Goal: Task Accomplishment & Management: Complete application form

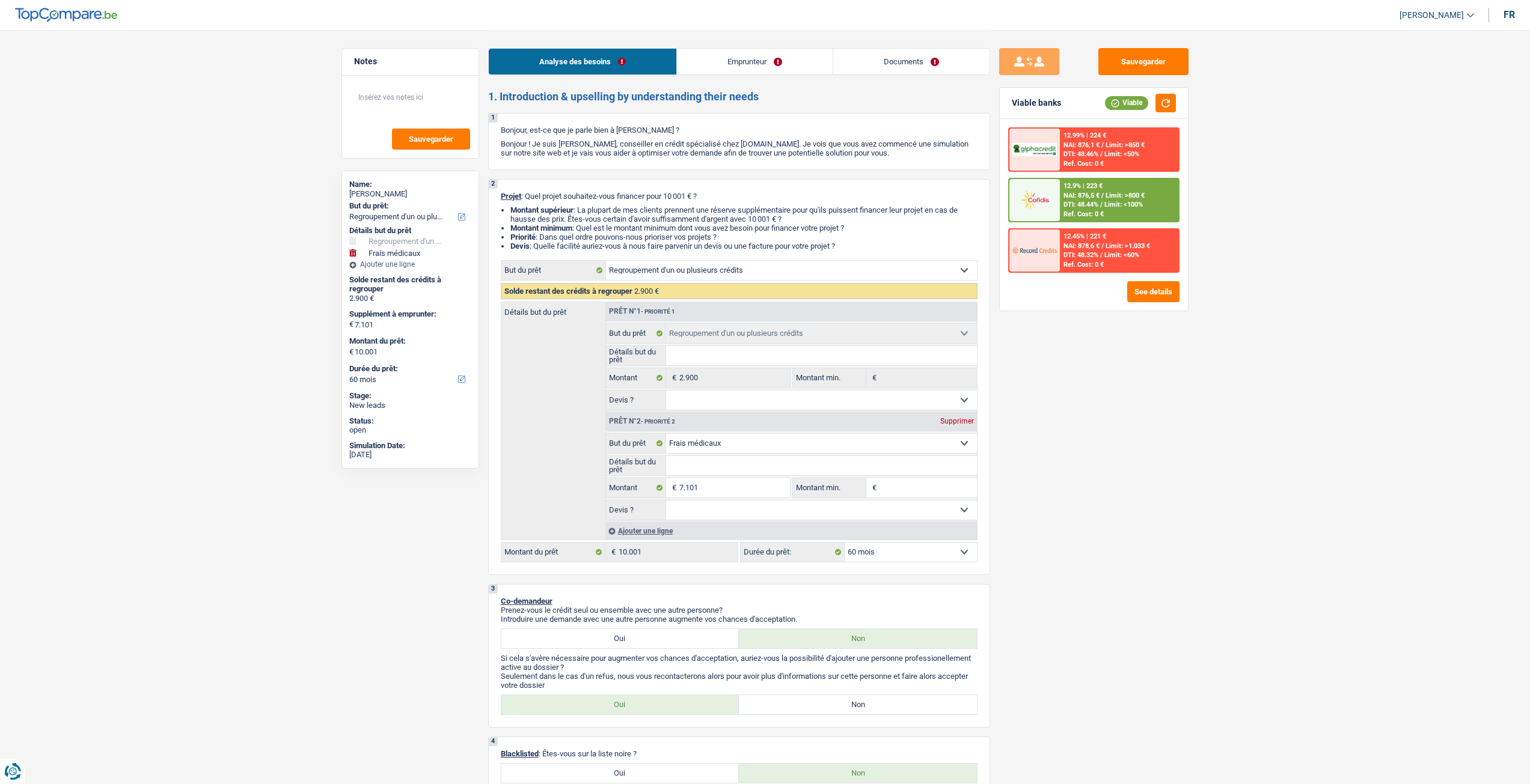
select select "refinancing"
select select "medical"
select select "60"
select select "refinancing"
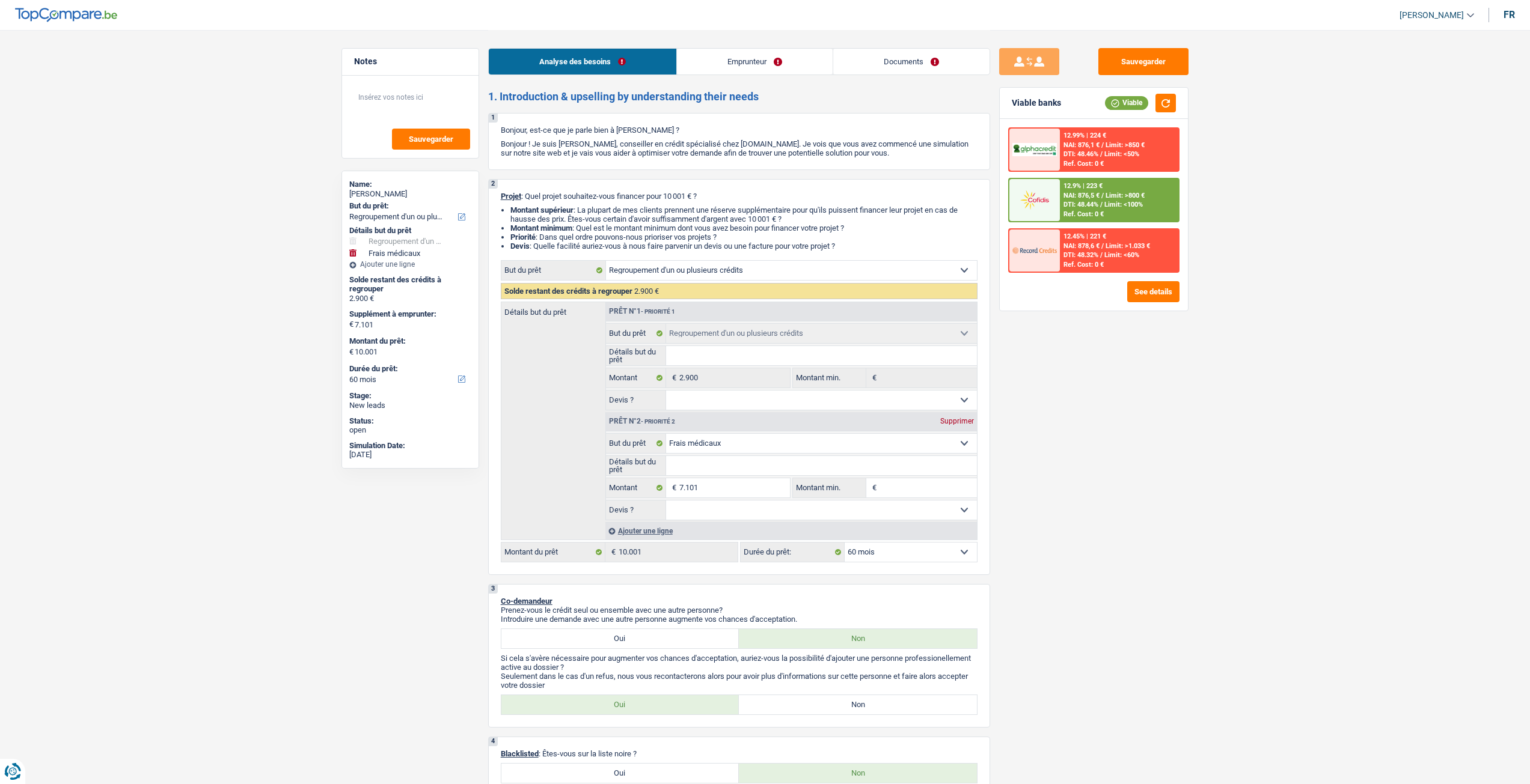
select select "refinancing"
select select "medical"
select select "60"
select select "invalid"
select select "disabilityPension"
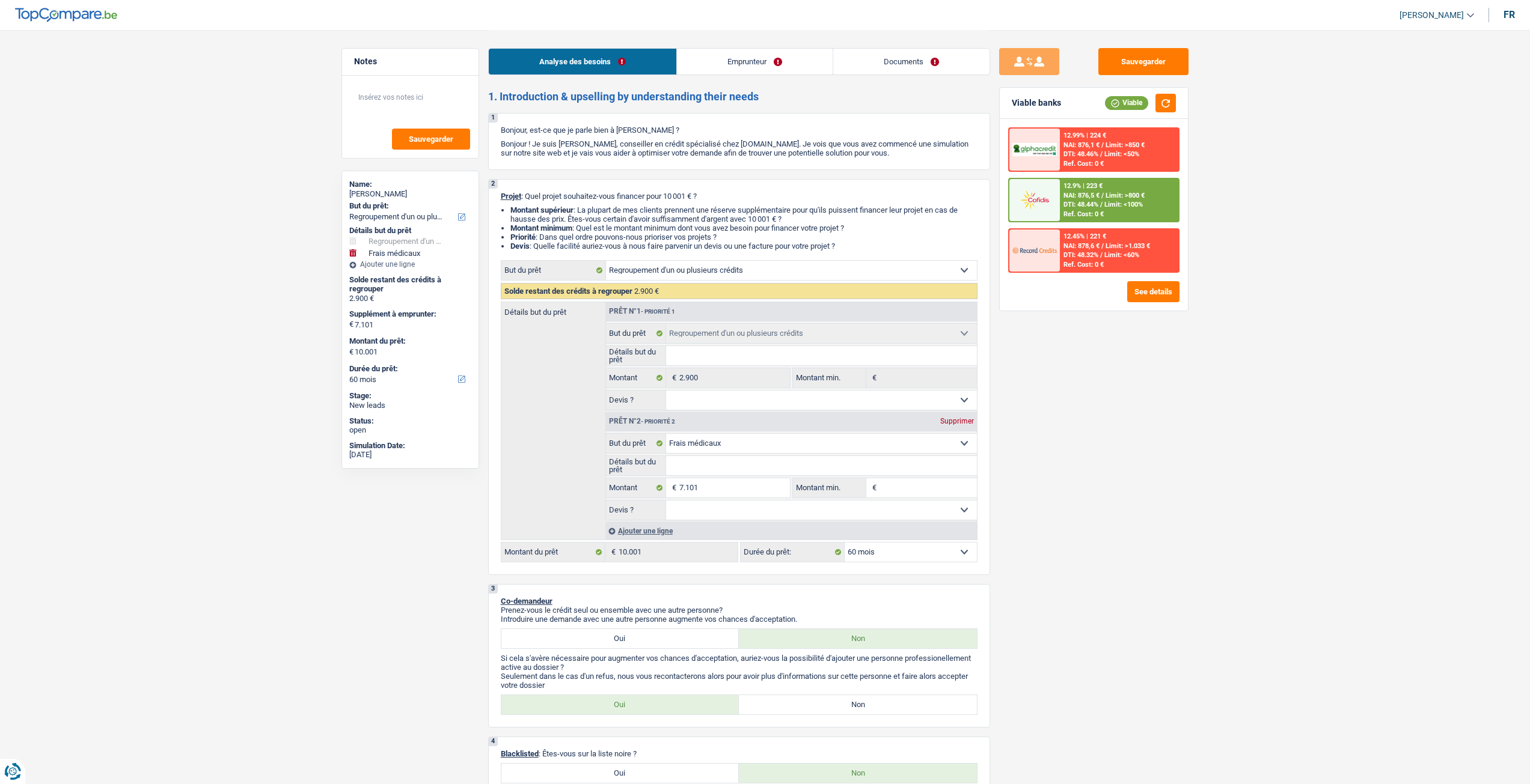
select select "rents"
select select "cardOrCredit"
select select "refinancing"
select select "medical"
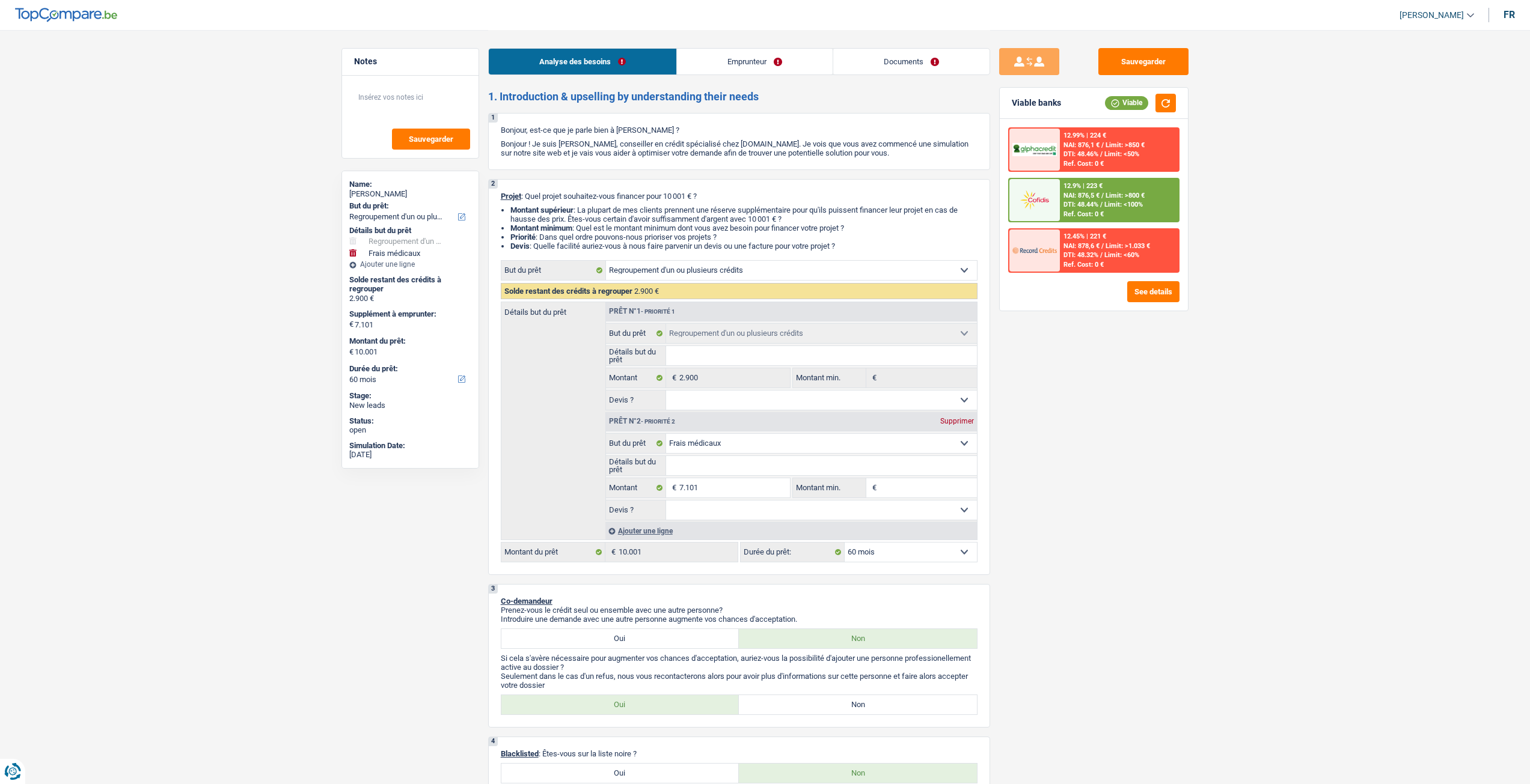
select select "60"
click at [690, 475] on input "Détails but du prêt" at bounding box center [821, 466] width 311 height 19
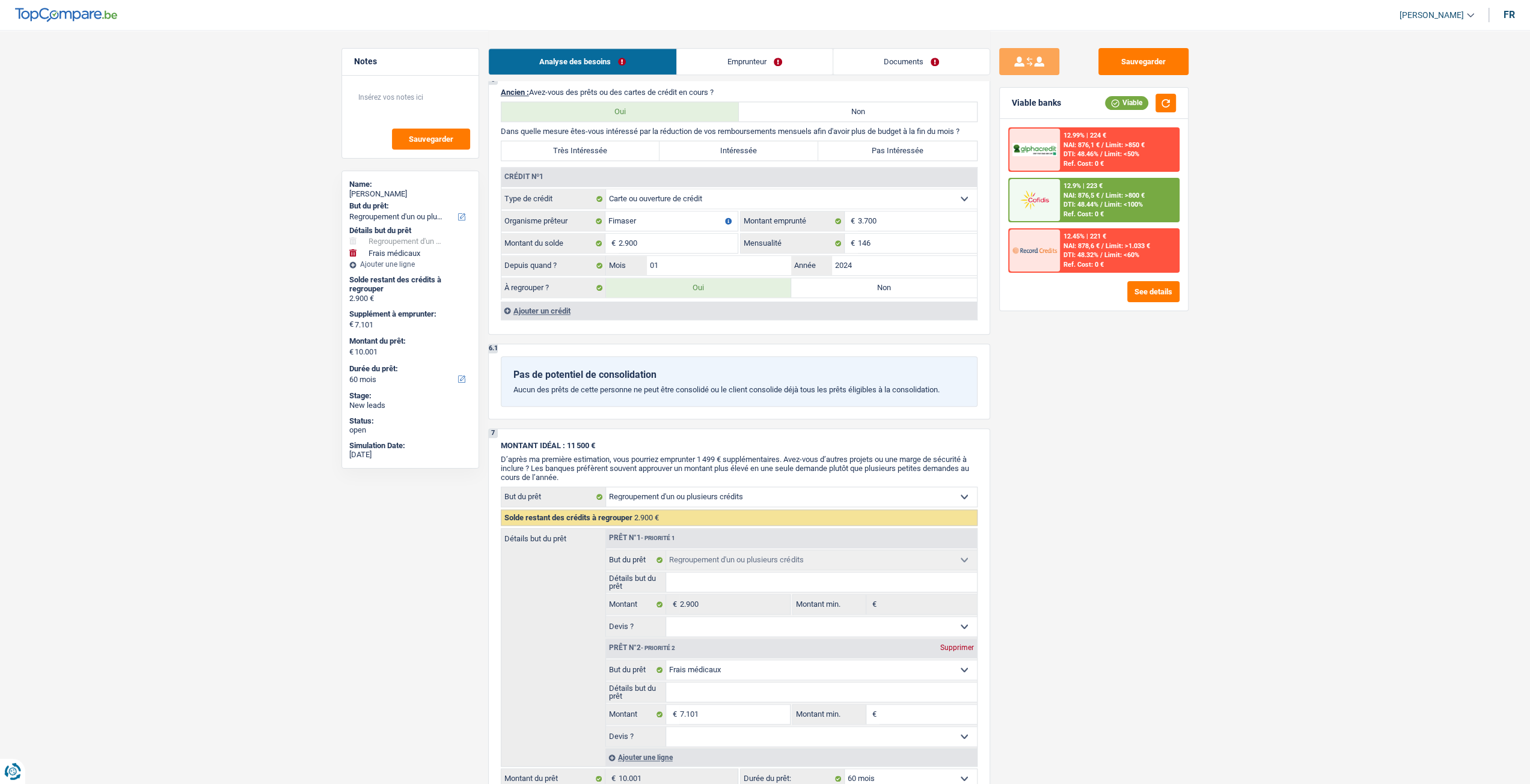
scroll to position [977, 0]
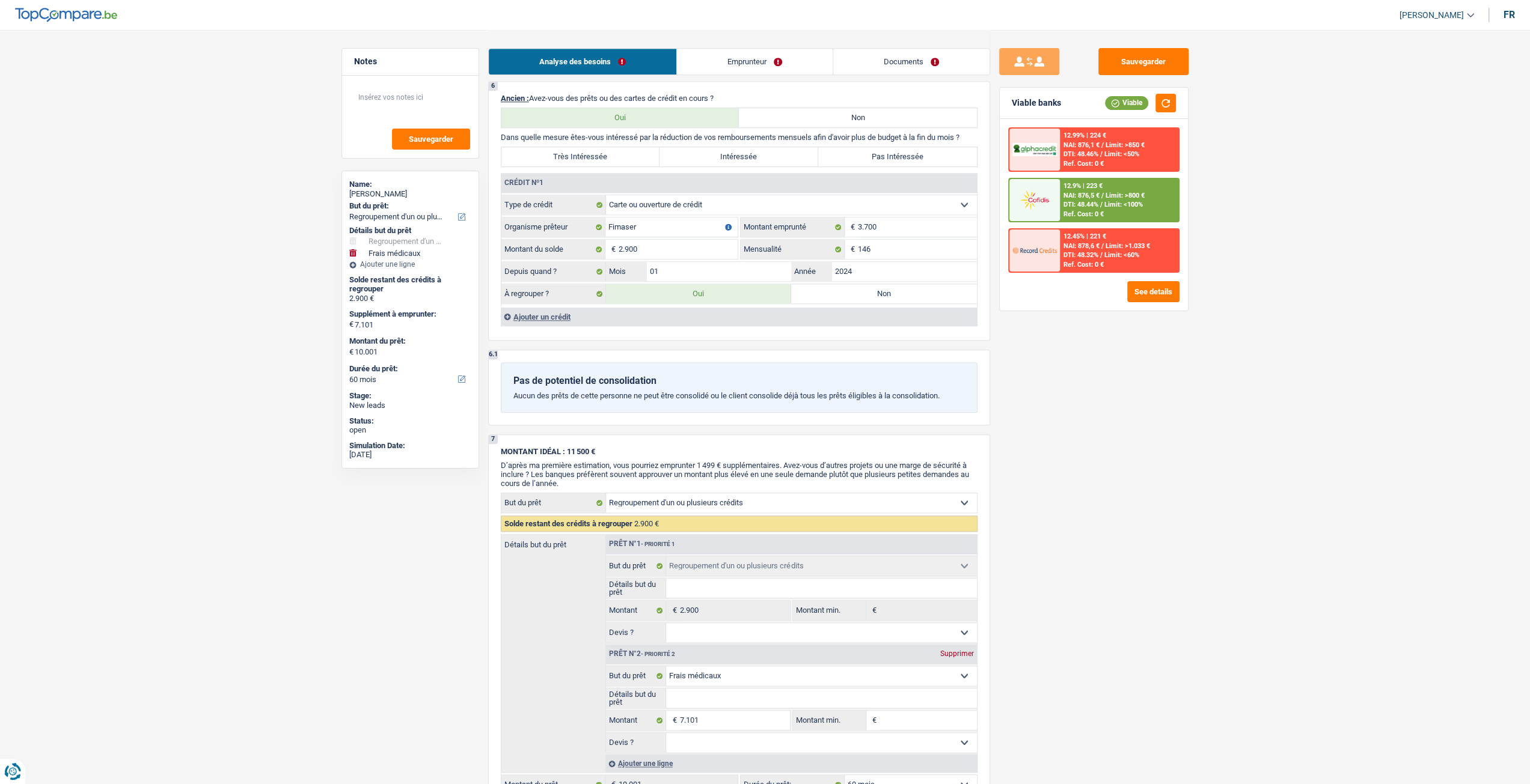
click at [737, 50] on link "Emprunteur" at bounding box center [755, 62] width 156 height 26
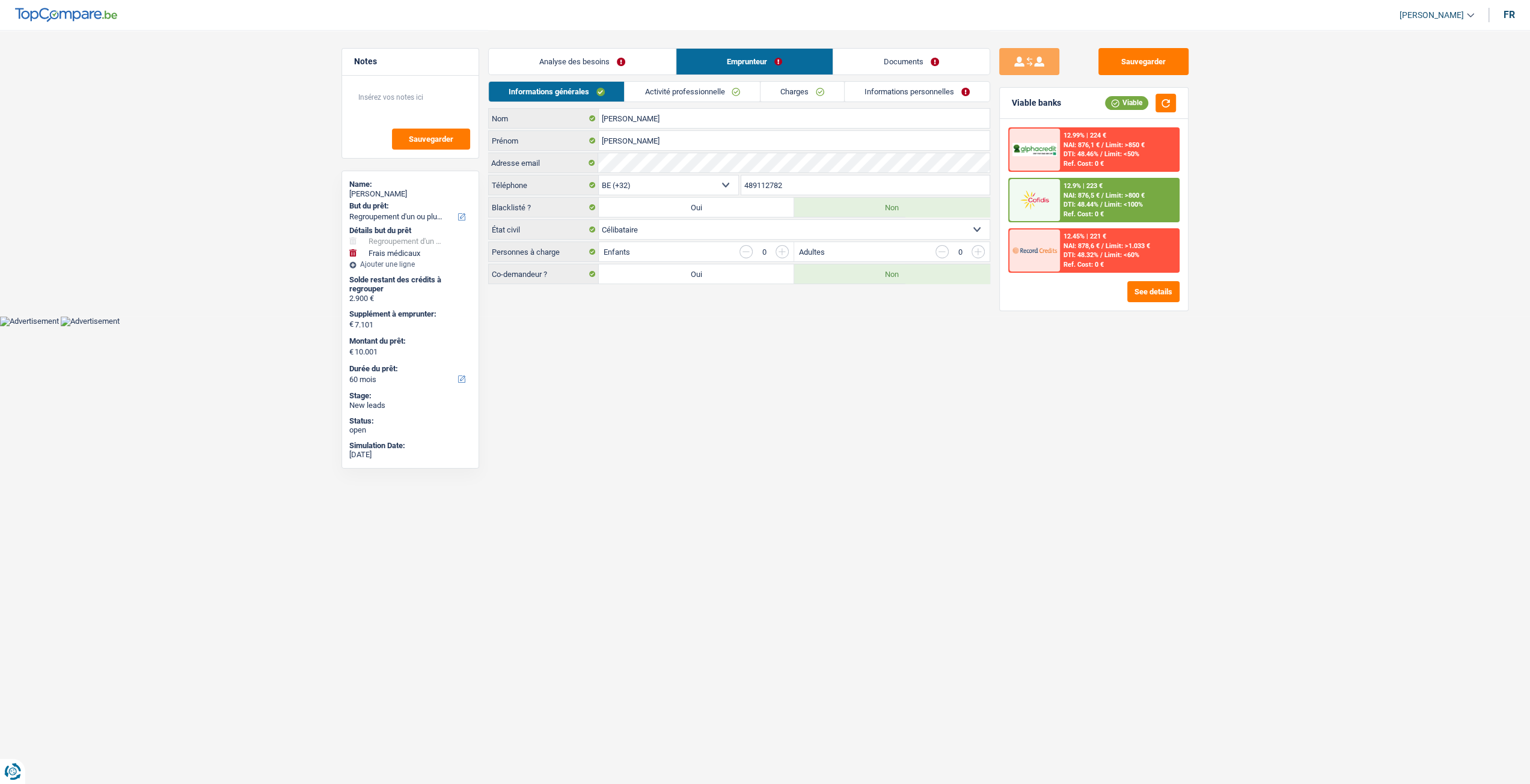
scroll to position [0, 0]
click at [720, 108] on div "Informations générales Activité professionnelle Charges Informations personnell…" at bounding box center [743, 94] width 502 height 27
click at [751, 96] on link "Activité professionnelle" at bounding box center [697, 91] width 135 height 20
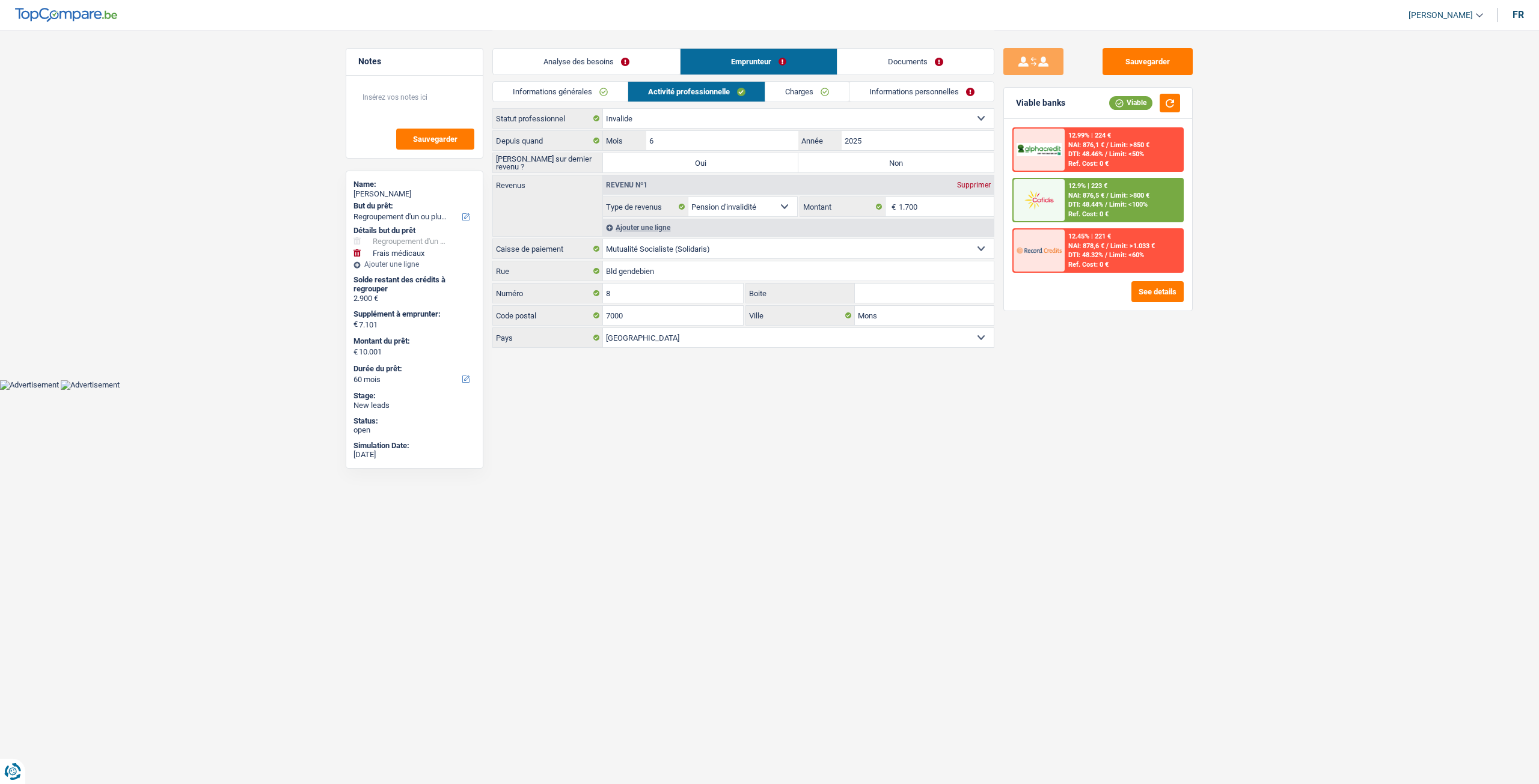
click at [829, 94] on link "Charges" at bounding box center [807, 91] width 84 height 20
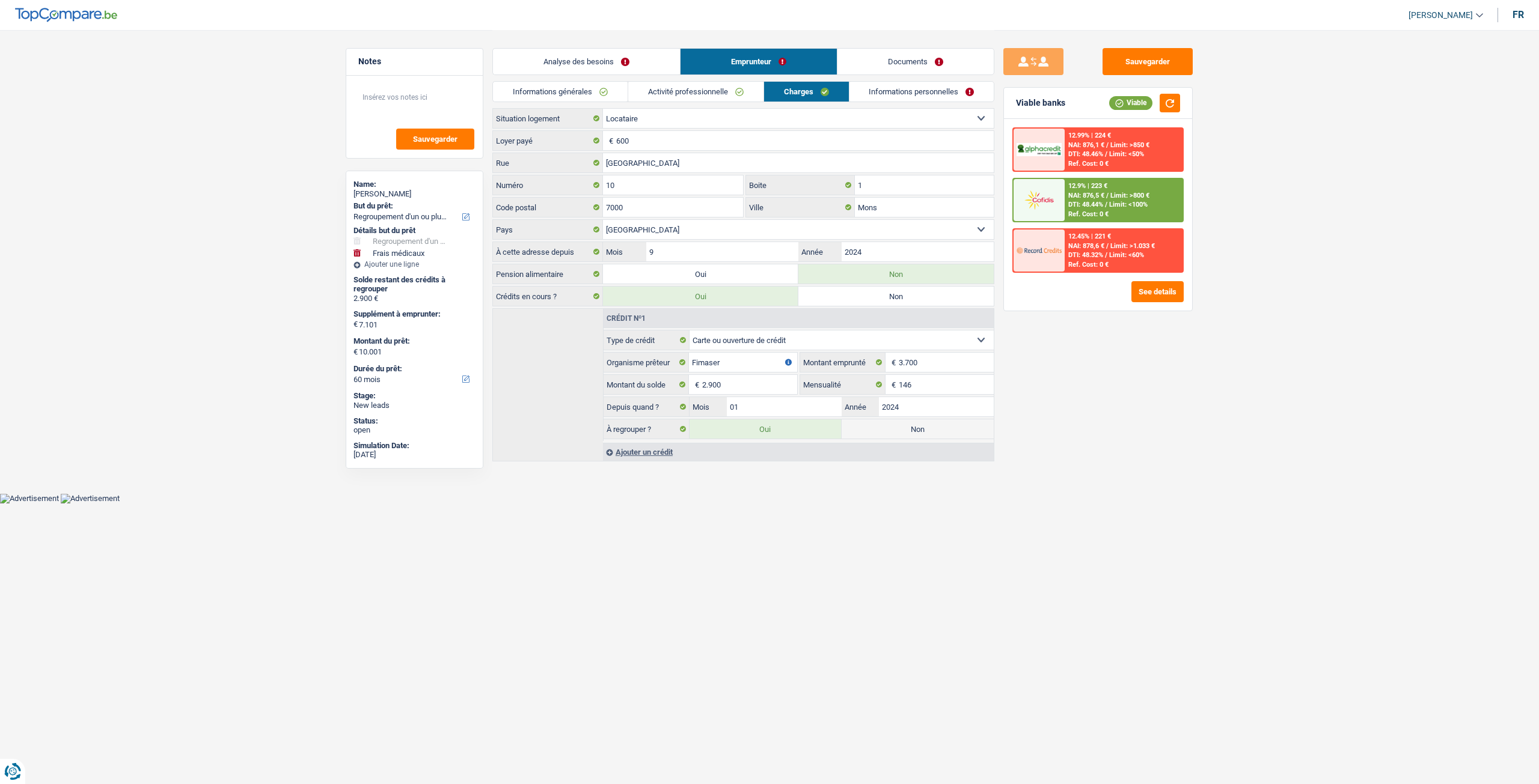
click at [945, 96] on link "Informations personnelles" at bounding box center [921, 91] width 145 height 20
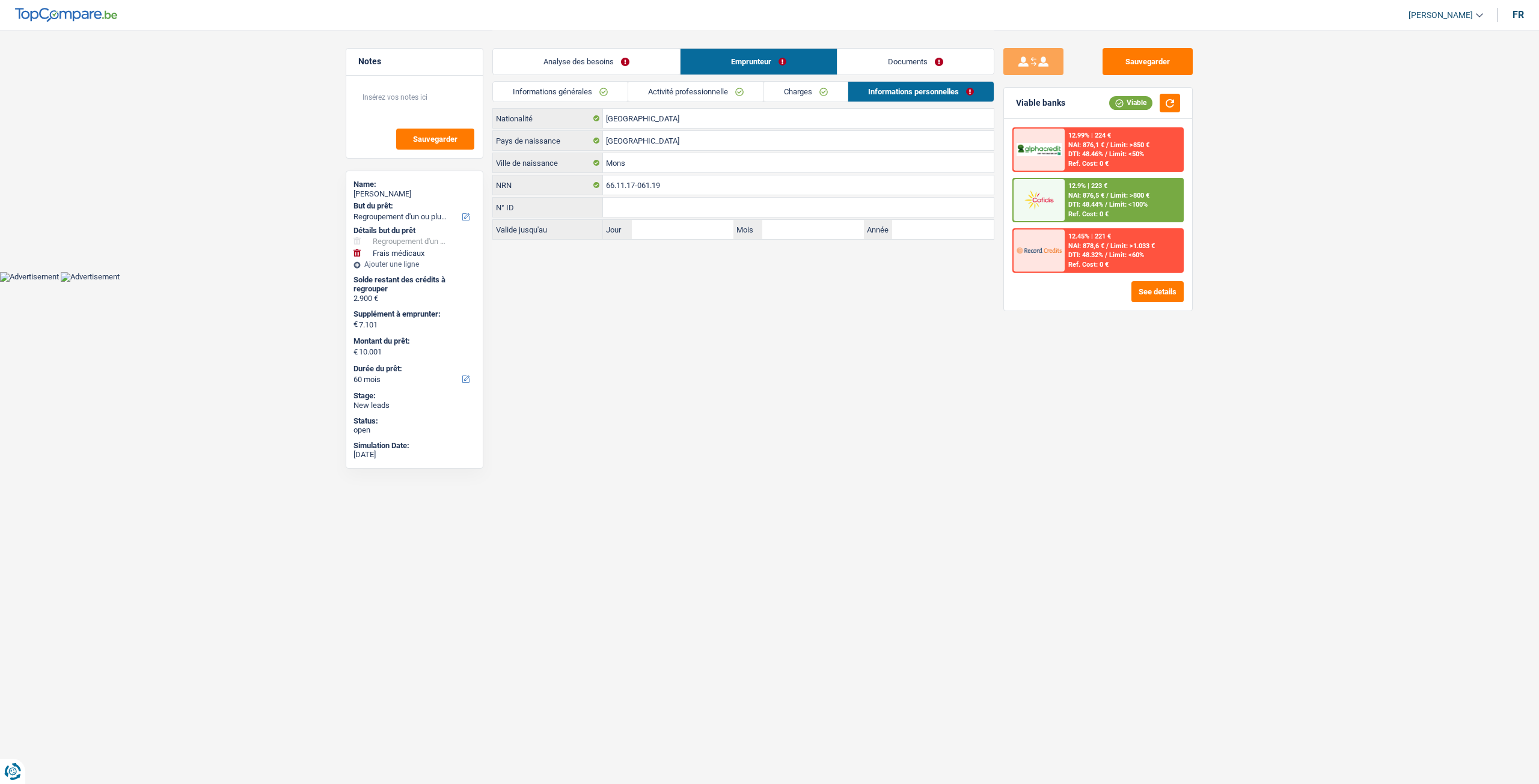
click at [495, 96] on link "Informations générales" at bounding box center [560, 91] width 134 height 20
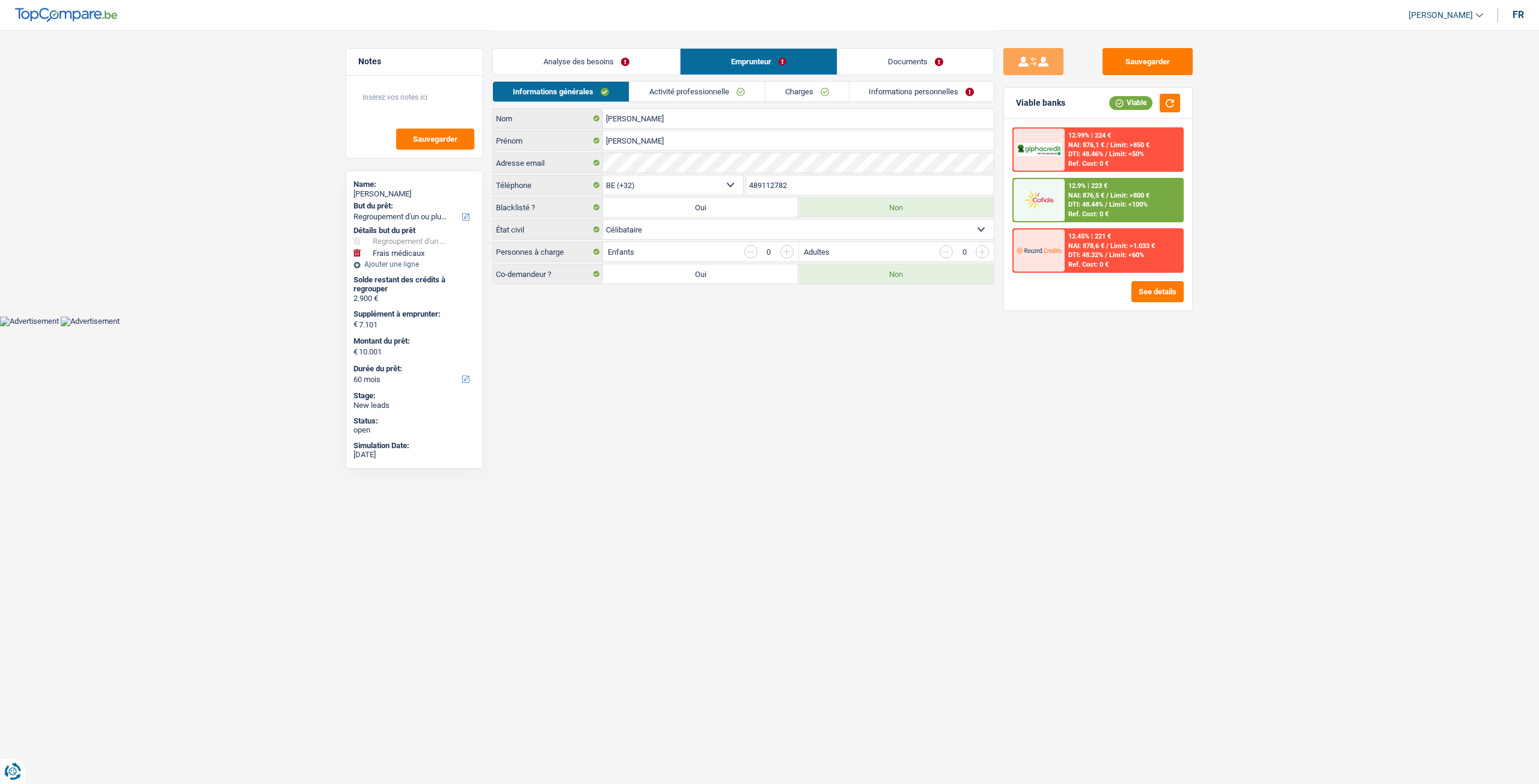
click at [593, 66] on link "Analyse des besoins" at bounding box center [586, 62] width 187 height 26
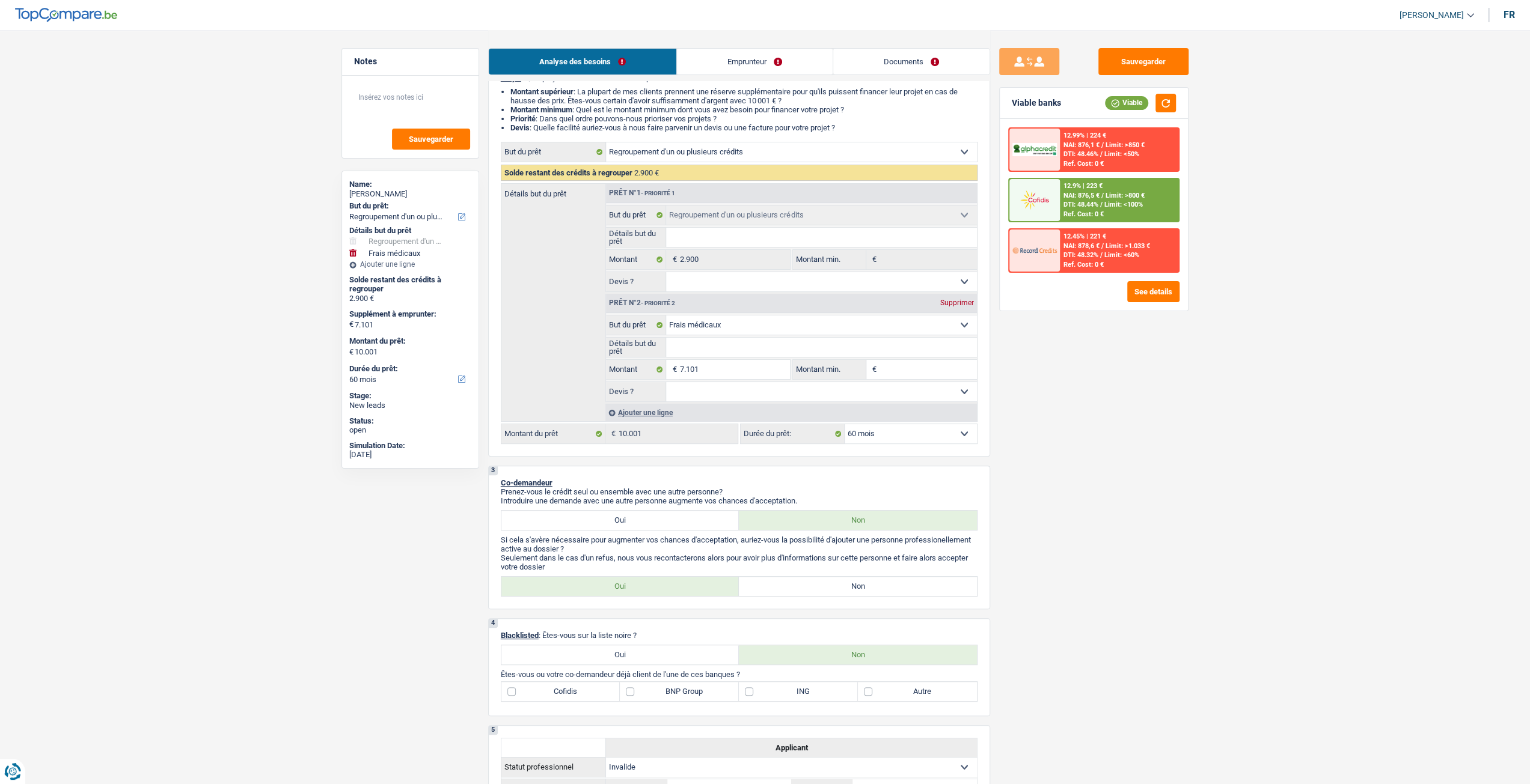
scroll to position [120, 0]
click at [695, 337] on fieldset "Détails but du prêt Tous les champs sont obligatoires. Veuillez fournir une rép…" at bounding box center [791, 346] width 371 height 21
click at [733, 347] on input "Détails but du prêt" at bounding box center [821, 346] width 311 height 19
click at [848, 59] on link "Documents" at bounding box center [911, 62] width 156 height 26
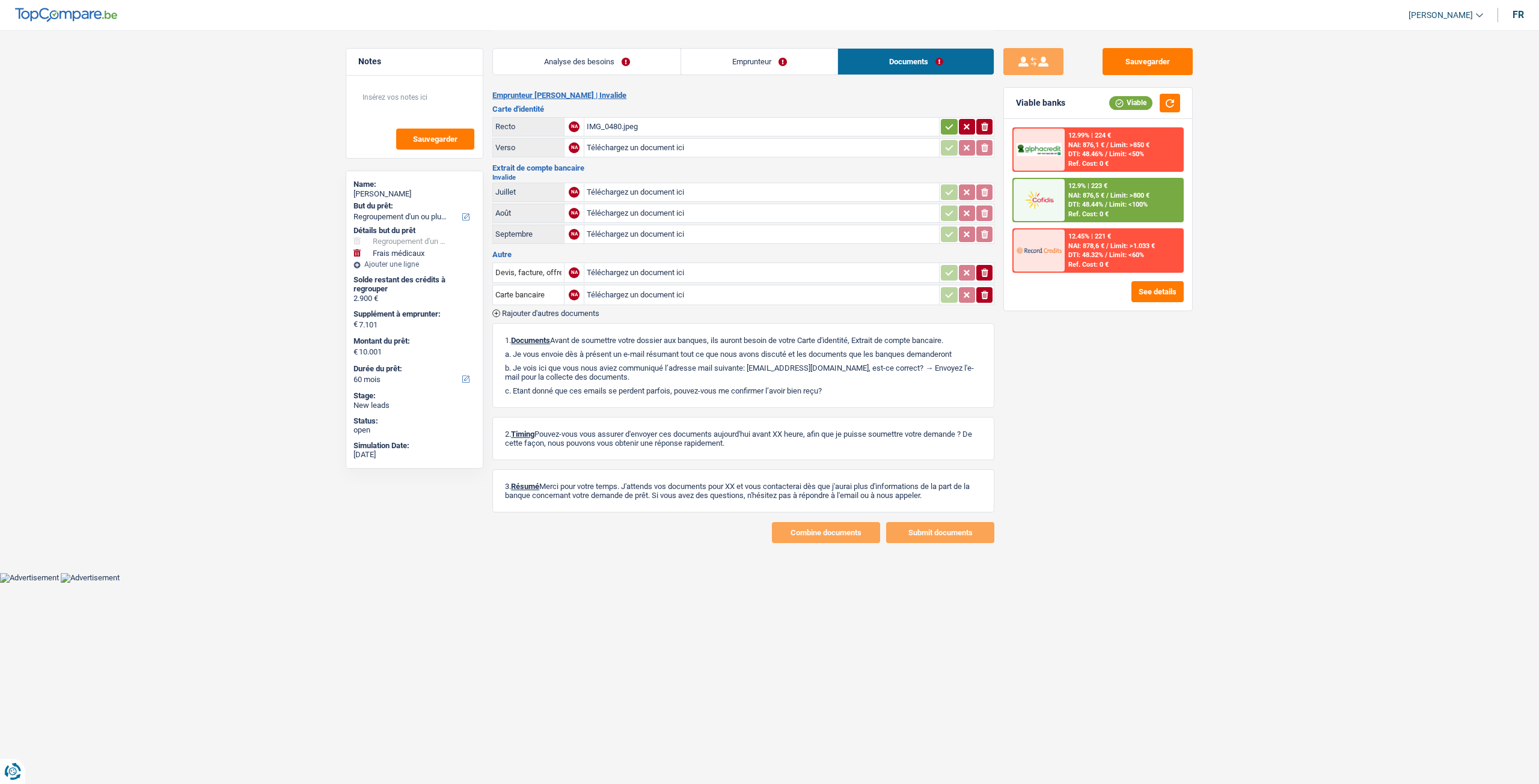
click at [803, 65] on link "Emprunteur" at bounding box center [759, 62] width 156 height 26
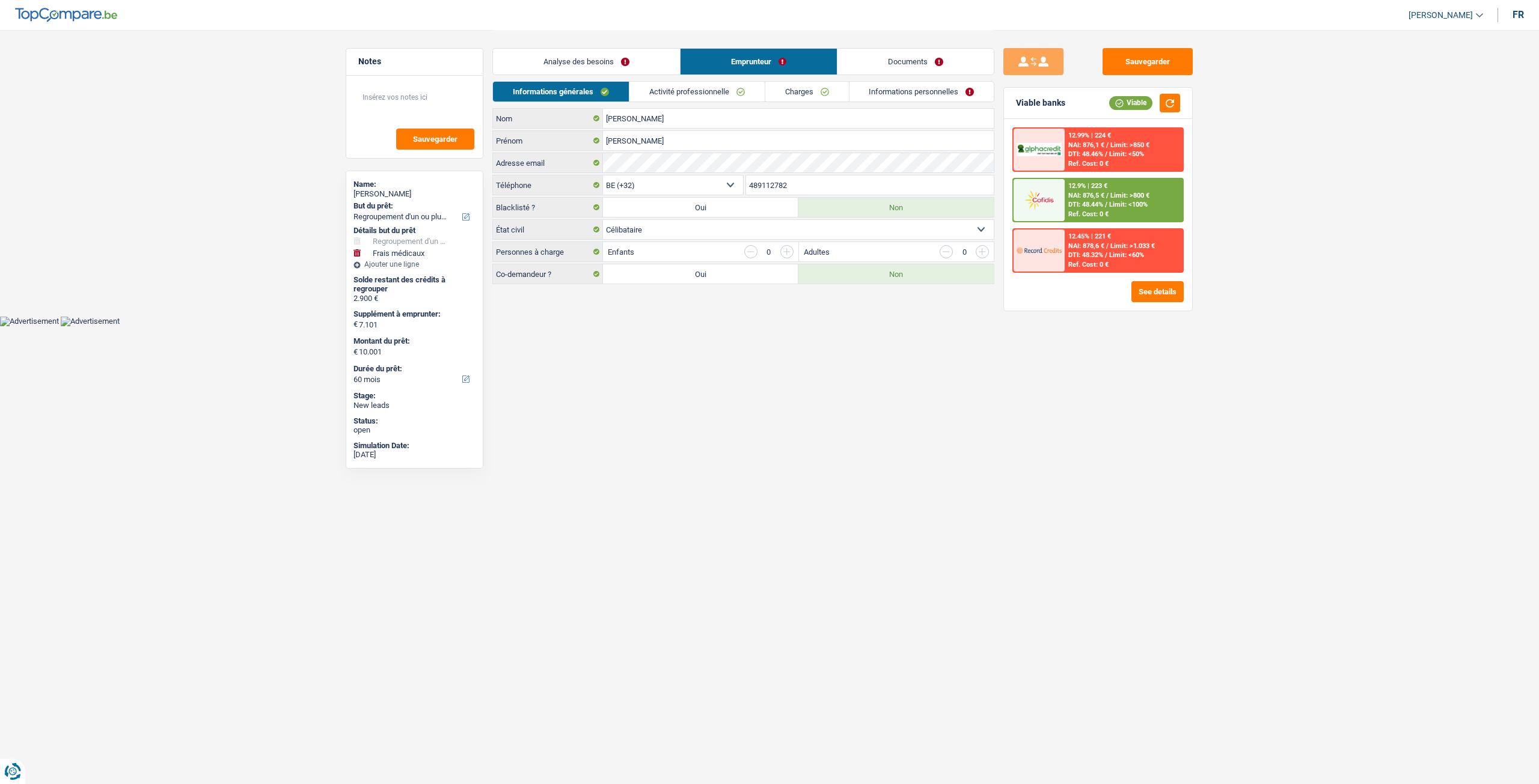
click at [682, 89] on link "Activité professionnelle" at bounding box center [697, 91] width 135 height 20
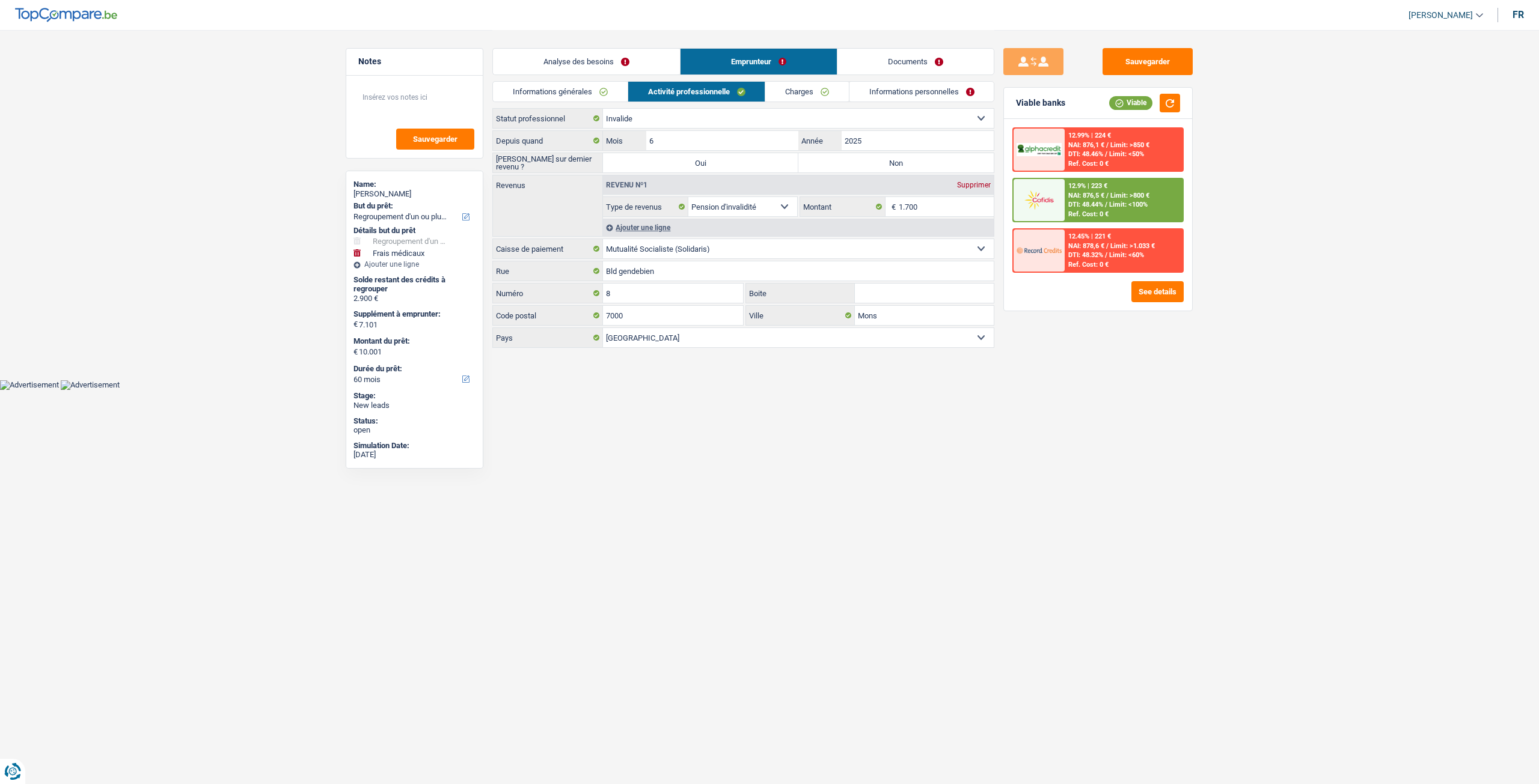
click at [934, 49] on link "Documents" at bounding box center [916, 62] width 156 height 26
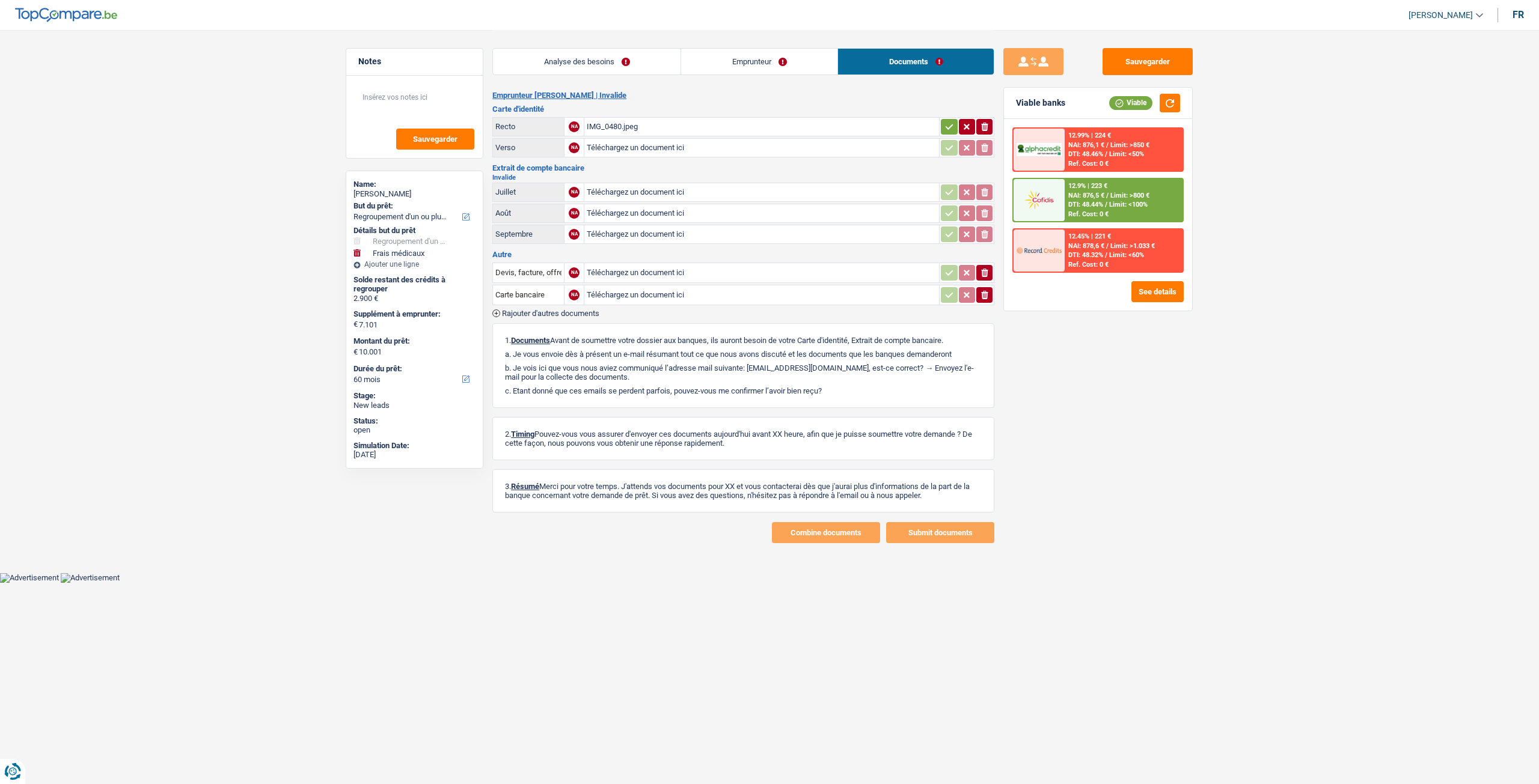
click at [668, 56] on link "Analyse des besoins" at bounding box center [587, 62] width 188 height 26
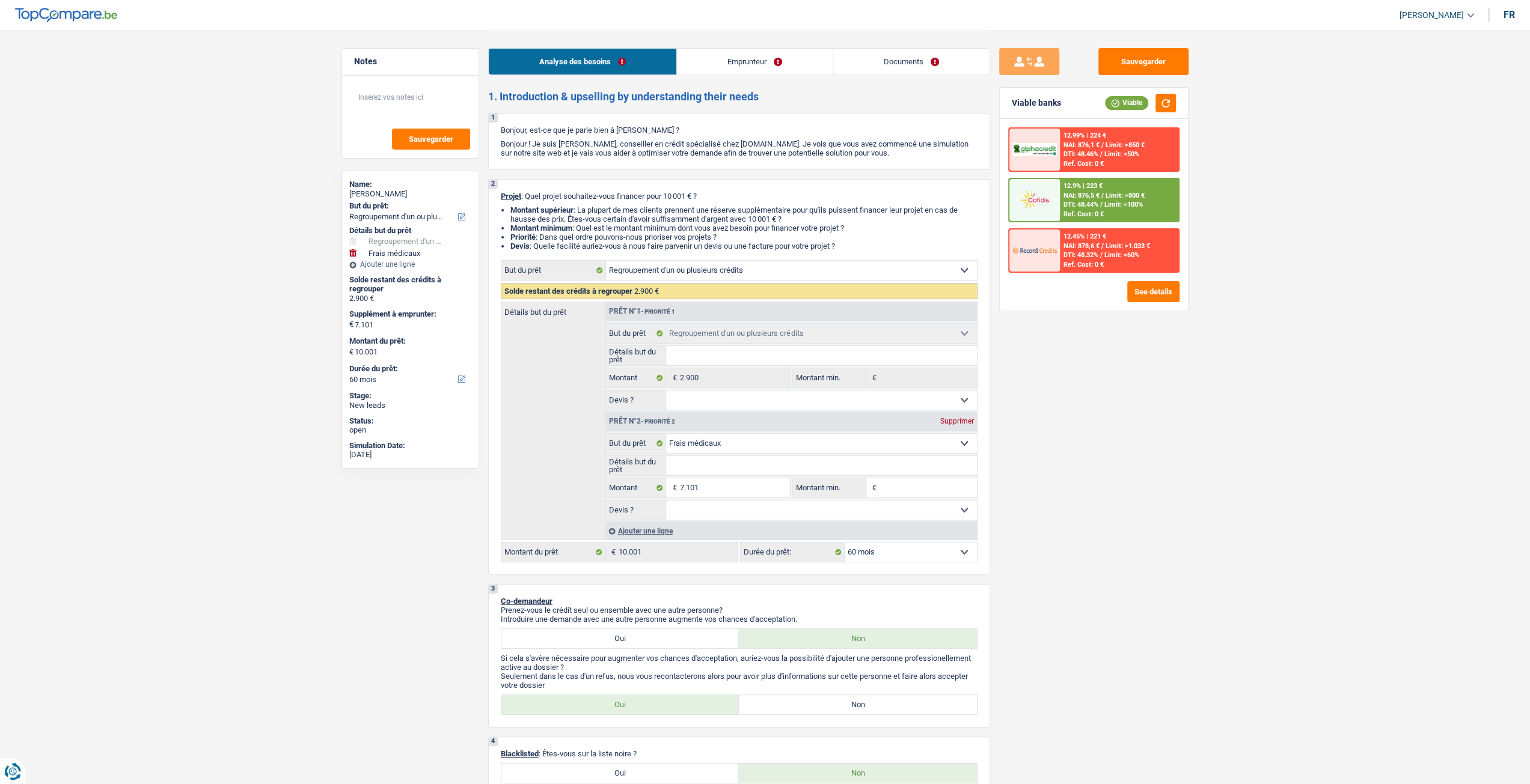
click at [747, 464] on input "Détails but du prêt" at bounding box center [821, 466] width 311 height 19
click at [701, 450] on select "Confort maison: meubles, textile, peinture, électroménager, outillage non-profe…" at bounding box center [821, 443] width 311 height 19
select select "other"
click at [666, 436] on select "Confort maison: meubles, textile, peinture, électroménager, outillage non-profe…" at bounding box center [821, 443] width 311 height 19
select select "other"
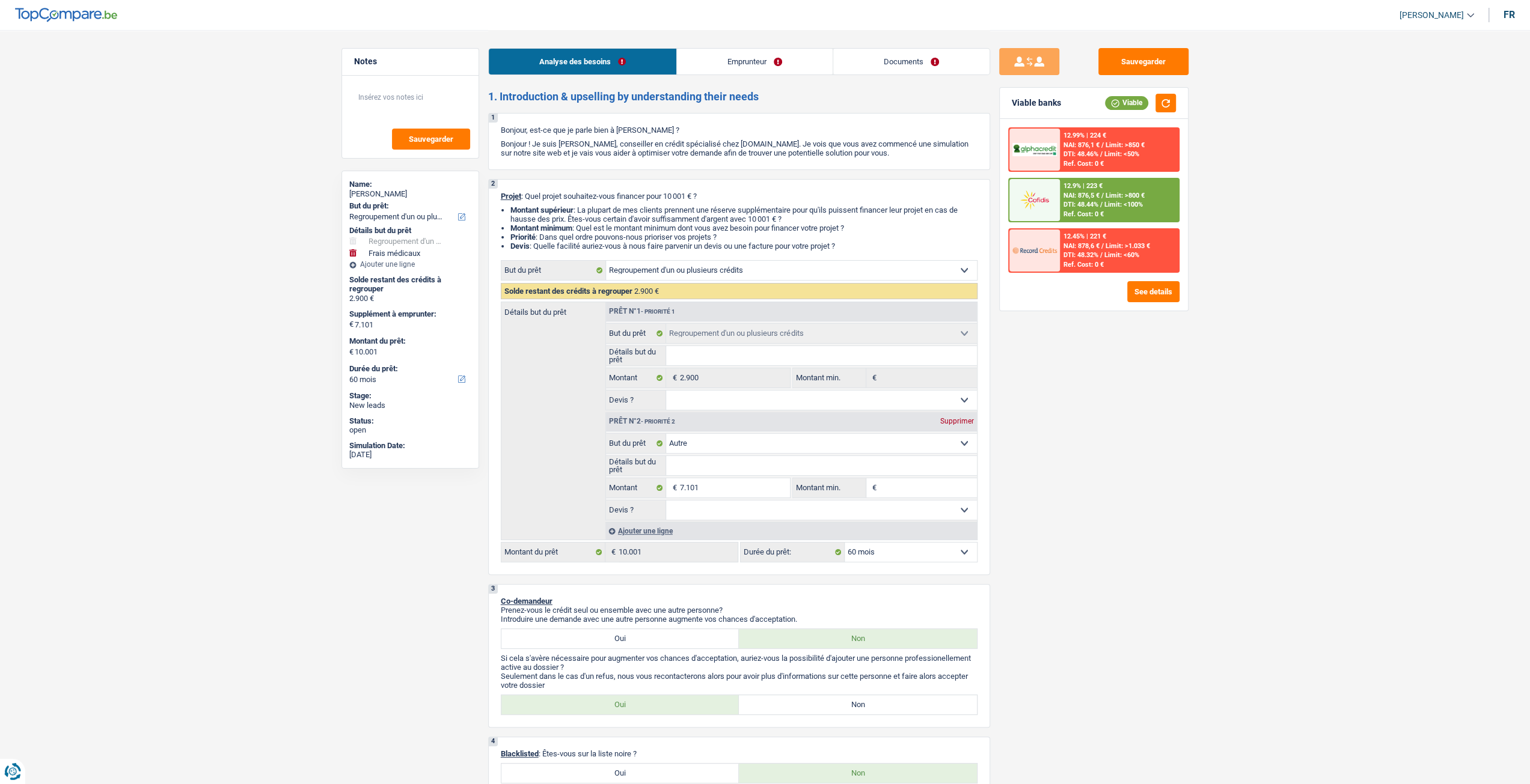
select select "other"
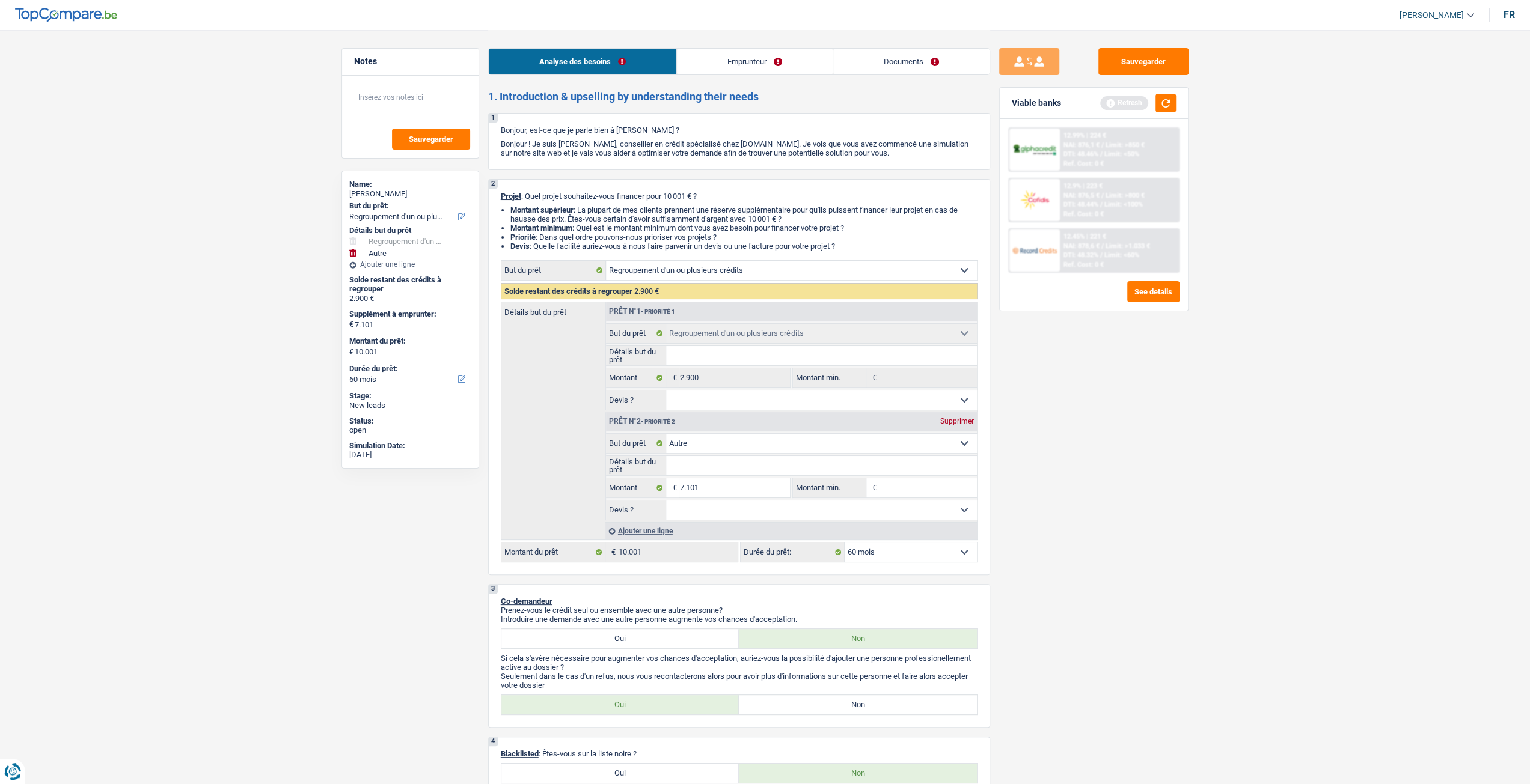
click at [720, 462] on input "Détails but du prêt" at bounding box center [821, 466] width 311 height 19
type input "L"
type input "Li"
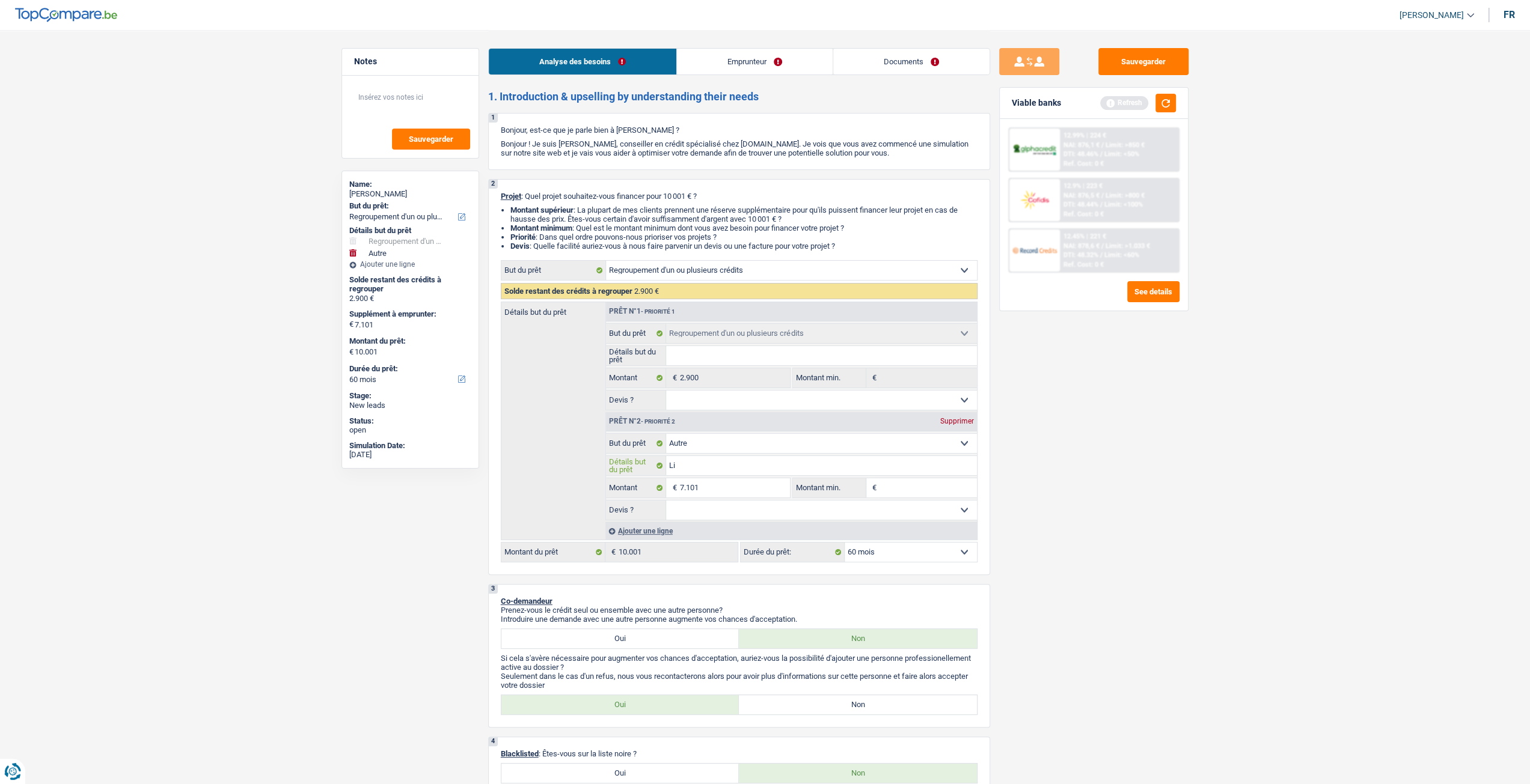
type input "Lit"
type input "Litt"
type input "Litte"
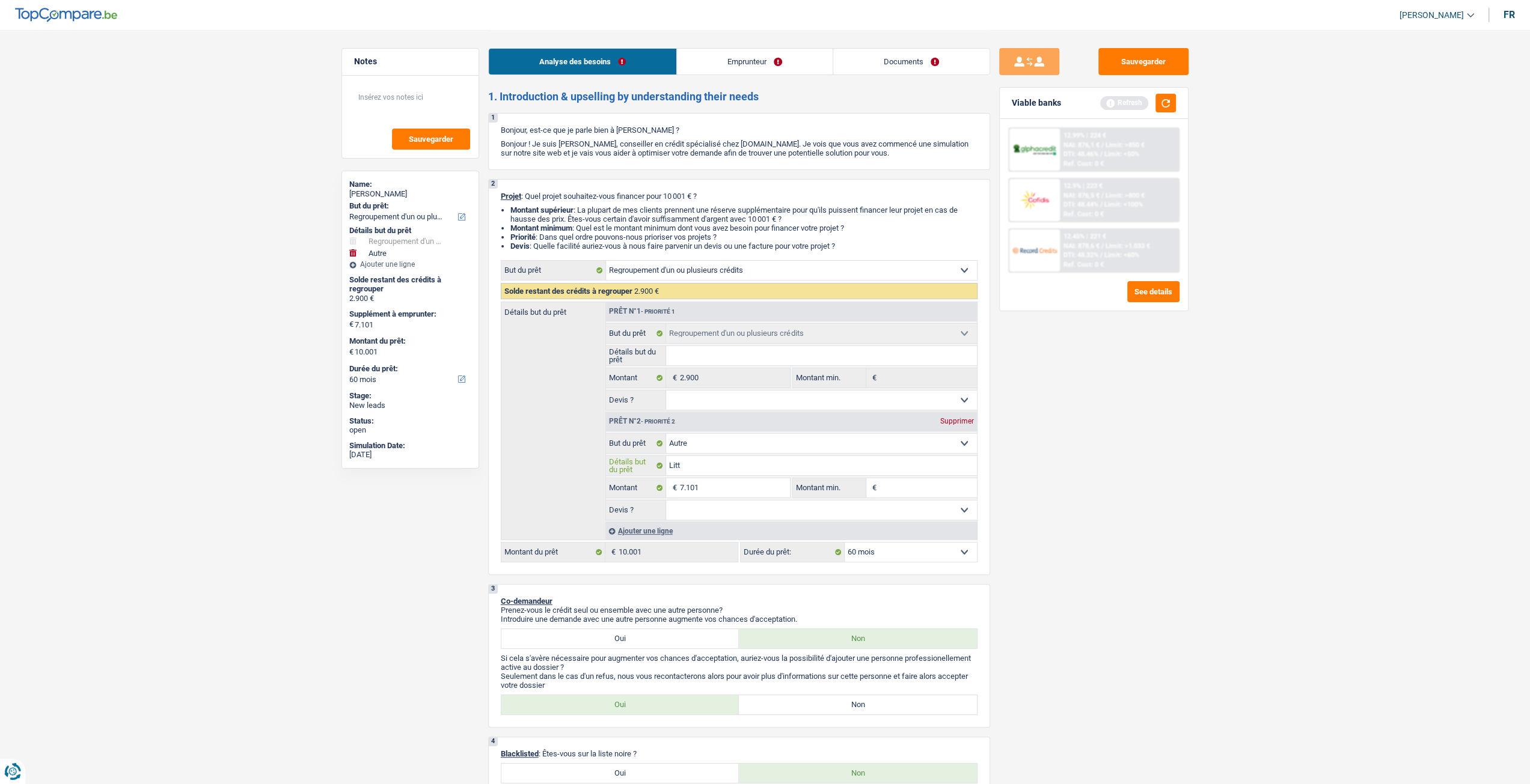
type input "Litte"
type input "Litter"
type input "Litteri"
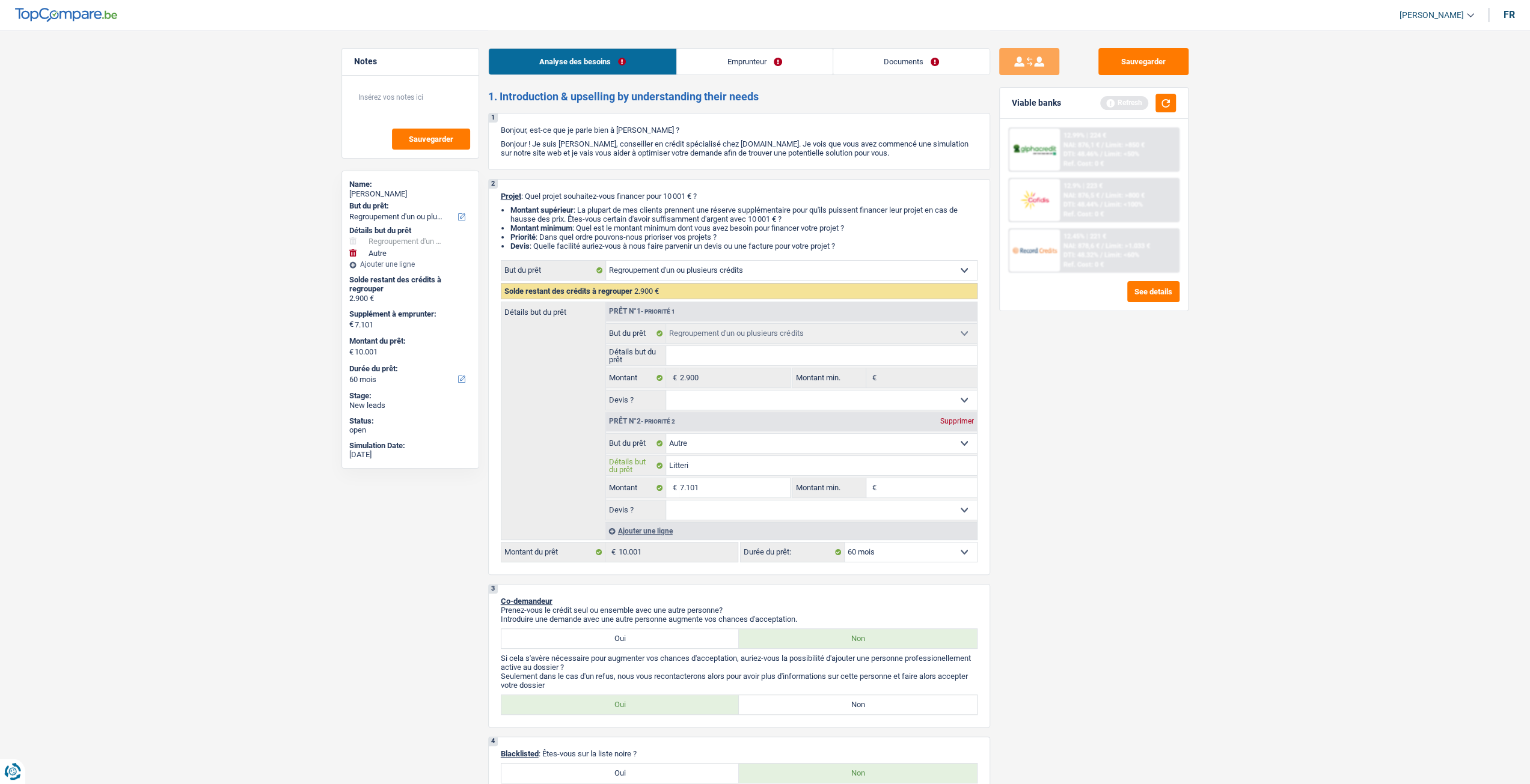
type input "Litterie"
type input "Litterie,"
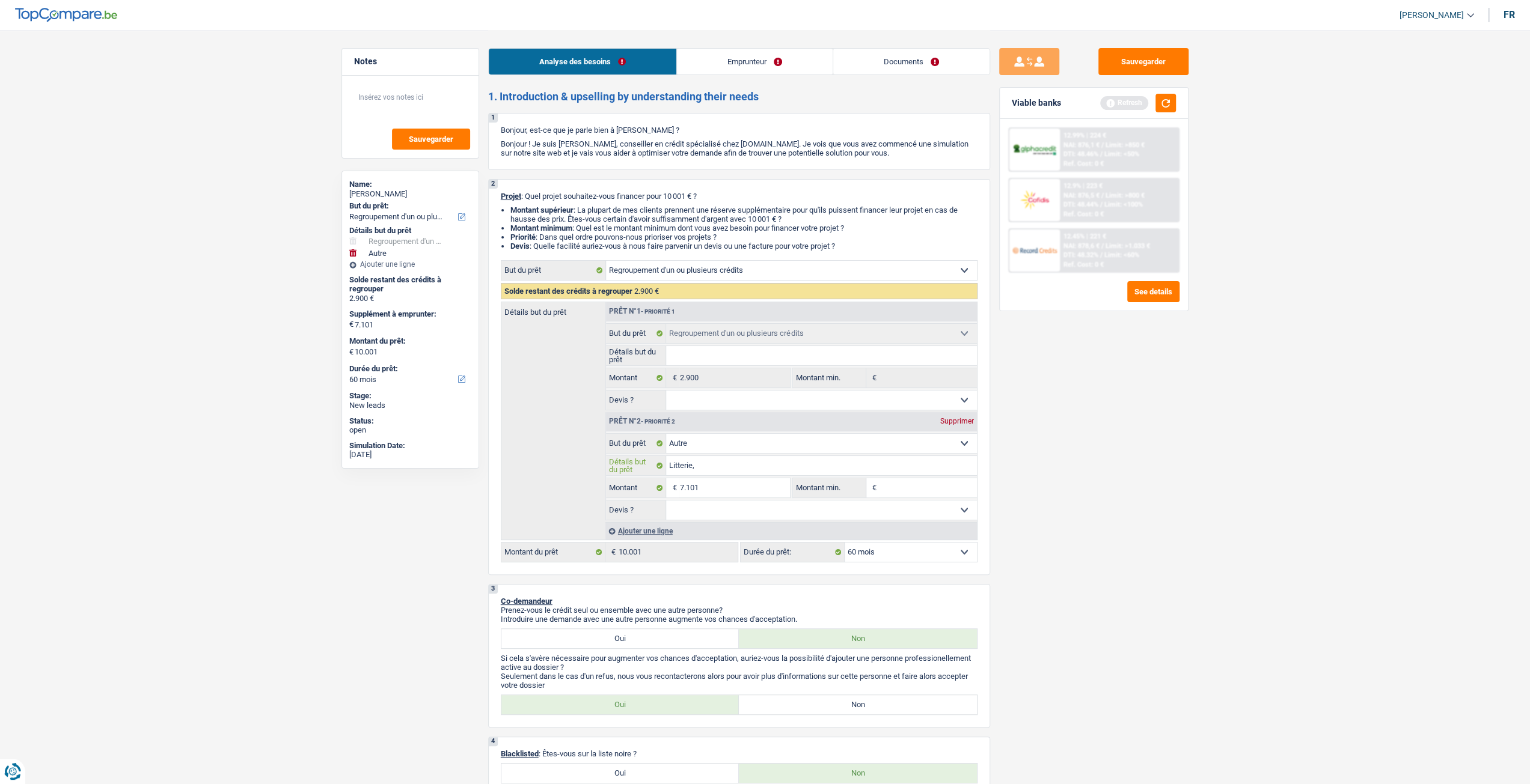
type input "Litterie,"
type input "Litterie, v"
type input "Litterie, ve"
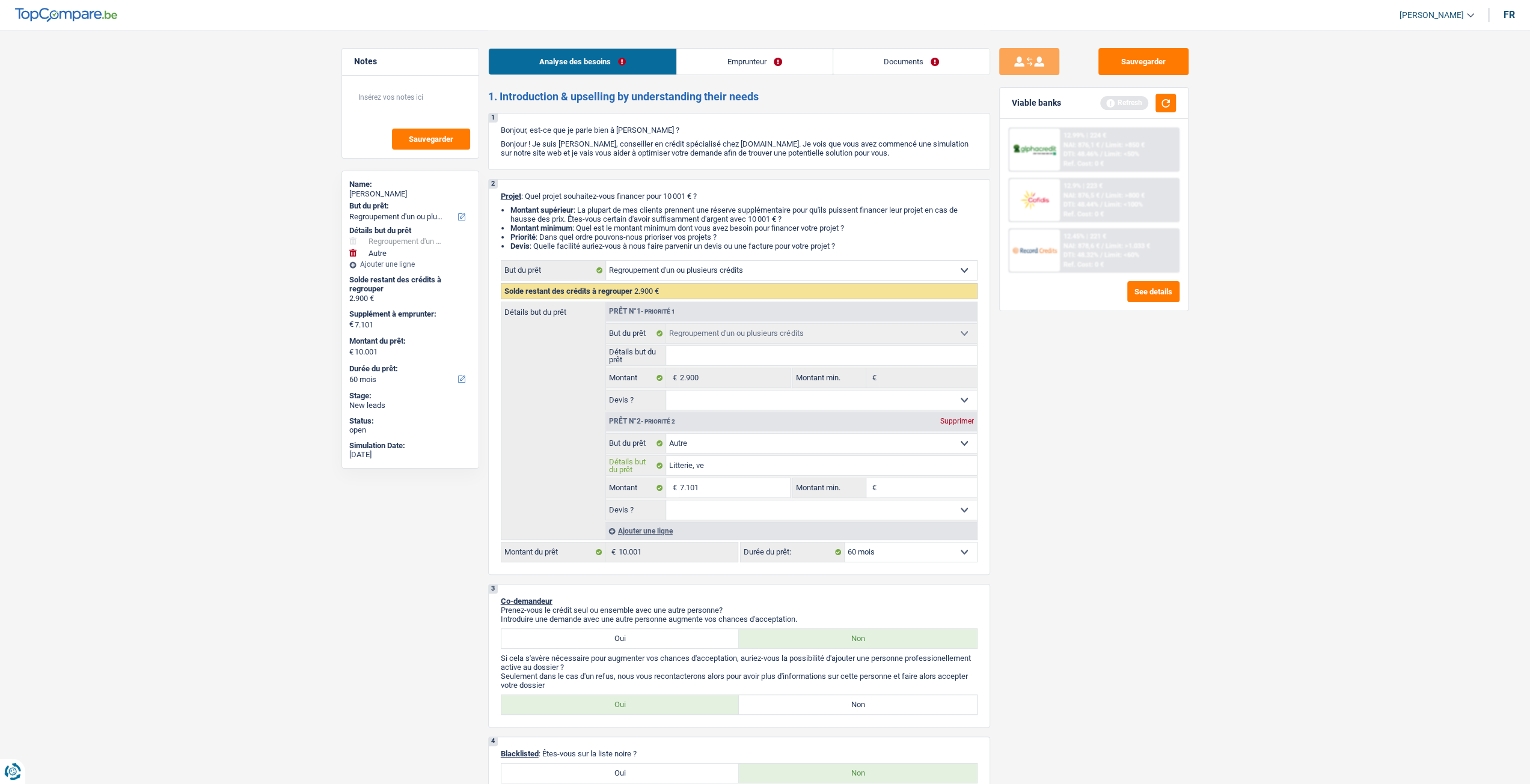
type input "Litterie, ver"
type input "Litterie, verr"
type input "Litterie, verre"
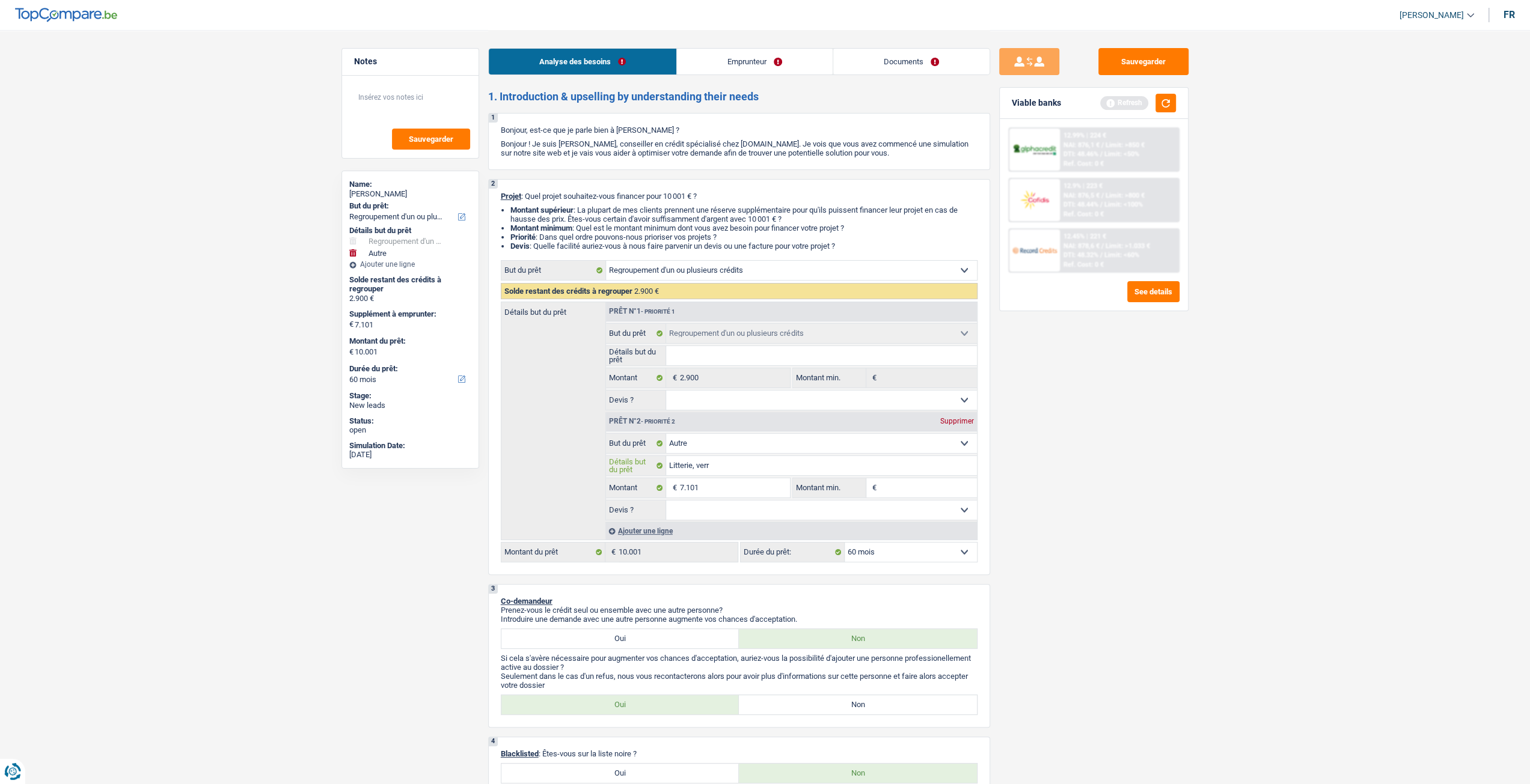
type input "Litterie, verre"
type input "Litterie, verres"
type input "Litterie, verres,"
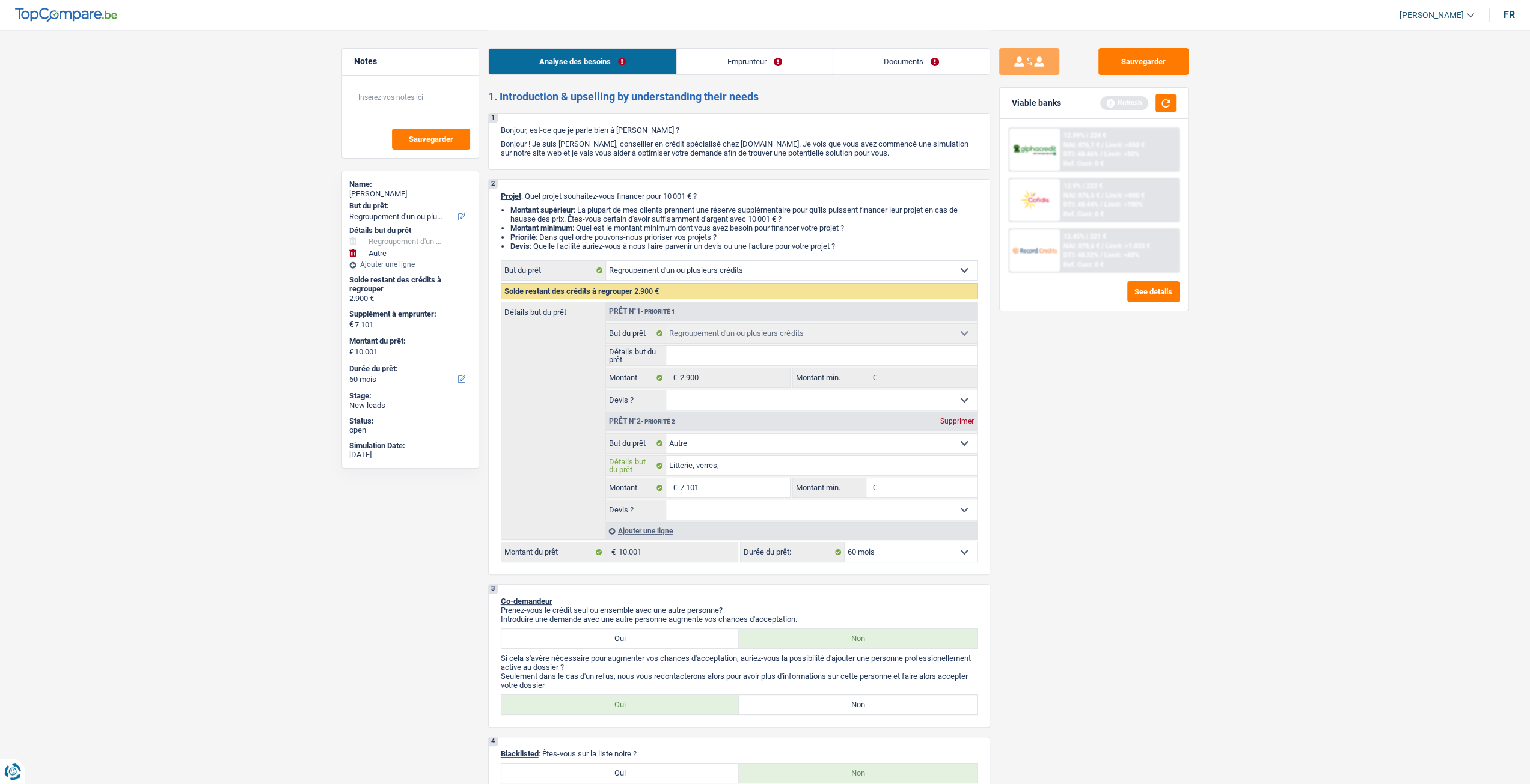
type input "Litterie, verres,"
type input "Litterie, verres, l"
type input "Litterie, verres, lu"
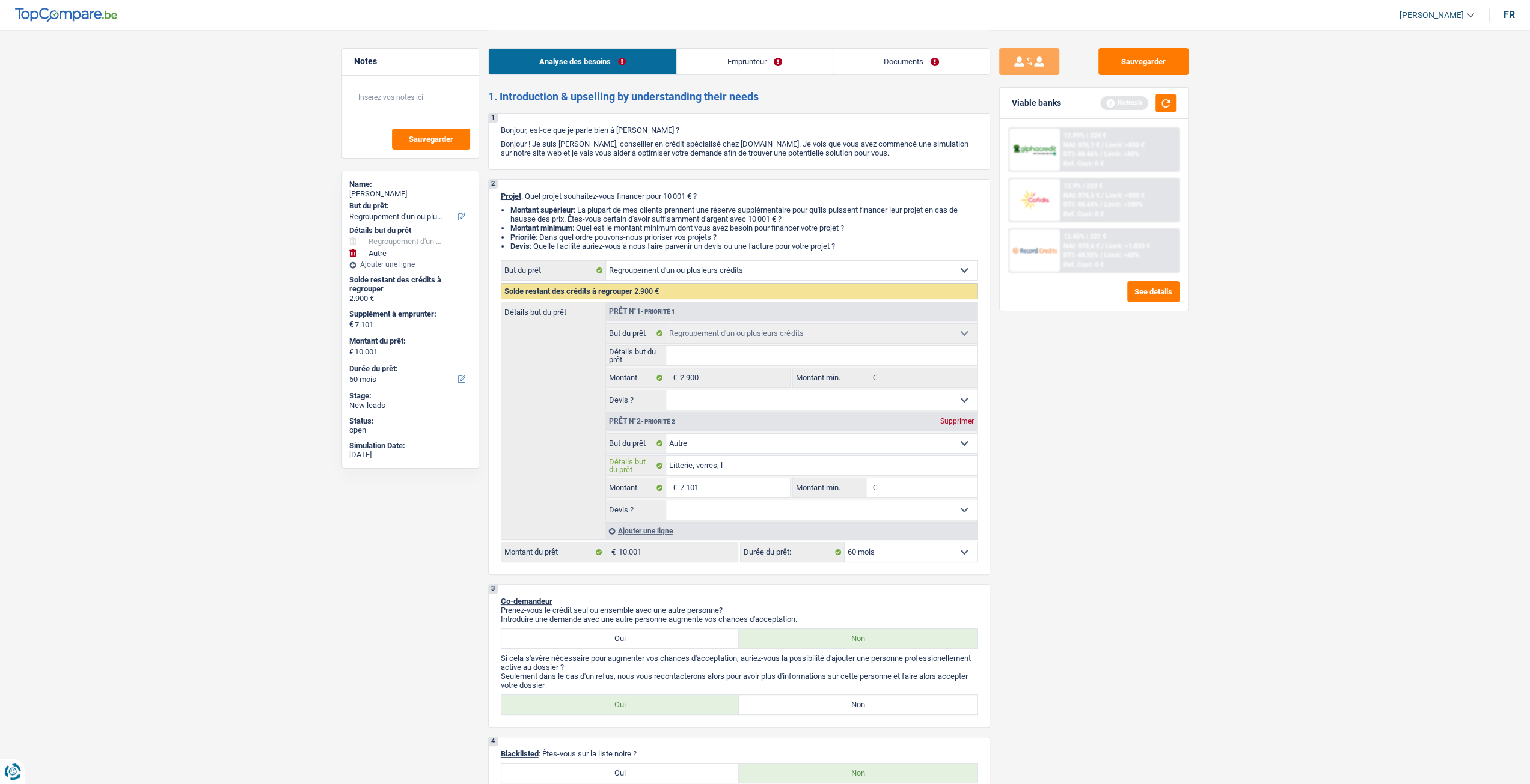
type input "Litterie, verres, lu"
type input "Litterie, verres, lun"
type input "Litterie, verres, lune"
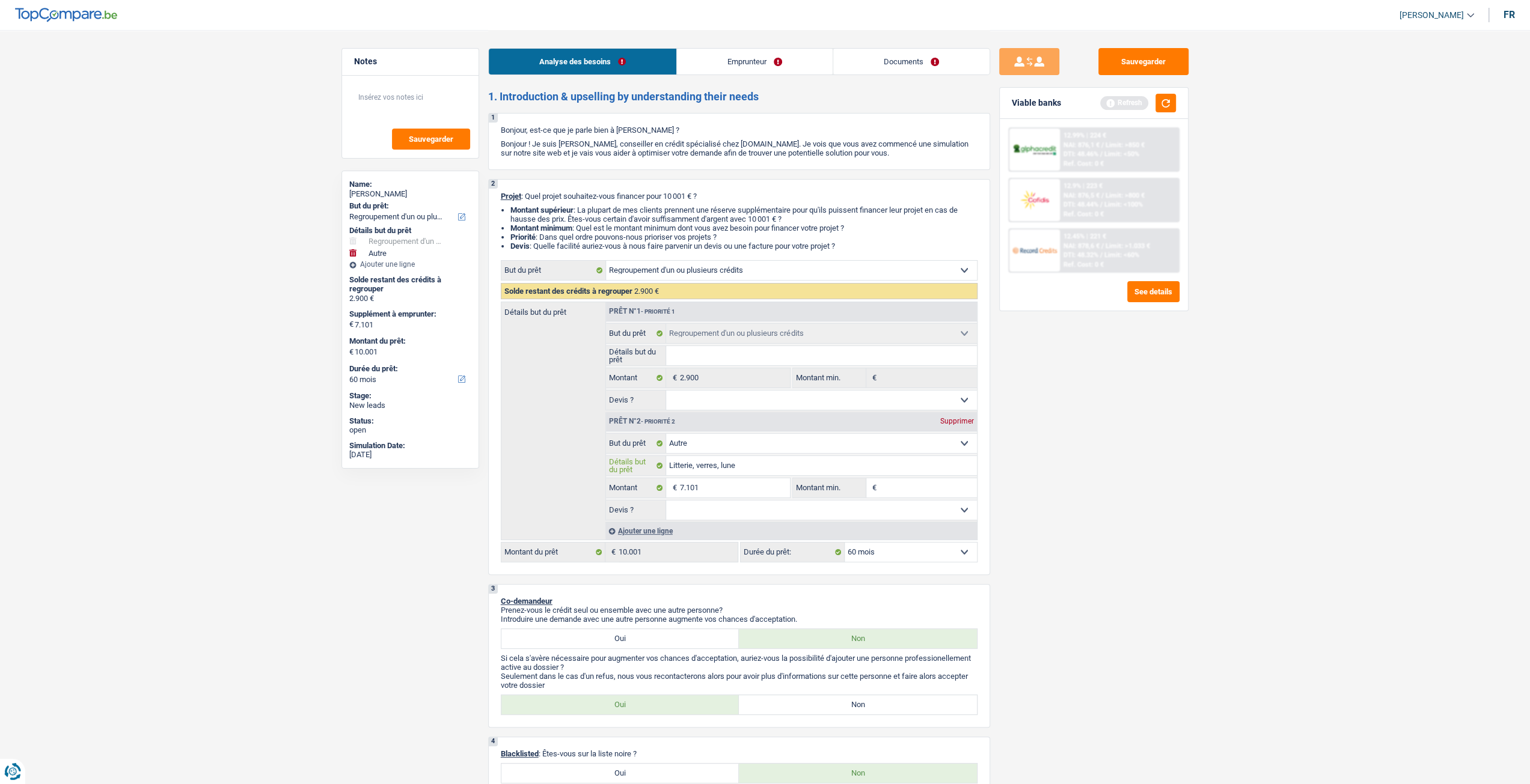
type input "Litterie, verres, lunet"
type input "Litterie, verres, lunett"
type input "Litterie, verres, lunette"
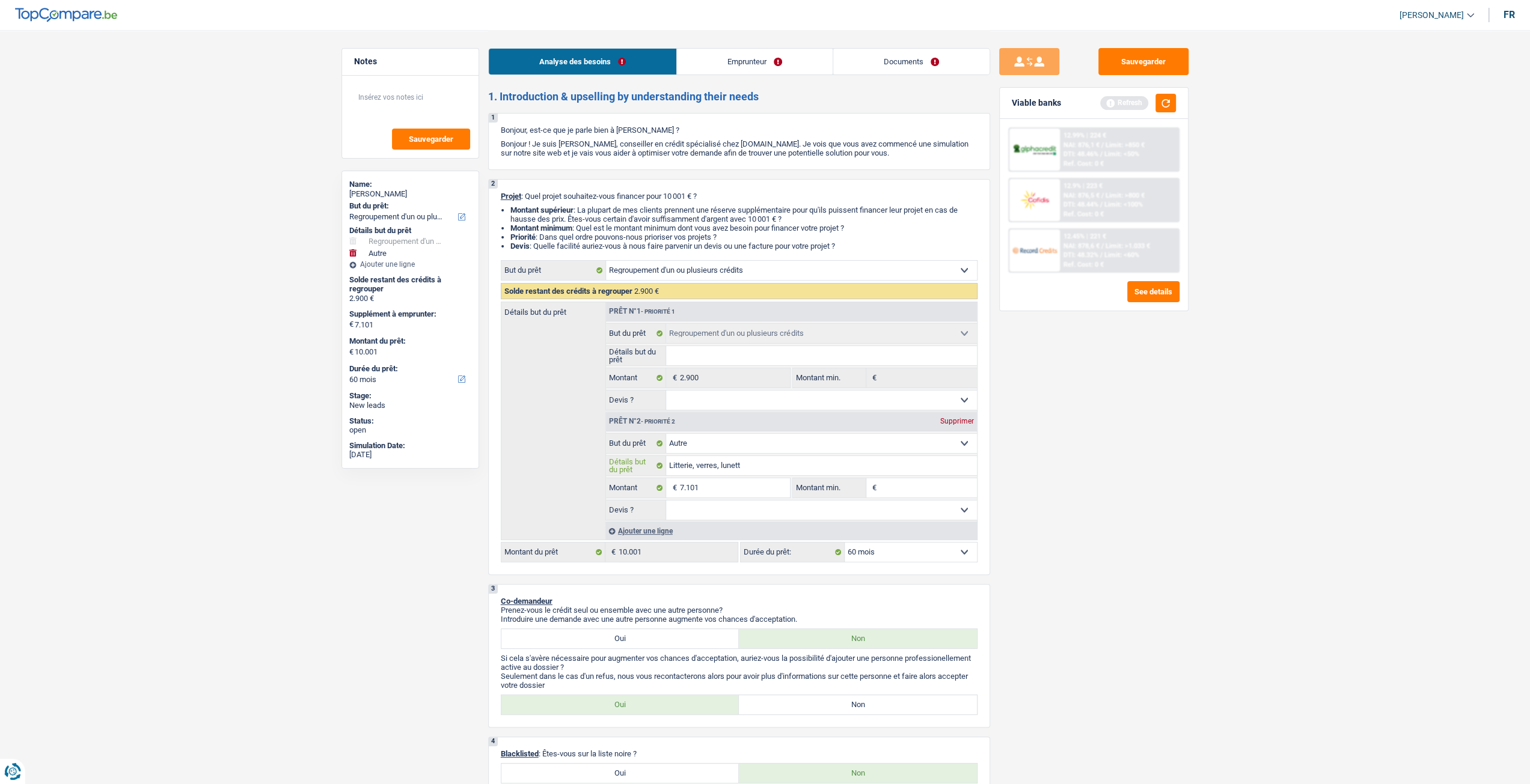
type input "Litterie, verres, lunette"
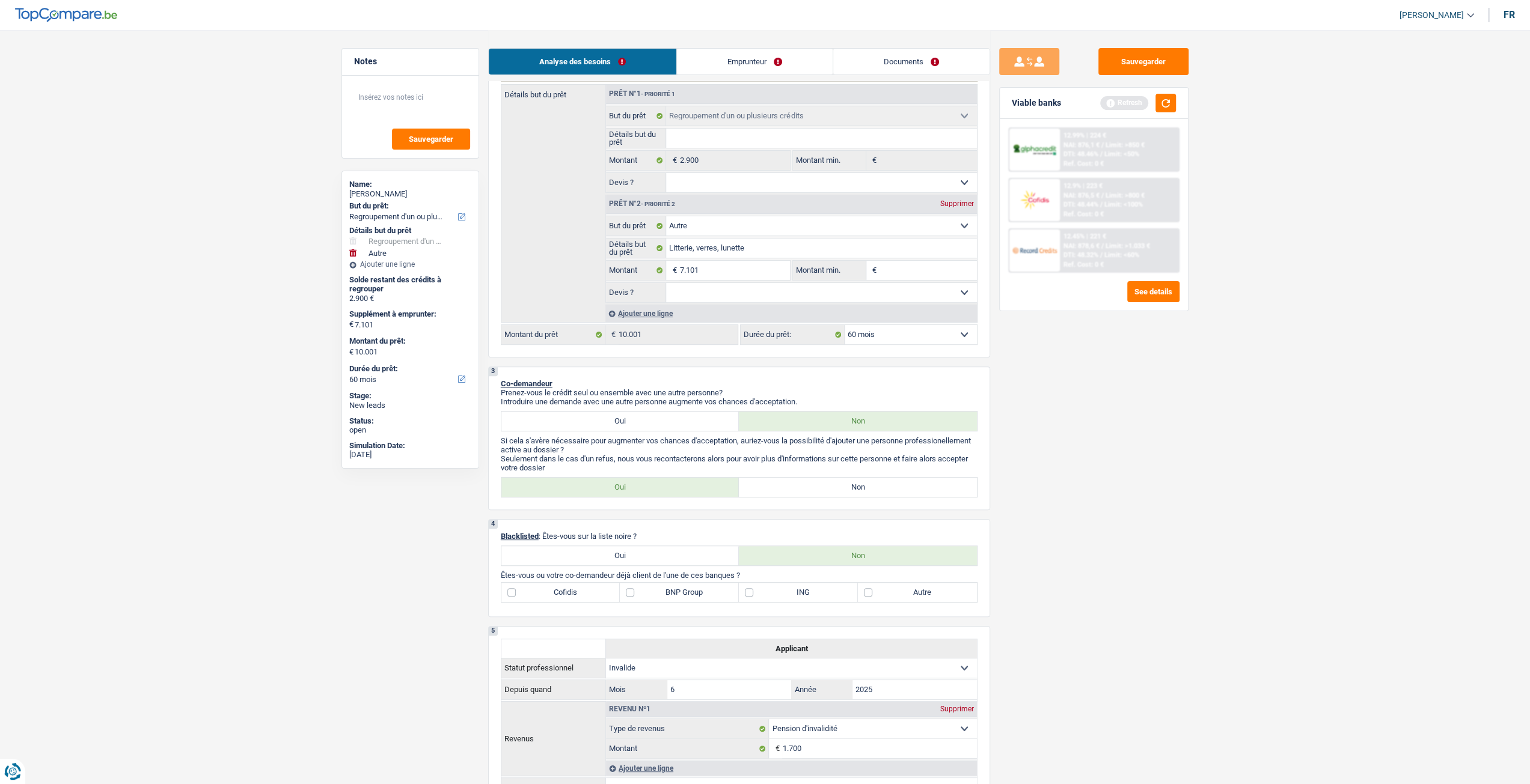
scroll to position [180, 0]
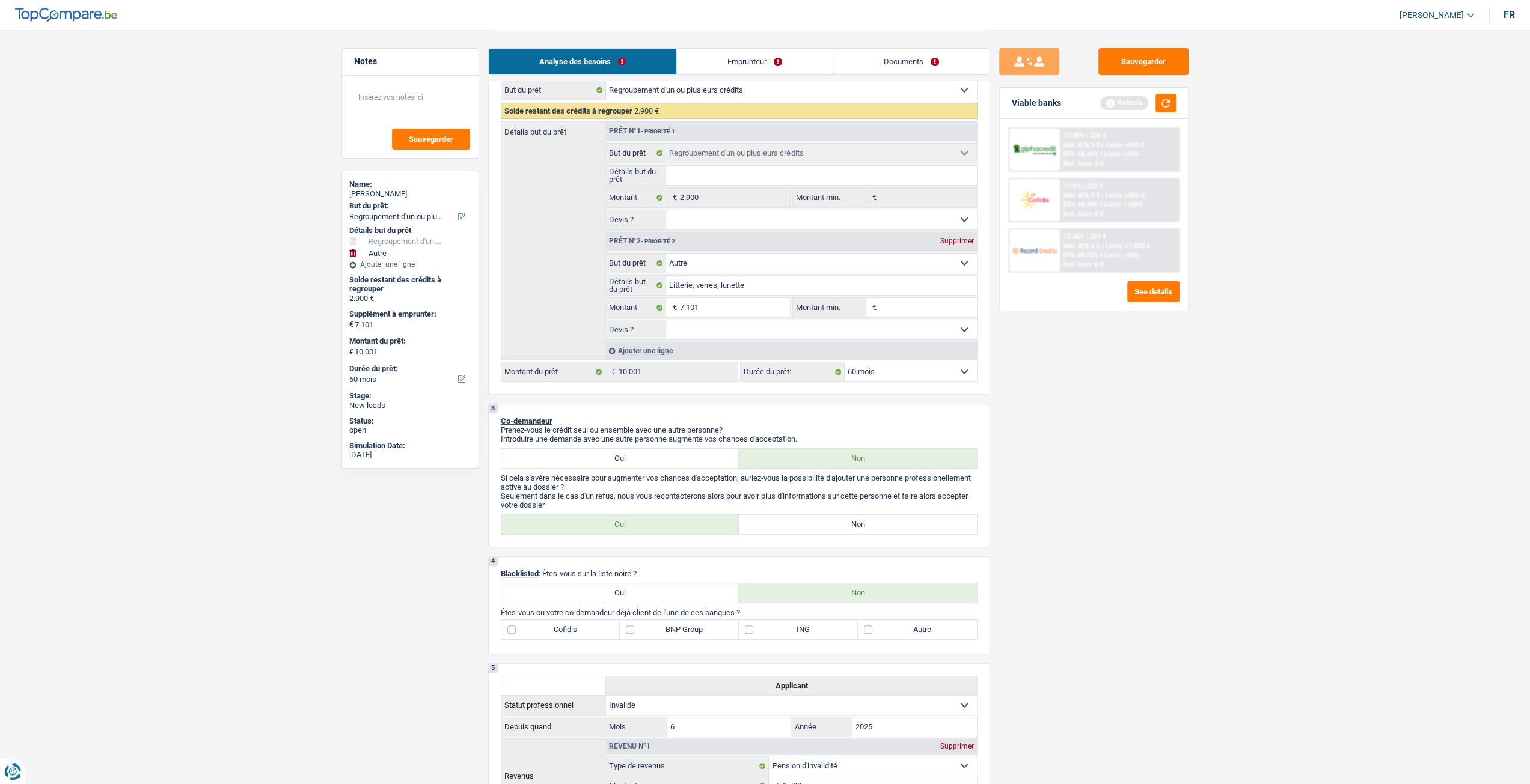
click at [863, 524] on label "Non" at bounding box center [858, 525] width 238 height 19
click at [863, 524] on input "Non" at bounding box center [858, 525] width 238 height 19
radio input "true"
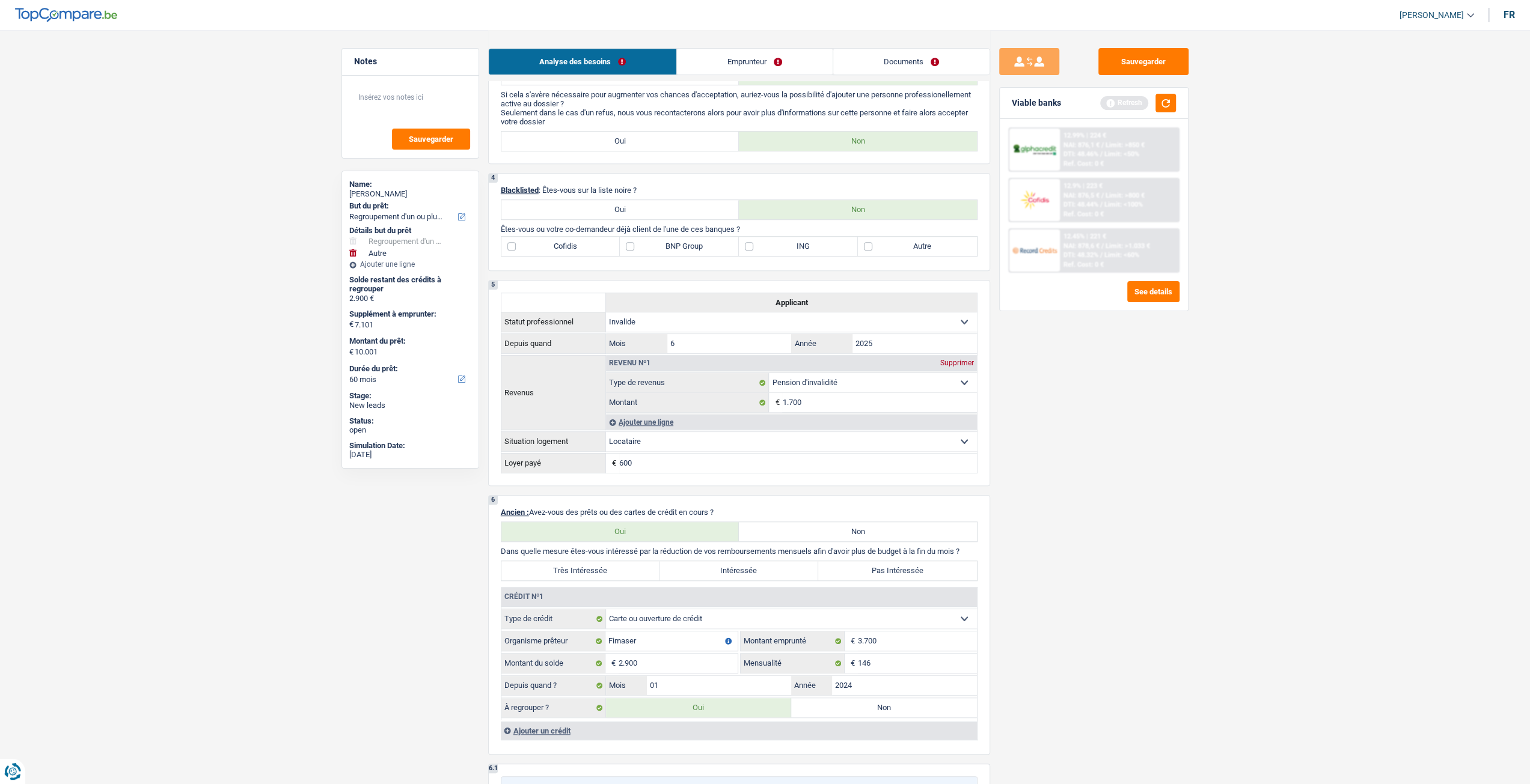
scroll to position [541, 0]
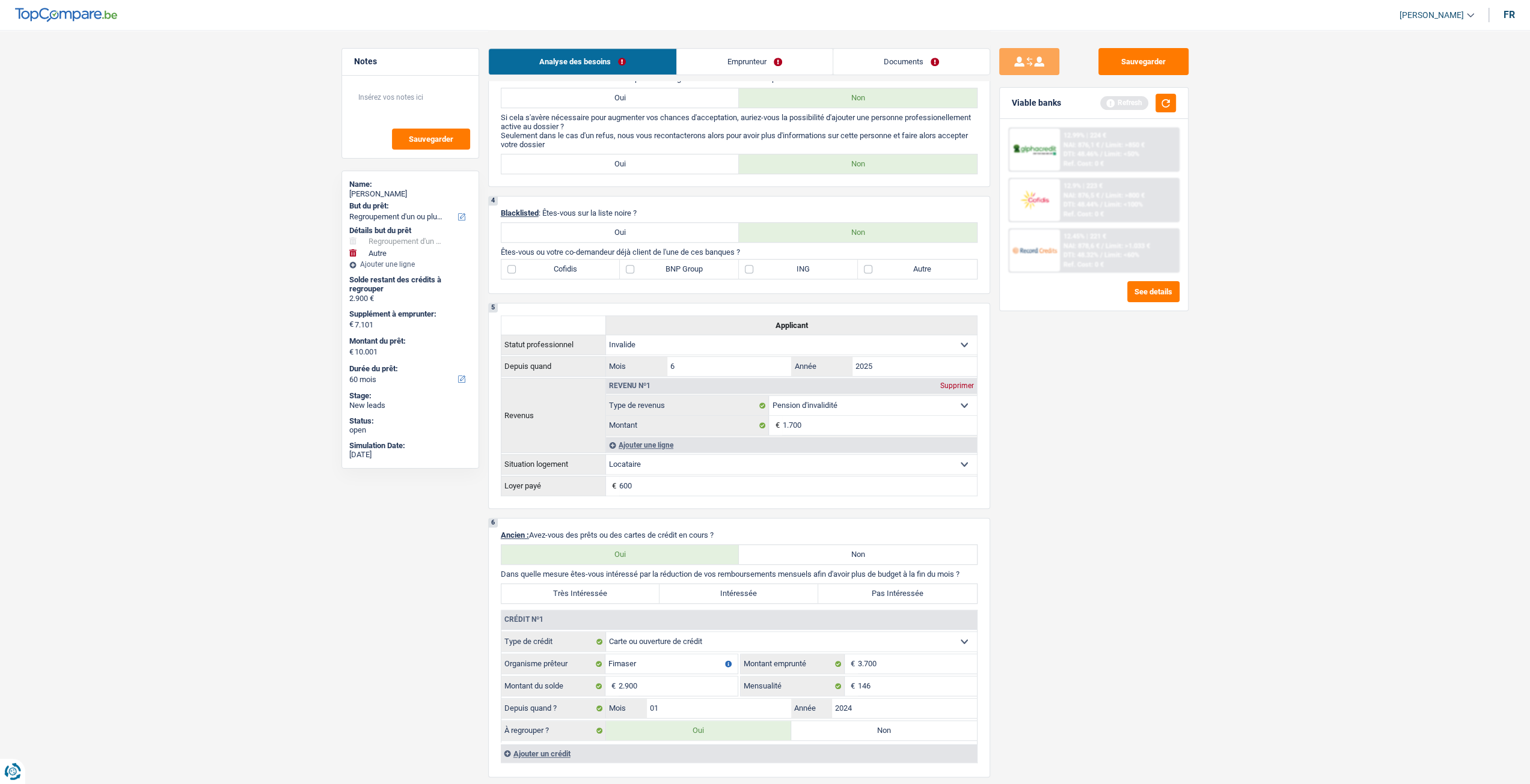
click at [918, 269] on label "Autre" at bounding box center [917, 269] width 119 height 19
click at [918, 269] on input "Autre" at bounding box center [917, 269] width 119 height 19
checkbox input "true"
click at [923, 595] on label "Pas Intéressée" at bounding box center [897, 593] width 159 height 19
click at [923, 595] on input "Pas Intéressée" at bounding box center [897, 593] width 159 height 19
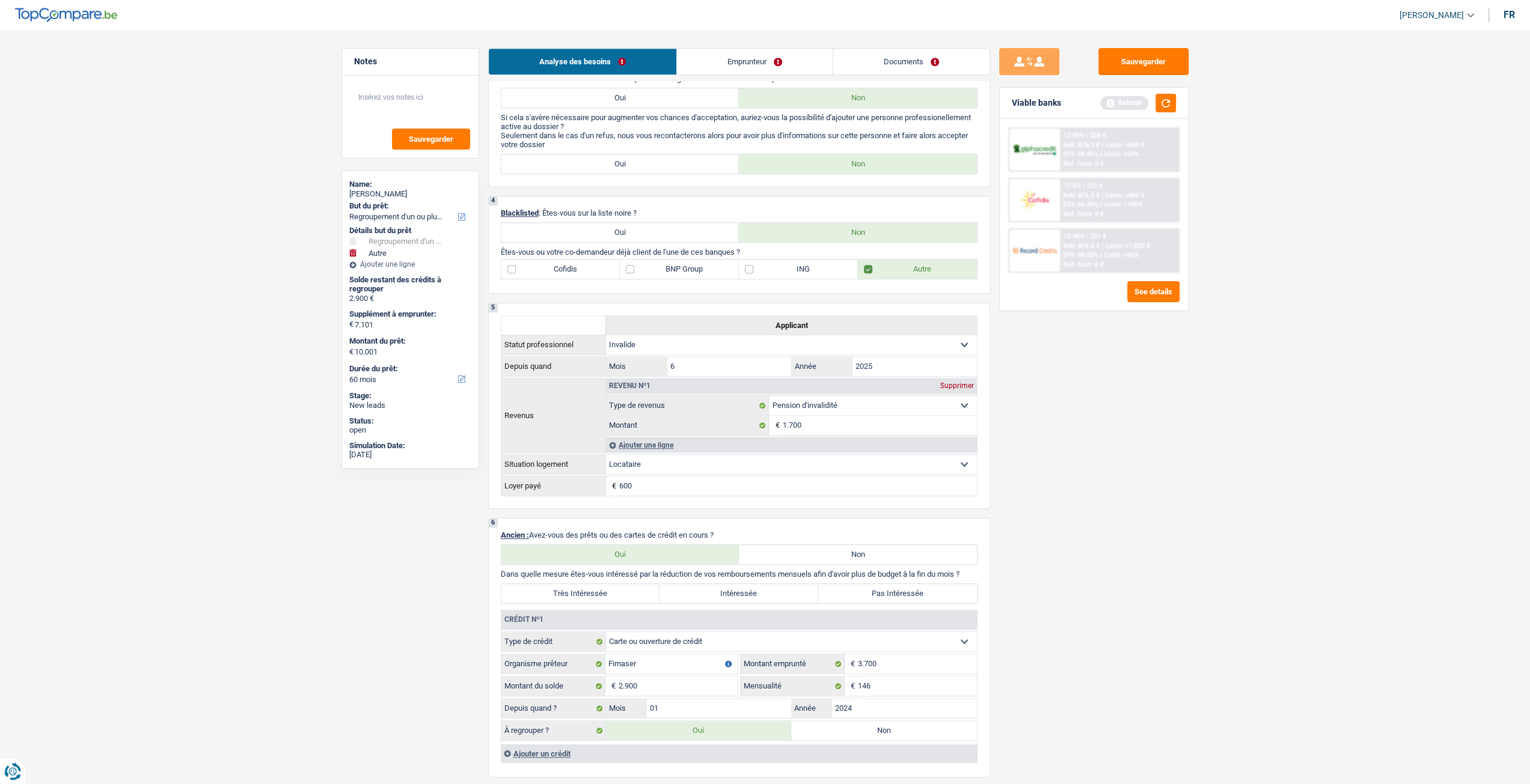
radio input "true"
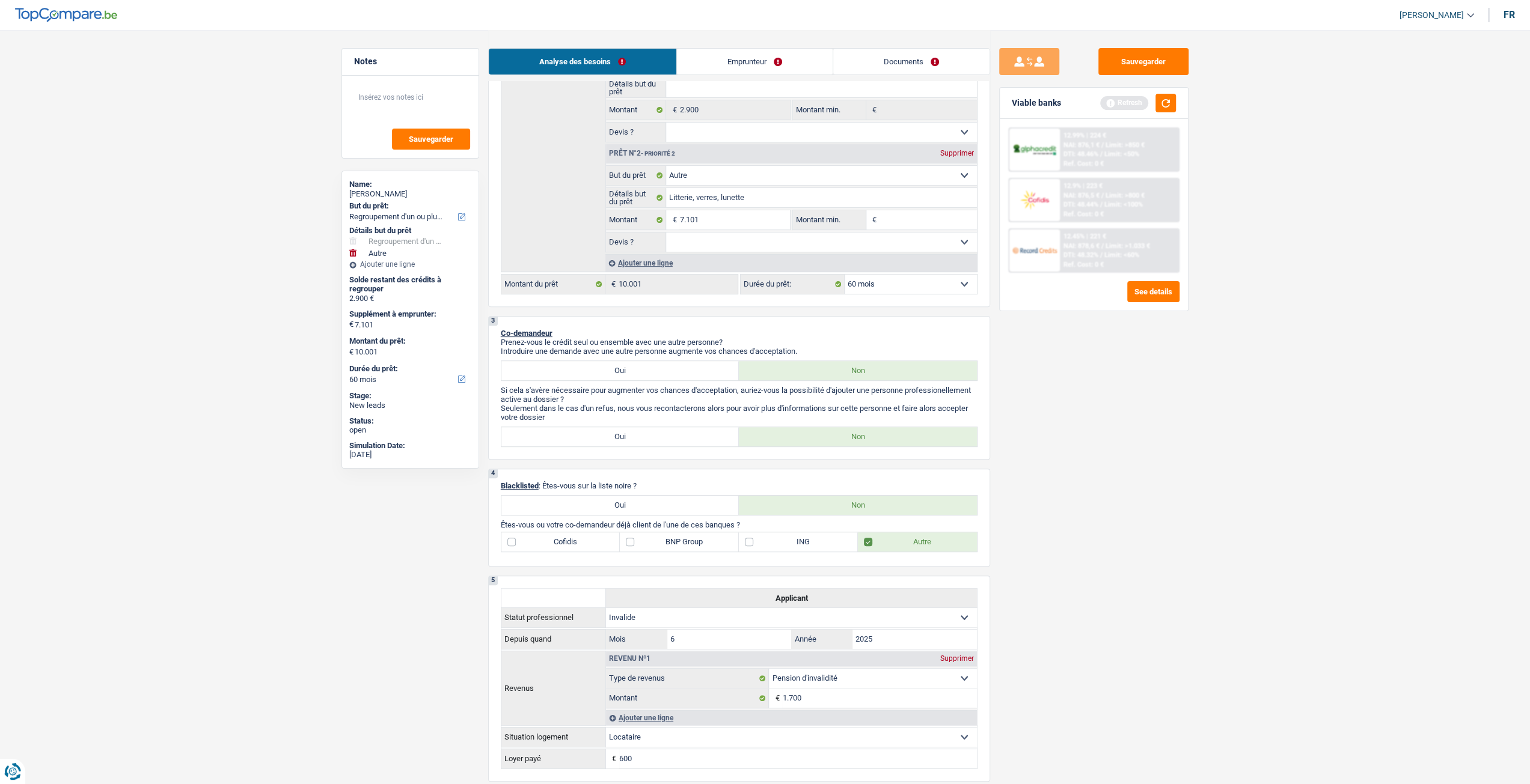
scroll to position [361, 0]
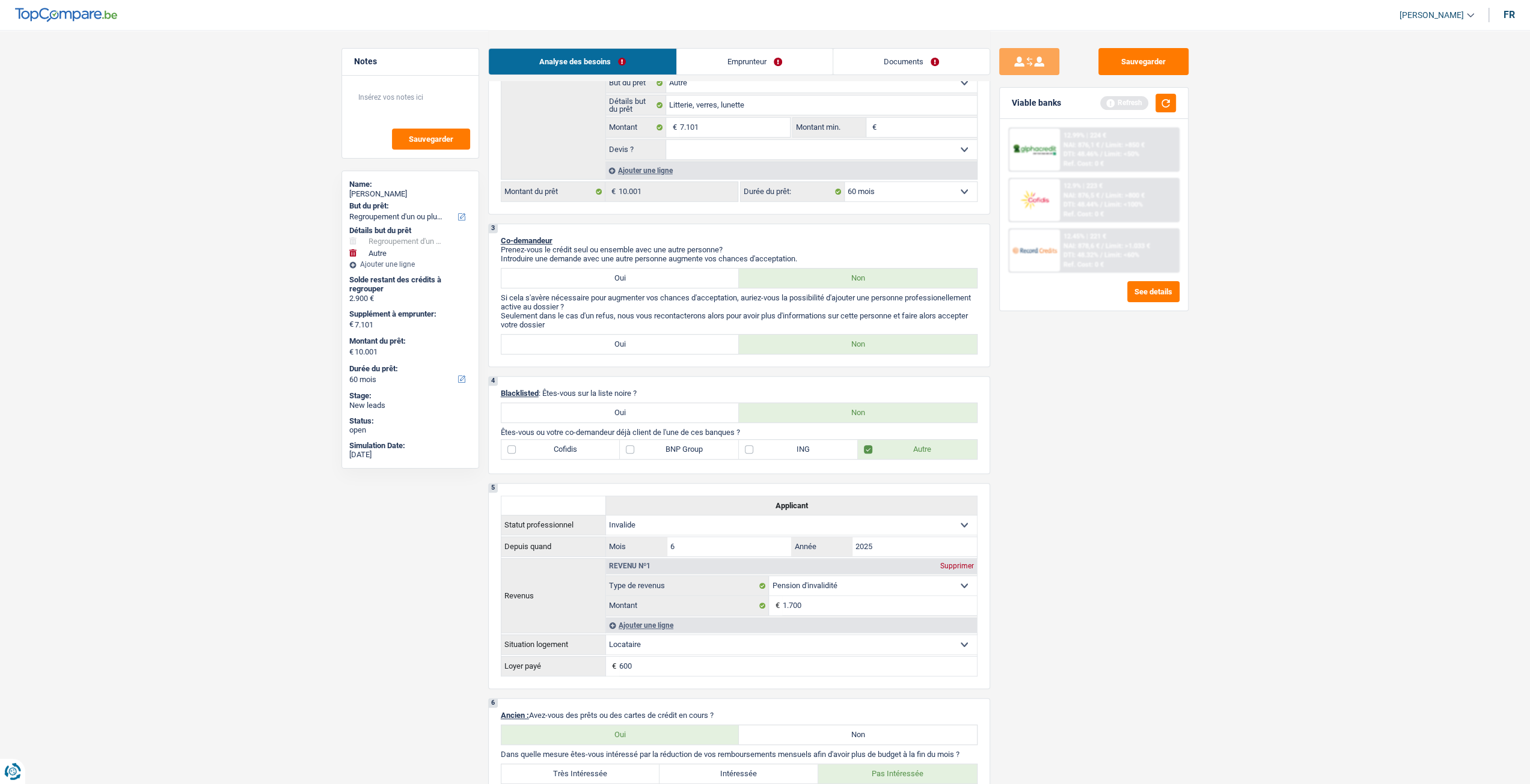
click at [808, 452] on label "ING" at bounding box center [798, 450] width 119 height 19
click at [808, 452] on input "ING" at bounding box center [798, 450] width 119 height 19
checkbox input "true"
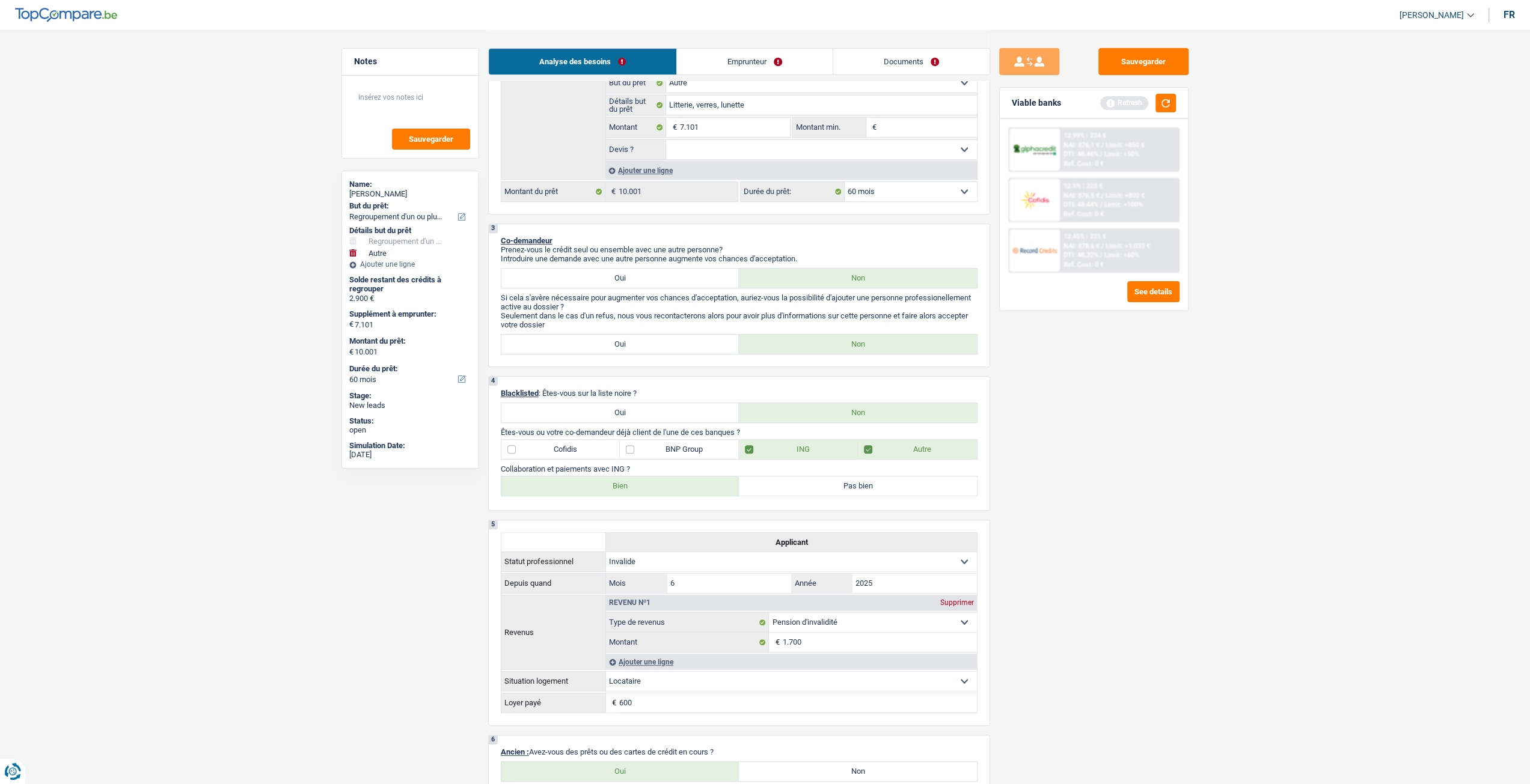
click at [641, 496] on label "Bien" at bounding box center [620, 486] width 238 height 19
click at [641, 496] on input "Bien" at bounding box center [620, 486] width 238 height 19
radio input "true"
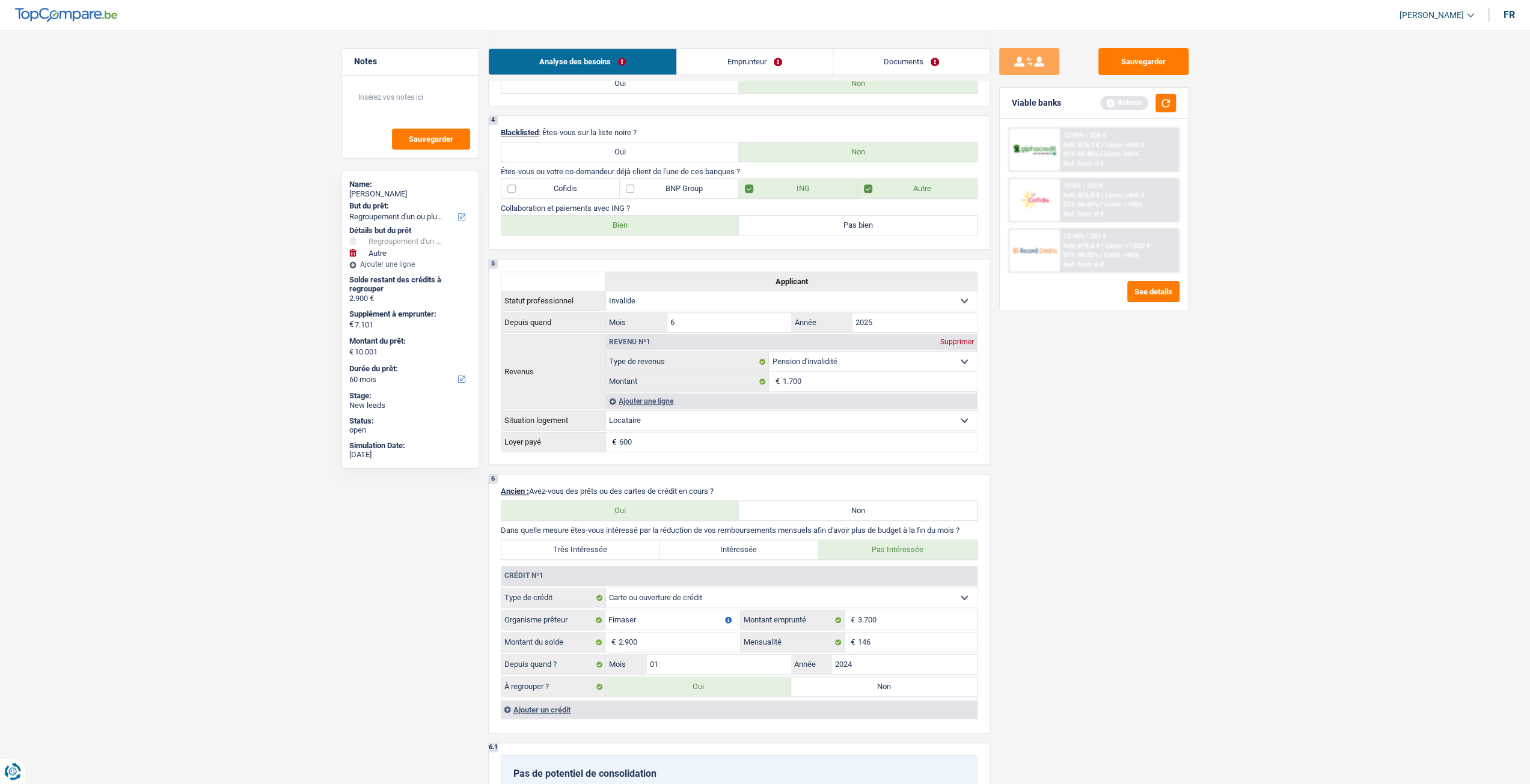
scroll to position [300, 0]
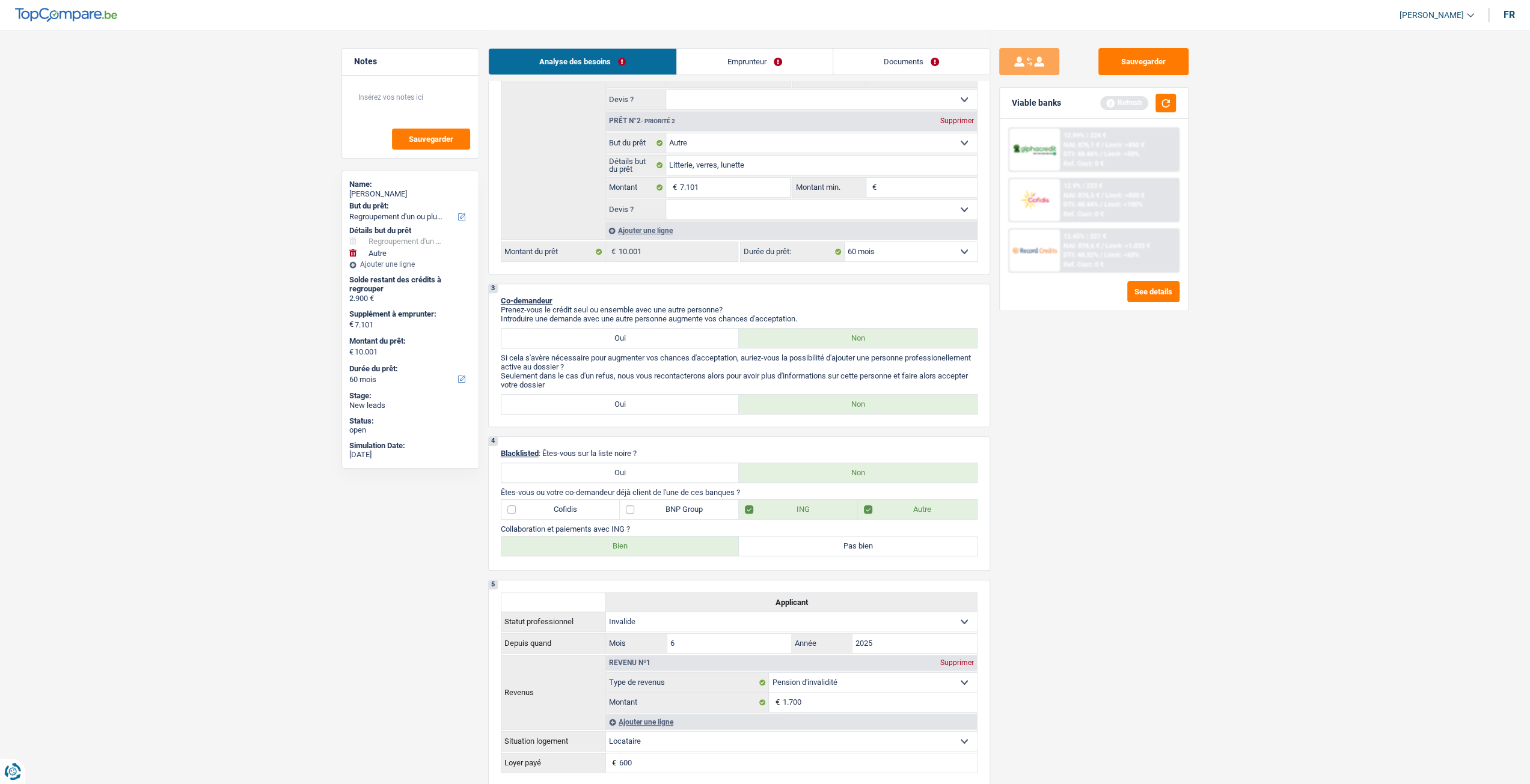
click at [700, 209] on select "Oui Non Non répondu Sélectionner une option" at bounding box center [821, 209] width 311 height 19
select select "false"
click at [666, 201] on select "Oui Non Non répondu Sélectionner une option" at bounding box center [821, 209] width 311 height 19
select select "false"
click at [702, 212] on select "Oui Non Non répondu Sélectionner une option" at bounding box center [821, 209] width 311 height 19
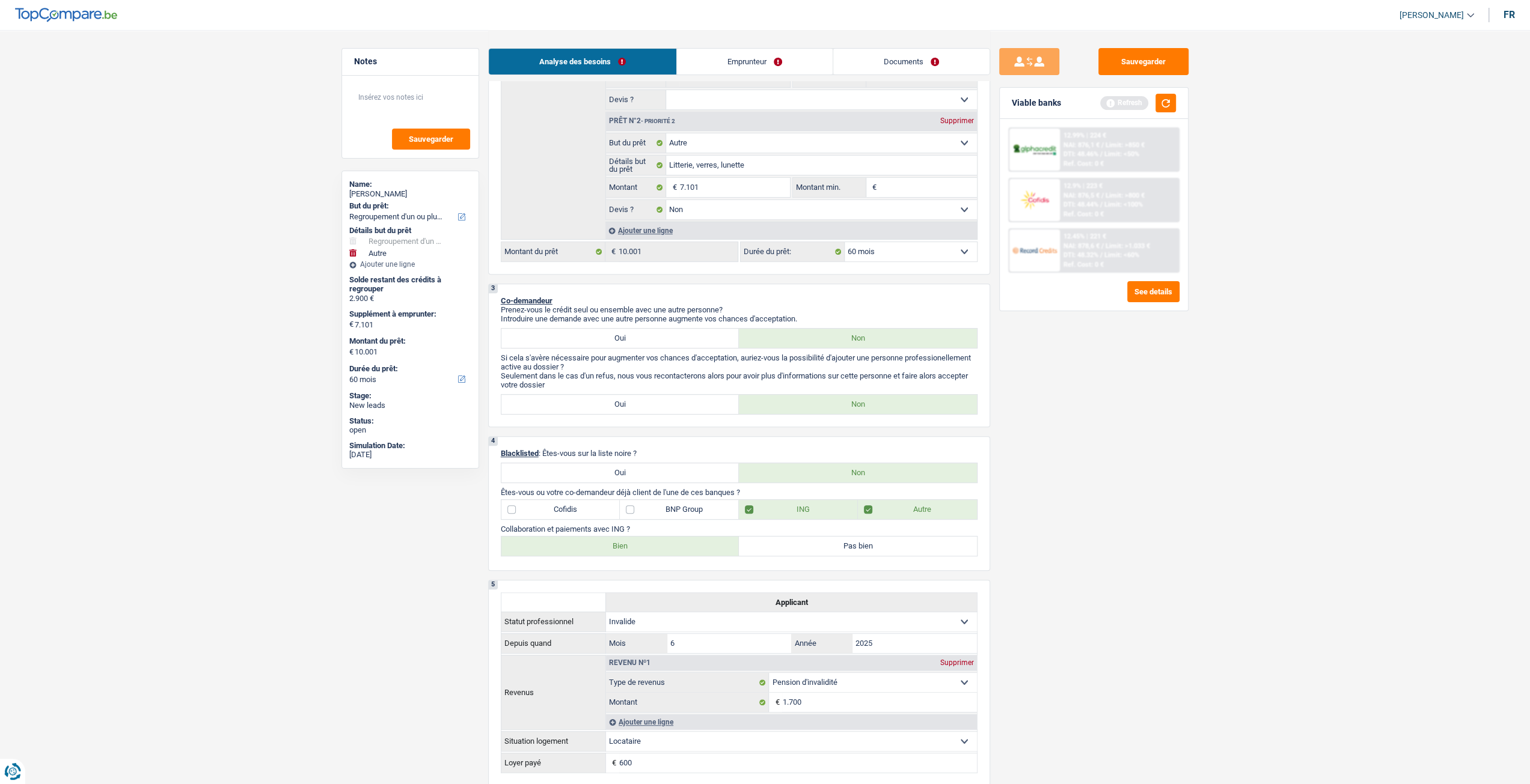
select select "yes"
click at [666, 201] on select "Oui Non Non répondu Sélectionner une option" at bounding box center [821, 209] width 311 height 19
select select "yes"
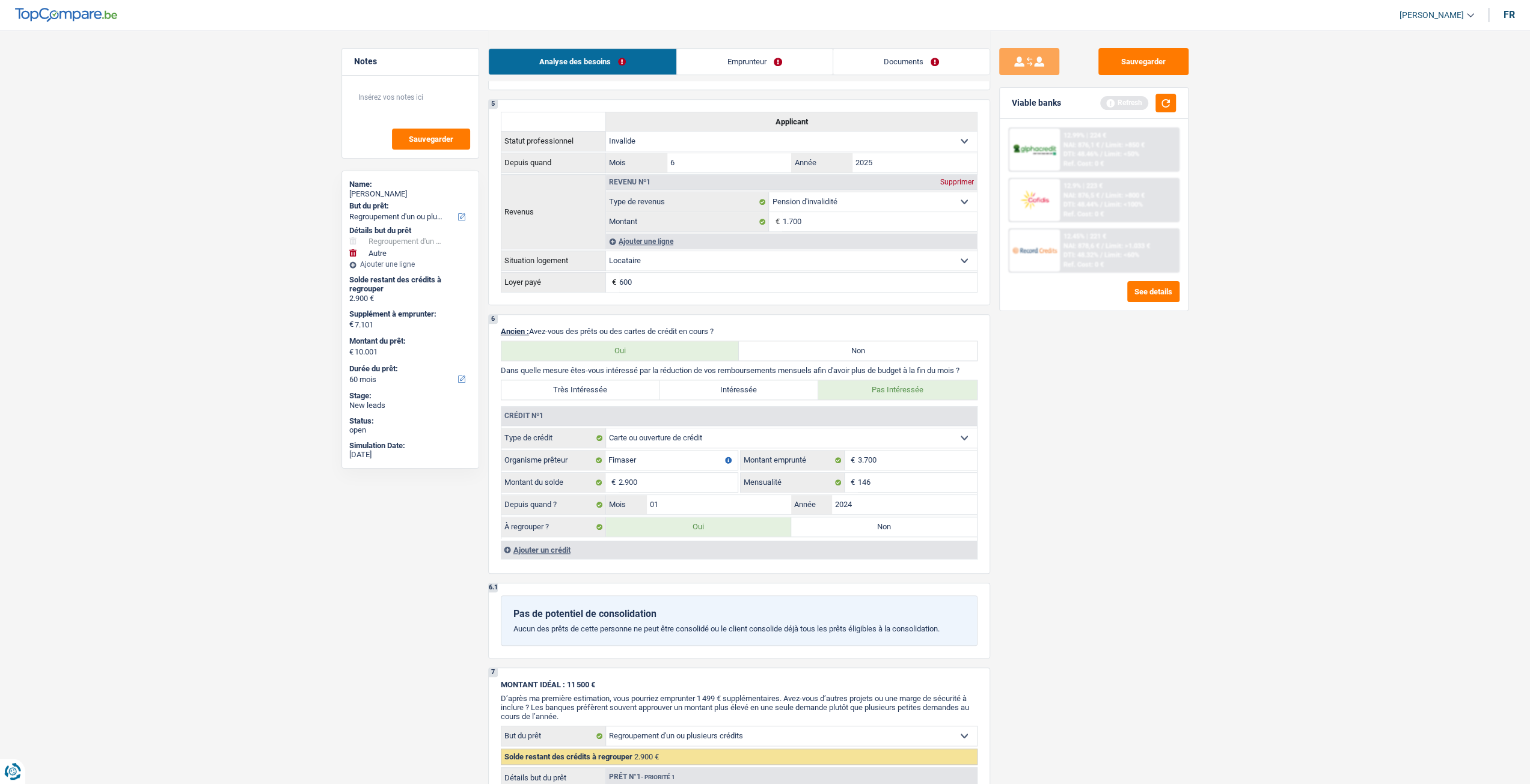
scroll to position [1436, 0]
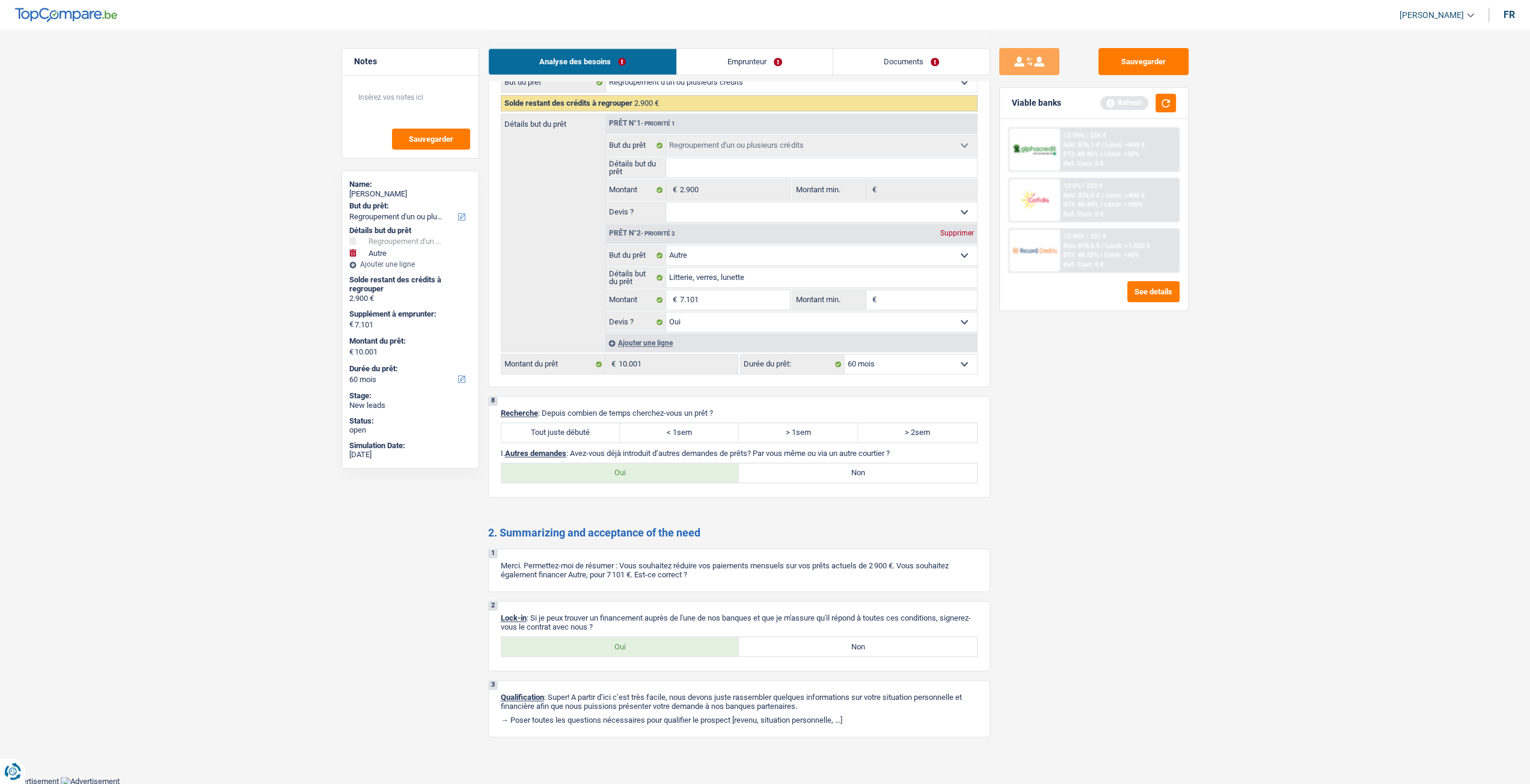
click at [540, 423] on label "Tout juste débuté" at bounding box center [561, 433] width 119 height 19
click at [540, 423] on input "Tout juste débuté" at bounding box center [561, 433] width 119 height 19
radio input "true"
click at [621, 638] on label "Oui" at bounding box center [620, 647] width 238 height 19
click at [621, 638] on input "Oui" at bounding box center [620, 647] width 238 height 19
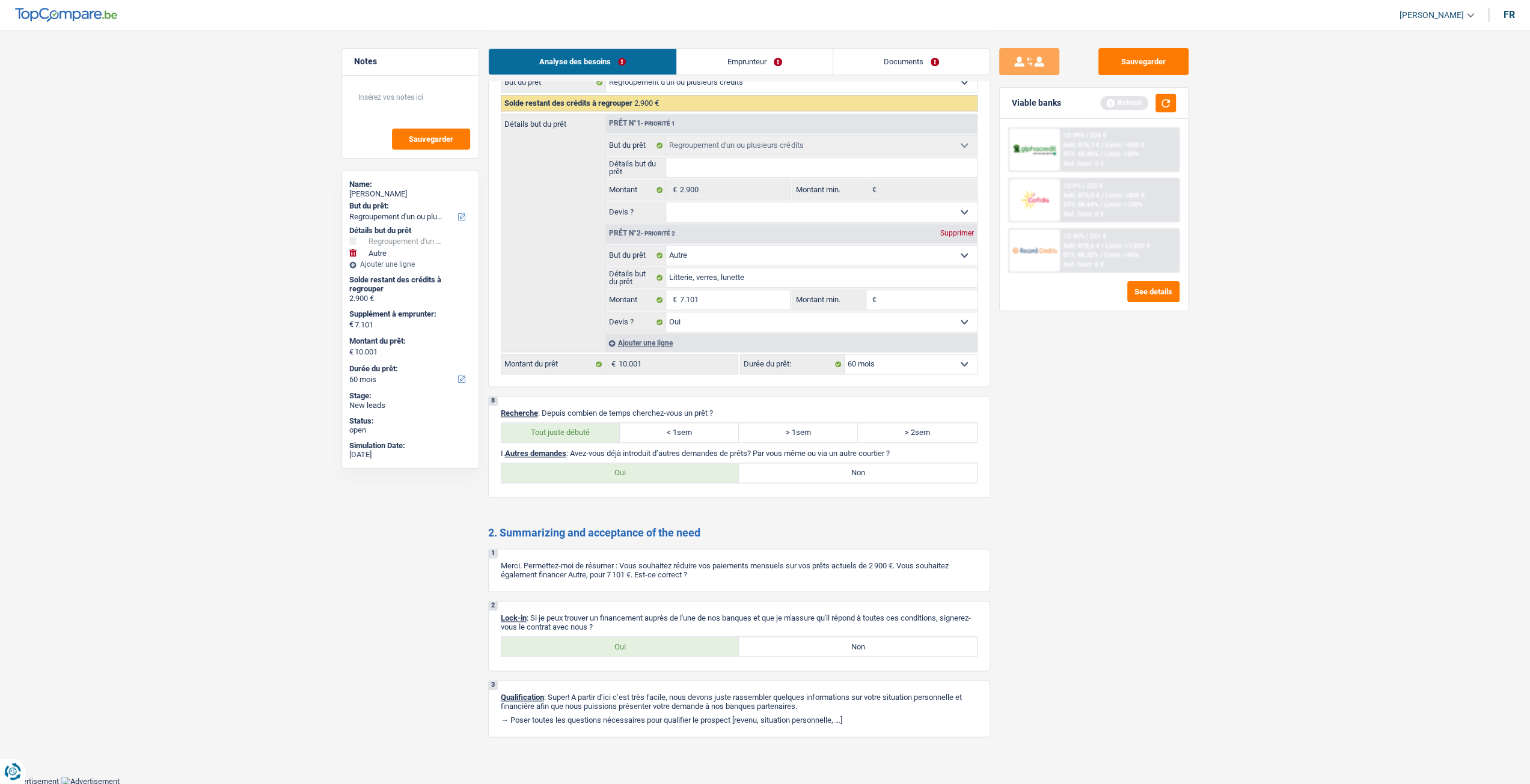
radio input "true"
click at [823, 465] on label "Non" at bounding box center [858, 473] width 238 height 19
click at [823, 465] on input "Non" at bounding box center [858, 473] width 238 height 19
radio input "true"
click at [740, 63] on link "Emprunteur" at bounding box center [755, 62] width 156 height 26
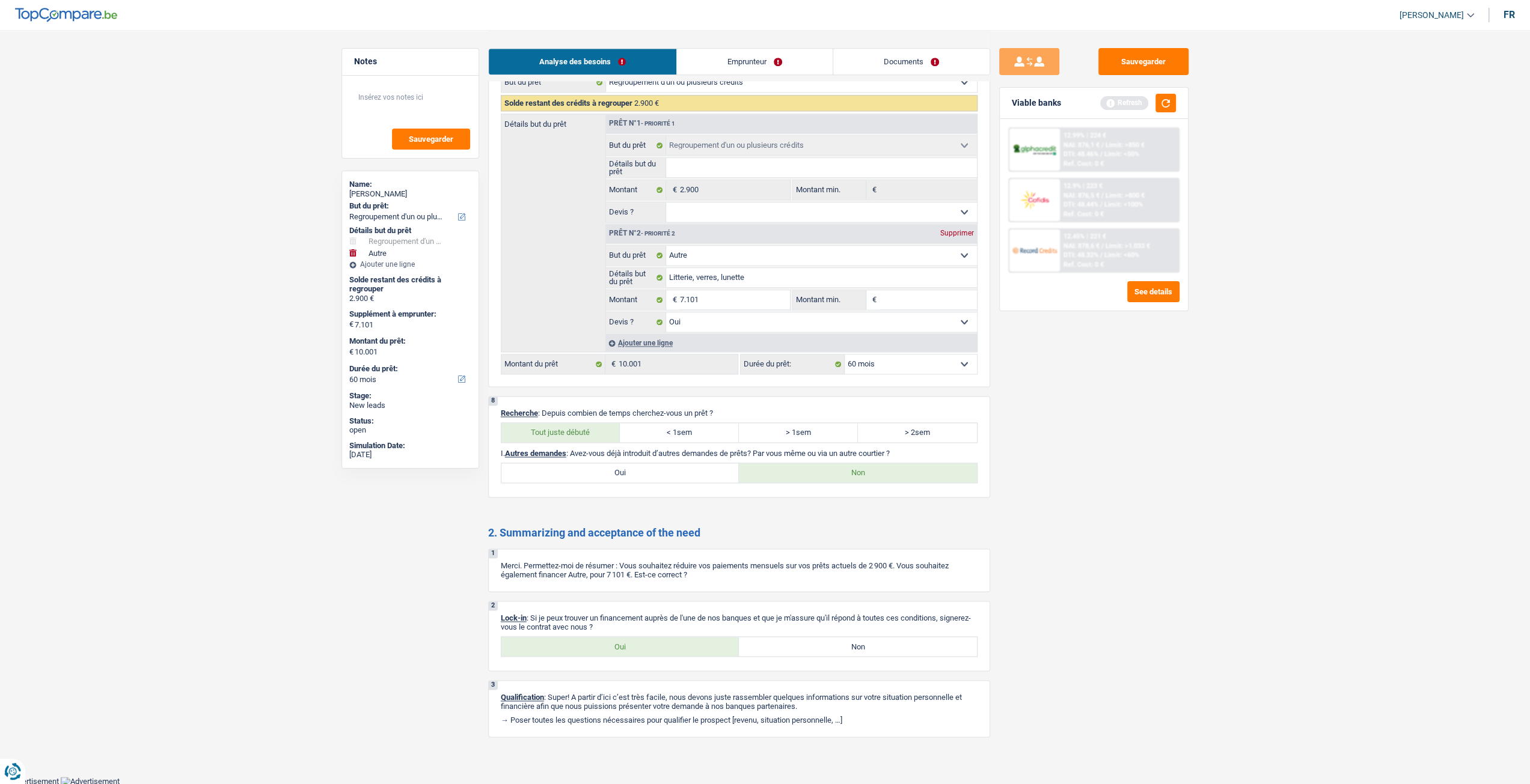
scroll to position [0, 0]
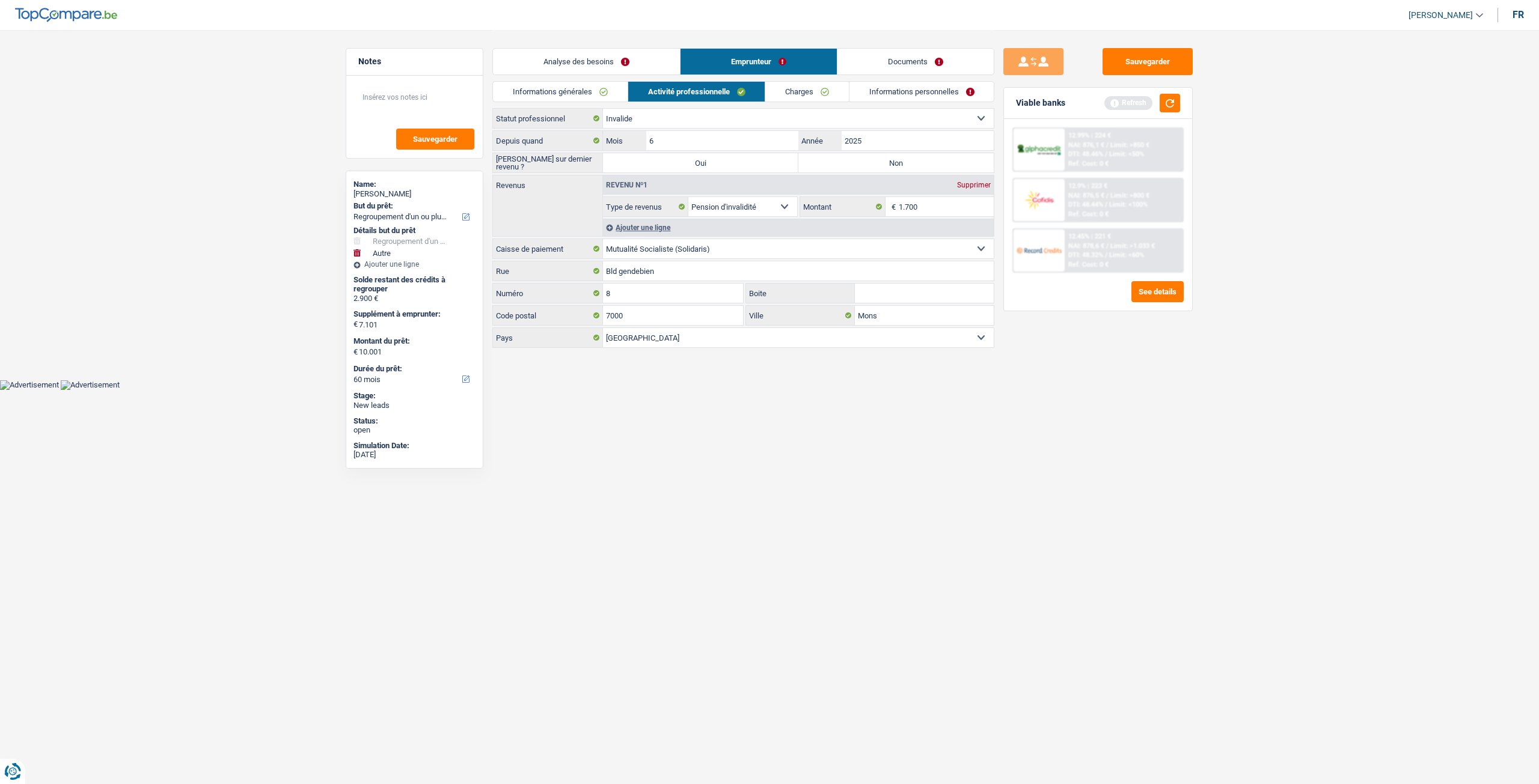
click at [578, 85] on link "Informations générales" at bounding box center [560, 91] width 134 height 20
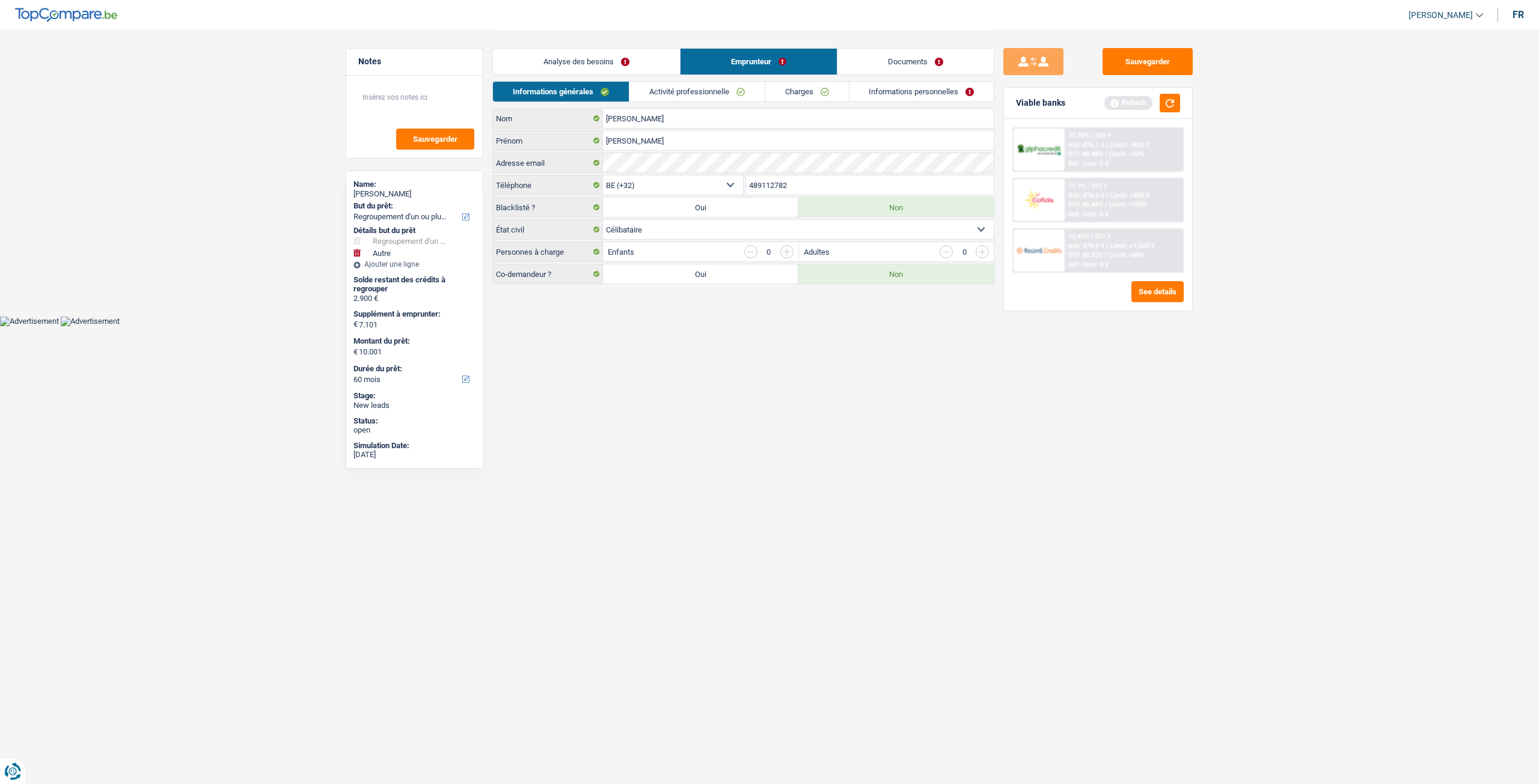
click at [654, 91] on link "Activité professionnelle" at bounding box center [697, 91] width 135 height 20
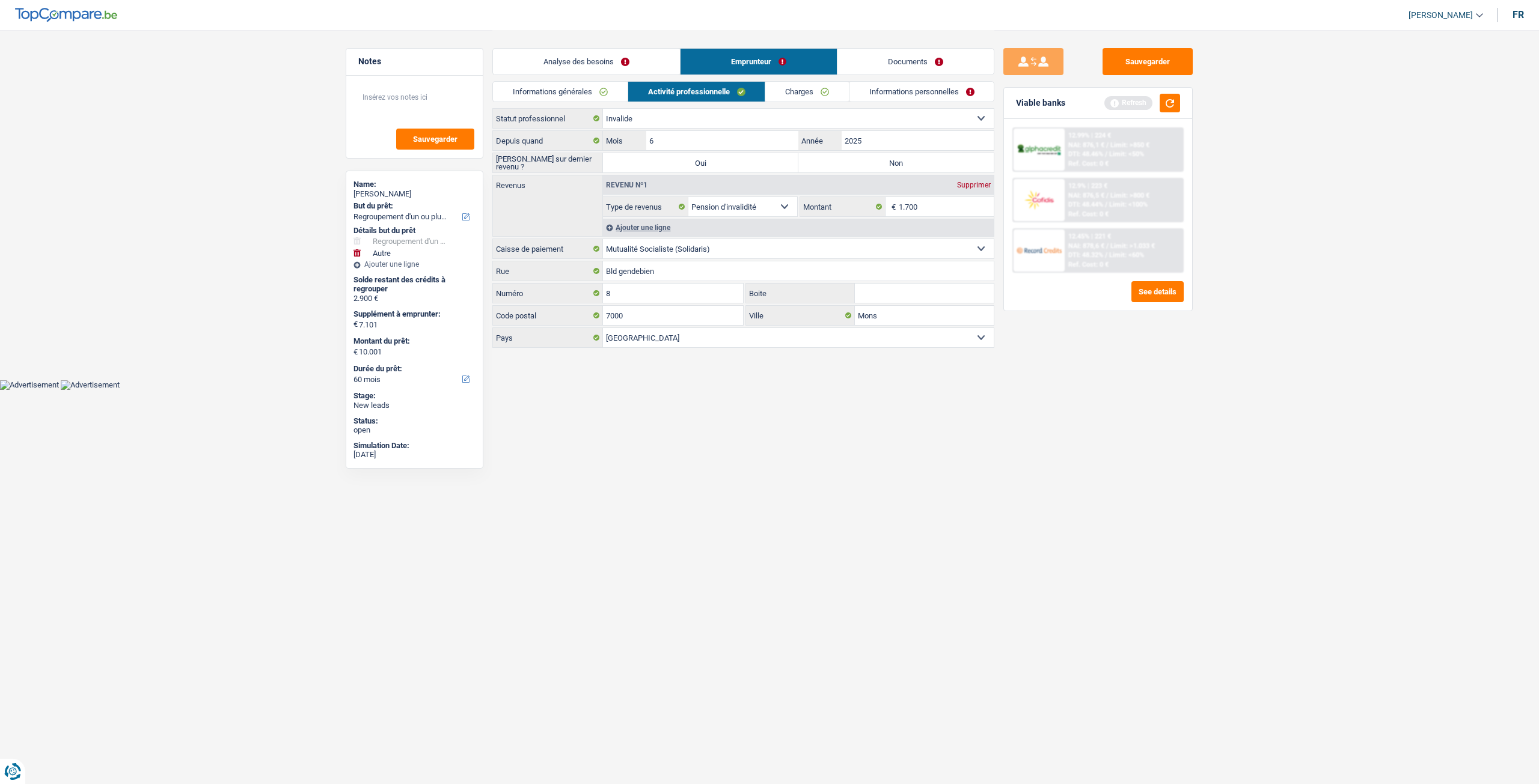
click at [614, 63] on link "Analyse des besoins" at bounding box center [586, 62] width 187 height 26
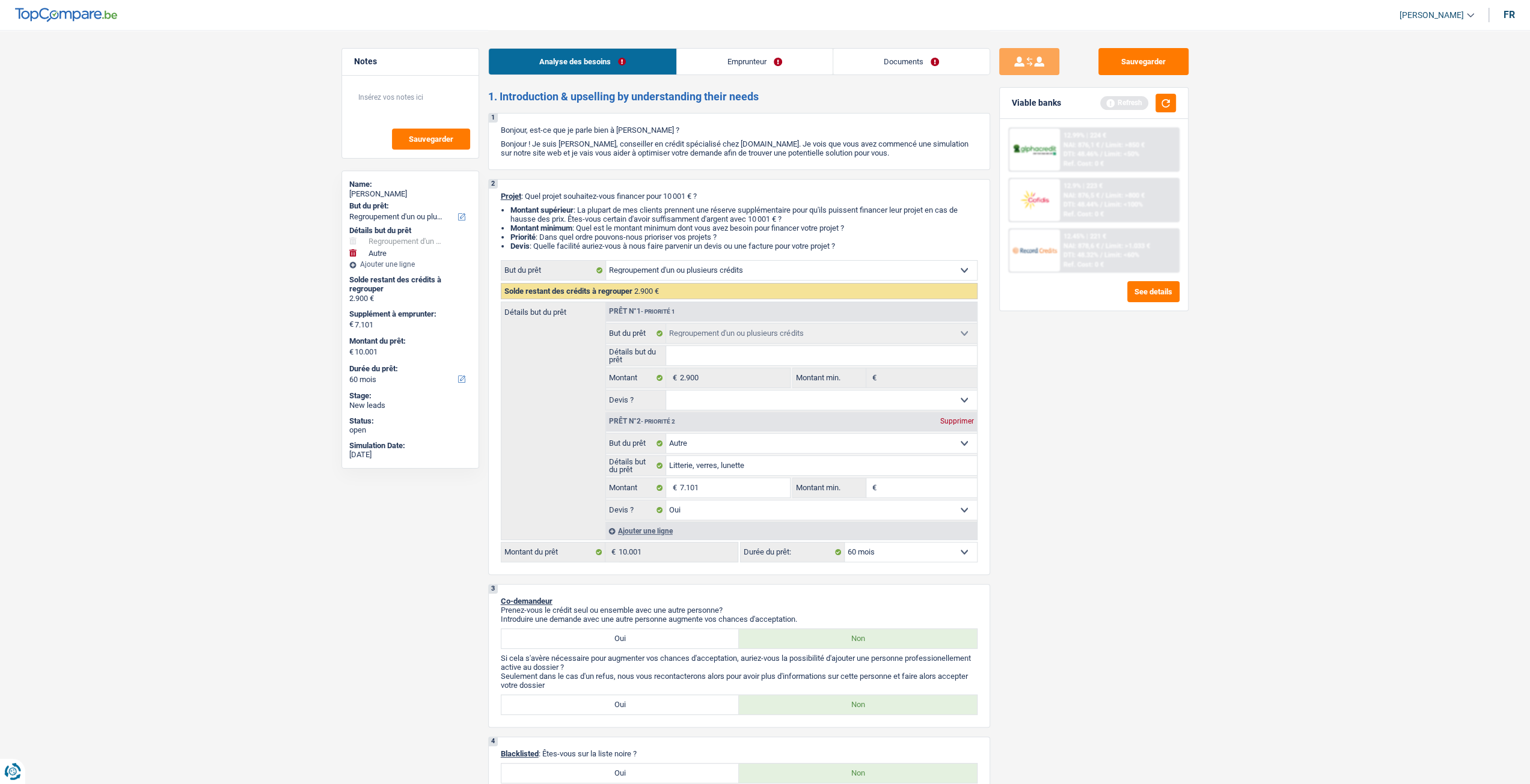
click at [780, 58] on link "Emprunteur" at bounding box center [755, 62] width 156 height 26
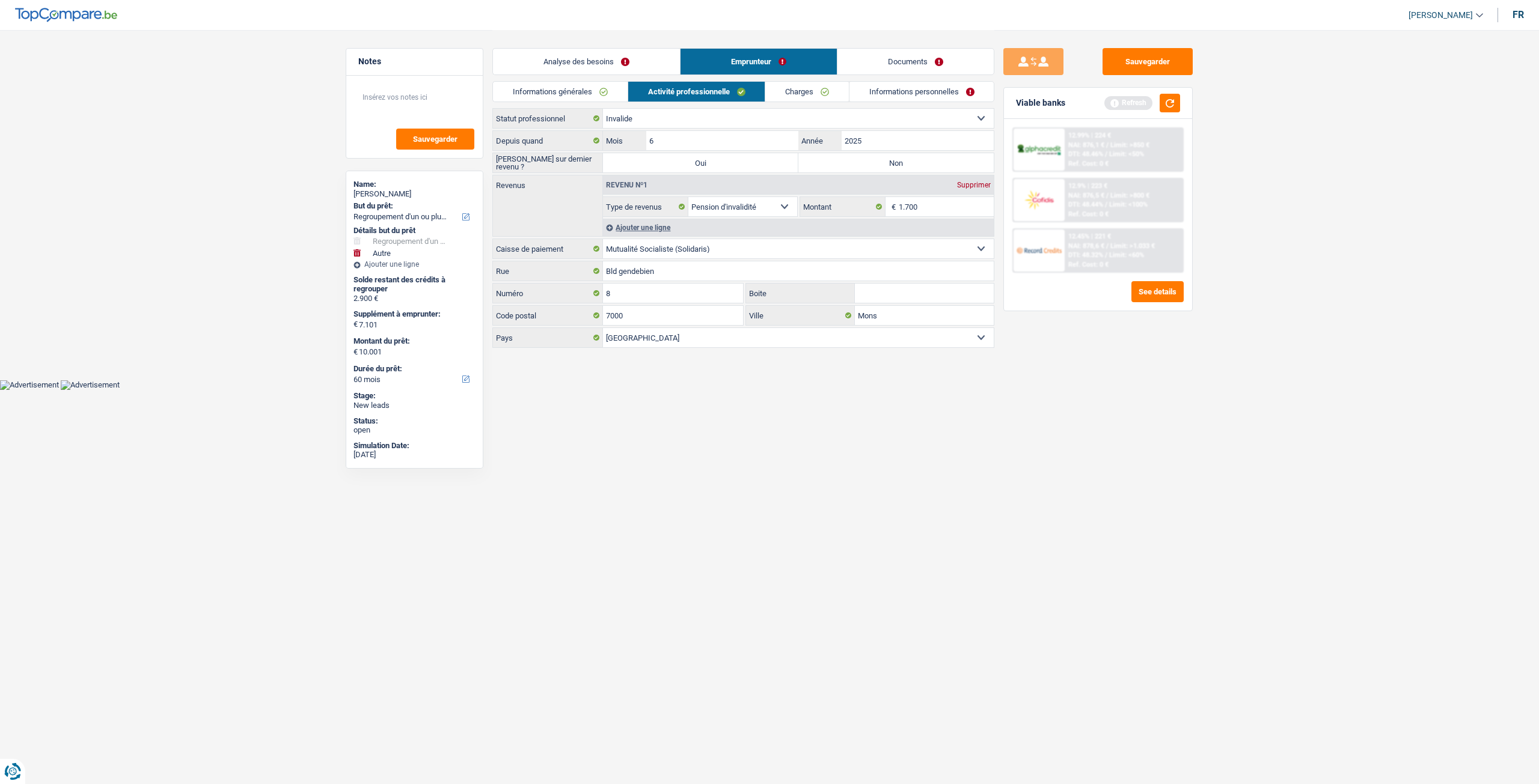
click at [553, 97] on link "Informations générales" at bounding box center [560, 91] width 134 height 20
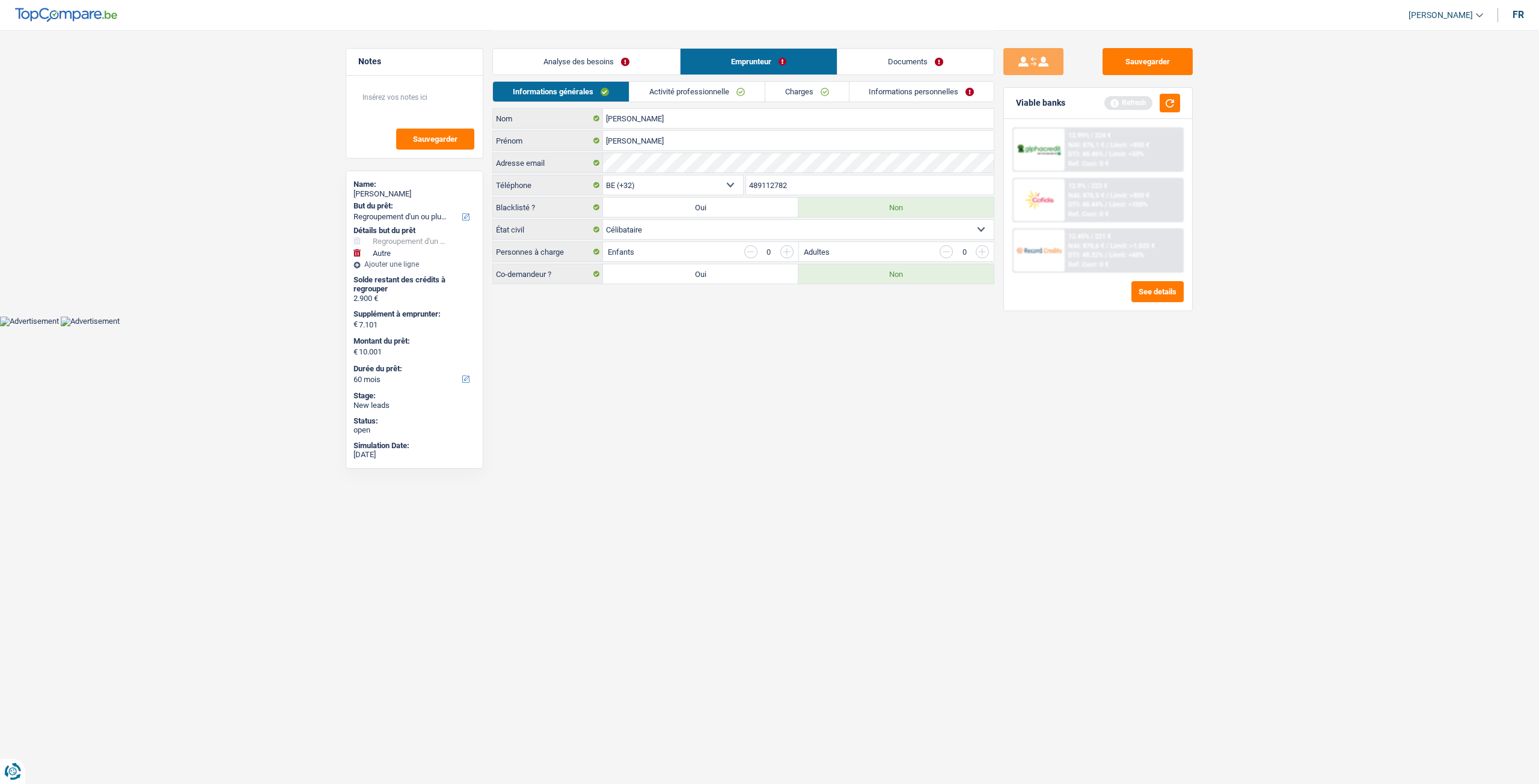
click at [678, 96] on link "Activité professionnelle" at bounding box center [697, 91] width 135 height 20
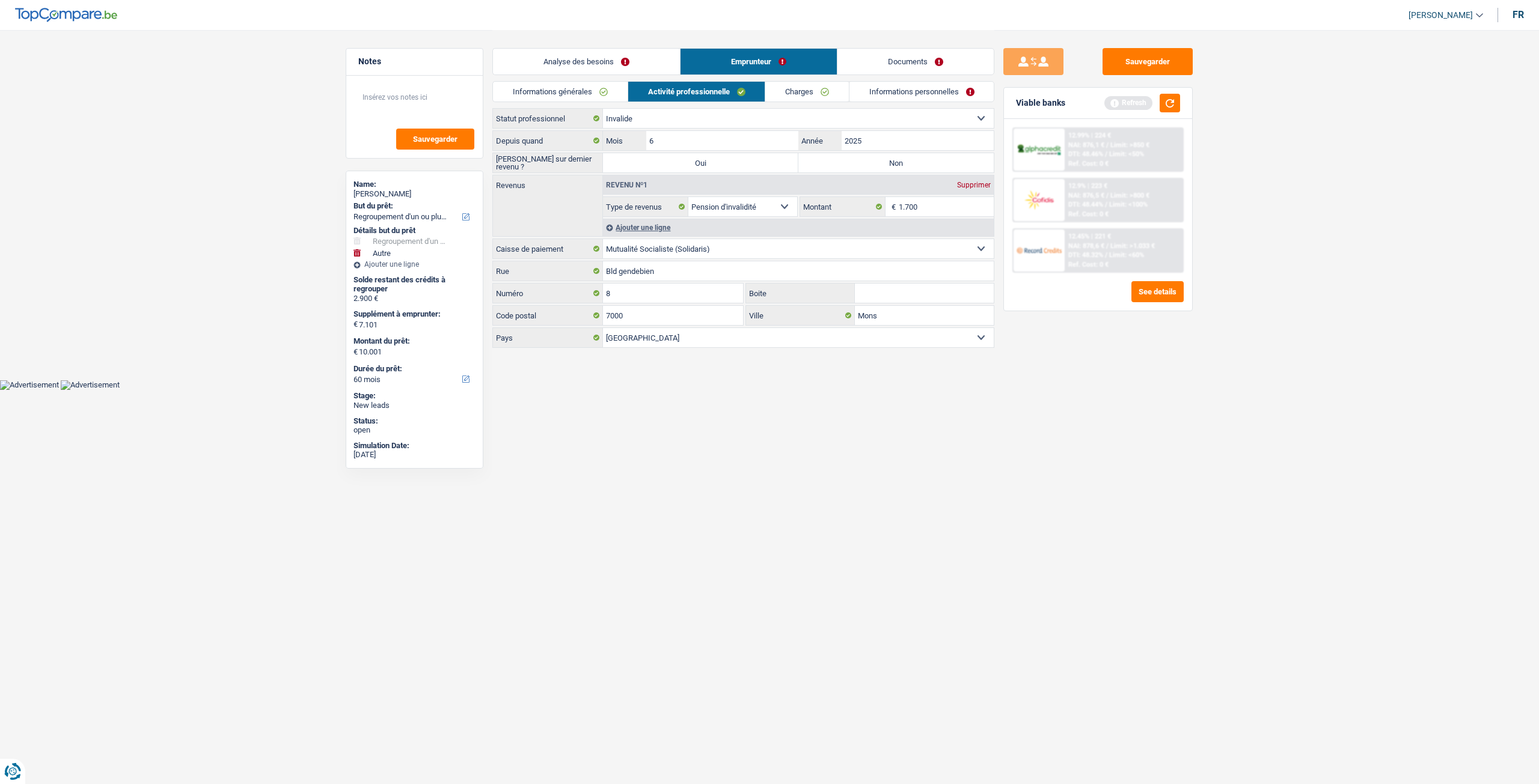
click at [931, 177] on div "Revenu nº1 Supprimer" at bounding box center [798, 185] width 391 height 19
click at [928, 162] on label "Non" at bounding box center [896, 162] width 195 height 19
click at [928, 162] on input "Non" at bounding box center [896, 162] width 195 height 19
radio input "true"
click at [915, 138] on input "2025" at bounding box center [917, 141] width 152 height 19
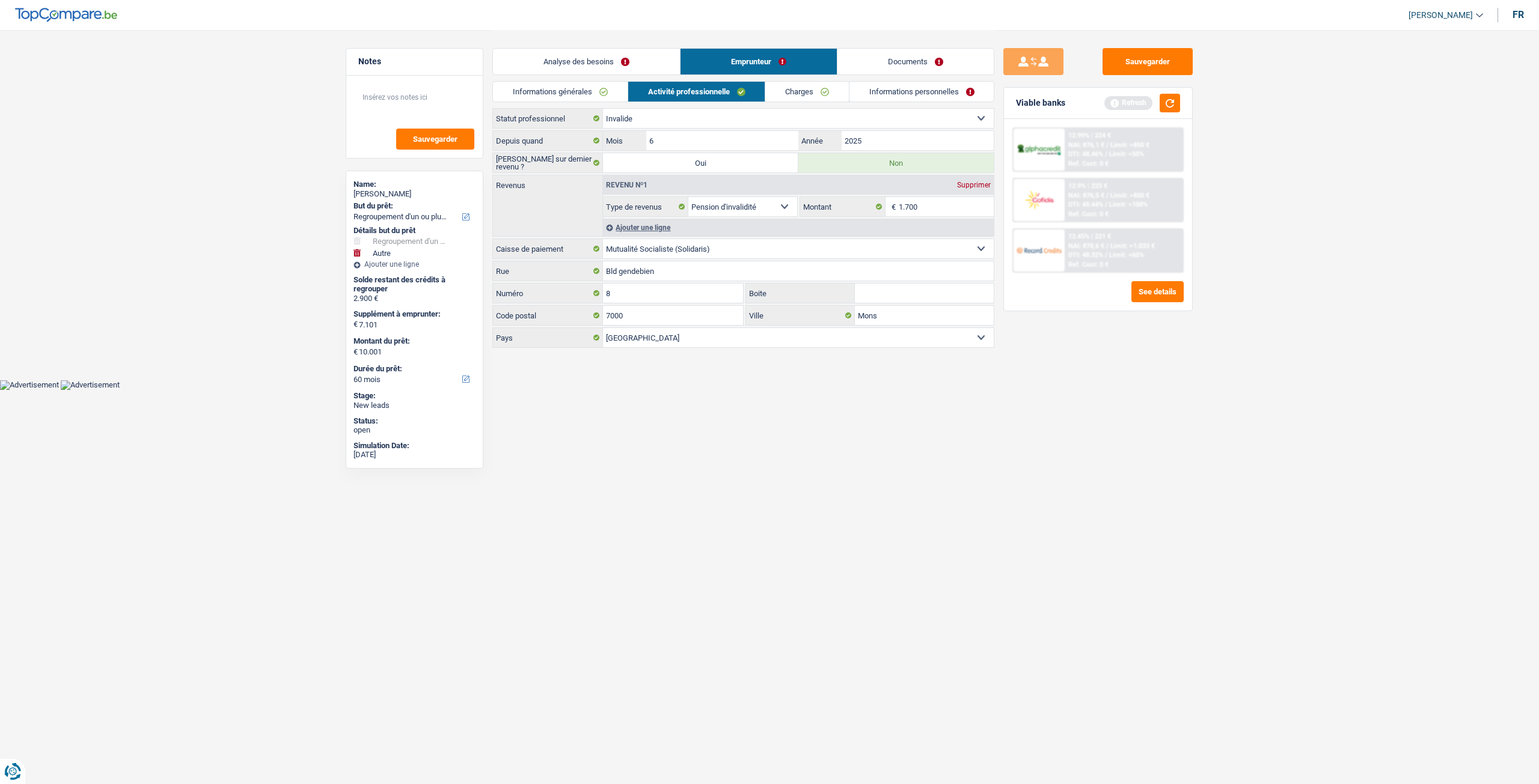
click at [535, 84] on link "Informations générales" at bounding box center [560, 91] width 134 height 20
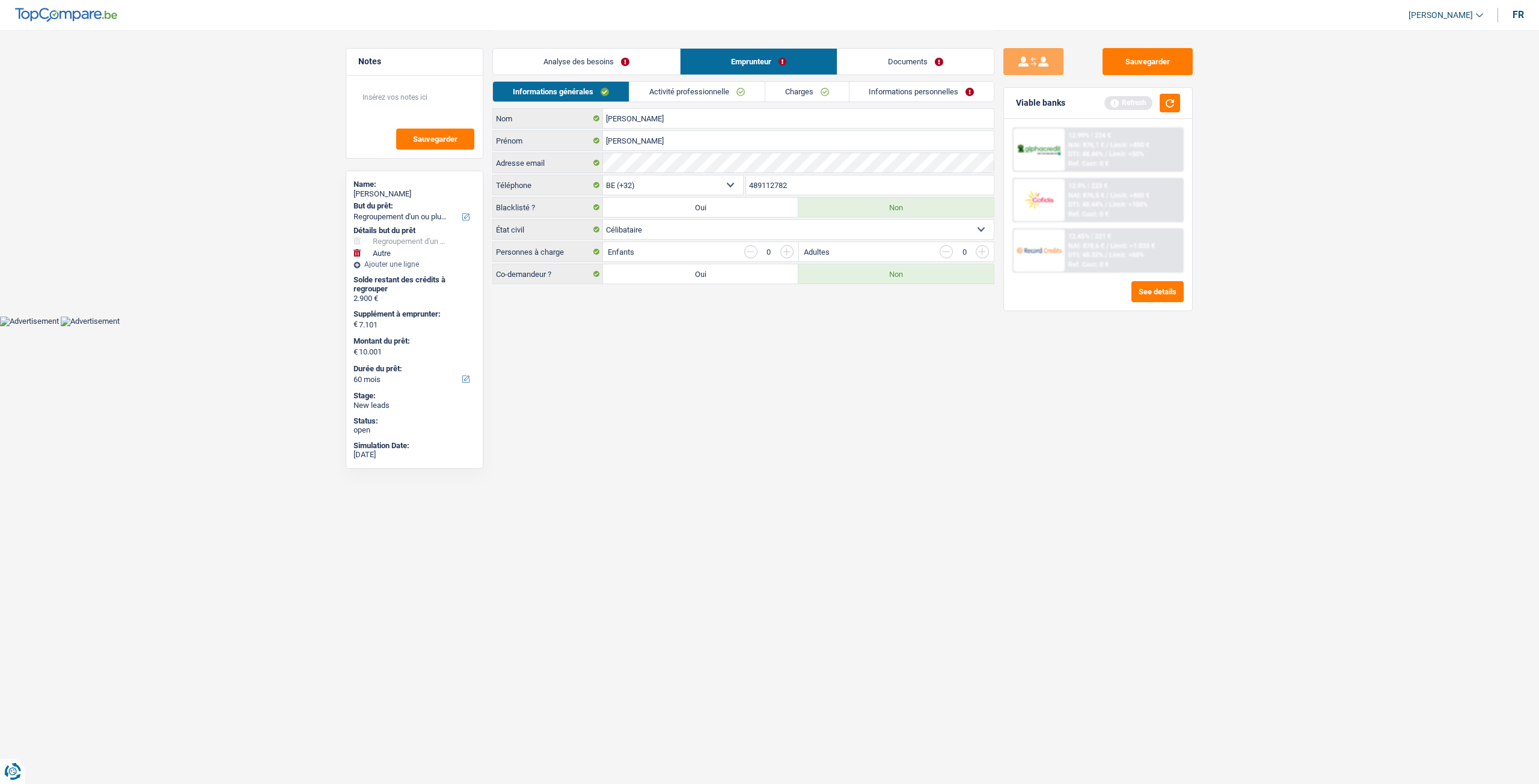
click at [731, 79] on div "Analyse des besoins Emprunteur Documents" at bounding box center [743, 55] width 501 height 51
click at [729, 91] on link "Activité professionnelle" at bounding box center [697, 91] width 135 height 20
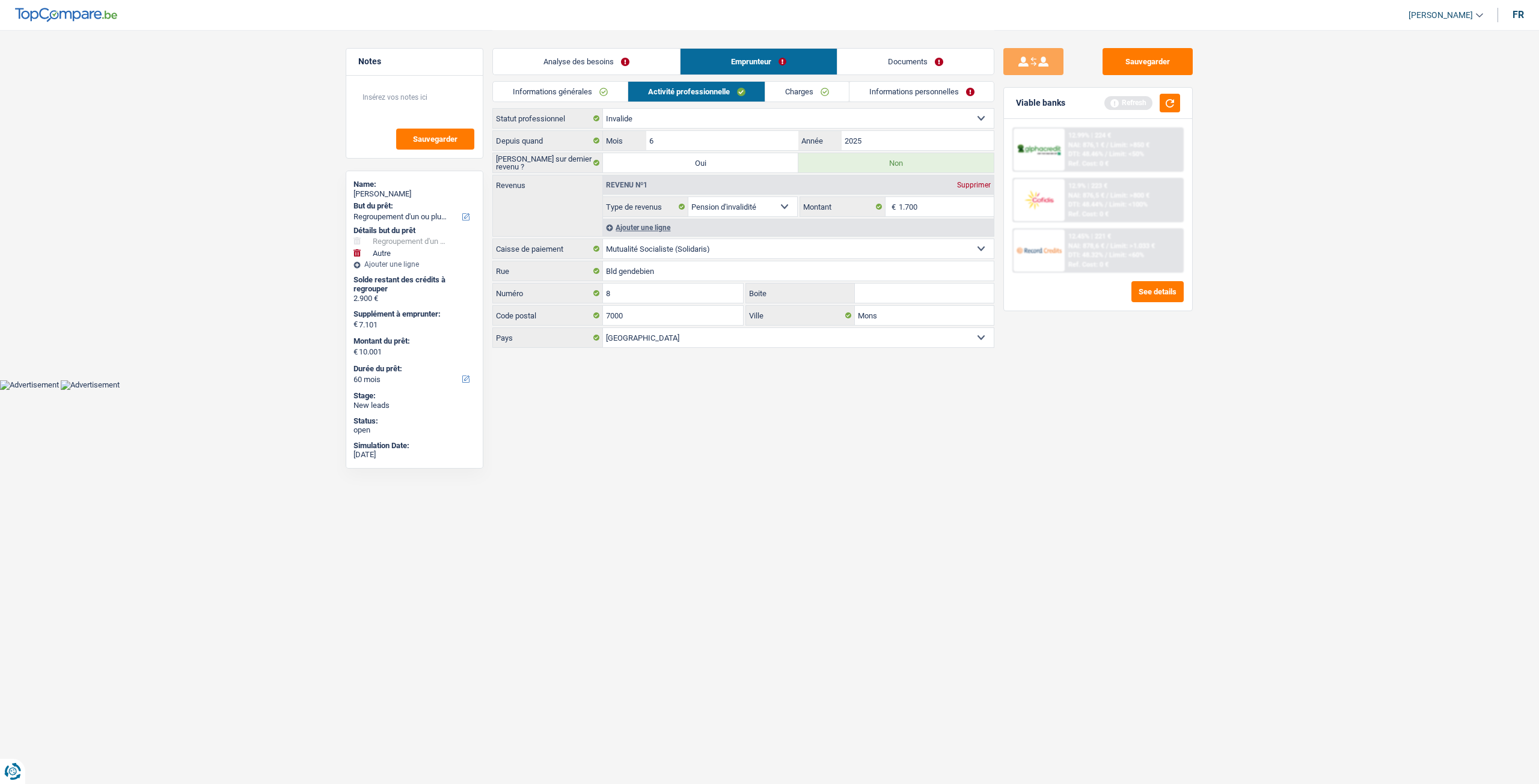
click at [826, 89] on link "Charges" at bounding box center [807, 91] width 84 height 20
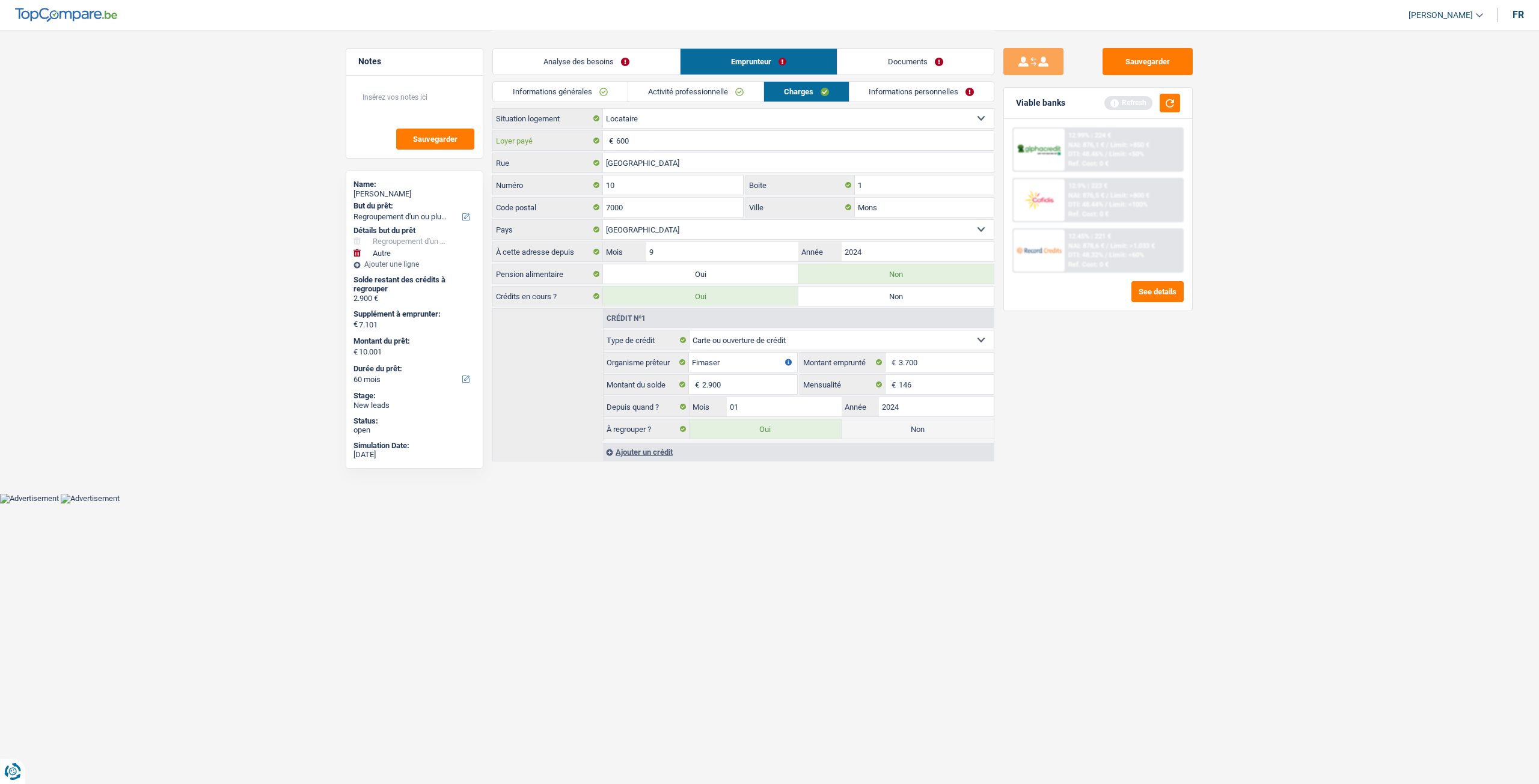
click at [685, 146] on input "600" at bounding box center [805, 141] width 377 height 19
click at [872, 245] on input "2024" at bounding box center [917, 252] width 152 height 19
click at [957, 85] on link "Informations personnelles" at bounding box center [921, 91] width 145 height 20
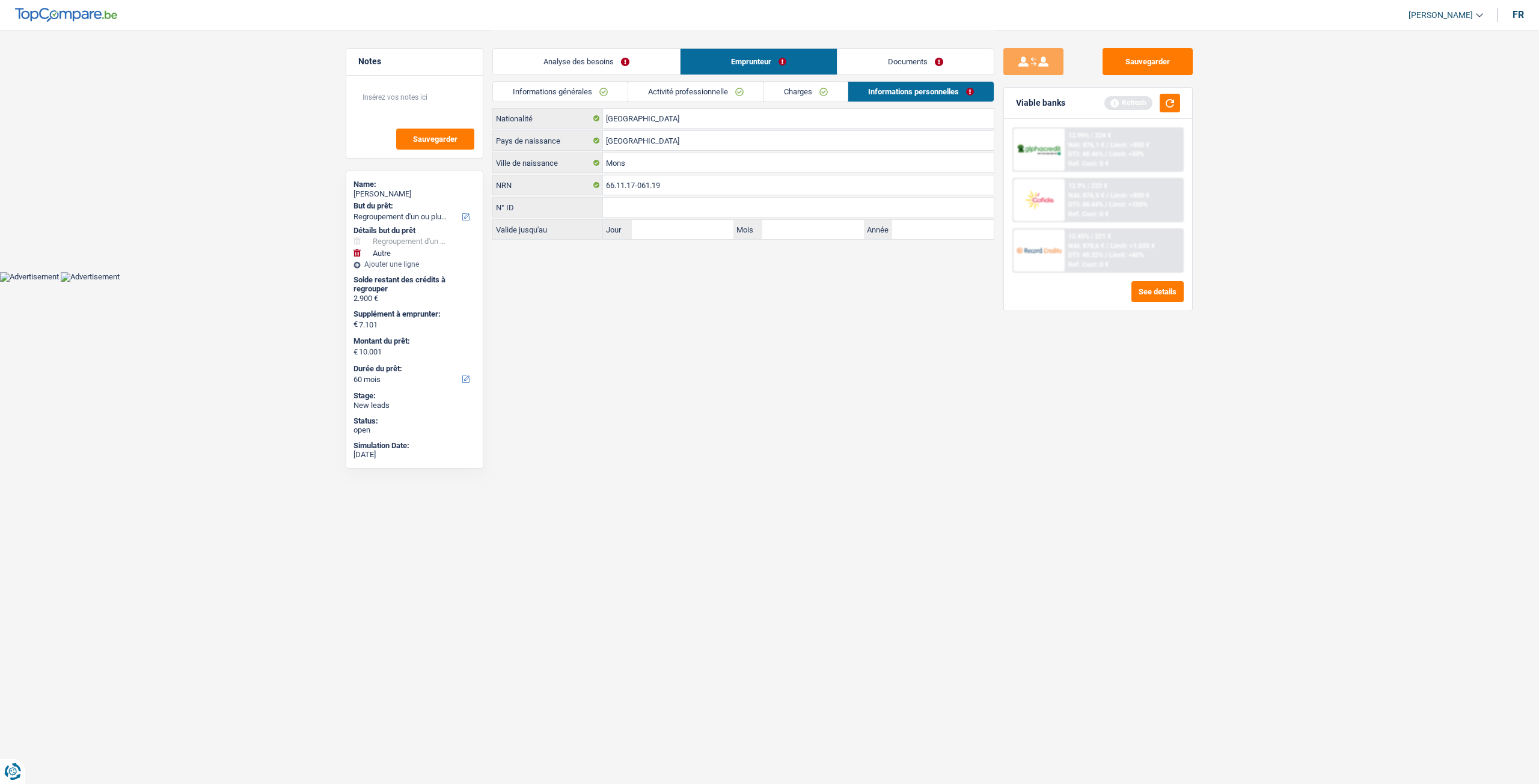
click at [949, 64] on link "Documents" at bounding box center [916, 62] width 156 height 26
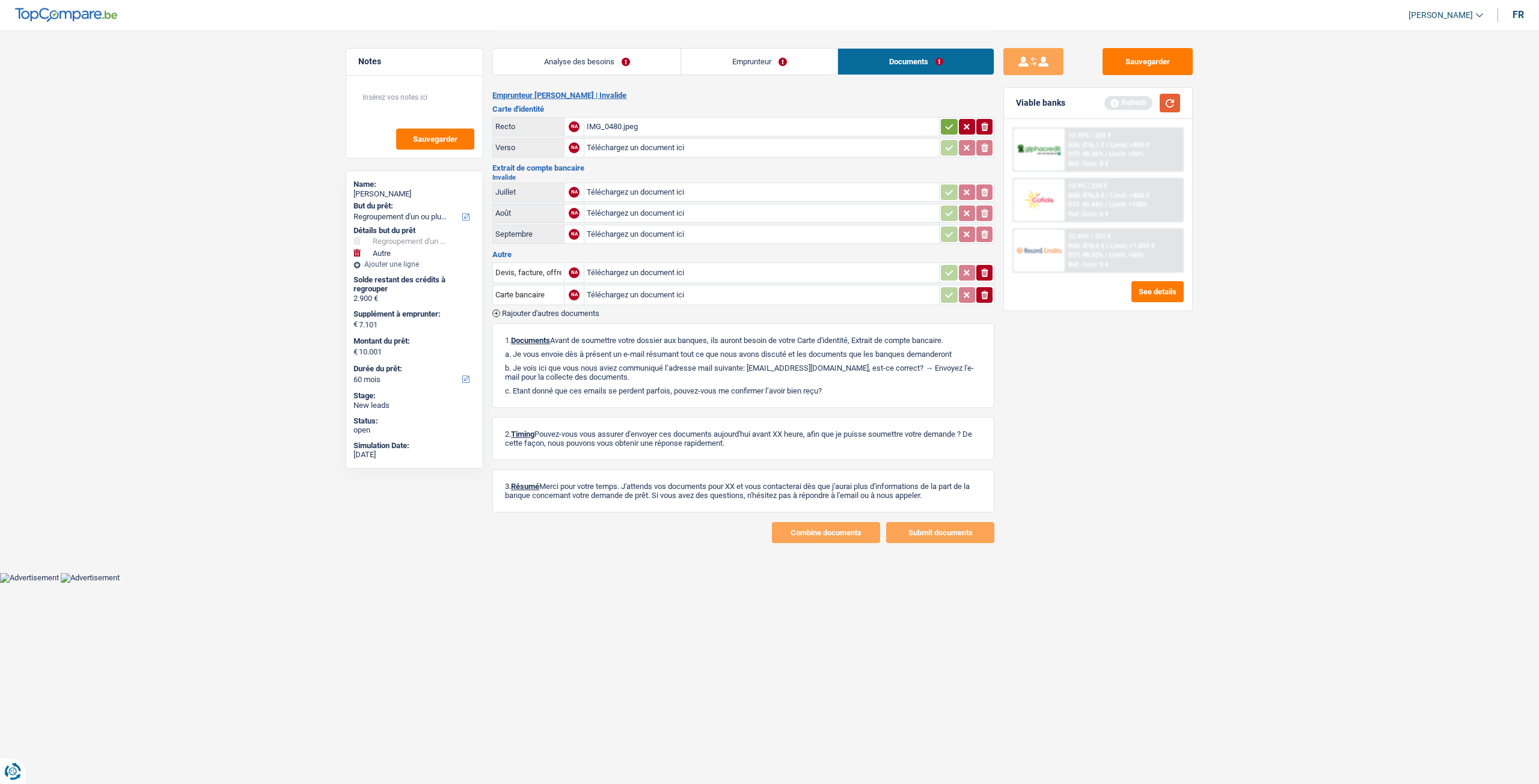
click at [1177, 102] on button "button" at bounding box center [1170, 103] width 21 height 19
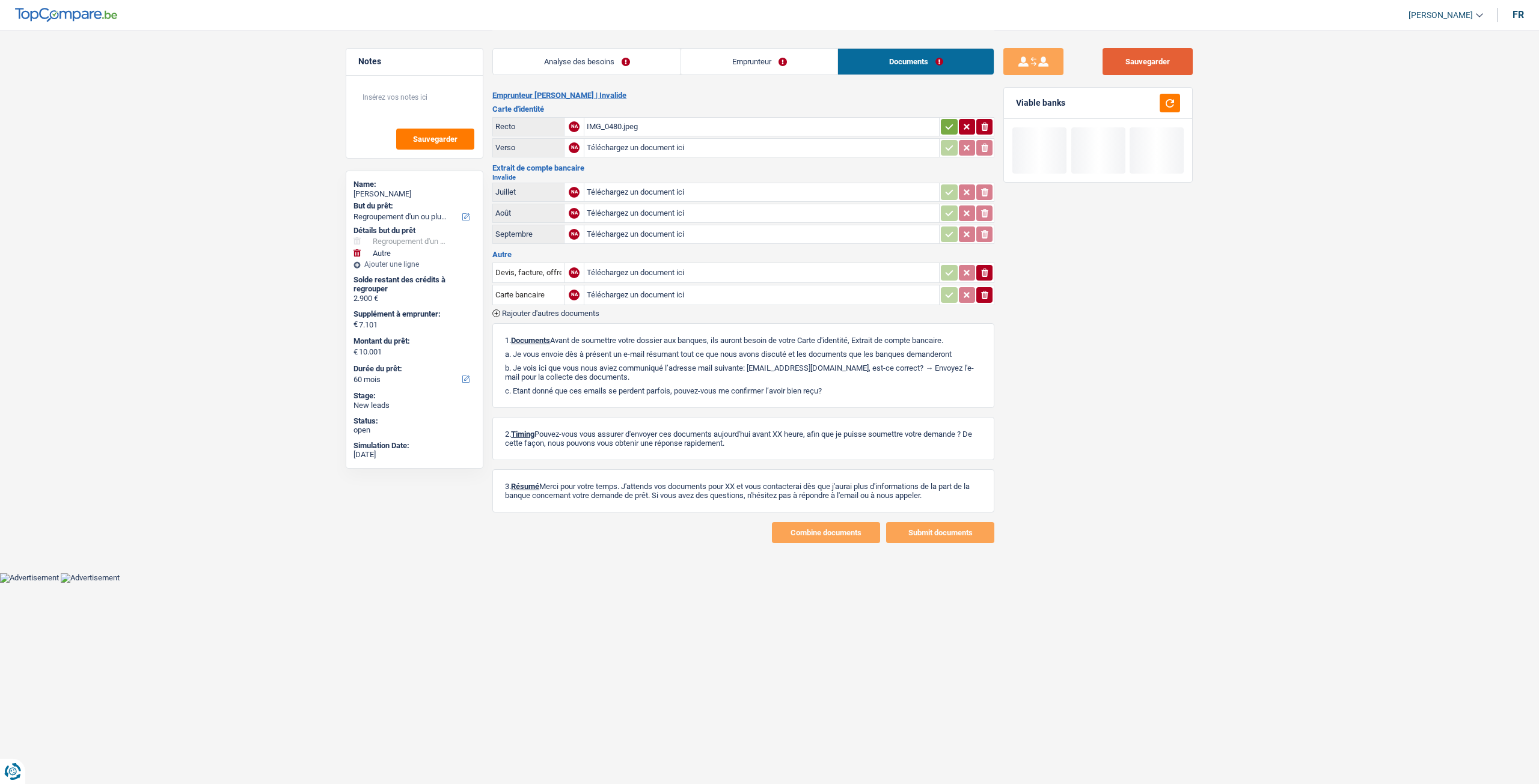
click at [1136, 71] on button "Sauvegarder" at bounding box center [1147, 61] width 90 height 27
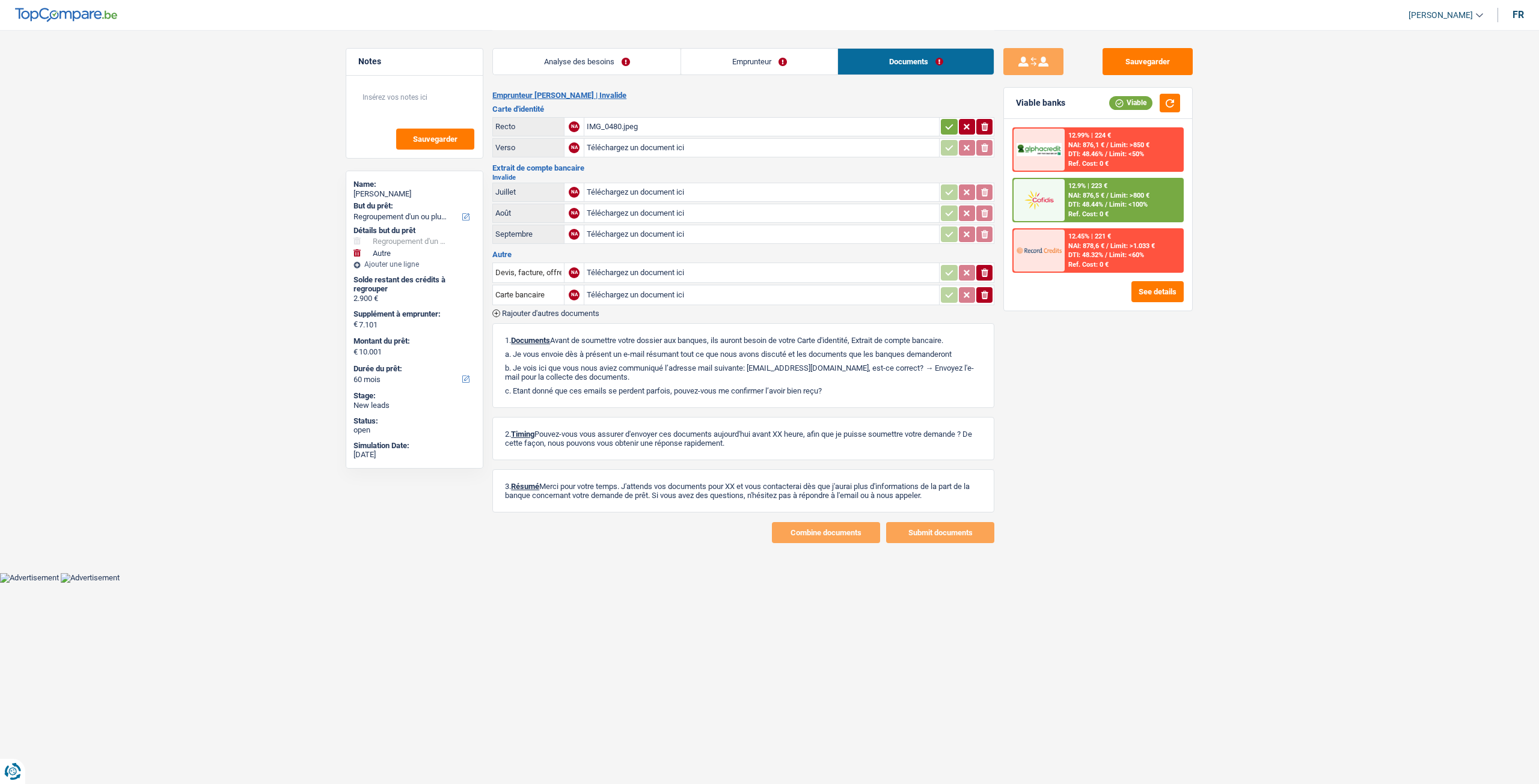
click at [597, 66] on link "Analyse des besoins" at bounding box center [587, 62] width 188 height 26
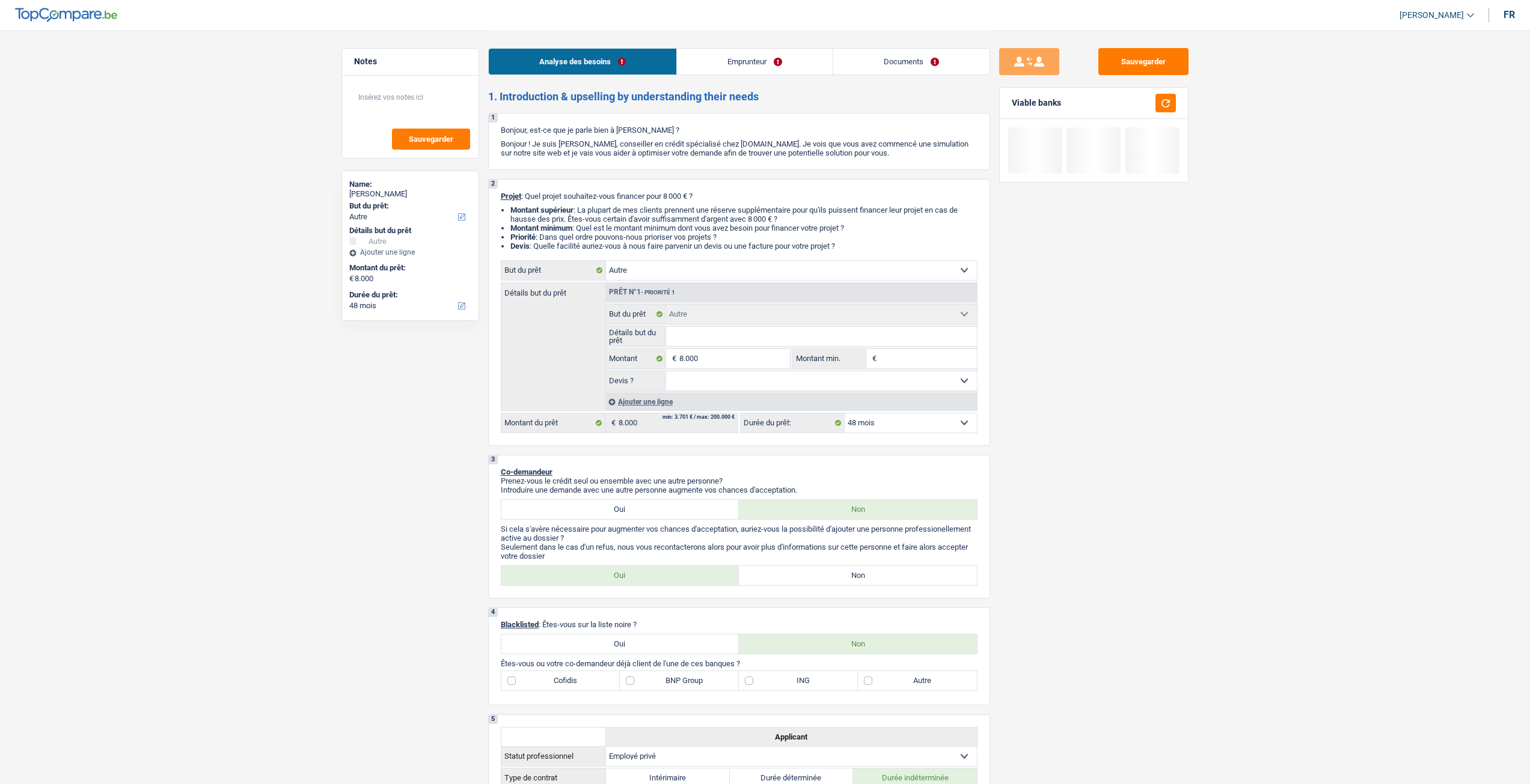
select select "other"
select select "48"
select select "other"
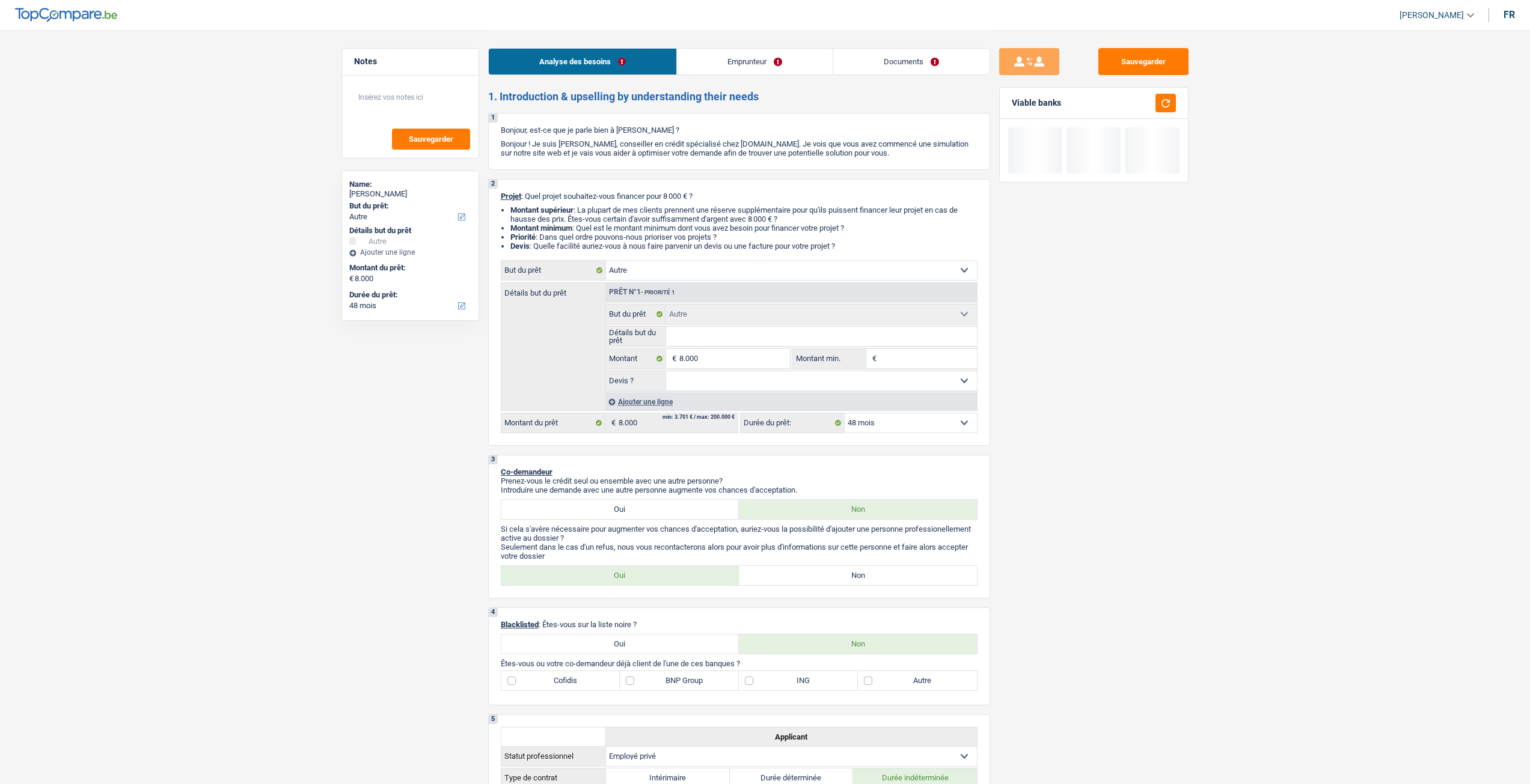
select select "48"
select select "privateEmployee"
select select "netSalary"
select select "mealVouchers"
select select "rents"
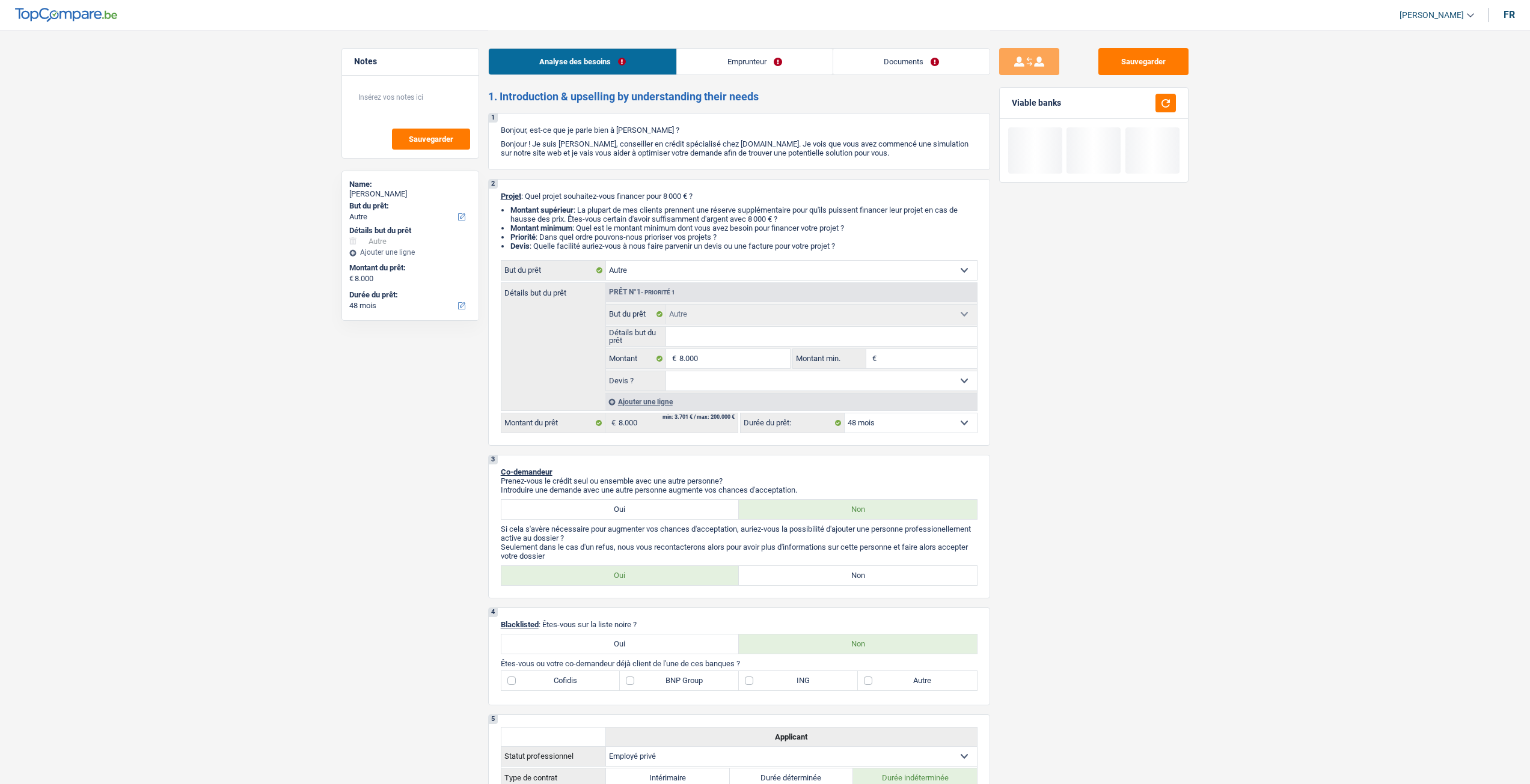
select select "other"
select select "48"
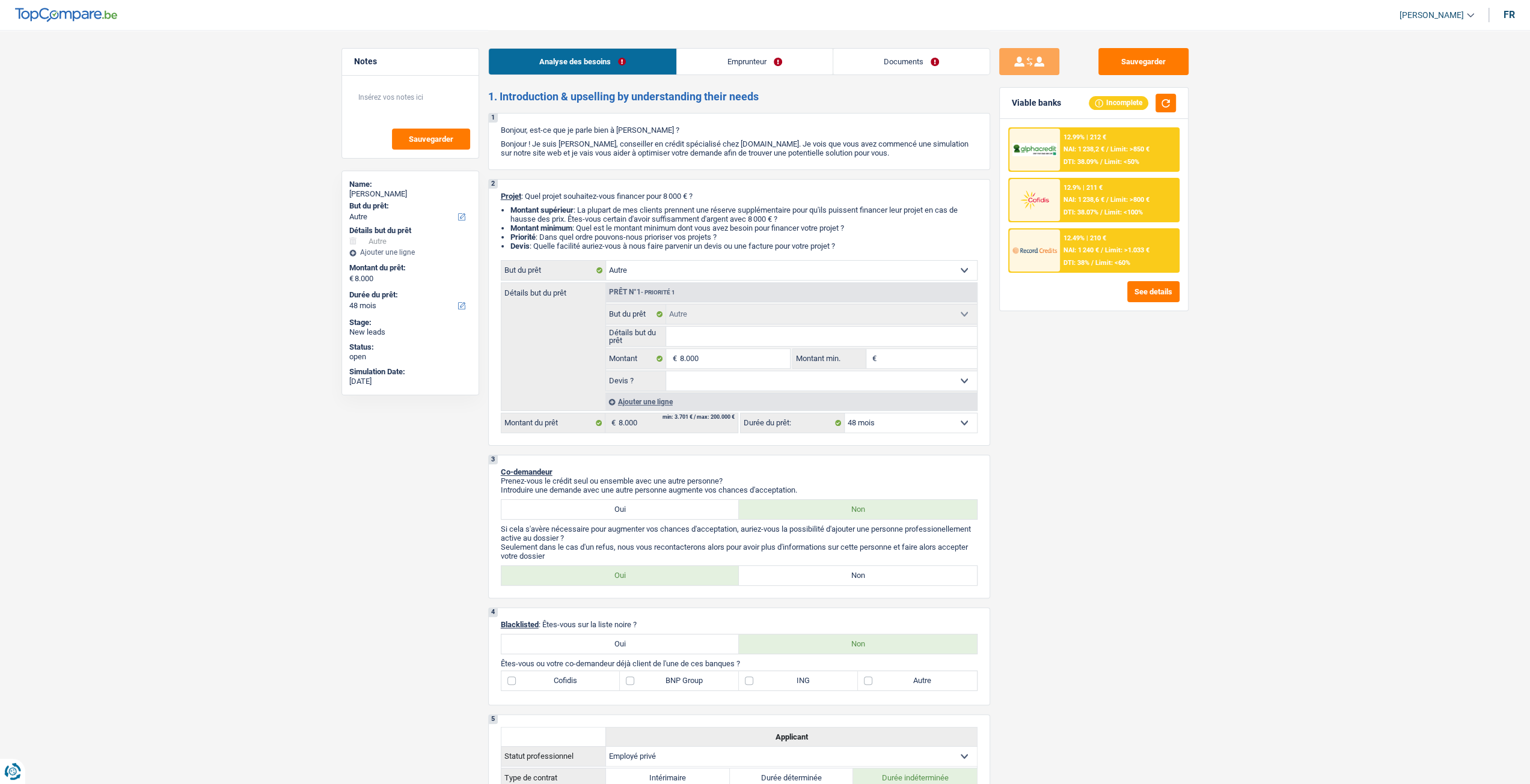
click at [739, 61] on link "Emprunteur" at bounding box center [755, 62] width 156 height 26
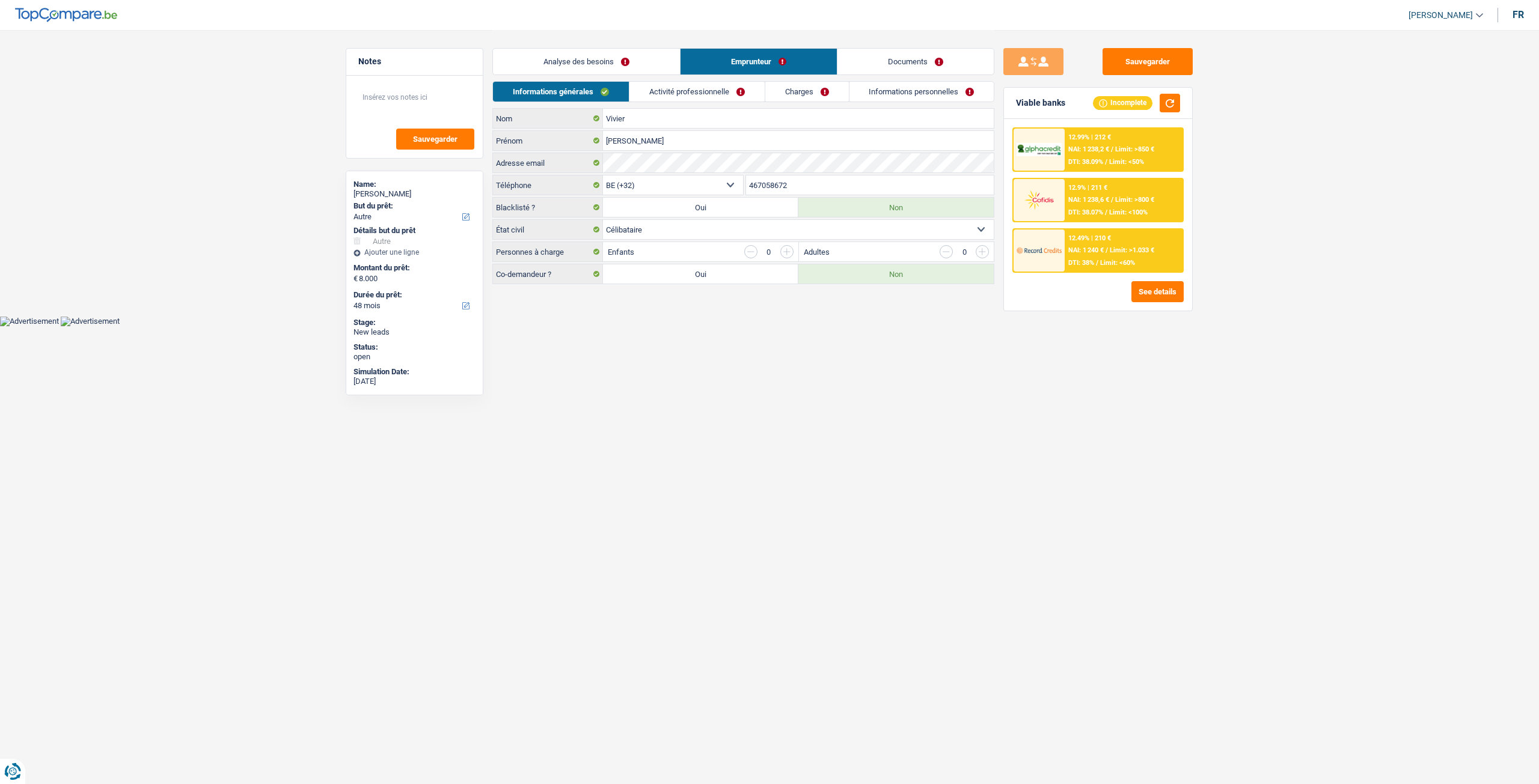
click at [616, 57] on link "Analyse des besoins" at bounding box center [586, 62] width 187 height 26
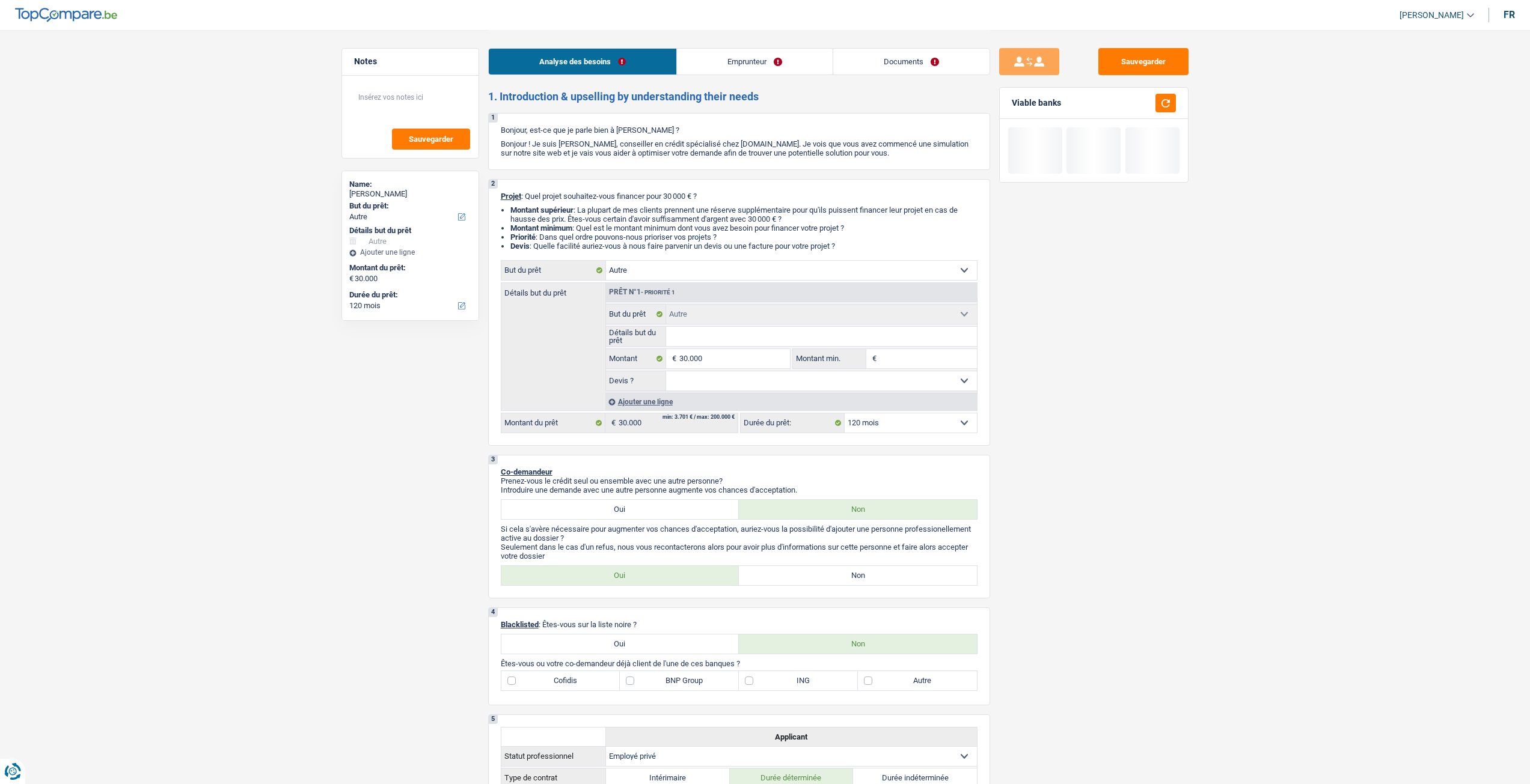
select select "other"
select select "120"
select select "other"
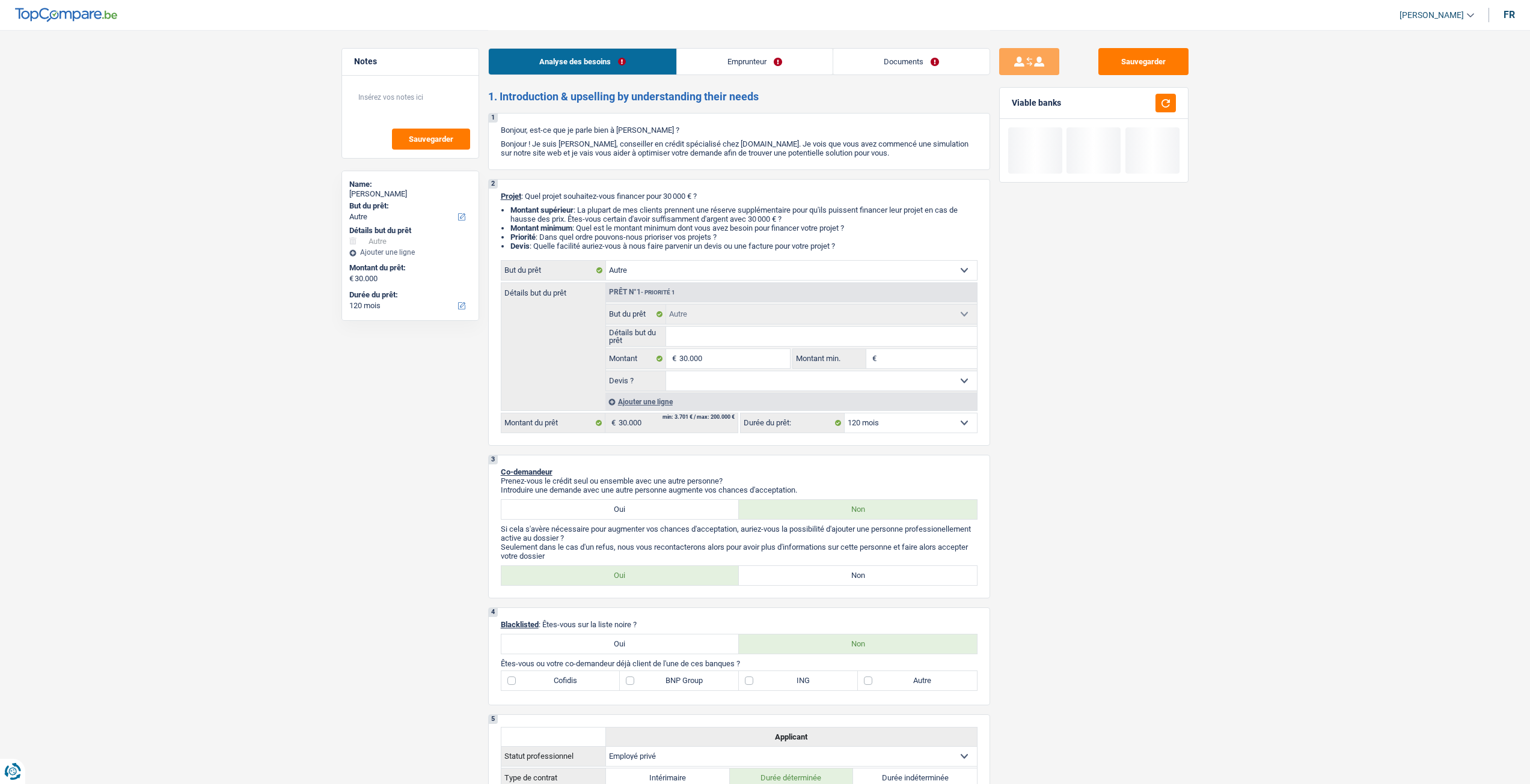
select select "120"
select select "privateEmployee"
select select "familyAllowances"
select select "netSalary"
select select "mealVouchers"
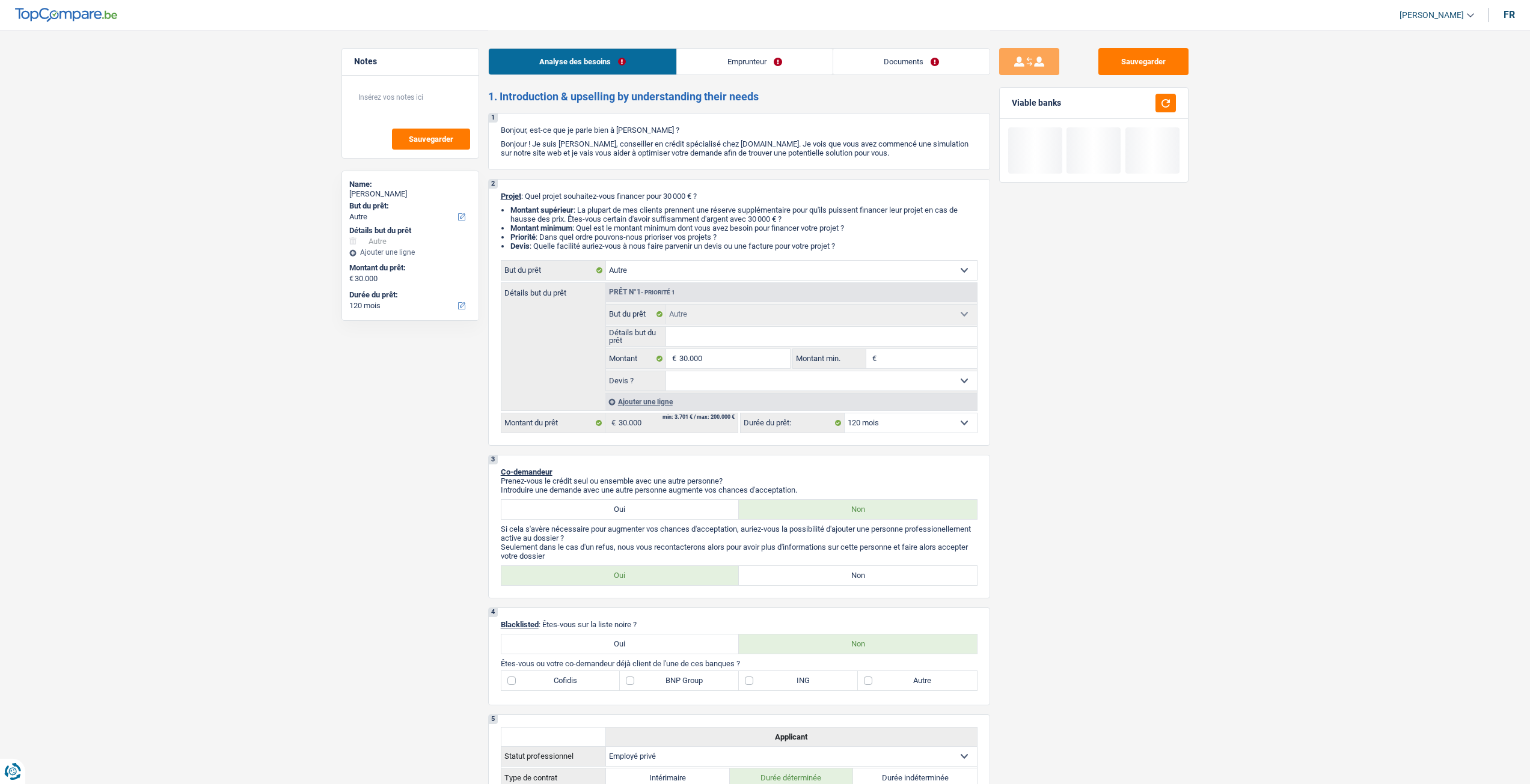
select select "liveWithParents"
select select "mortgage"
select select "300"
select select "other"
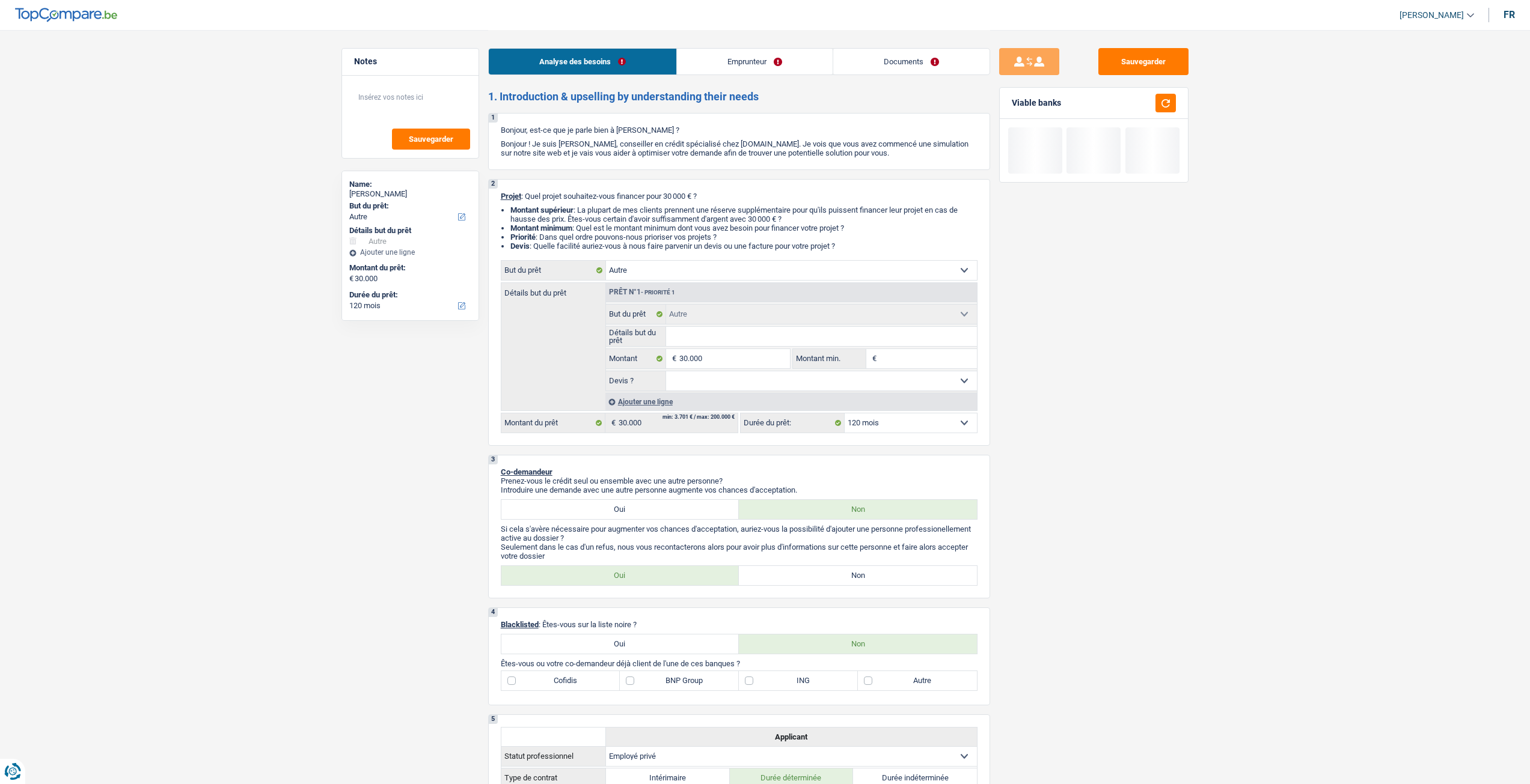
select select "120"
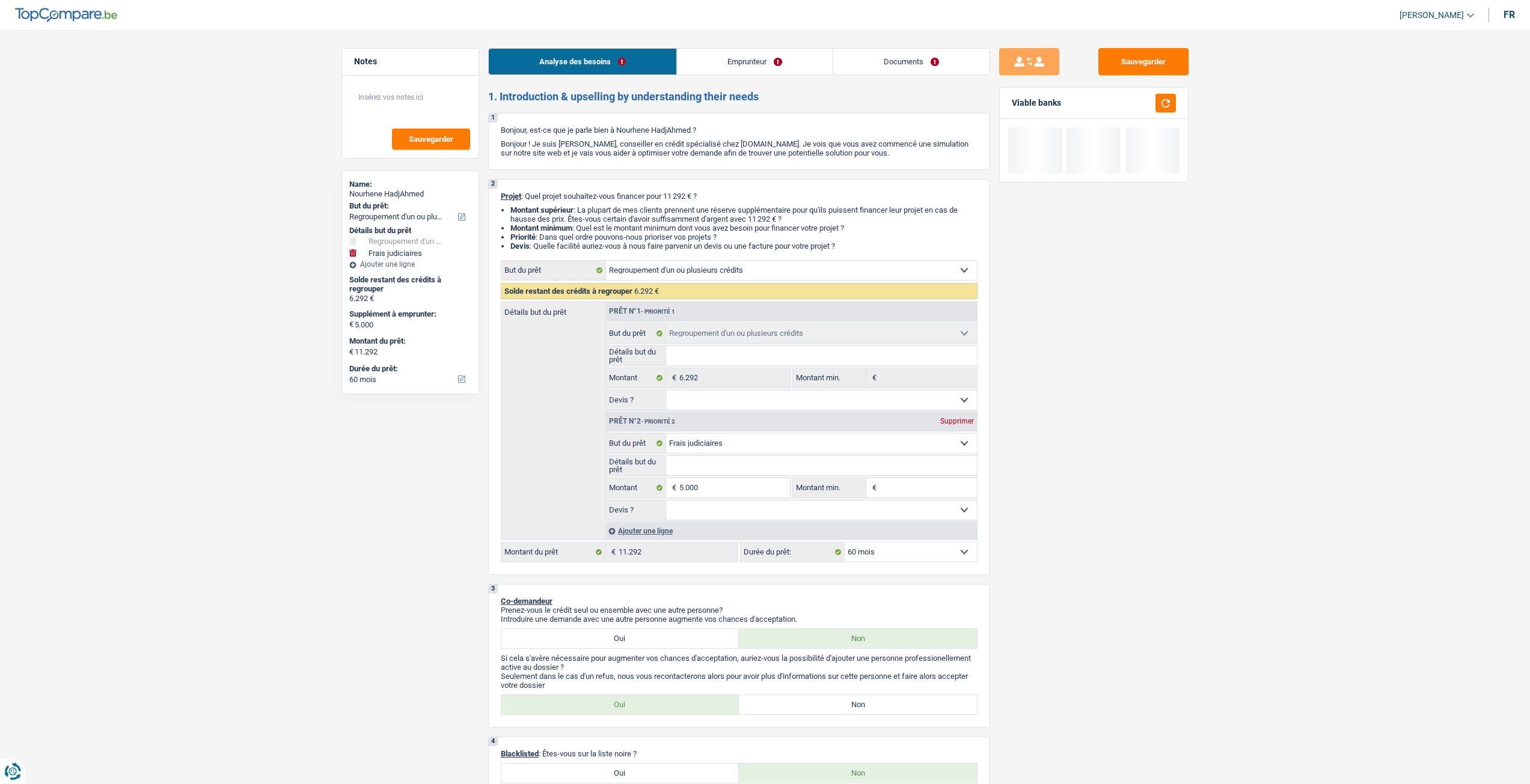
select select "refinancing"
select select "judicial"
select select "60"
select select "refinancing"
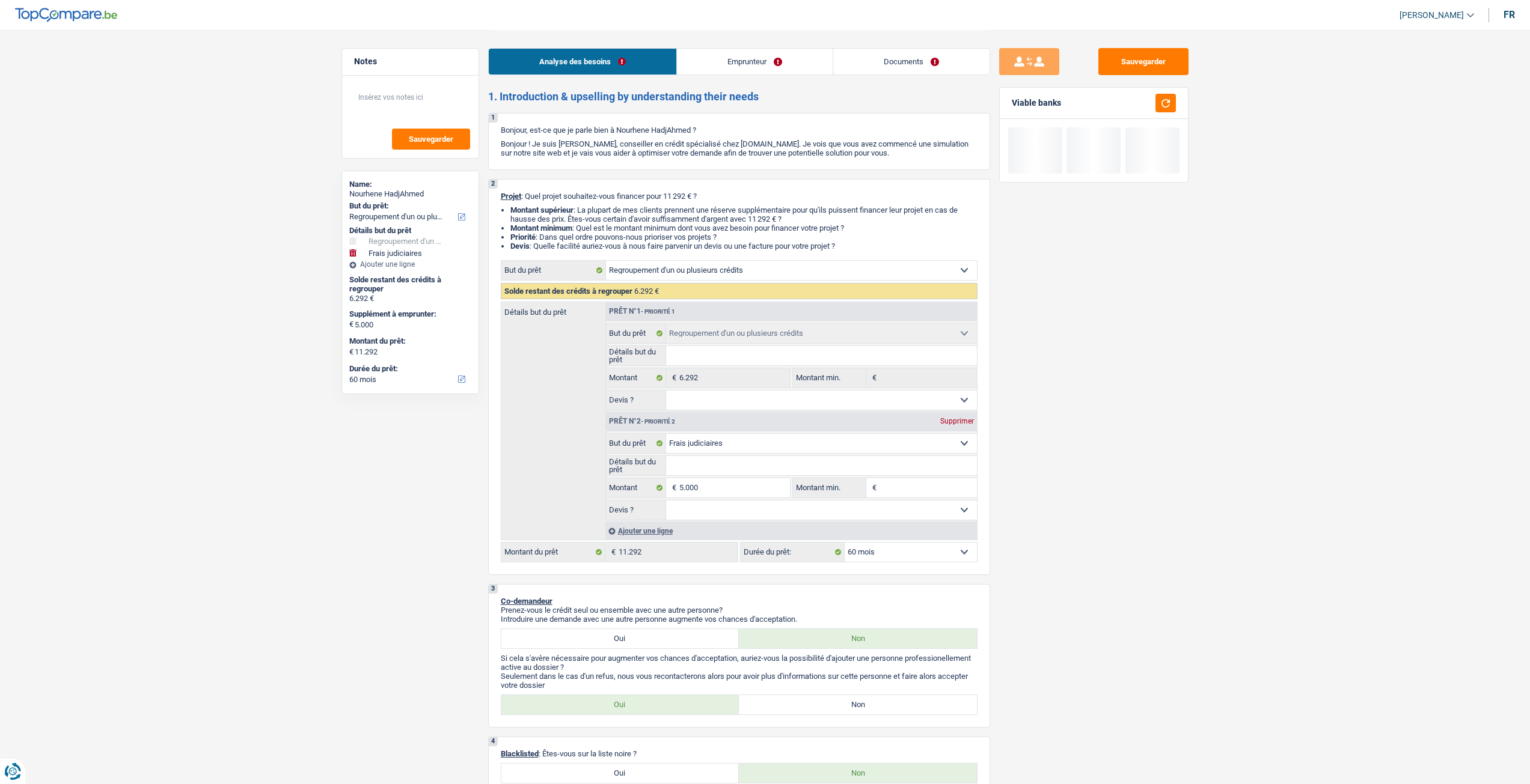
select select "refinancing"
select select "judicial"
select select "60"
select select "mutuality"
select select "familyAllowances"
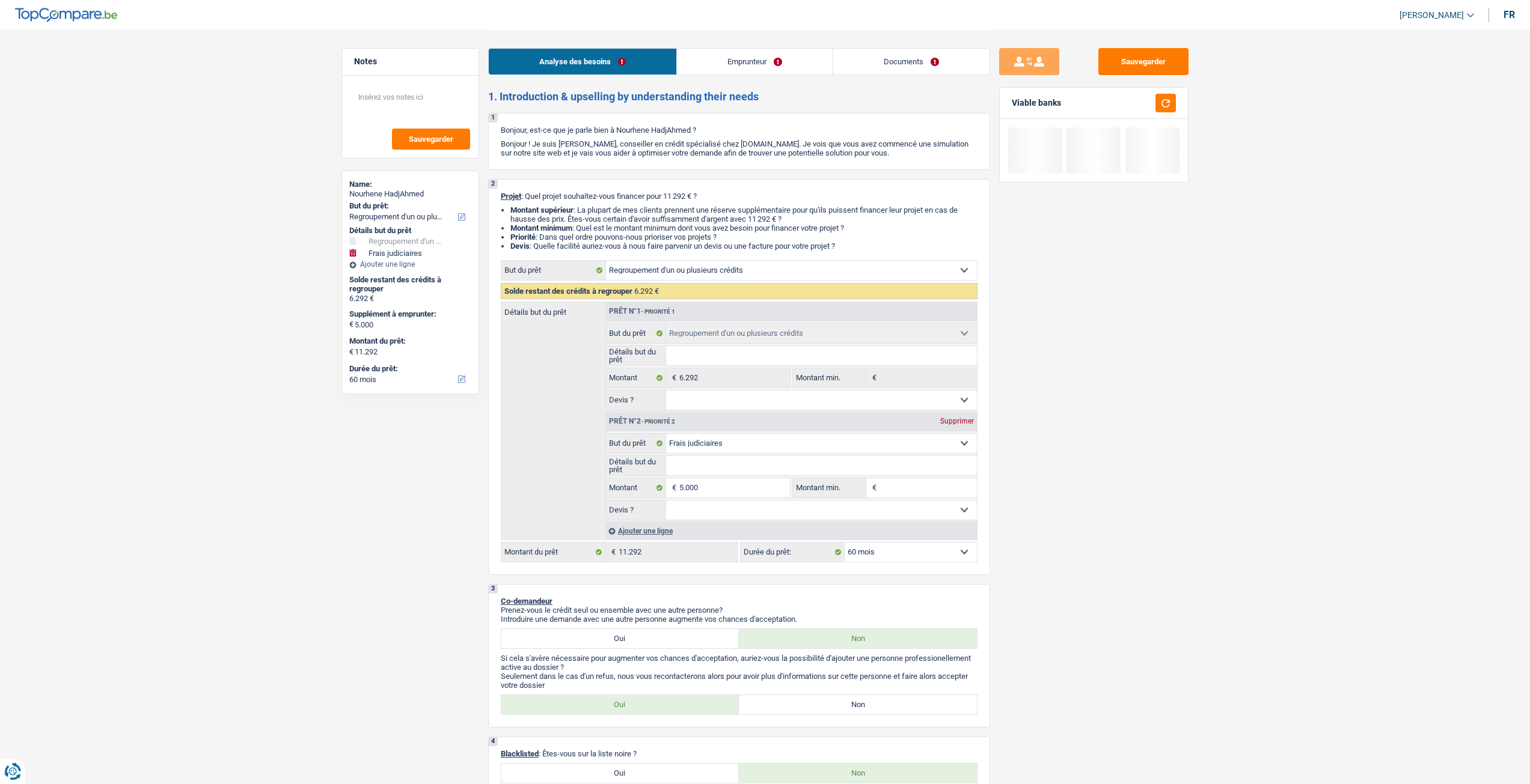
select select "mutualityIndemnity"
select select "alimony"
select select "liveWithParents"
select select "carLoan"
select select "60"
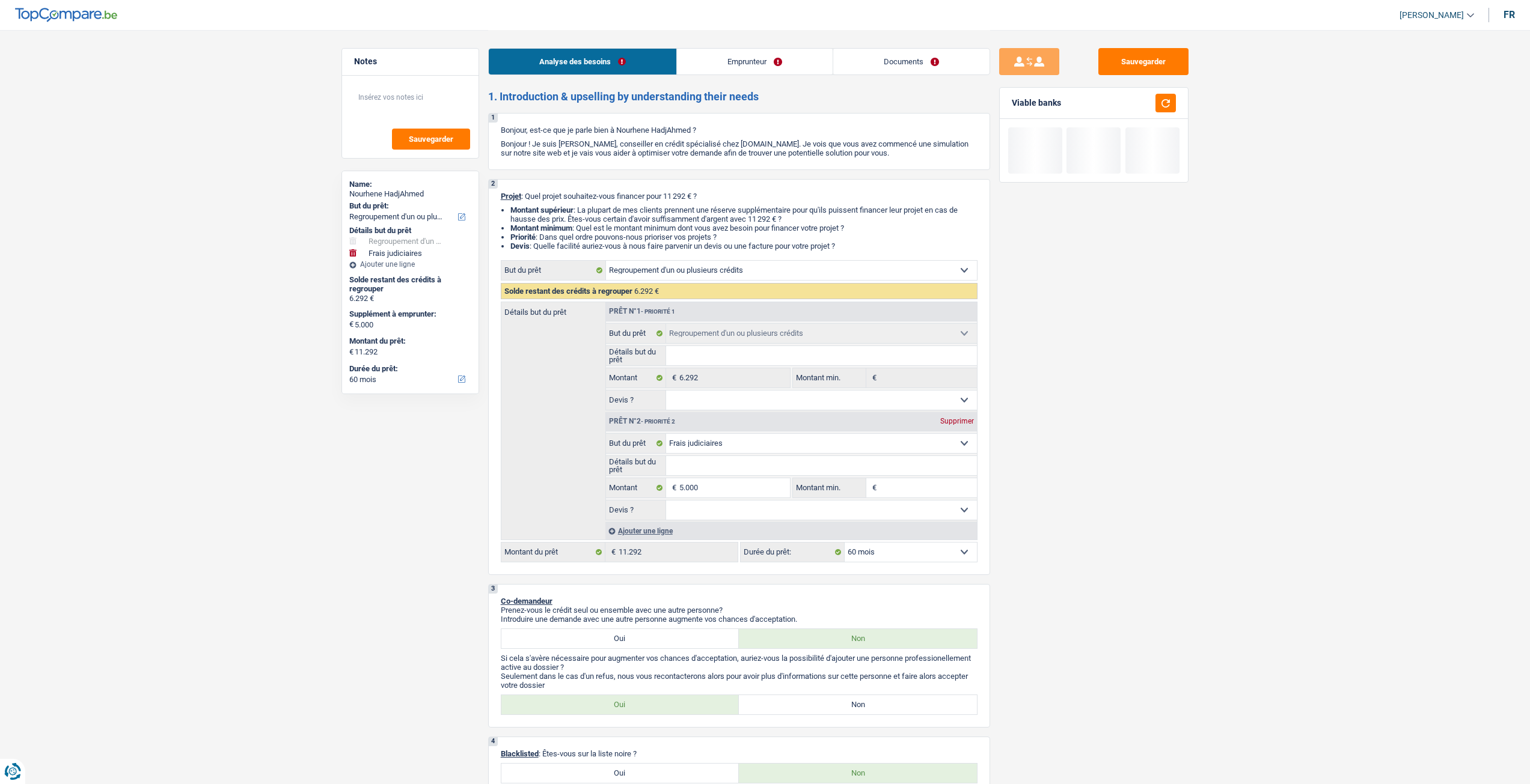
select select "refinancing"
select select "judicial"
select select "60"
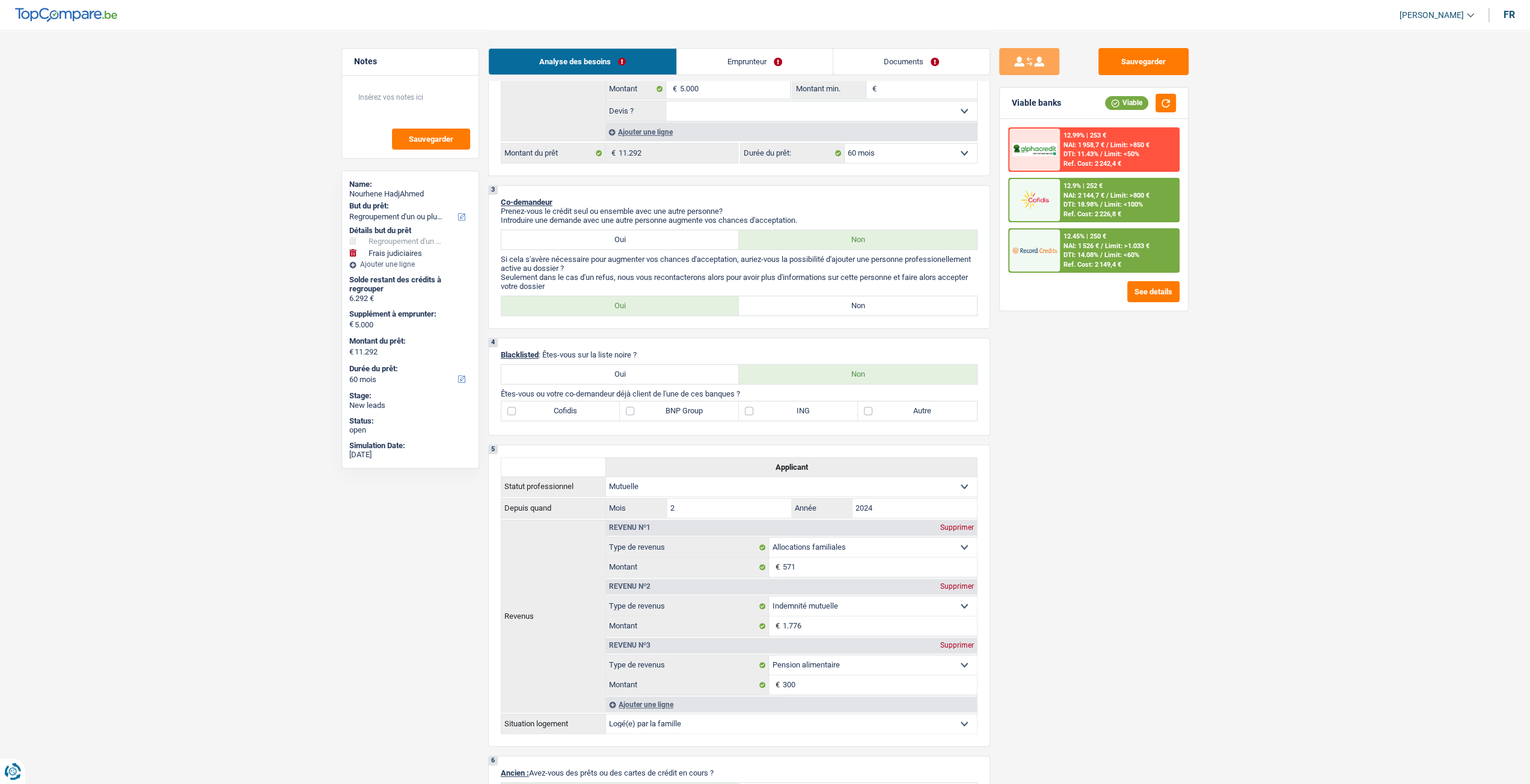
scroll to position [180, 0]
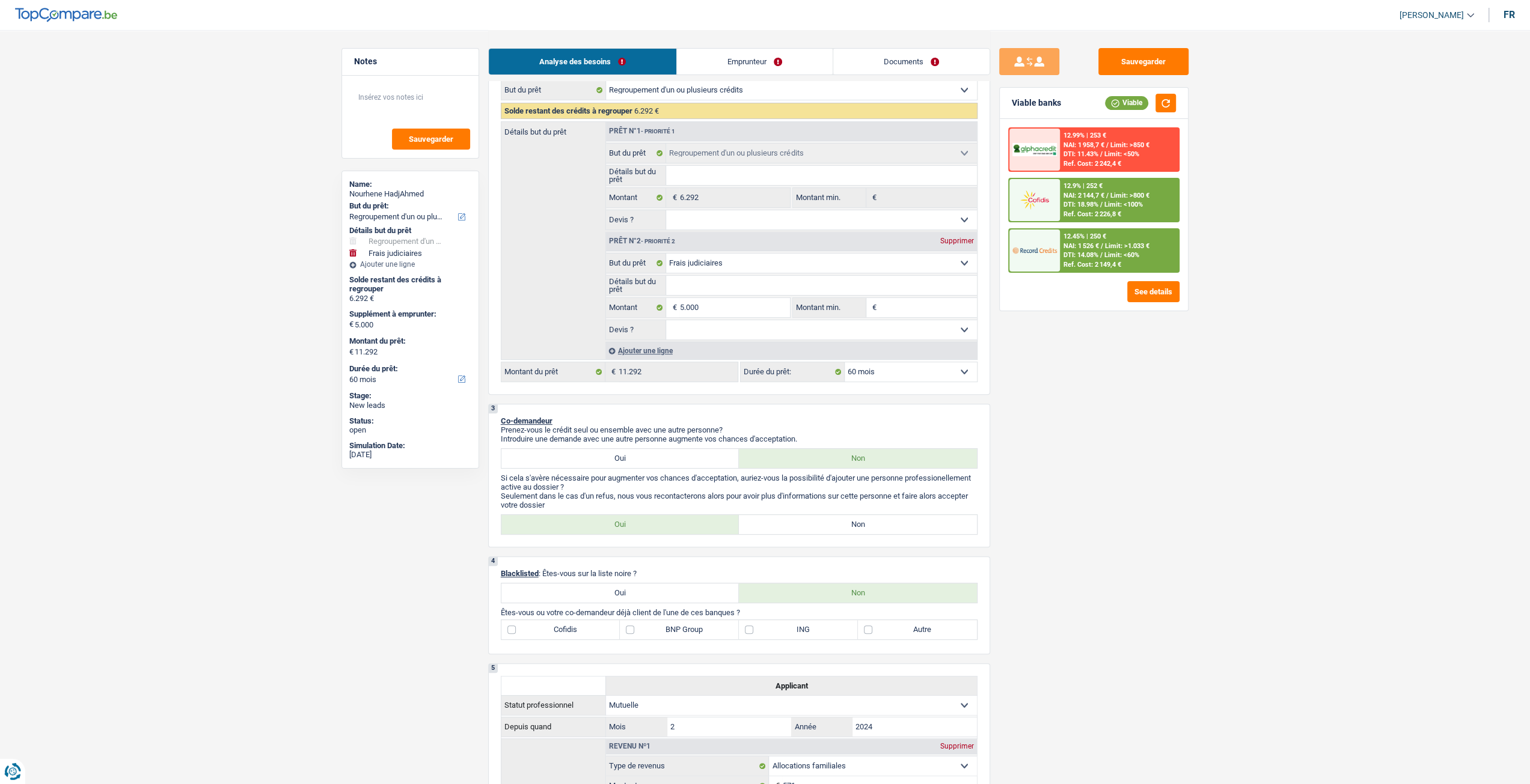
click at [776, 61] on link "Emprunteur" at bounding box center [755, 62] width 156 height 26
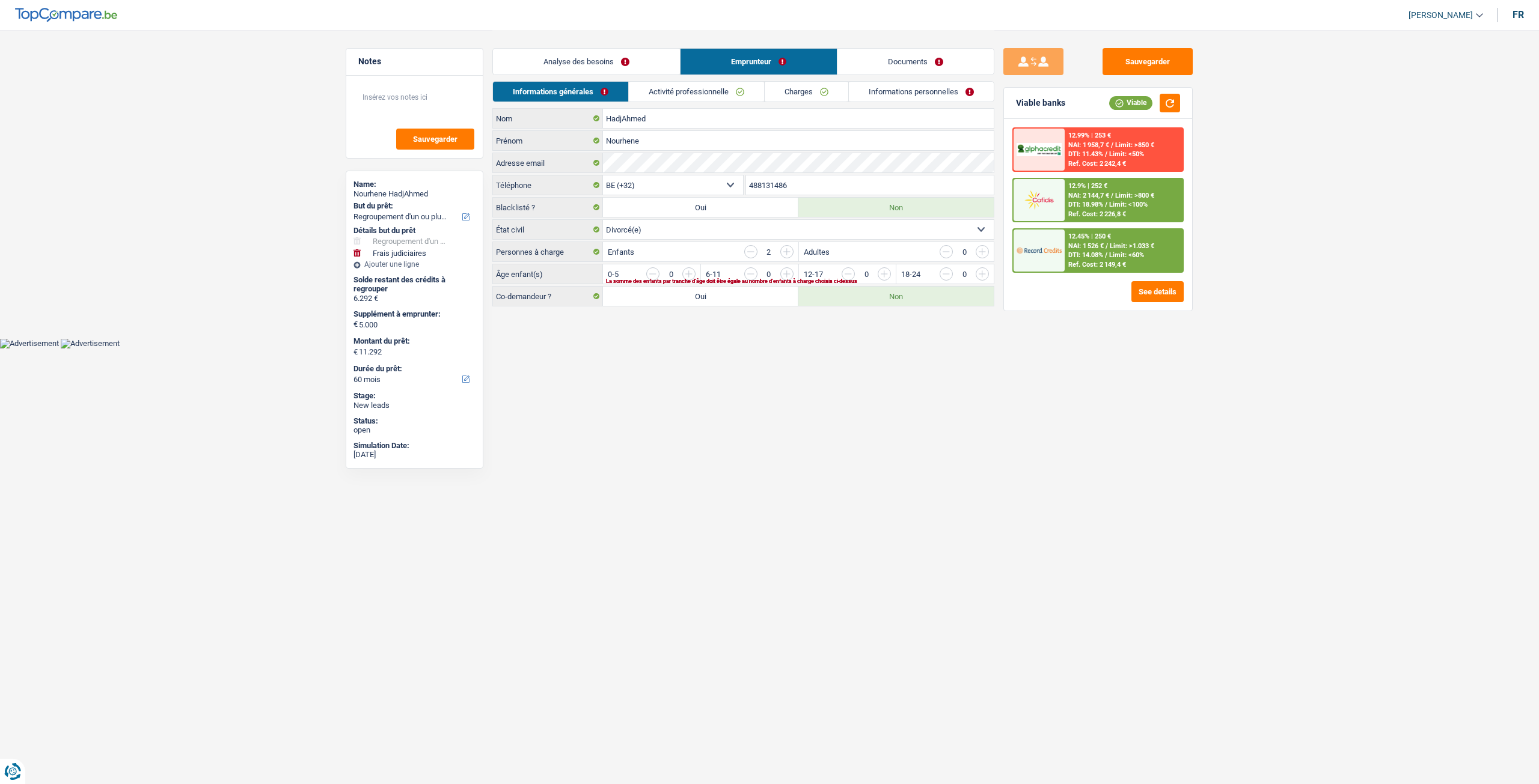
drag, startPoint x: 582, startPoint y: 57, endPoint x: 673, endPoint y: 116, distance: 108.5
click at [583, 57] on link "Analyse des besoins" at bounding box center [586, 62] width 187 height 26
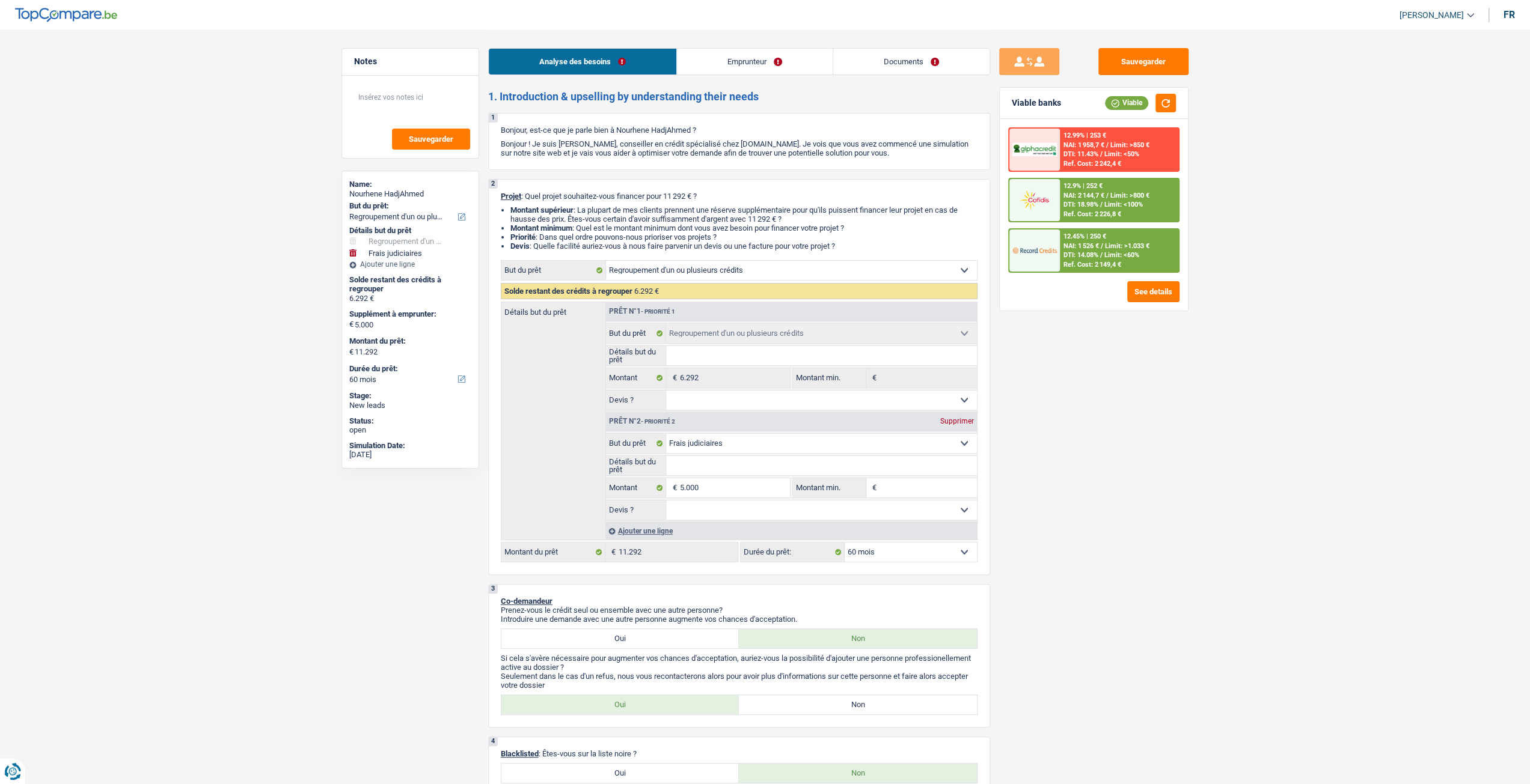
drag, startPoint x: 719, startPoint y: 472, endPoint x: 791, endPoint y: 492, distance: 74.7
click at [719, 472] on input "Détails but du prêt" at bounding box center [821, 466] width 311 height 19
type input "a"
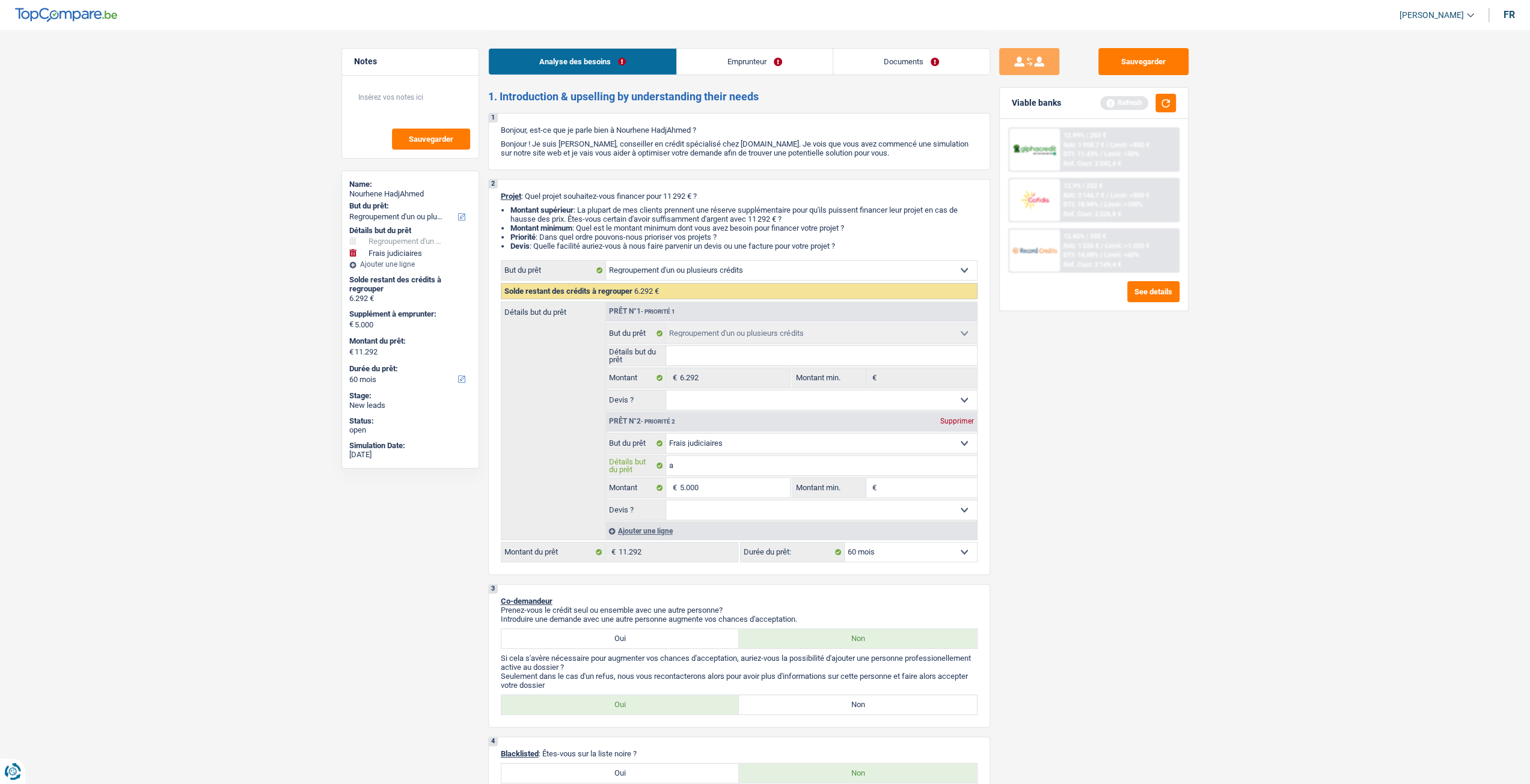
type input "av"
type input "avo"
type input "avoc"
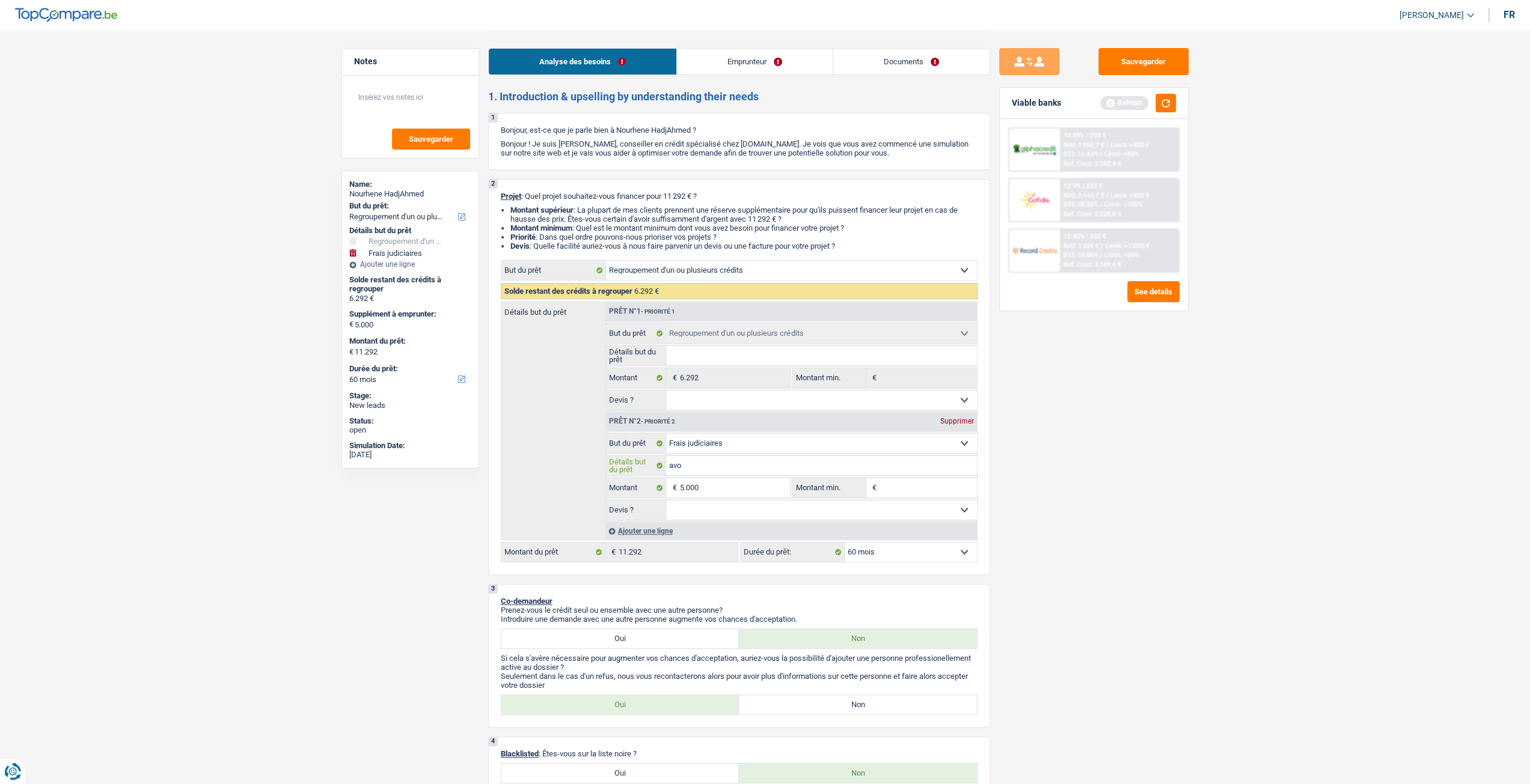
type input "avoc"
type input "avoca"
type input "avocat"
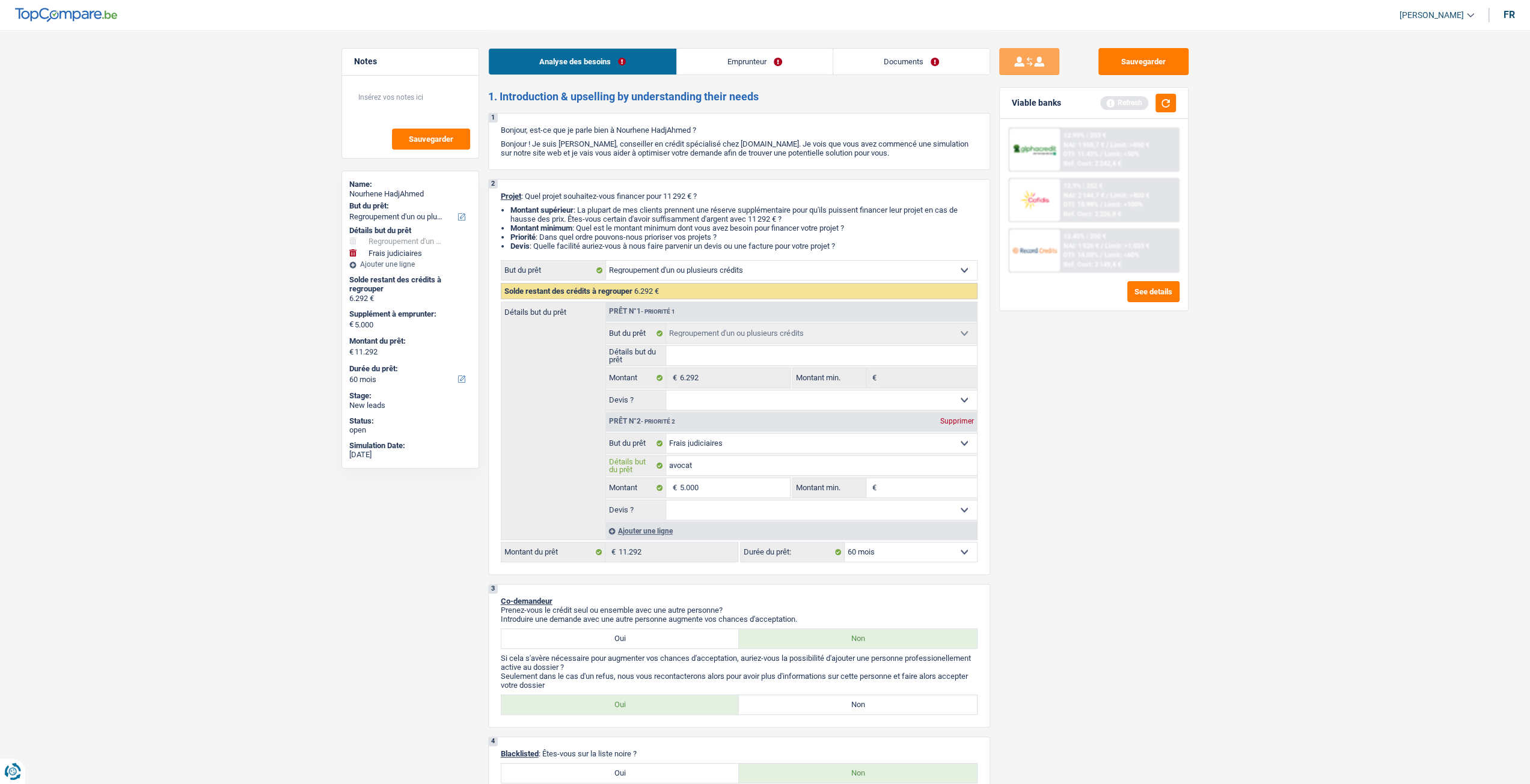
type input "avocats"
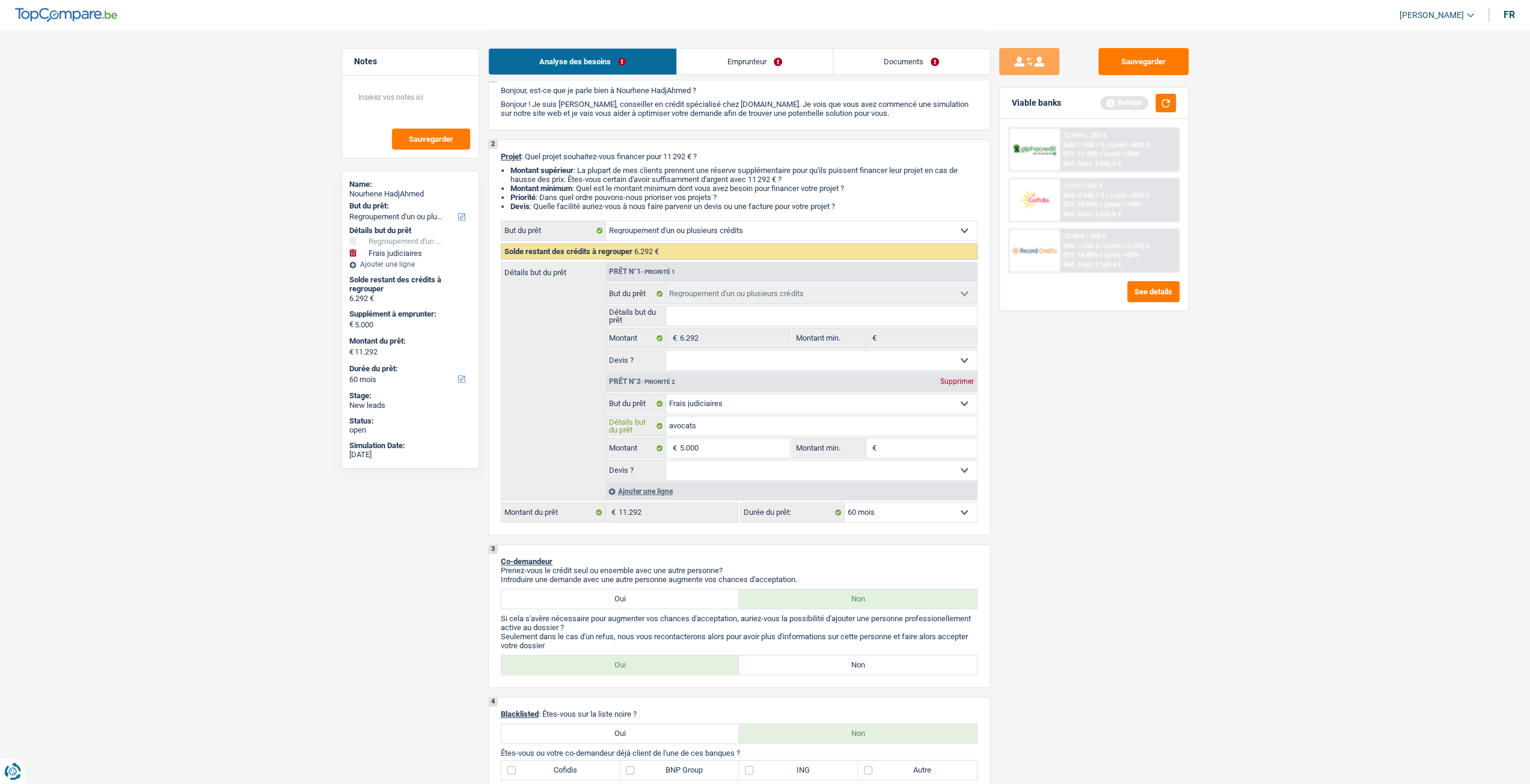
scroll to position [180, 0]
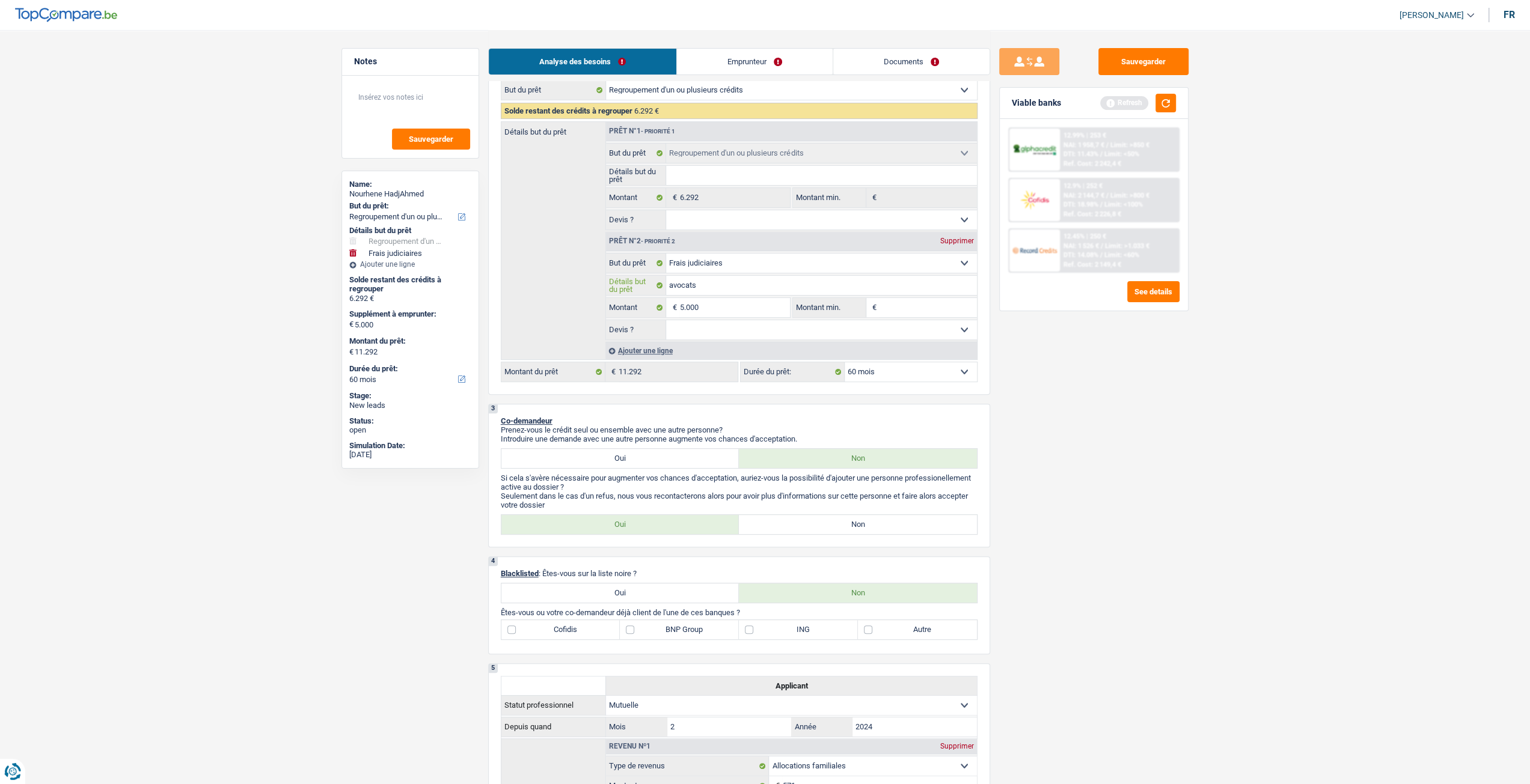
type input "avocat"
click at [1132, 514] on div "Sauvegarder Viable banks Refresh 12.99% | 253 € NAI: 1 958,7 € / Limit: >850 € …" at bounding box center [1093, 407] width 208 height 717
click at [703, 330] on select "Oui Non Non répondu Sélectionner une option" at bounding box center [821, 330] width 311 height 19
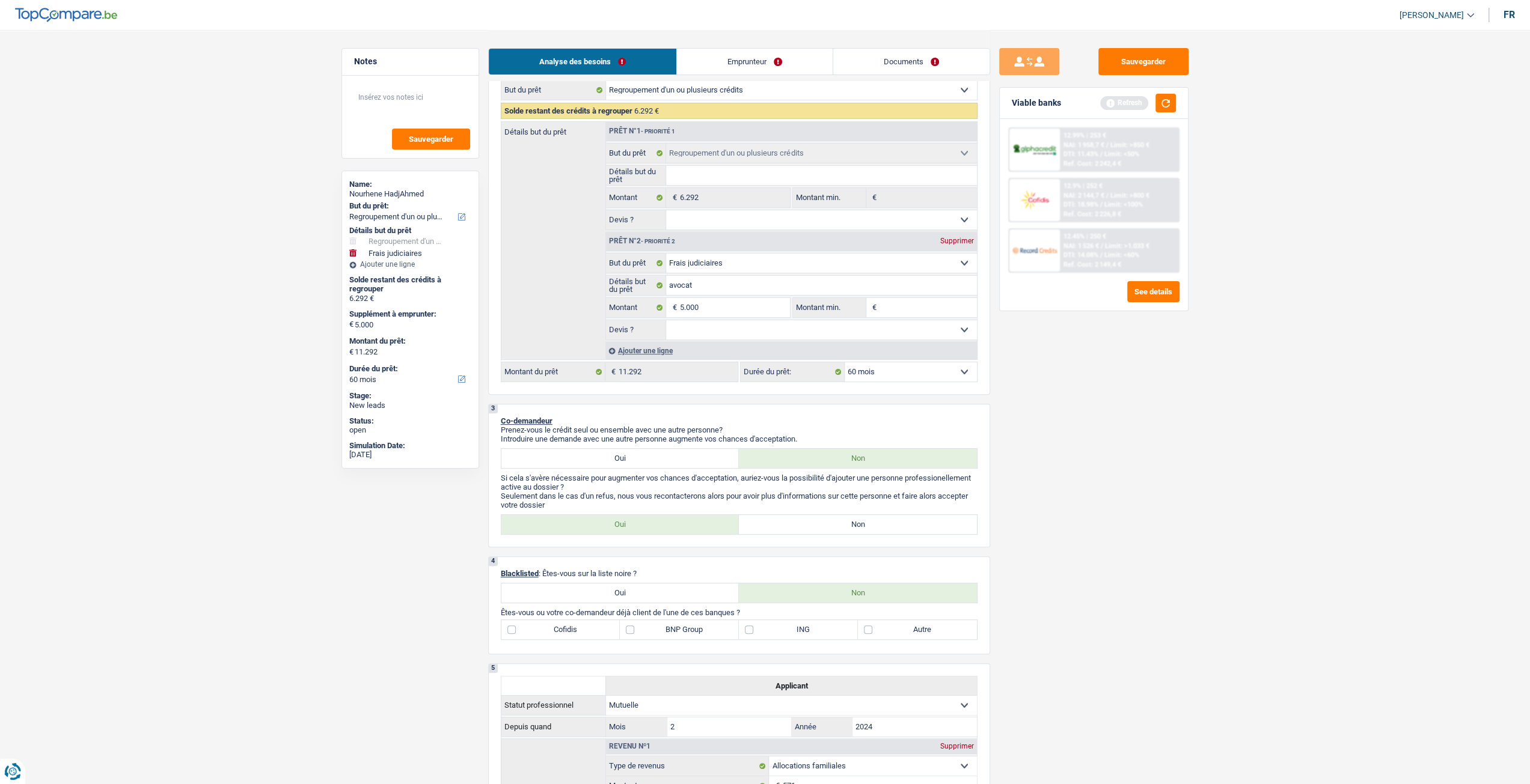
select select "yes"
click at [666, 321] on select "Oui Non Non répondu Sélectionner une option" at bounding box center [821, 330] width 311 height 19
select select "yes"
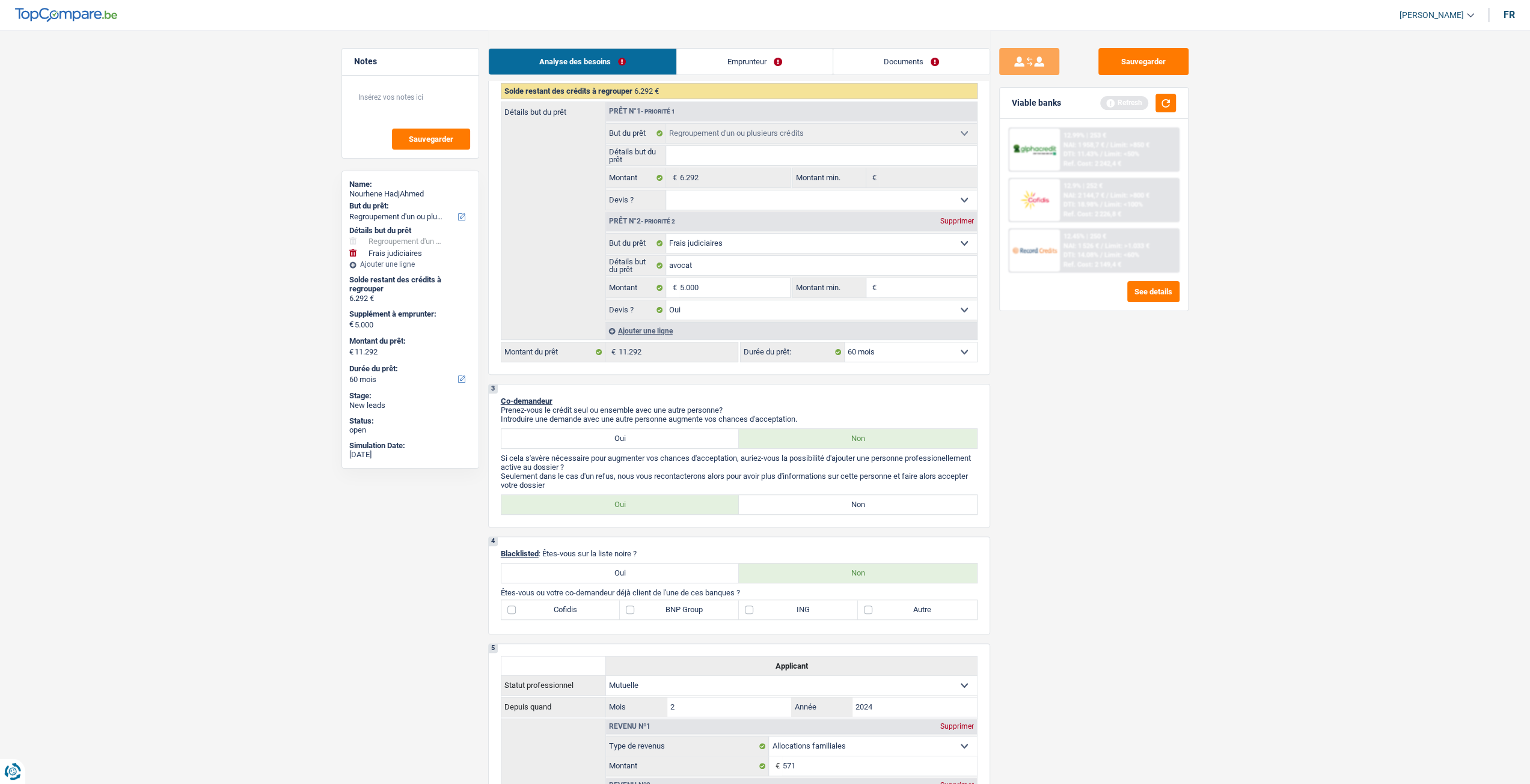
scroll to position [300, 0]
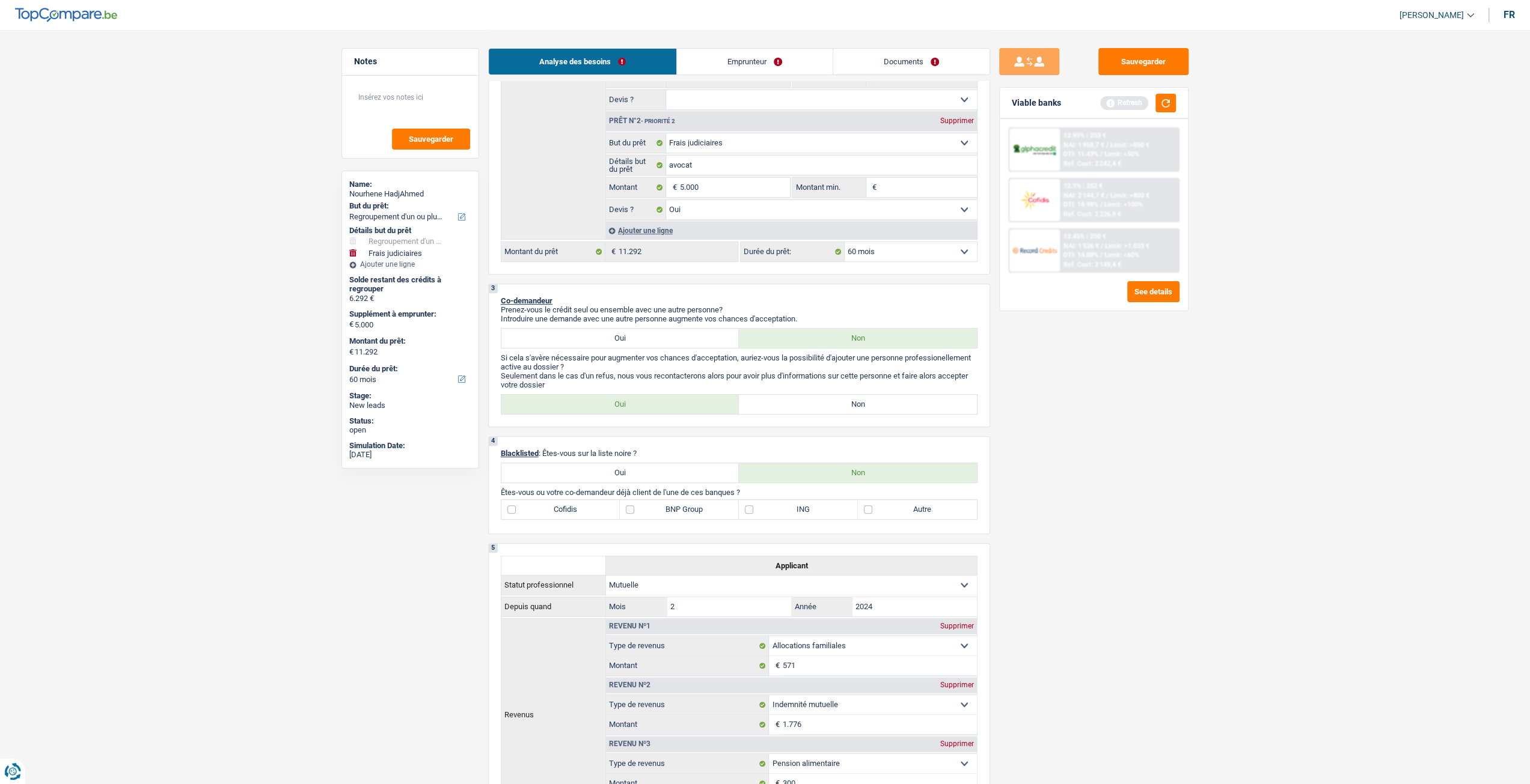
click at [908, 407] on label "Non" at bounding box center [858, 405] width 238 height 19
click at [908, 407] on input "Non" at bounding box center [858, 405] width 238 height 19
radio input "true"
click at [1161, 93] on div "Viable banks Refresh" at bounding box center [1094, 102] width 188 height 31
click at [1166, 95] on button "button" at bounding box center [1166, 103] width 21 height 19
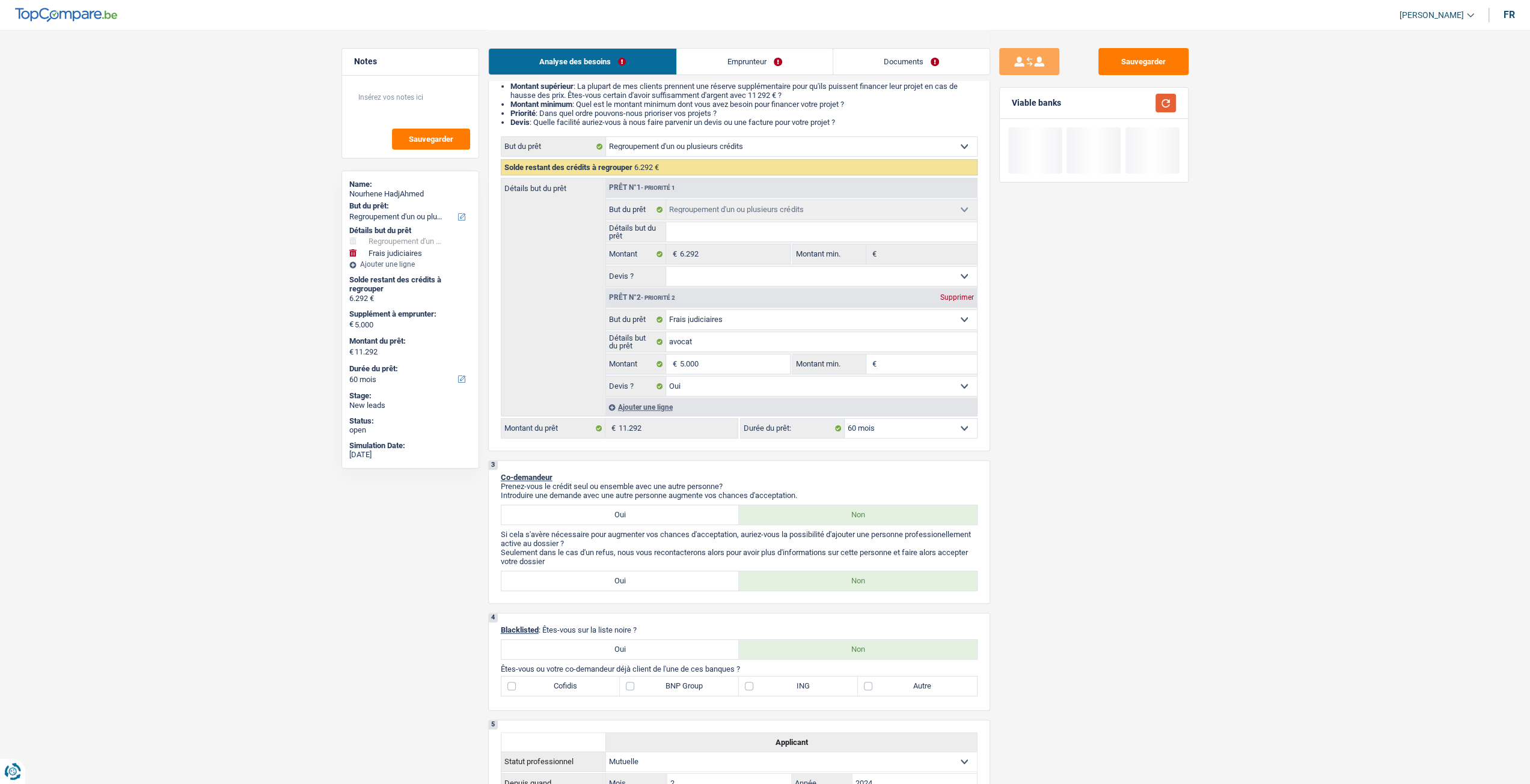
scroll to position [120, 0]
click at [768, 60] on link "Emprunteur" at bounding box center [755, 62] width 156 height 26
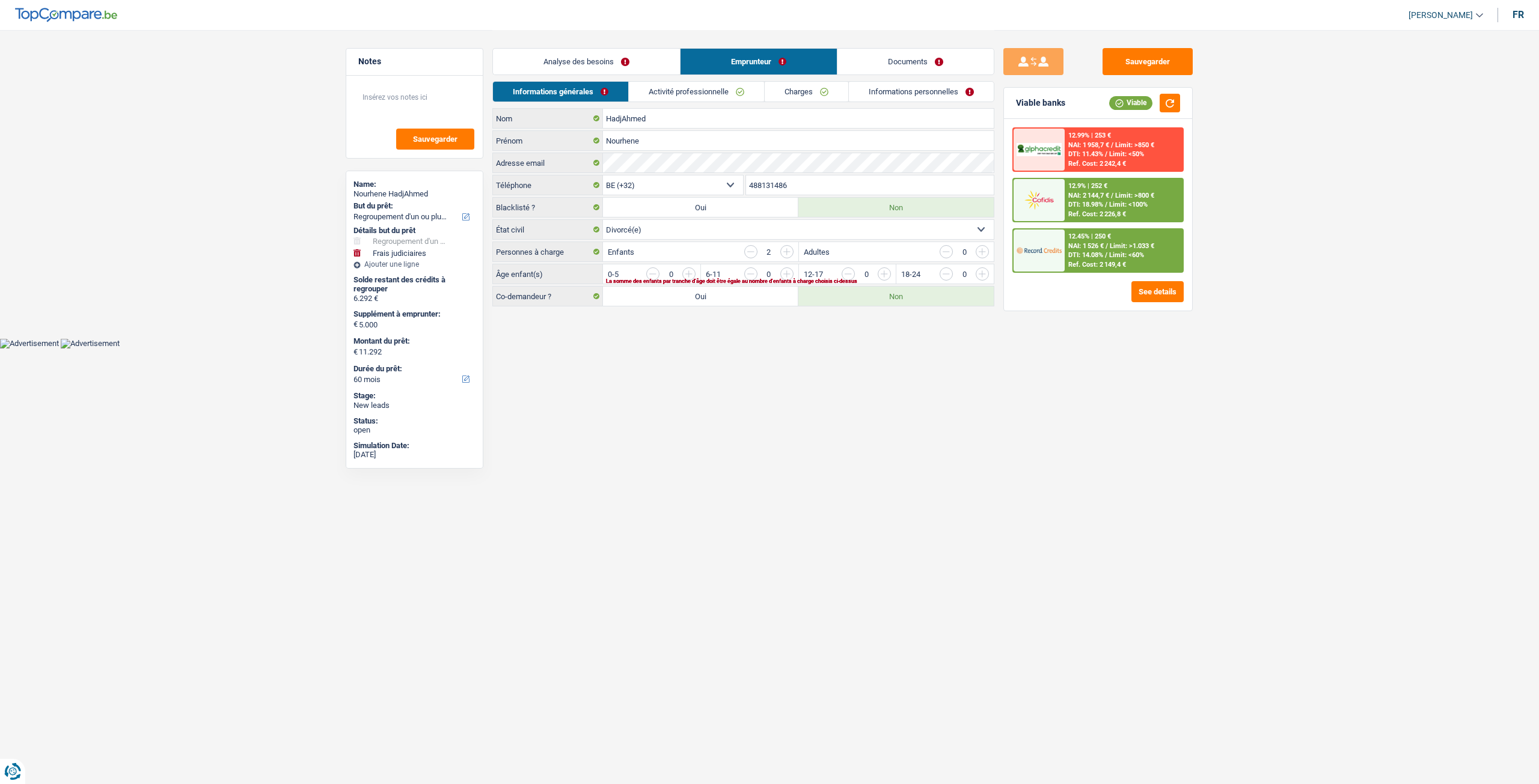
click at [600, 54] on link "Analyse des besoins" at bounding box center [586, 62] width 187 height 26
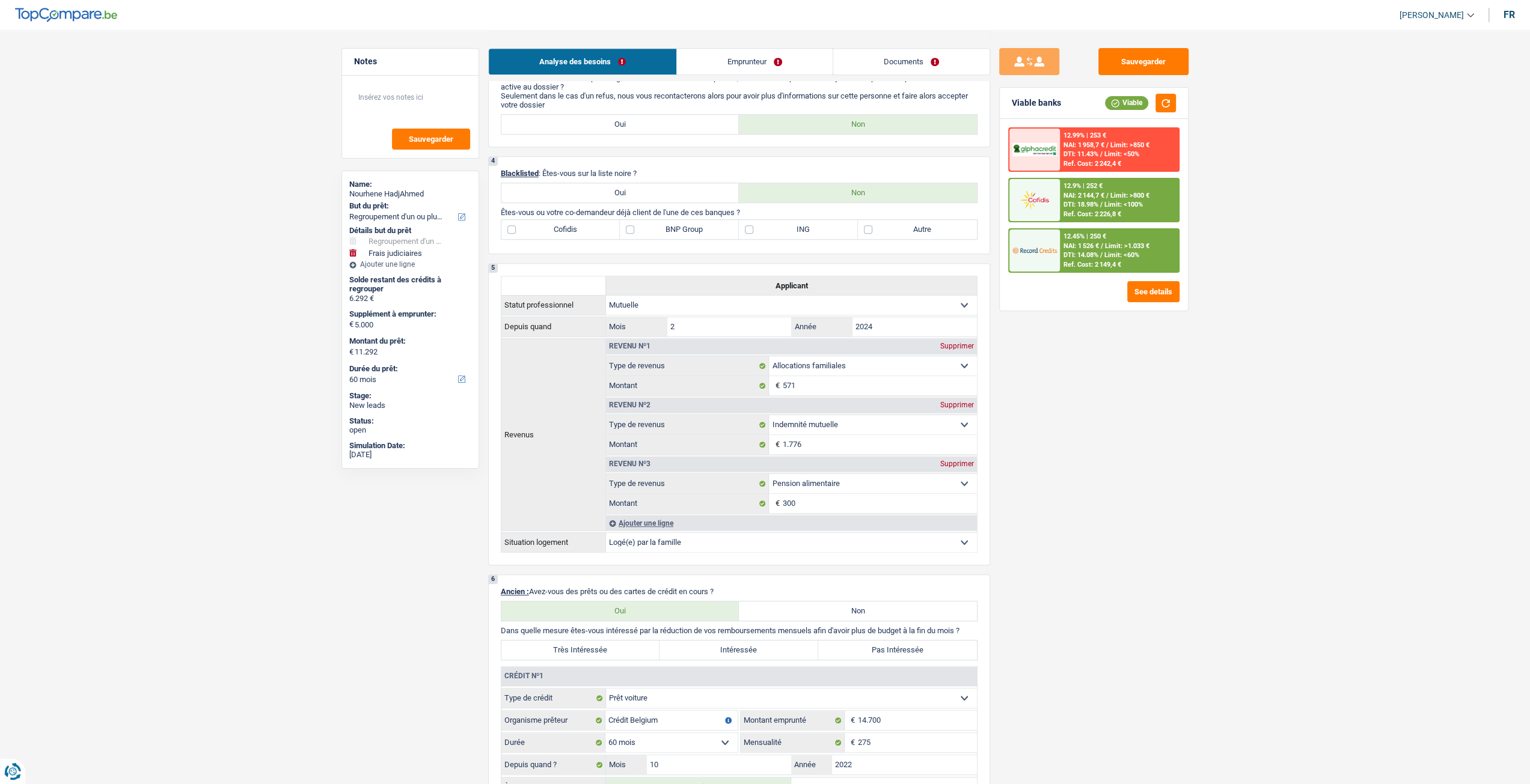
scroll to position [541, 0]
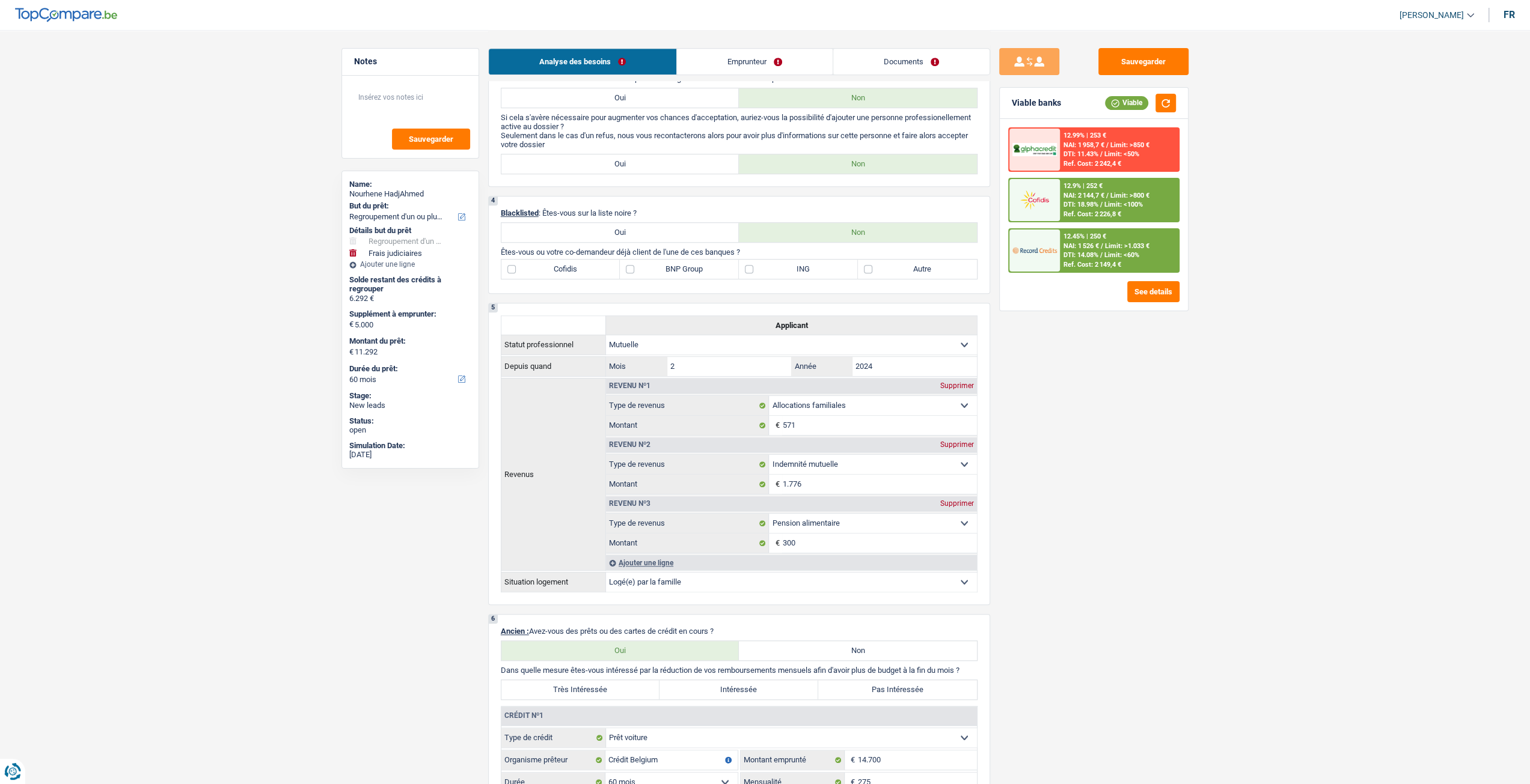
click at [814, 269] on label "ING" at bounding box center [798, 269] width 119 height 19
click at [814, 269] on input "ING" at bounding box center [798, 269] width 119 height 19
checkbox input "true"
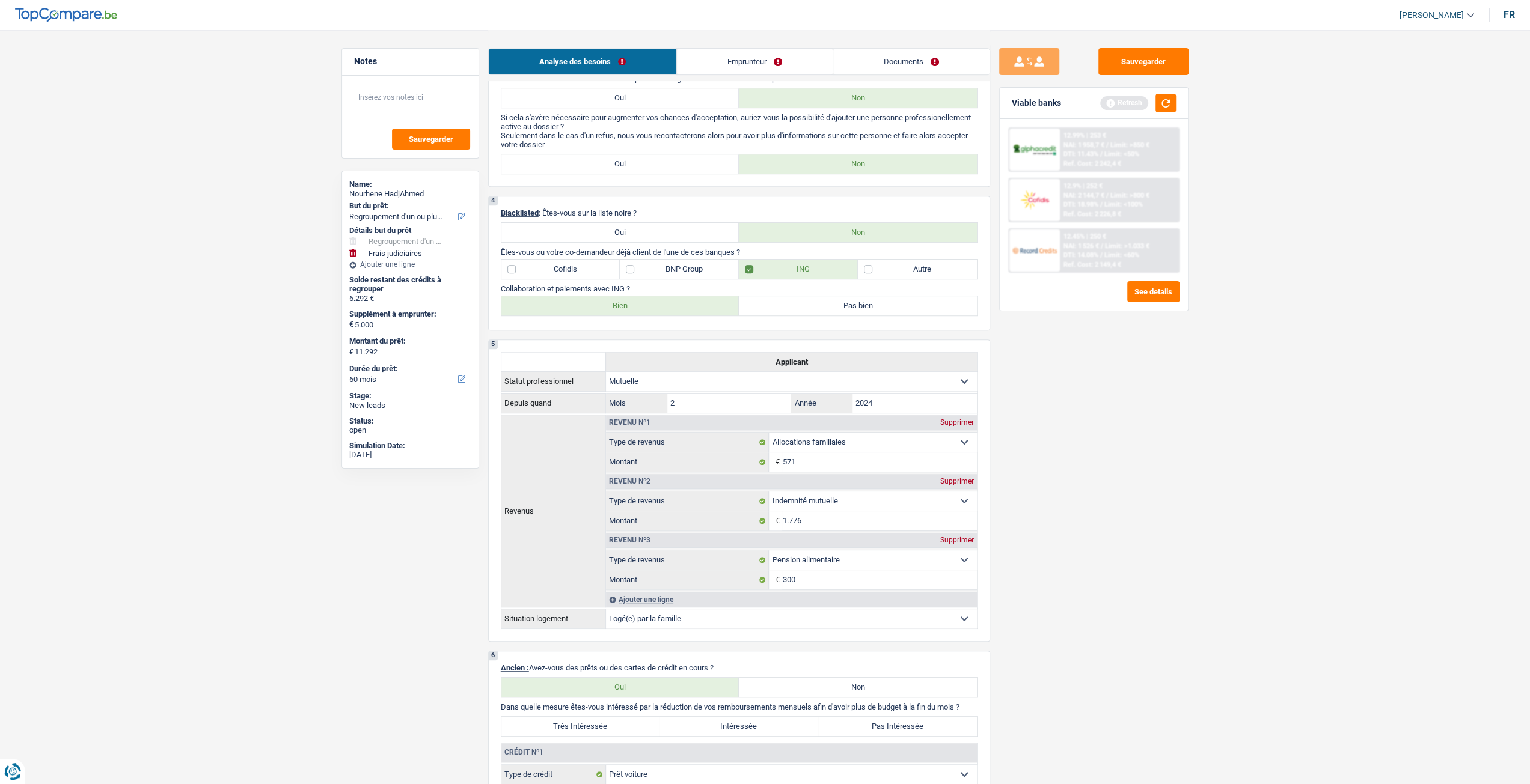
click at [612, 306] on label "Bien" at bounding box center [620, 306] width 238 height 19
click at [612, 306] on input "Bien" at bounding box center [620, 306] width 238 height 19
radio input "true"
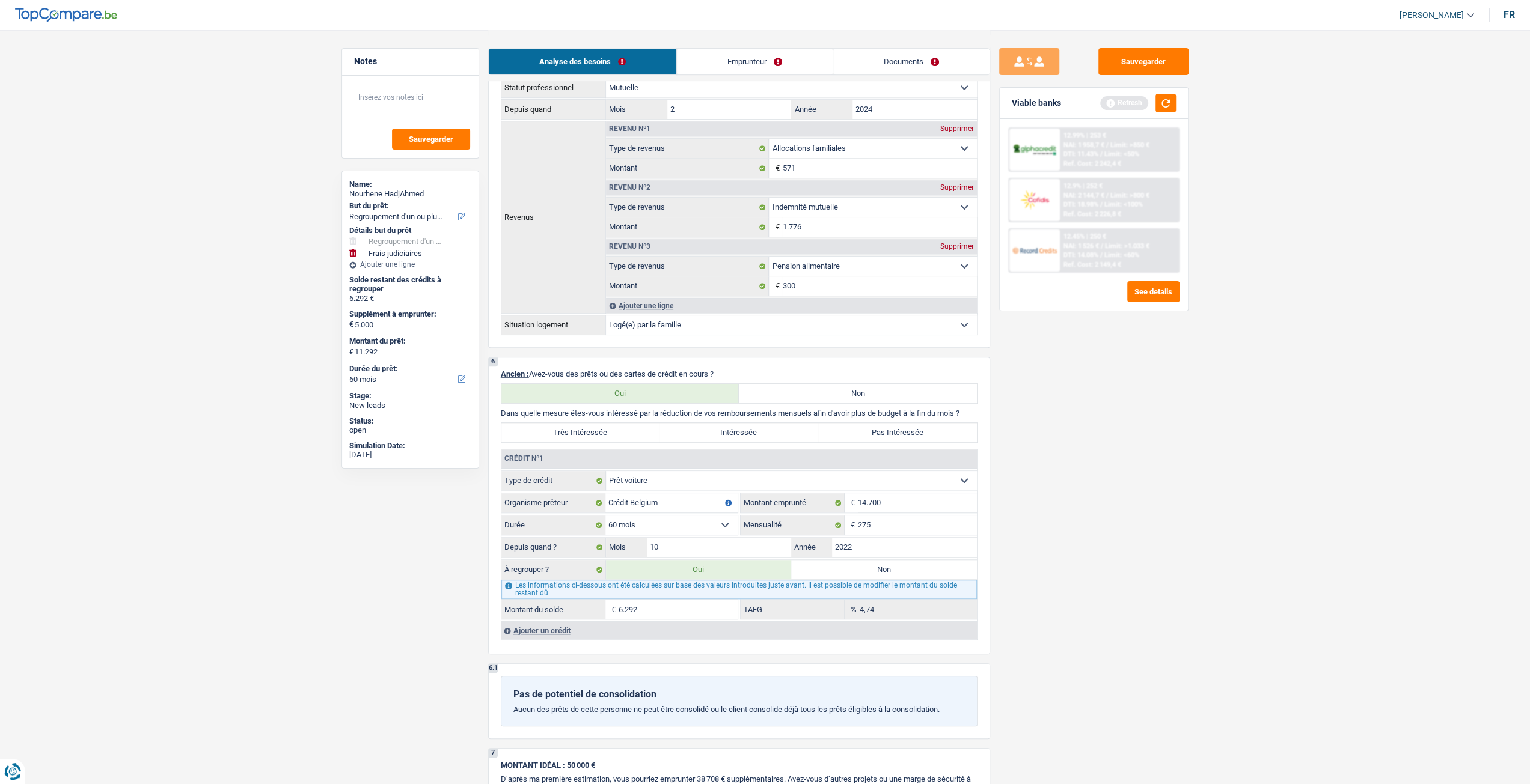
scroll to position [841, 0]
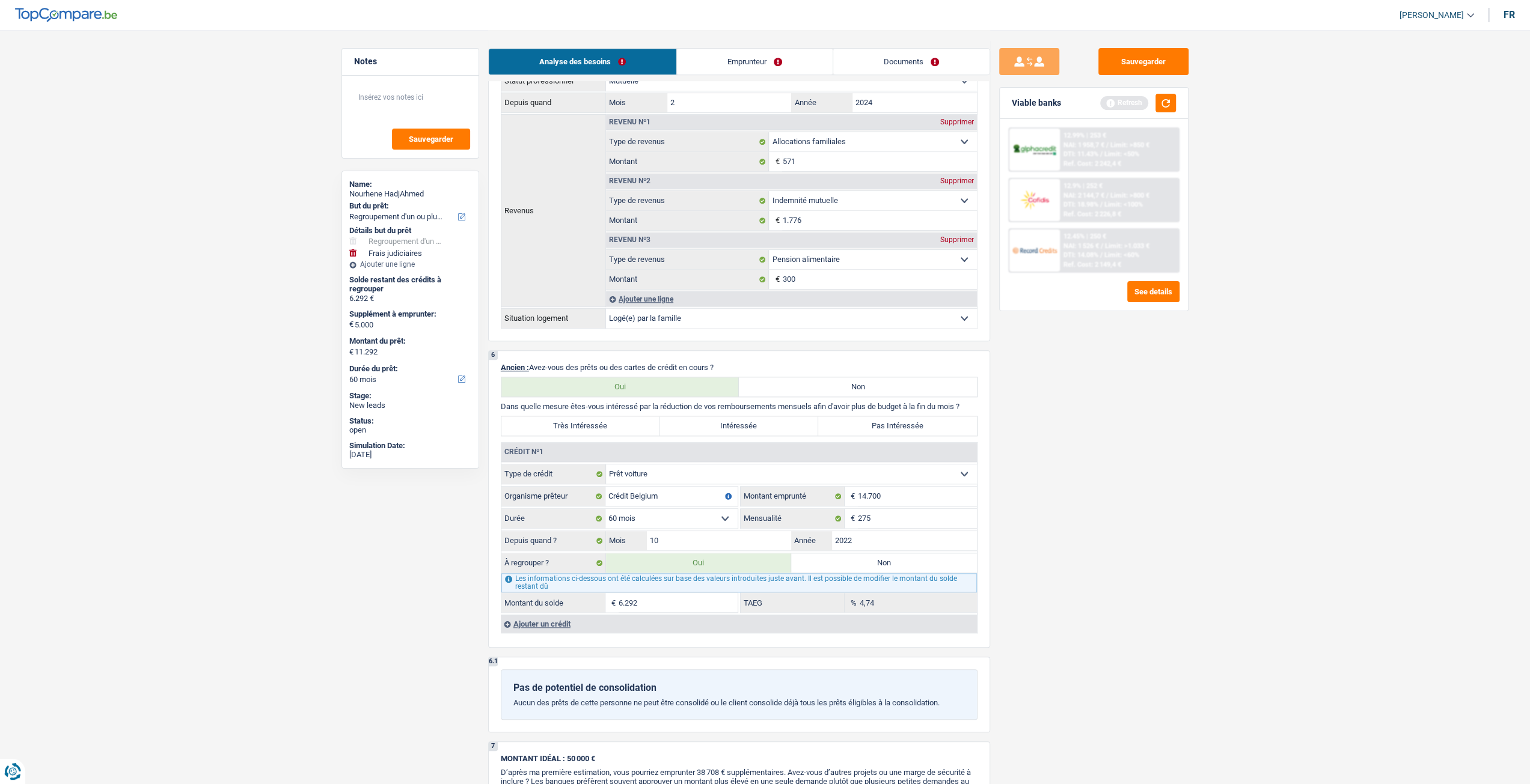
click at [571, 428] on label "Très Intéressée" at bounding box center [580, 426] width 159 height 19
click at [571, 428] on input "Très Intéressée" at bounding box center [580, 426] width 159 height 19
radio input "true"
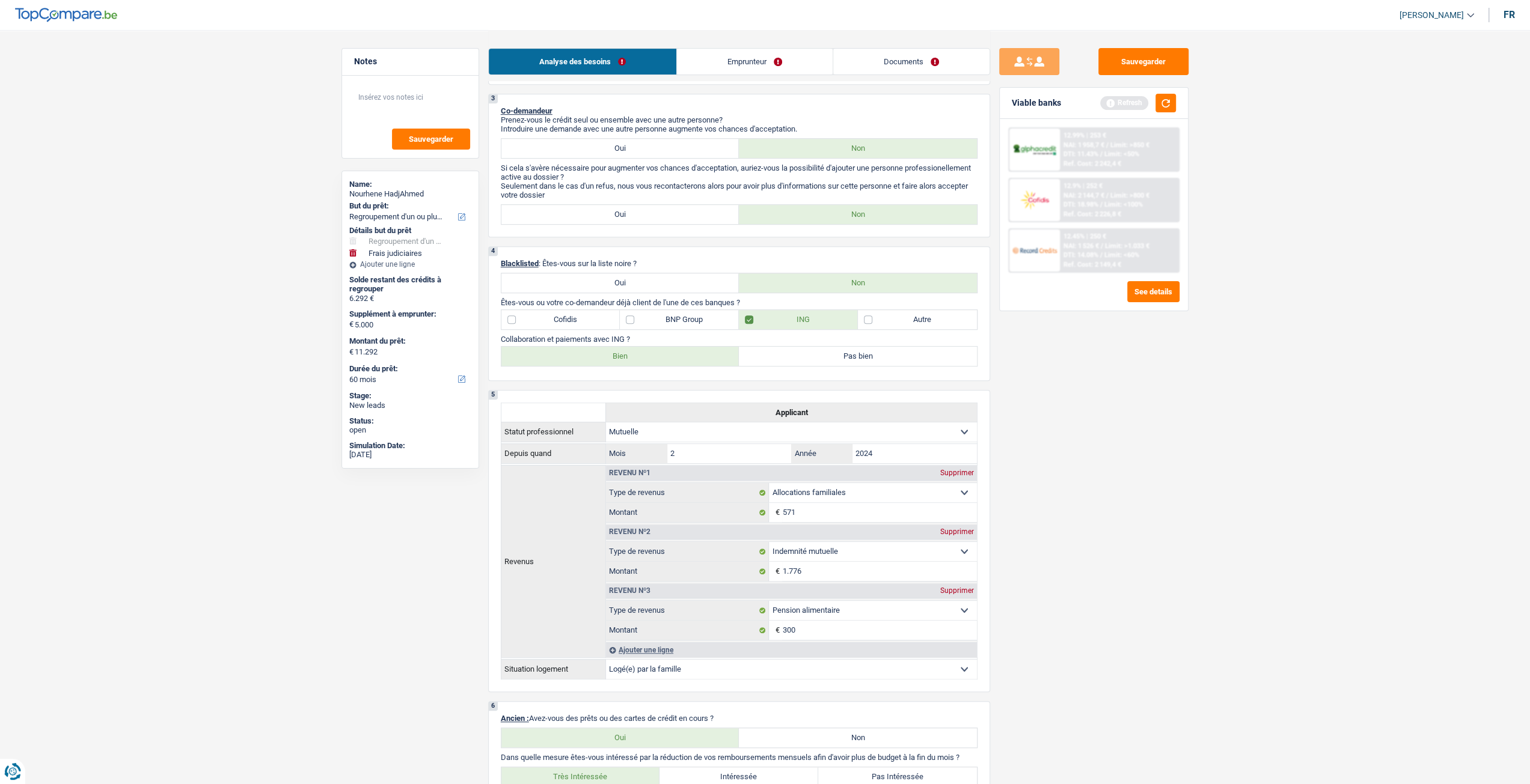
scroll to position [481, 0]
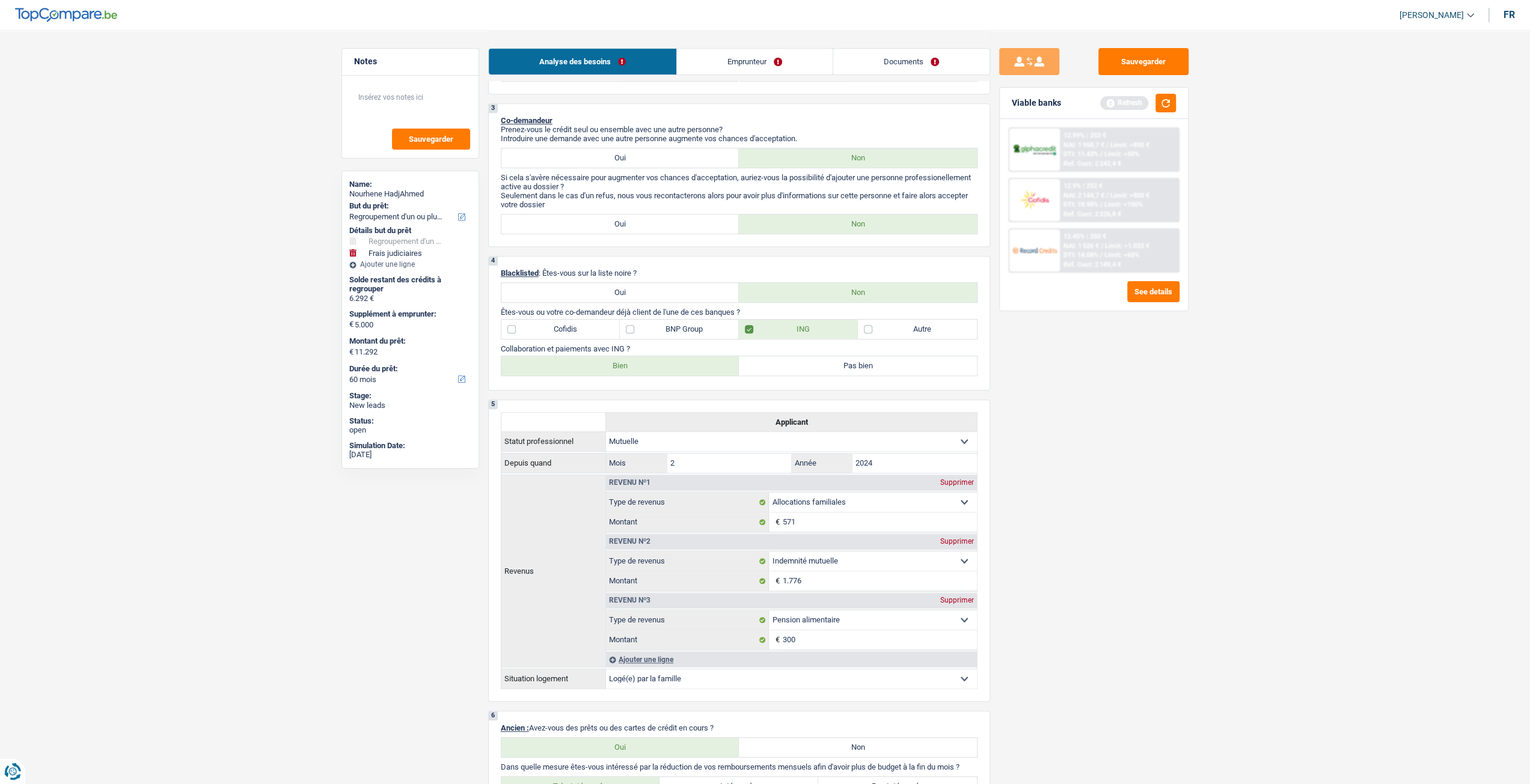
click at [909, 324] on label "Autre" at bounding box center [917, 330] width 119 height 19
click at [909, 324] on input "Autre" at bounding box center [917, 330] width 119 height 19
checkbox input "true"
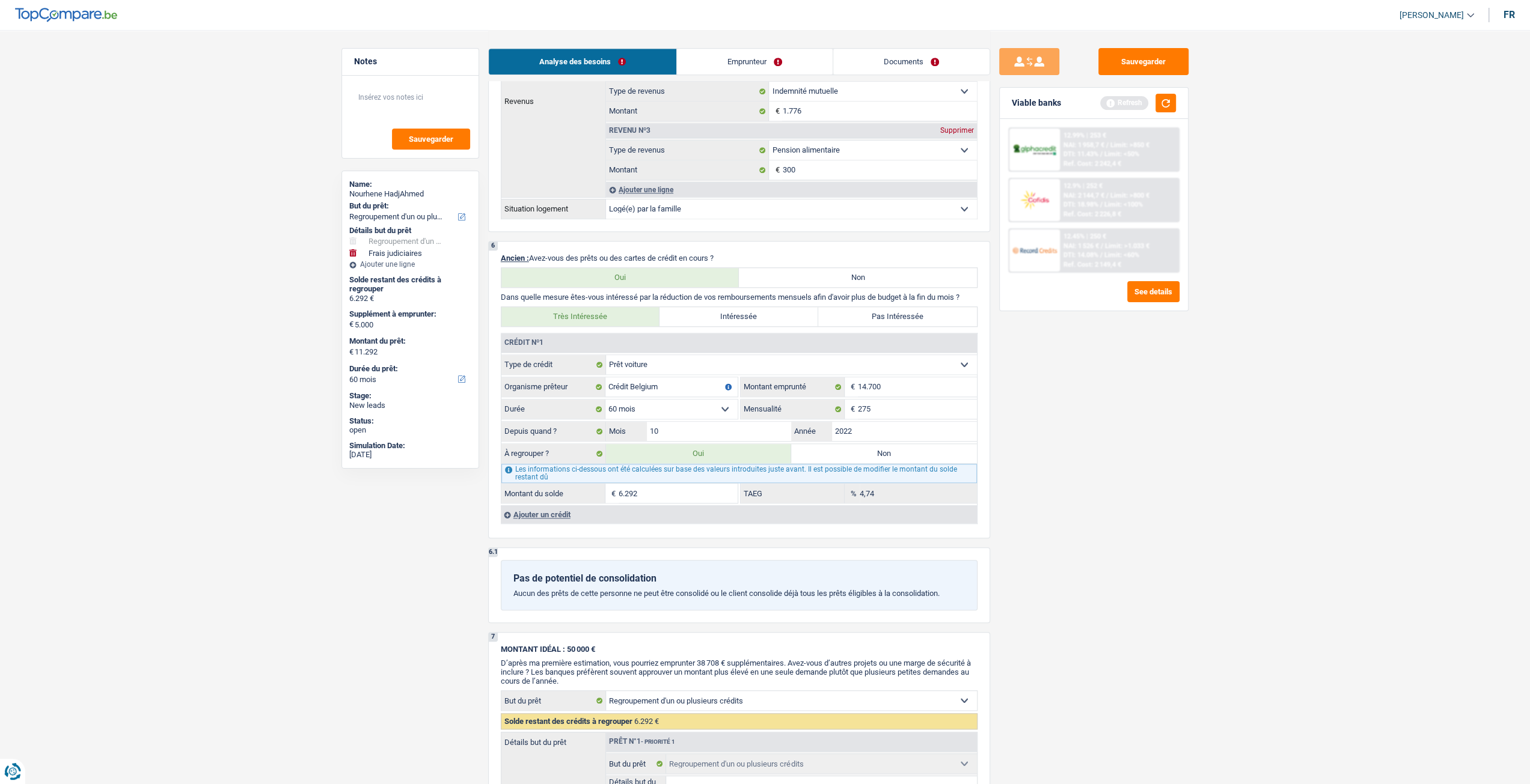
scroll to position [961, 0]
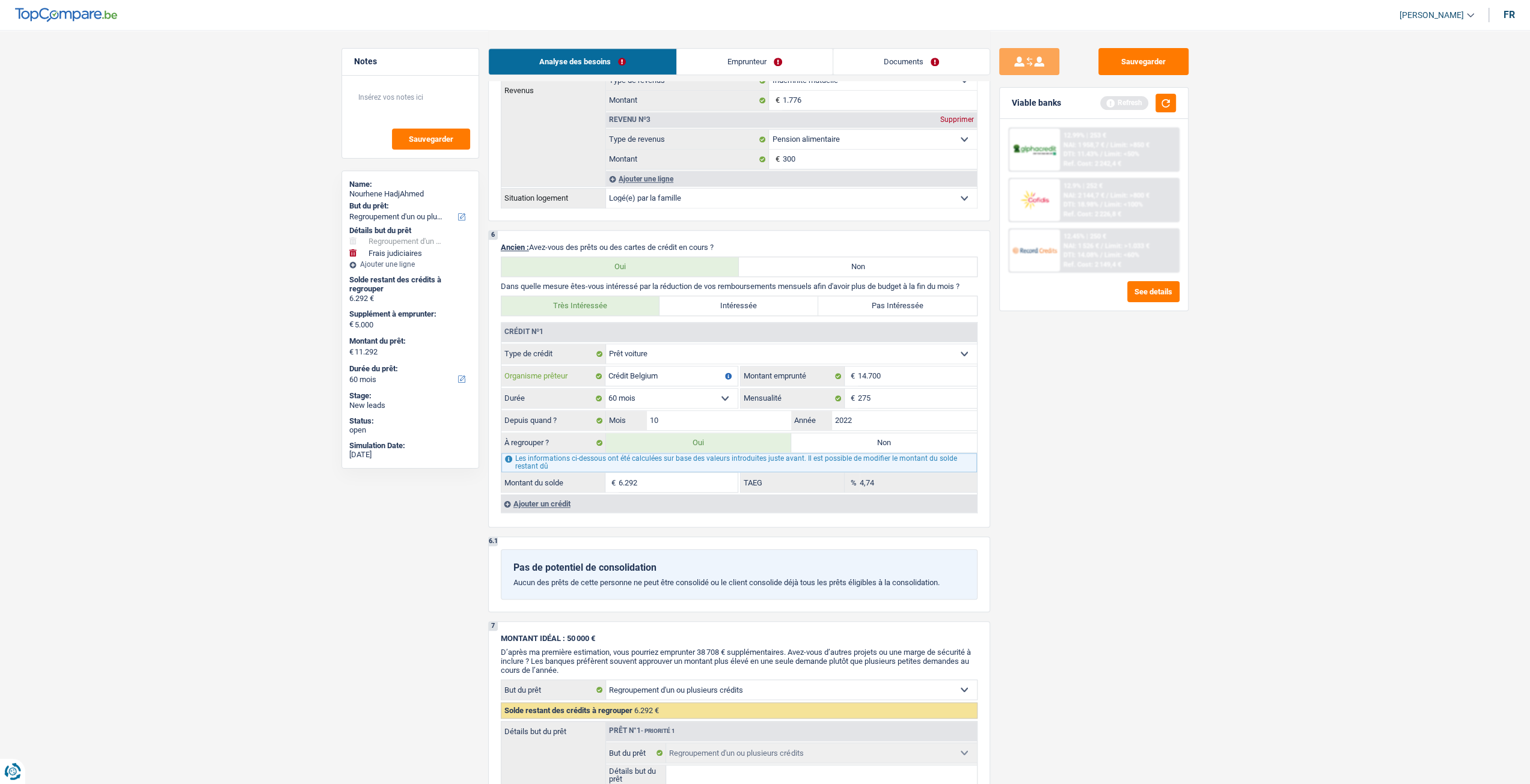
click at [674, 373] on input "Crédit Belgium" at bounding box center [672, 376] width 132 height 19
type input "C"
type input "record credit"
click at [1335, 460] on main "Notes Sauvegarder Name: Nourhene HadjAhmed But du prêt: Confort maison: meubles…" at bounding box center [765, 211] width 1530 height 2346
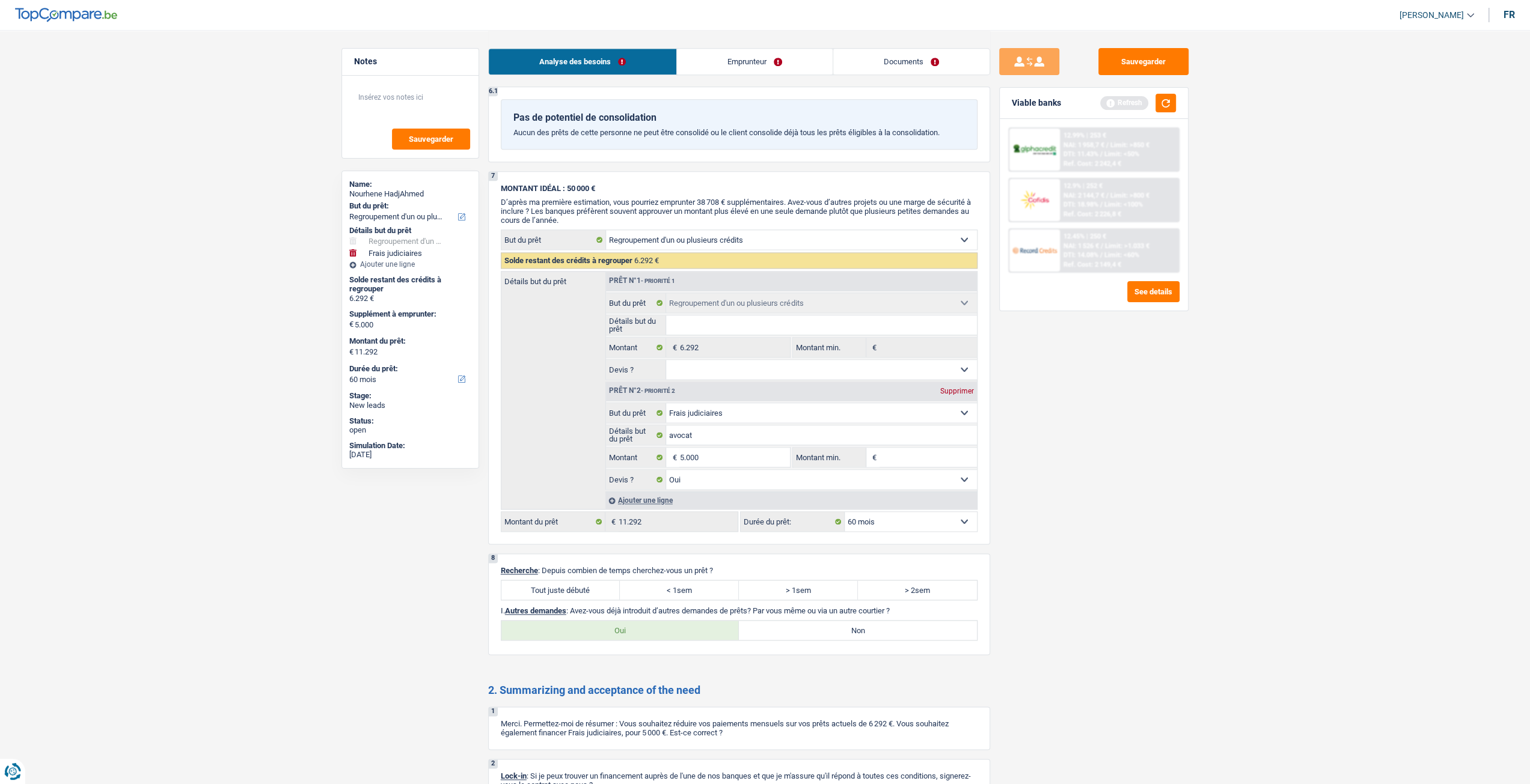
scroll to position [1562, 0]
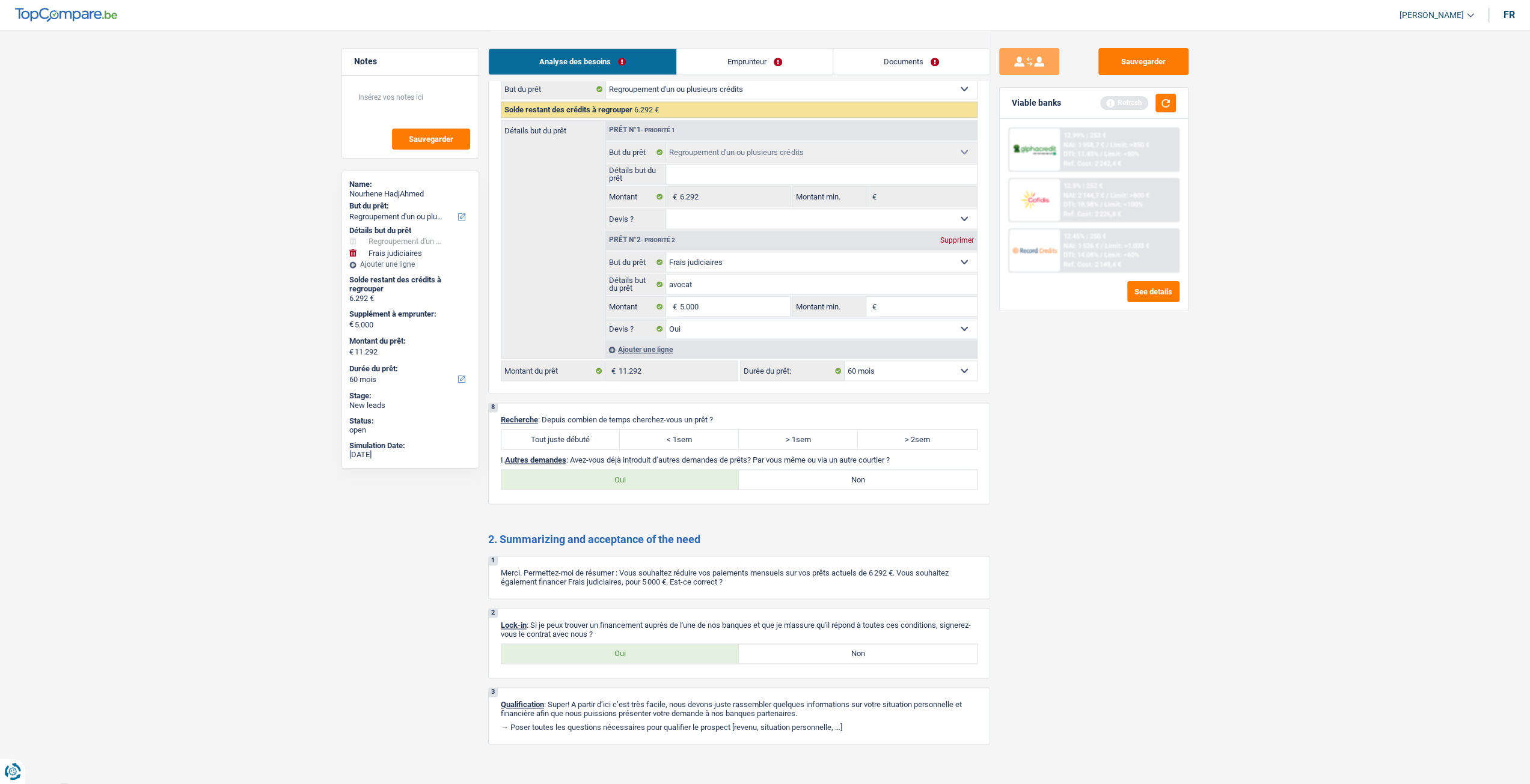
click at [564, 437] on label "Tout juste débuté" at bounding box center [561, 439] width 119 height 19
click at [564, 437] on input "Tout juste débuté" at bounding box center [561, 439] width 119 height 19
radio input "true"
click at [630, 486] on div "8 Recherche : Depuis combien de temps cherchez-vous un prêt ? Tout juste débuté…" at bounding box center [739, 453] width 502 height 101
click at [704, 437] on label "< 1sem" at bounding box center [679, 439] width 119 height 19
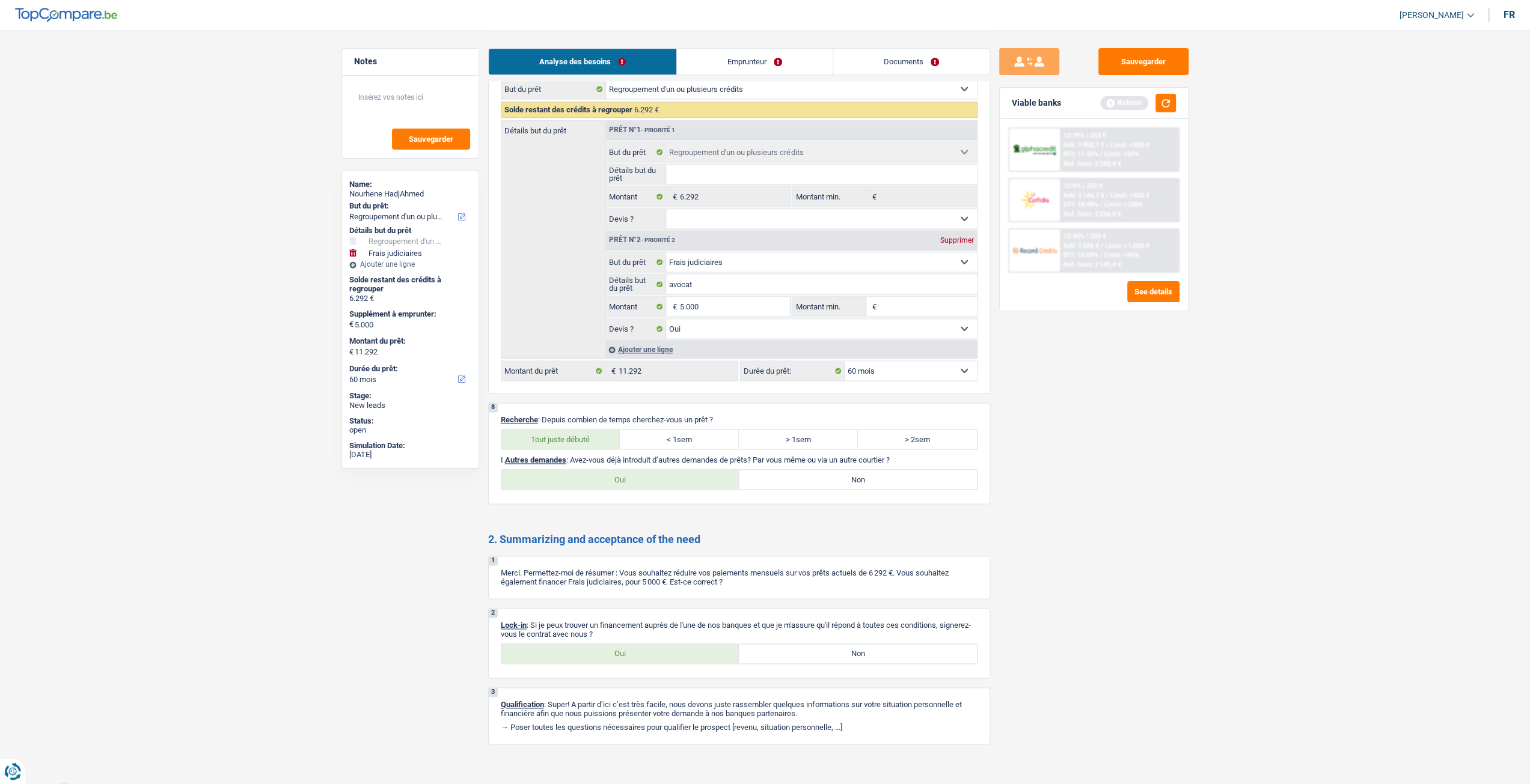
click at [704, 437] on input "< 1sem" at bounding box center [679, 439] width 119 height 19
radio input "true"
click at [636, 648] on label "Oui" at bounding box center [620, 653] width 238 height 19
click at [636, 648] on input "Oui" at bounding box center [620, 653] width 238 height 19
radio input "true"
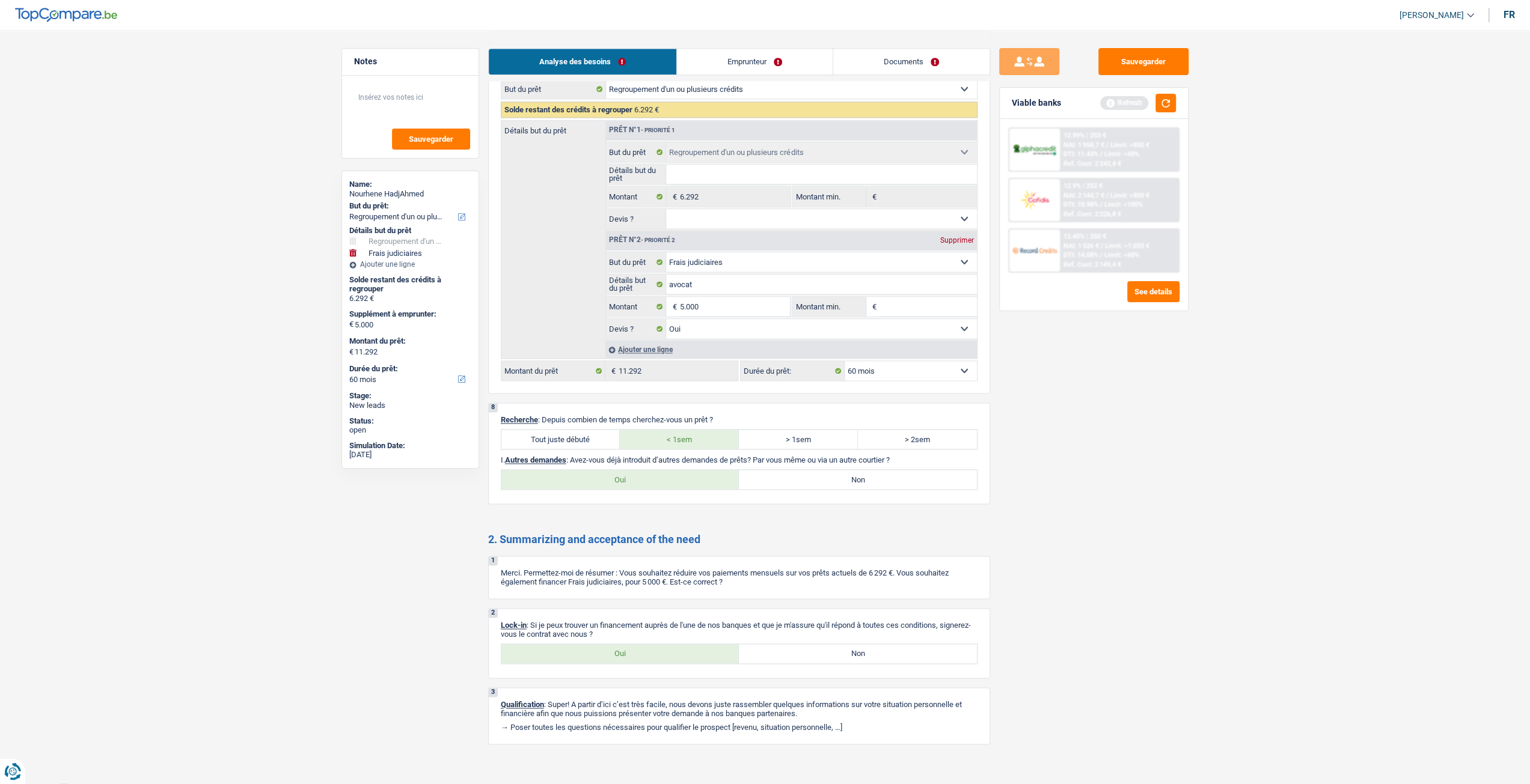
click at [903, 484] on div "Oui Non Tous les champs sont obligatoires. Veuillez sélectionner une option" at bounding box center [739, 480] width 477 height 21
click at [902, 475] on label "Non" at bounding box center [858, 480] width 238 height 19
click at [902, 475] on input "Non" at bounding box center [858, 480] width 238 height 19
radio input "true"
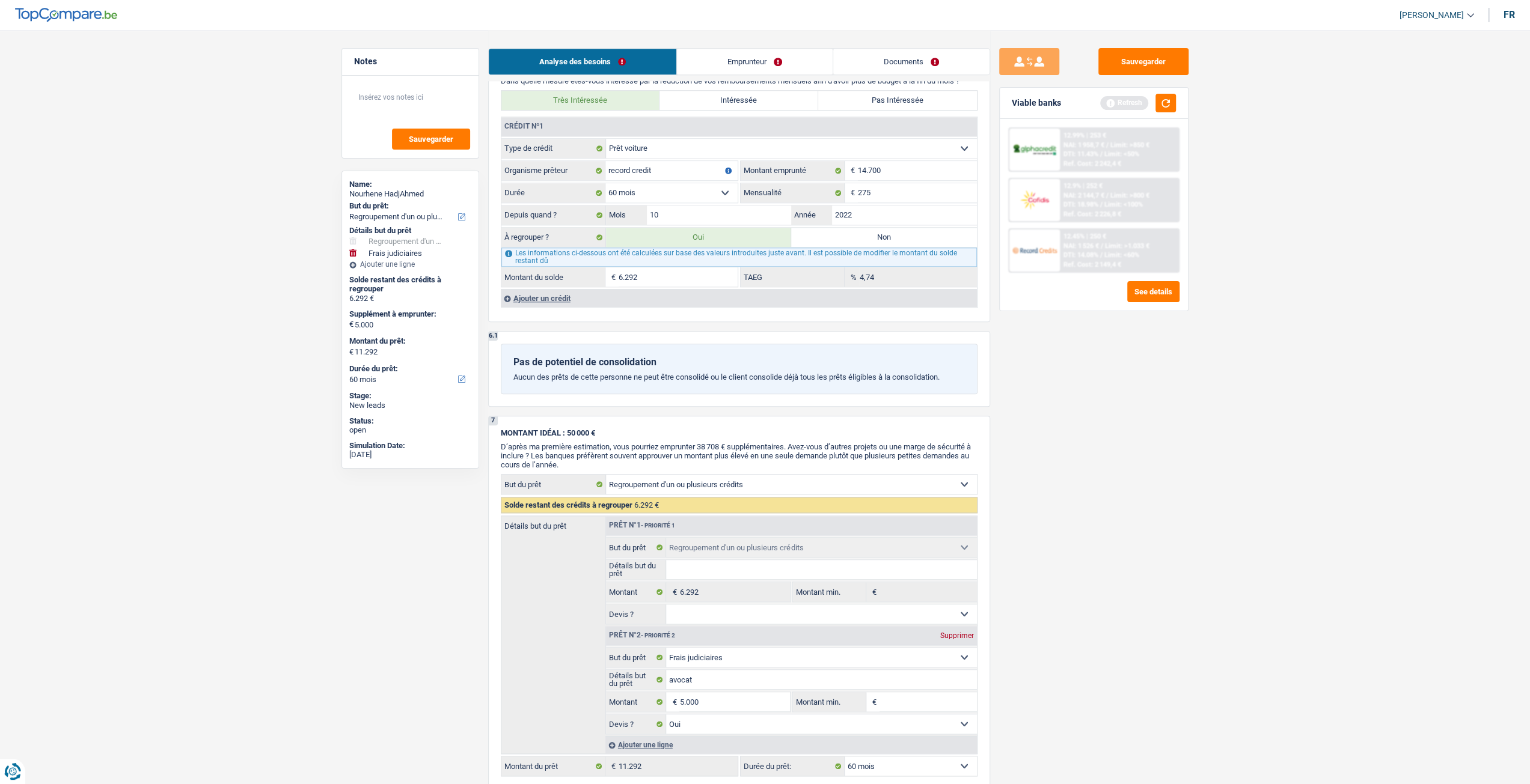
scroll to position [961, 0]
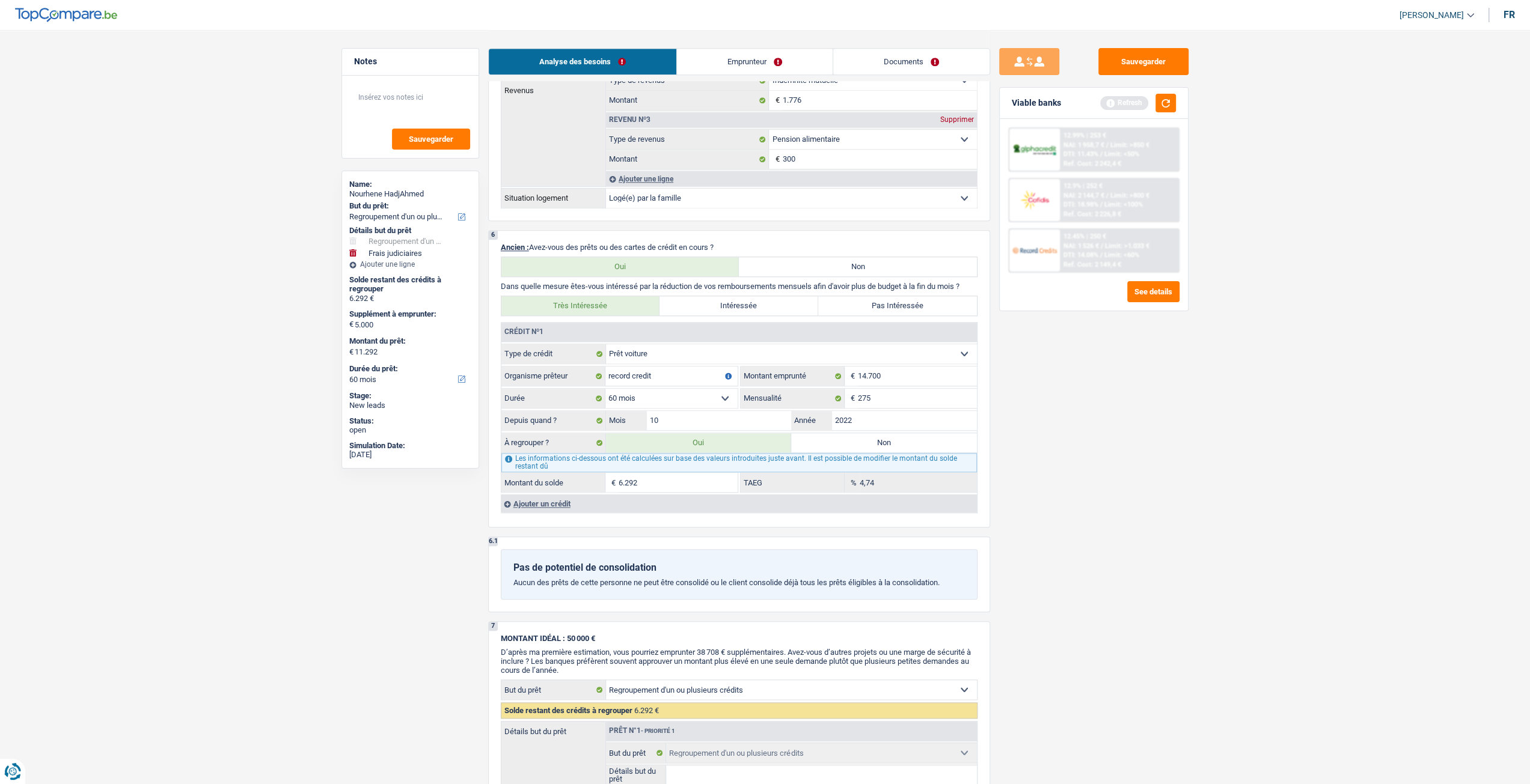
click at [549, 503] on div "Ajouter un crédit" at bounding box center [738, 503] width 476 height 18
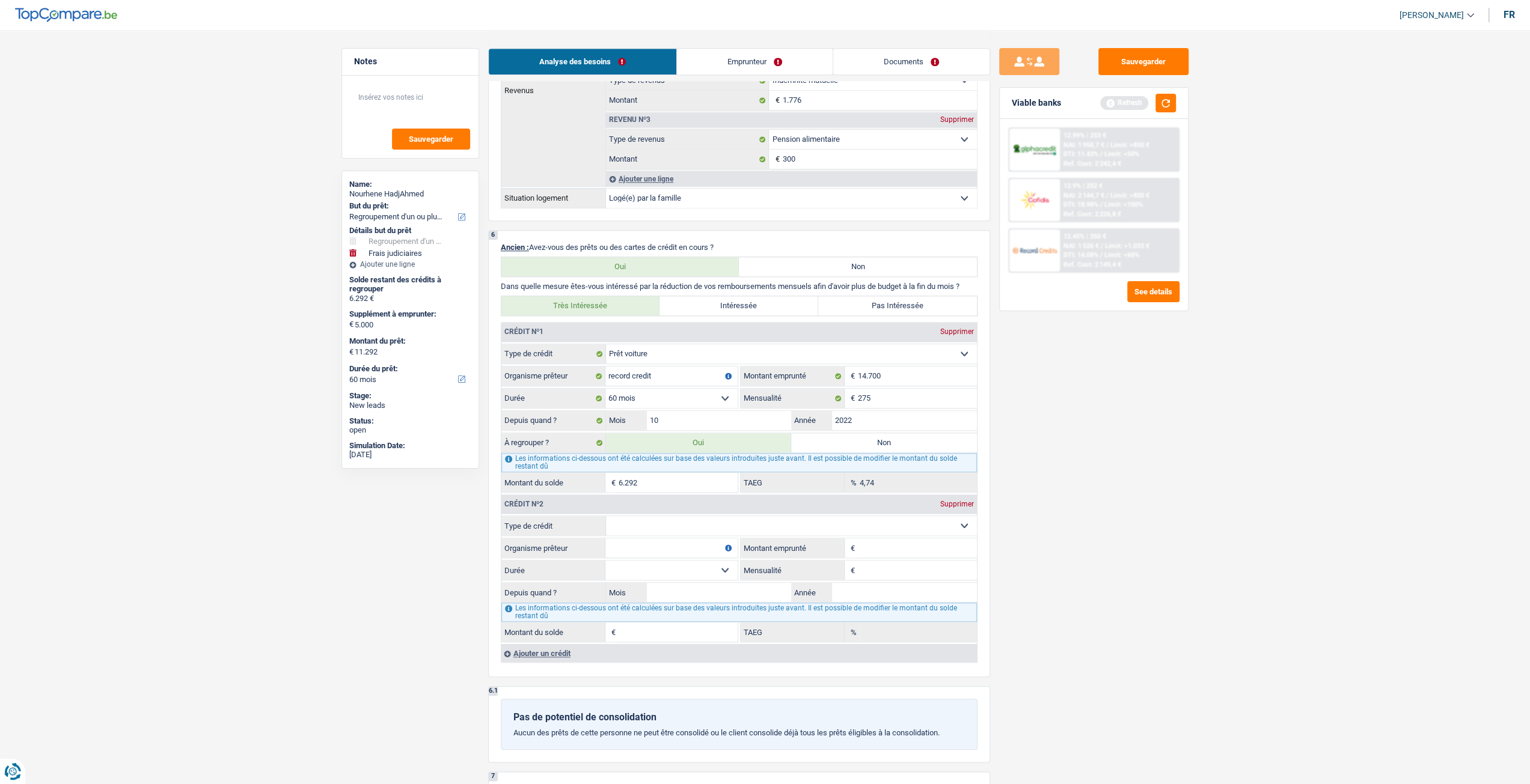
click at [695, 516] on select "Carte ou ouverture de crédit Prêt hypothécaire Vente à tempérament Prêt à tempé…" at bounding box center [791, 526] width 371 height 19
select select "personalLoan"
type input "0"
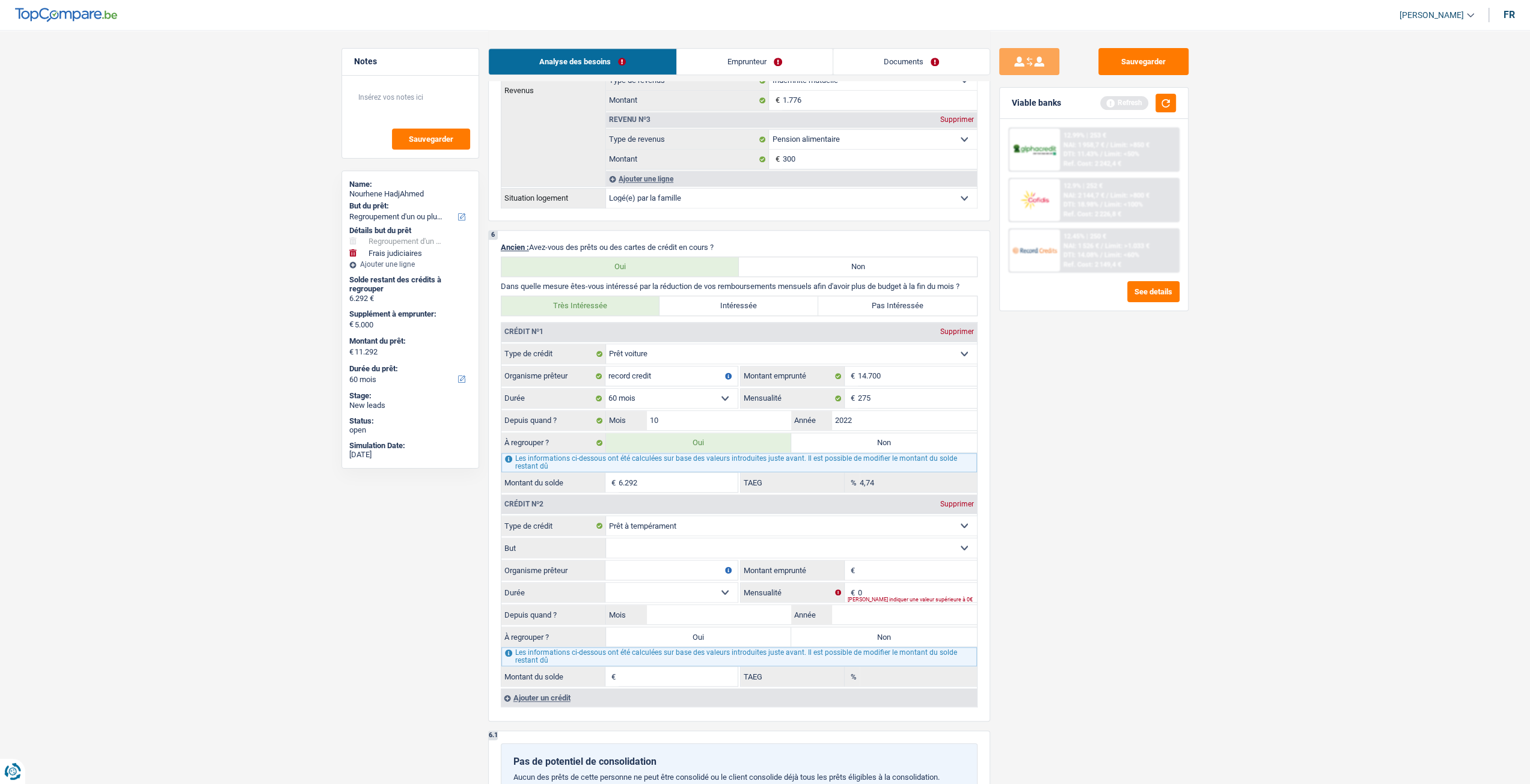
click at [698, 539] on select "Confort maison: meubles, textile, peinture, électroménager, outillage non-profe…" at bounding box center [791, 548] width 371 height 19
select select "legalFees"
click at [606, 539] on select "Confort maison: meubles, textile, peinture, électroménager, outillage non-profe…" at bounding box center [791, 548] width 371 height 19
click at [900, 567] on input "Montant" at bounding box center [917, 570] width 119 height 19
type input "6.000"
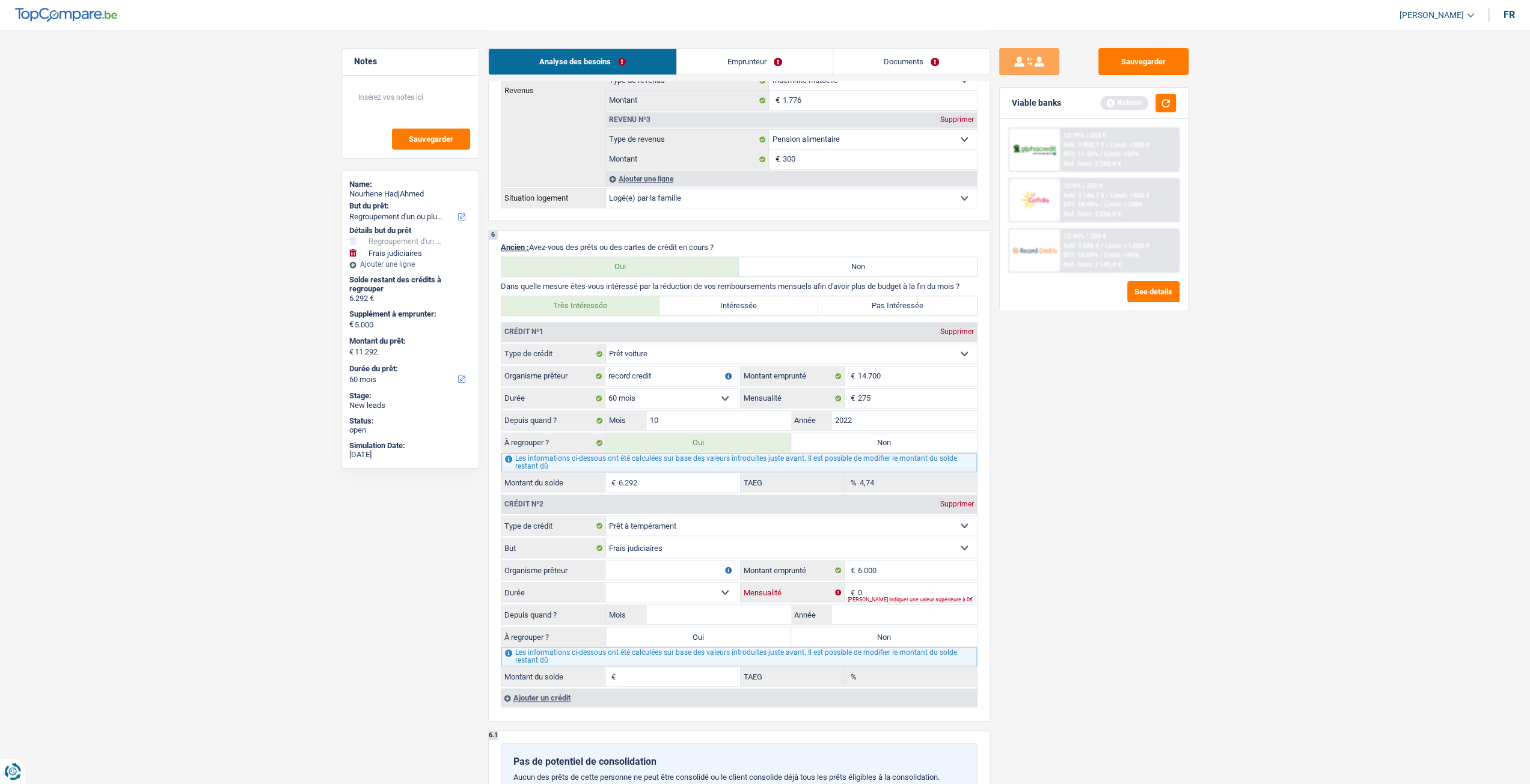
click at [911, 585] on input "0" at bounding box center [917, 592] width 119 height 19
type input "164"
click at [858, 612] on input "Année" at bounding box center [904, 615] width 145 height 19
type input "2025"
drag, startPoint x: 742, startPoint y: 600, endPoint x: 764, endPoint y: 597, distance: 22.2
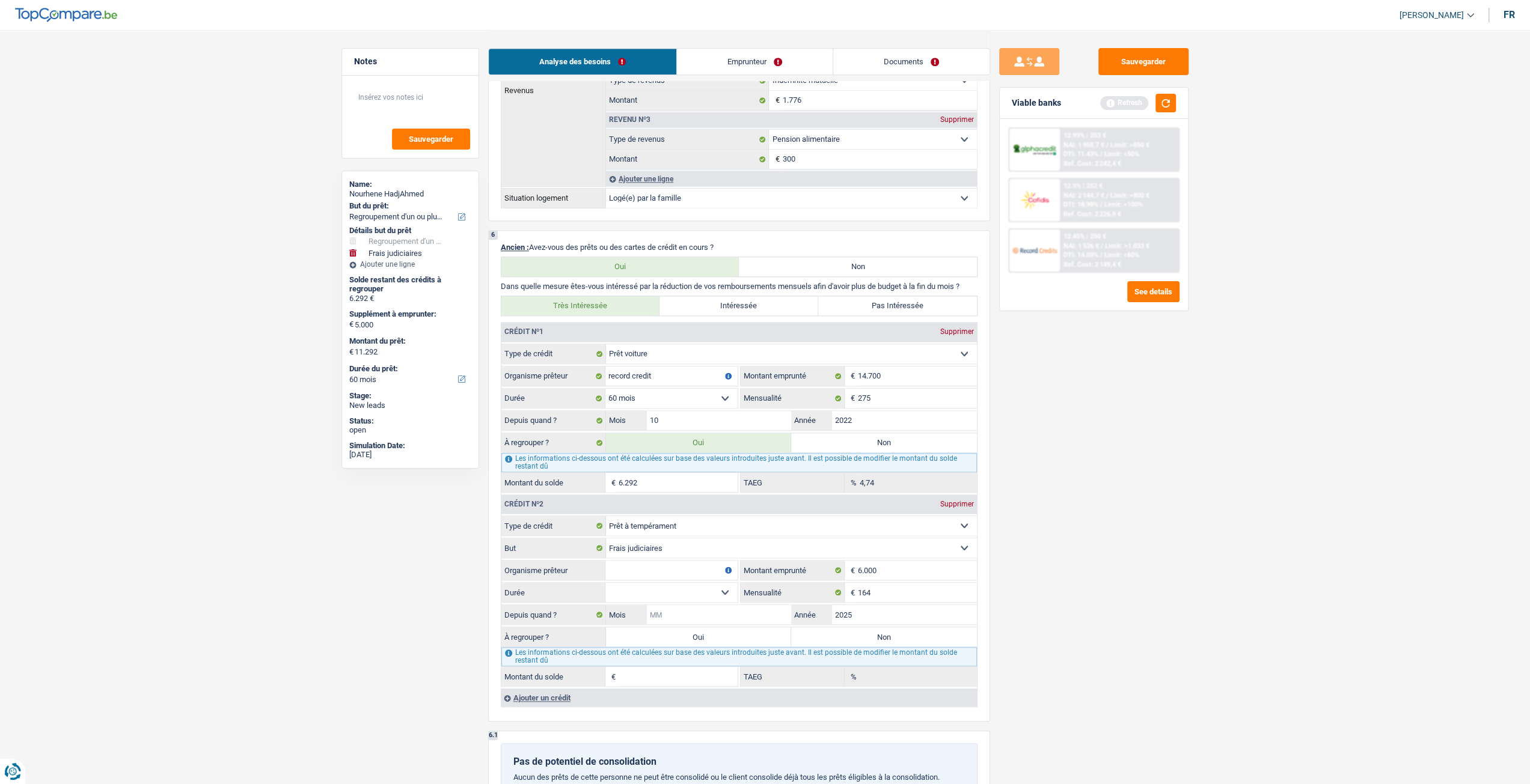
click at [741, 606] on input "Mois" at bounding box center [719, 615] width 145 height 19
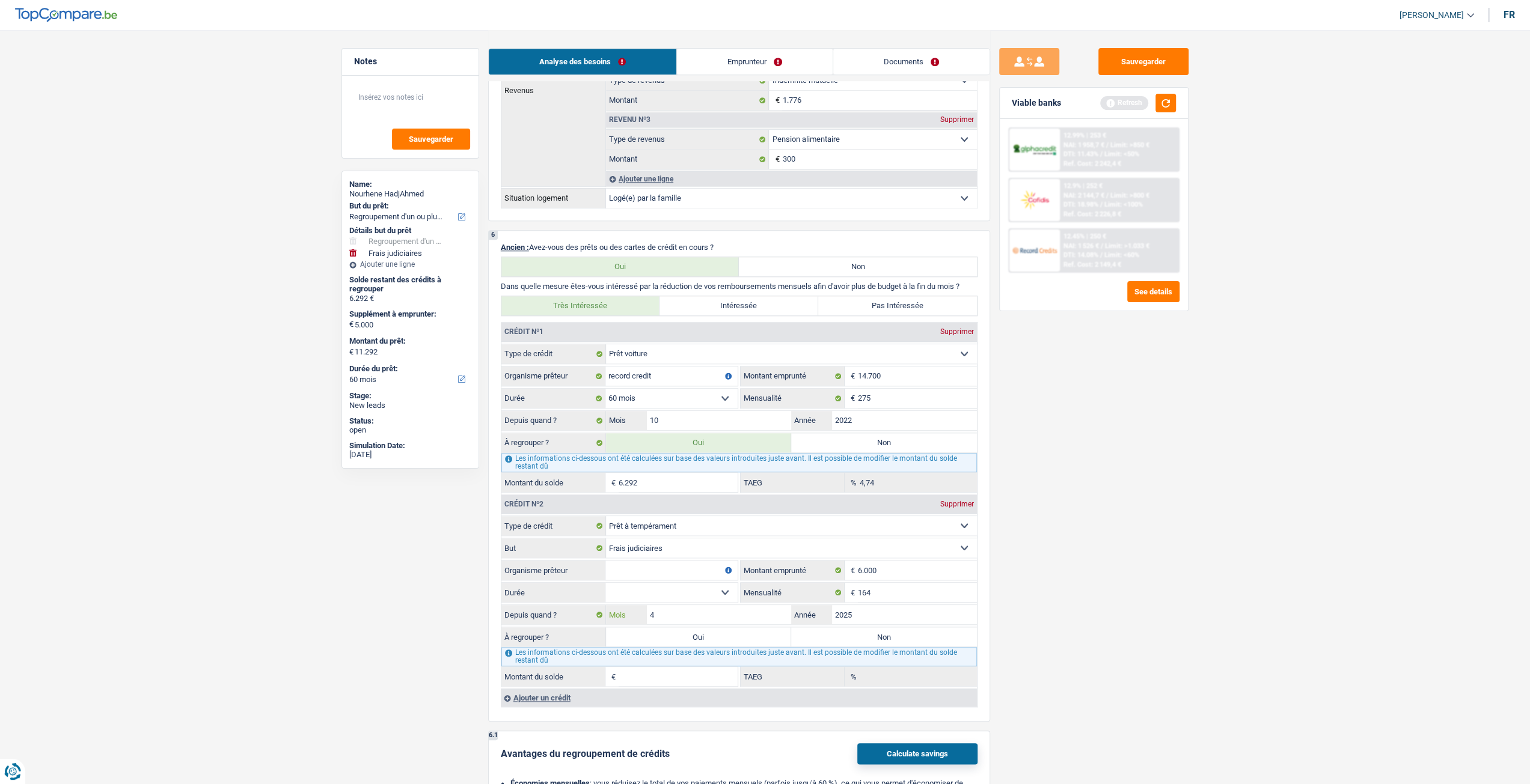
type input "4"
click at [1365, 559] on main "Notes Sauvegarder Name: Nourhene HadjAhmed But du prêt: Confort maison: meubles…" at bounding box center [765, 333] width 1530 height 2590
drag, startPoint x: 687, startPoint y: 582, endPoint x: 681, endPoint y: 593, distance: 12.5
click at [687, 583] on select "12 mois 18 mois 24 mois 30 mois 36 mois 42 mois Sélectionner une option" at bounding box center [672, 592] width 132 height 19
select select "42"
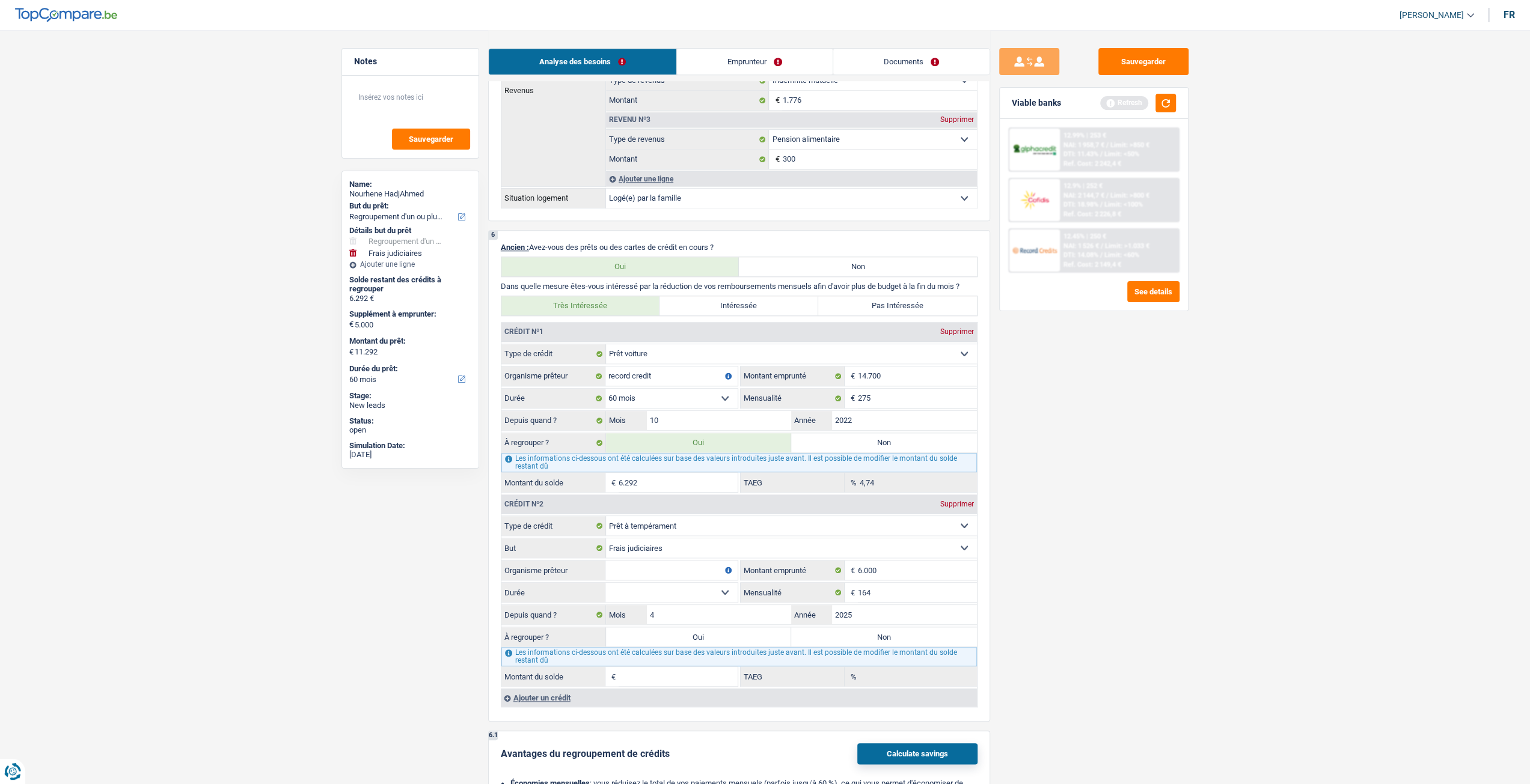
click at [606, 583] on select "12 mois 18 mois 24 mois 30 mois 36 mois 42 mois Sélectionner une option" at bounding box center [672, 592] width 132 height 19
type input "5.241"
type input "8,20"
click at [656, 567] on input "Organisme prêteur" at bounding box center [672, 570] width 132 height 19
click at [1168, 111] on button "button" at bounding box center [1166, 103] width 21 height 19
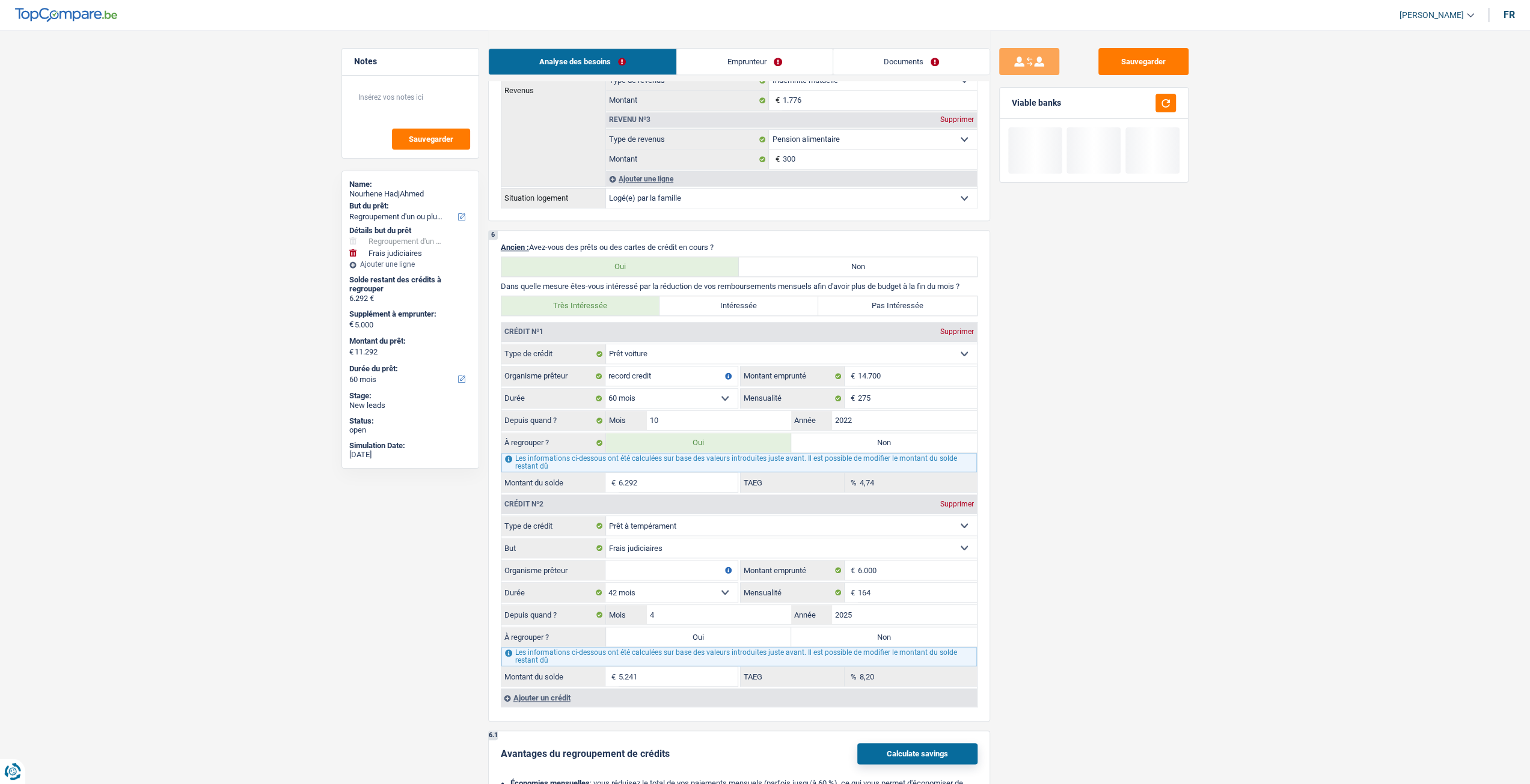
click at [644, 595] on select "12 mois 18 mois 24 mois 30 mois 36 mois 42 mois Sélectionner une option" at bounding box center [672, 592] width 132 height 19
select select "36"
click at [606, 583] on select "12 mois 18 mois 24 mois 30 mois 36 mois 42 mois Sélectionner une option" at bounding box center [672, 592] width 132 height 19
type input "4.987"
type input "0,00"
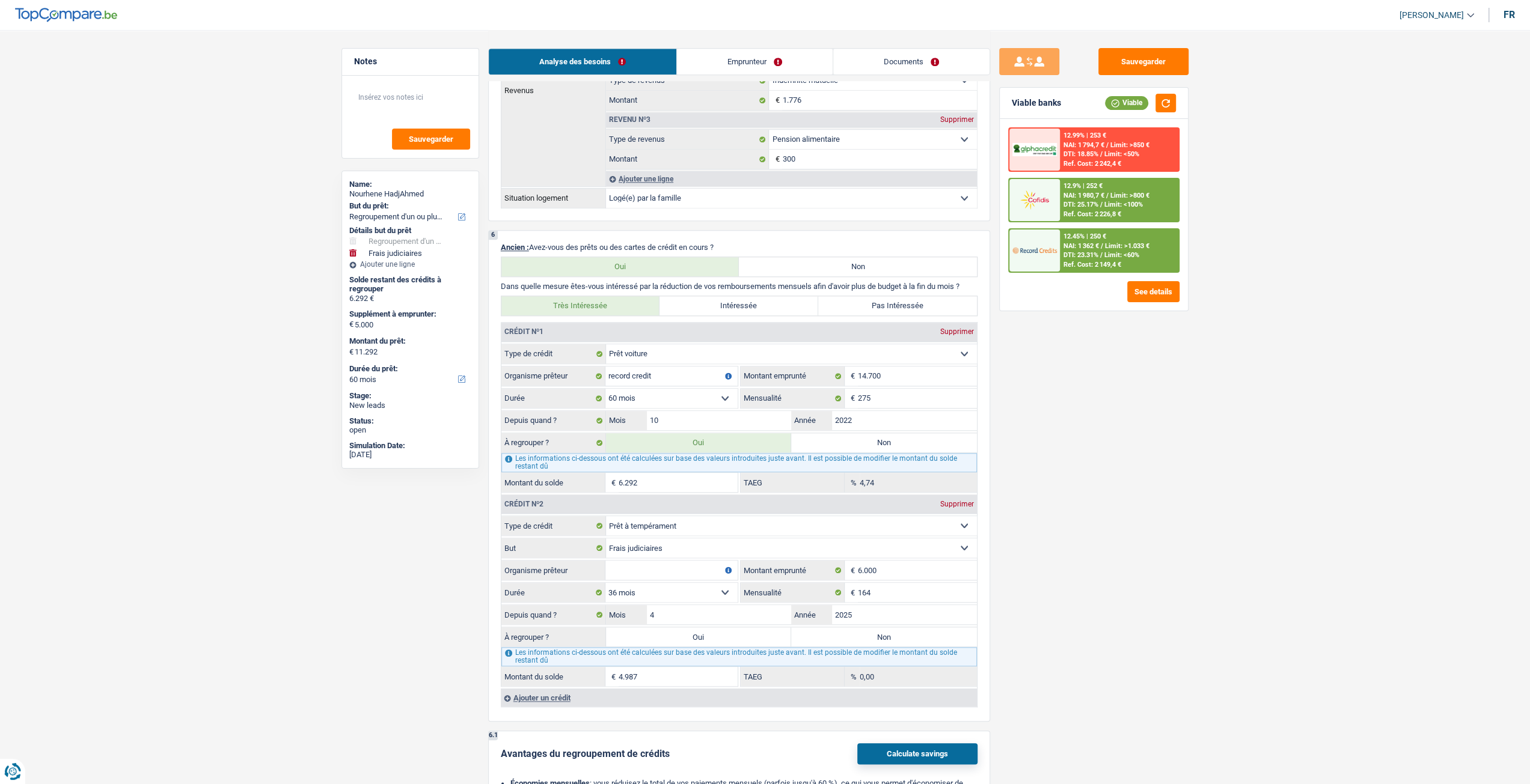
drag, startPoint x: 656, startPoint y: 568, endPoint x: 660, endPoint y: 573, distance: 6.4
click at [656, 567] on input "Organisme prêteur" at bounding box center [672, 570] width 132 height 19
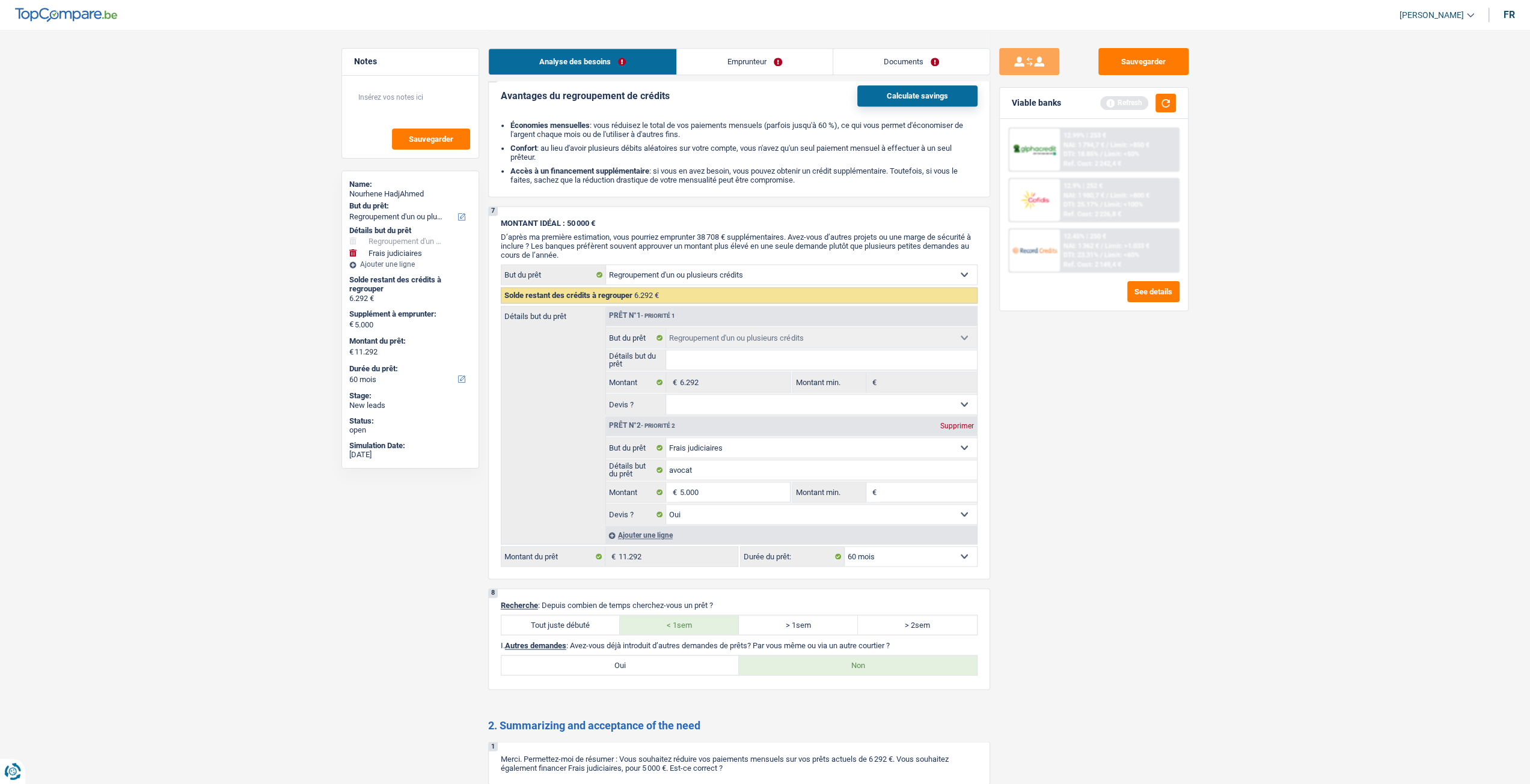
scroll to position [1803, 0]
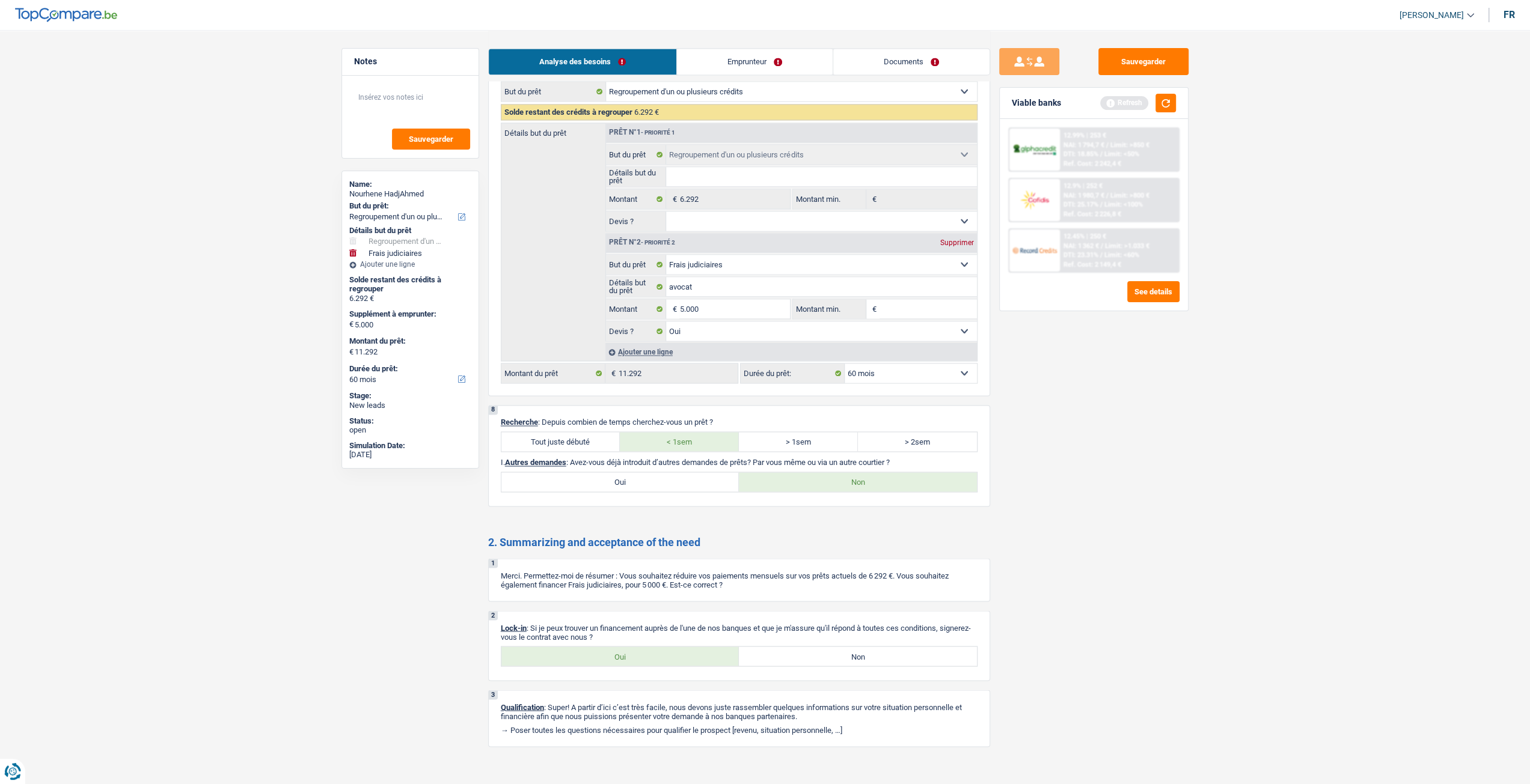
type input "ING"
click at [743, 61] on link "Emprunteur" at bounding box center [755, 62] width 156 height 26
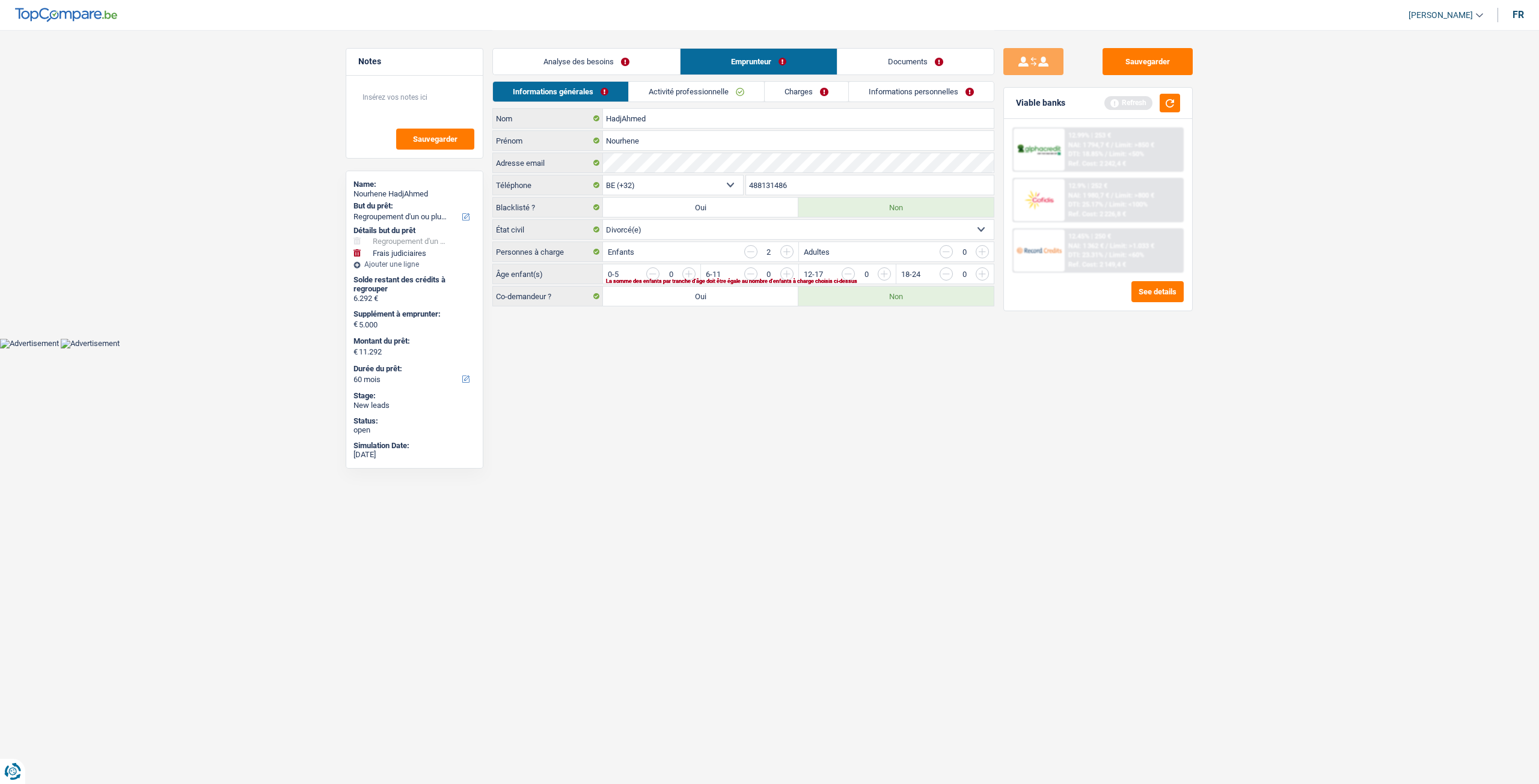
click at [890, 269] on input "button" at bounding box center [1128, 277] width 500 height 19
click at [781, 273] on input "button" at bounding box center [1030, 277] width 500 height 19
click at [711, 96] on link "Activité professionnelle" at bounding box center [697, 91] width 135 height 20
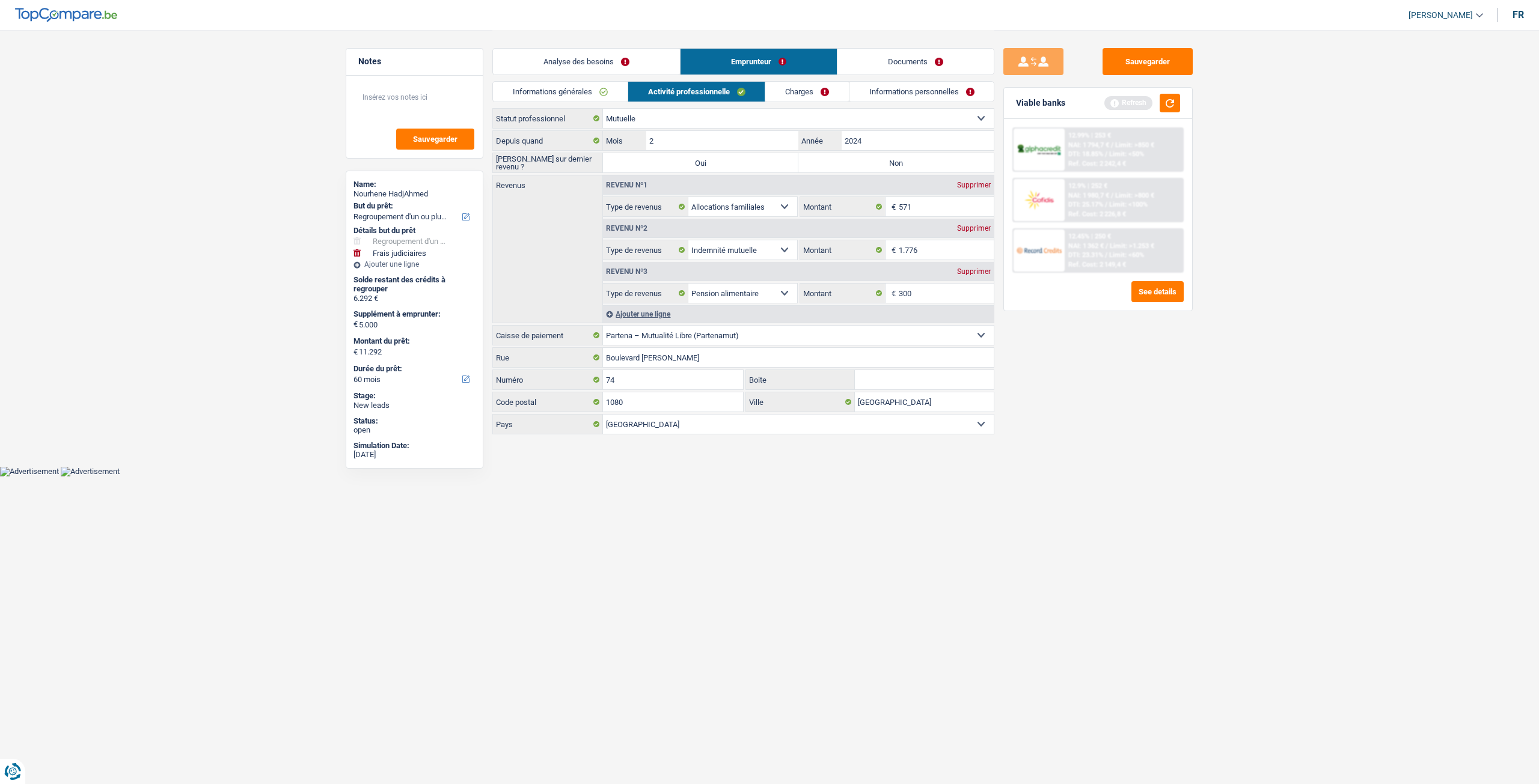
click at [896, 158] on label "Non" at bounding box center [896, 162] width 195 height 19
click at [896, 158] on input "Non" at bounding box center [896, 162] width 195 height 19
radio input "true"
drag, startPoint x: 591, startPoint y: 104, endPoint x: 599, endPoint y: 96, distance: 11.3
click at [591, 104] on div "Informations générales Activité professionnelle Charges Informations personnell…" at bounding box center [743, 94] width 501 height 27
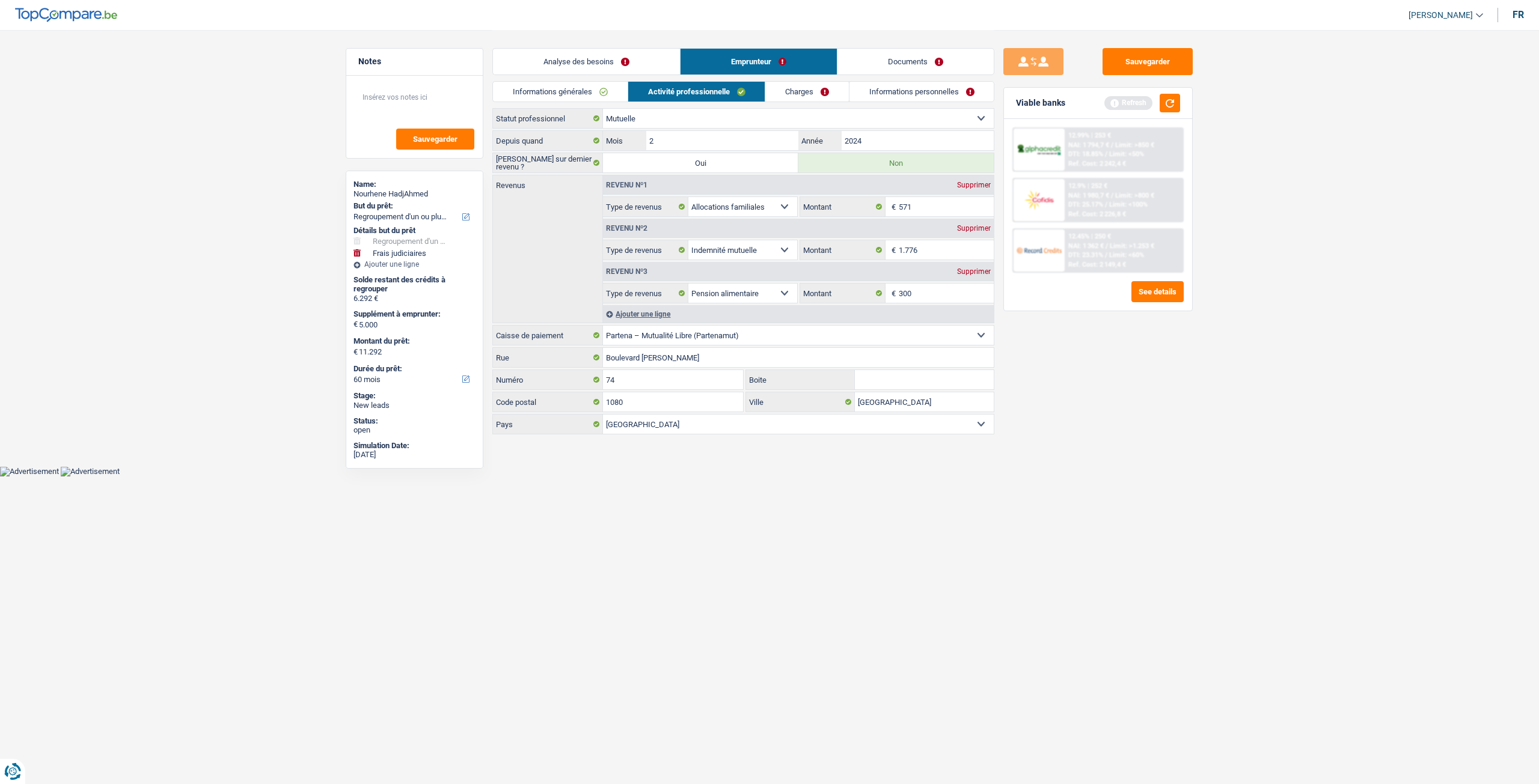
click at [599, 96] on link "Informations générales" at bounding box center [560, 91] width 134 height 20
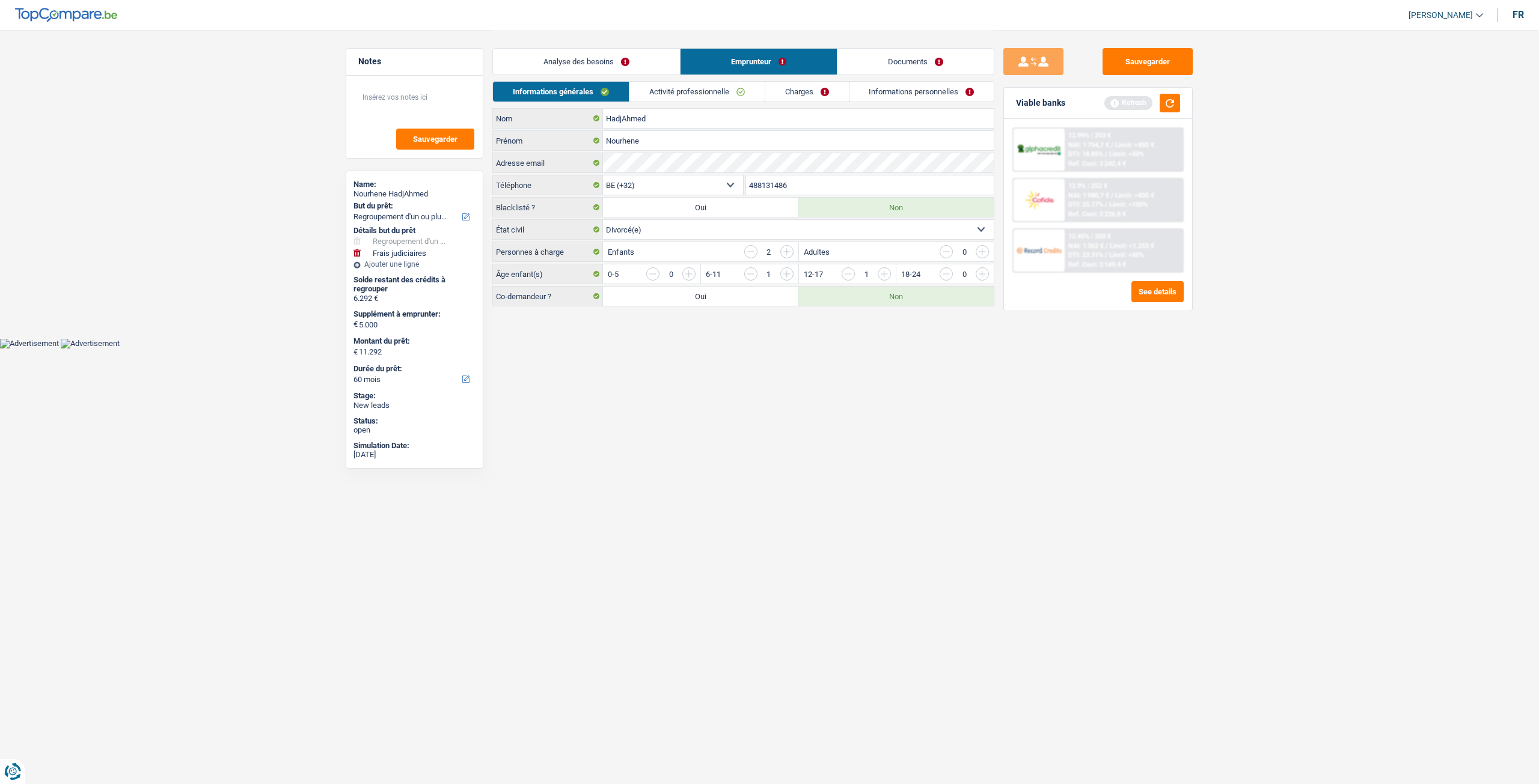
click at [595, 75] on div "Analyse des besoins Emprunteur Documents" at bounding box center [743, 55] width 501 height 51
click at [596, 54] on link "Analyse des besoins" at bounding box center [586, 62] width 187 height 26
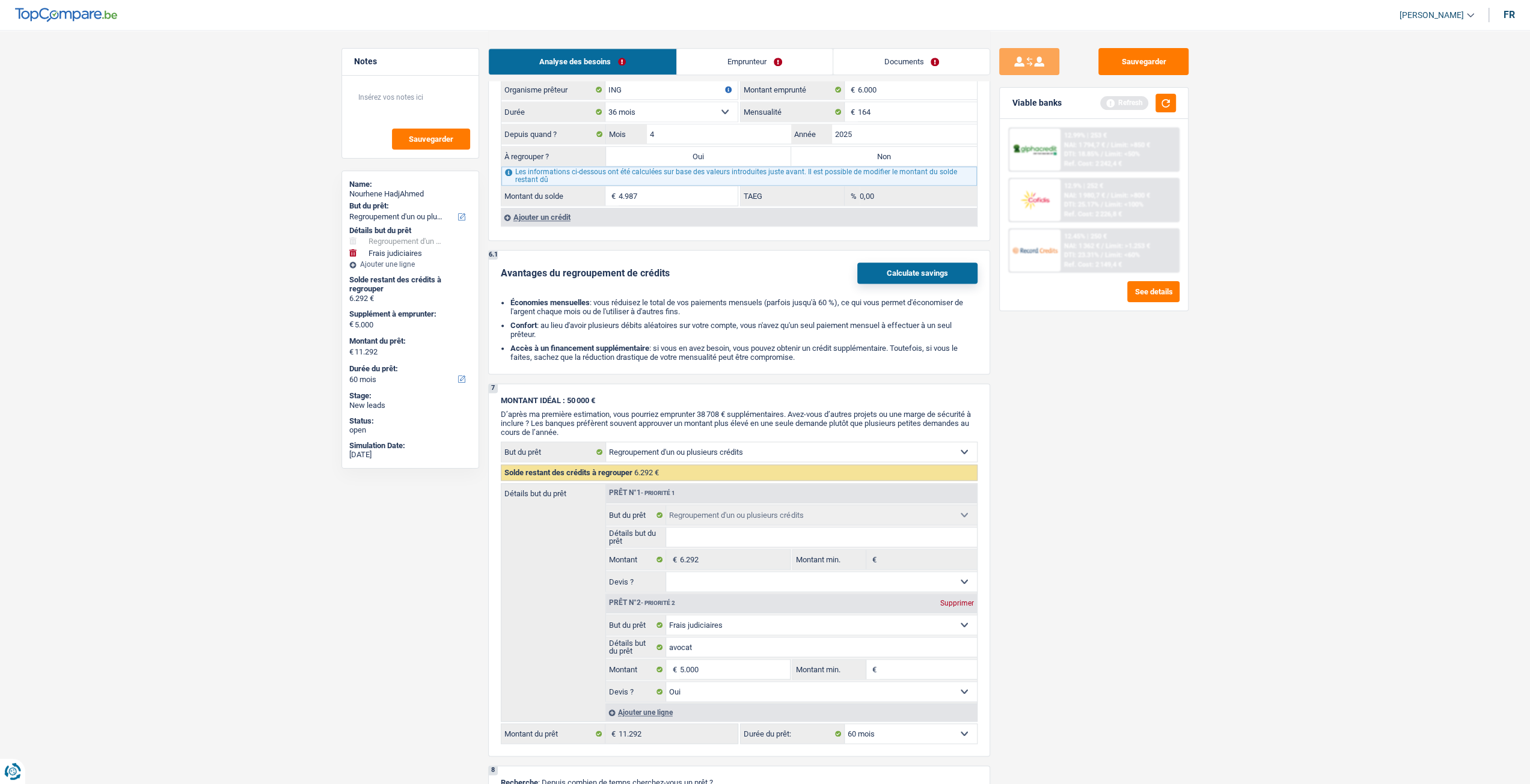
scroll to position [1811, 0]
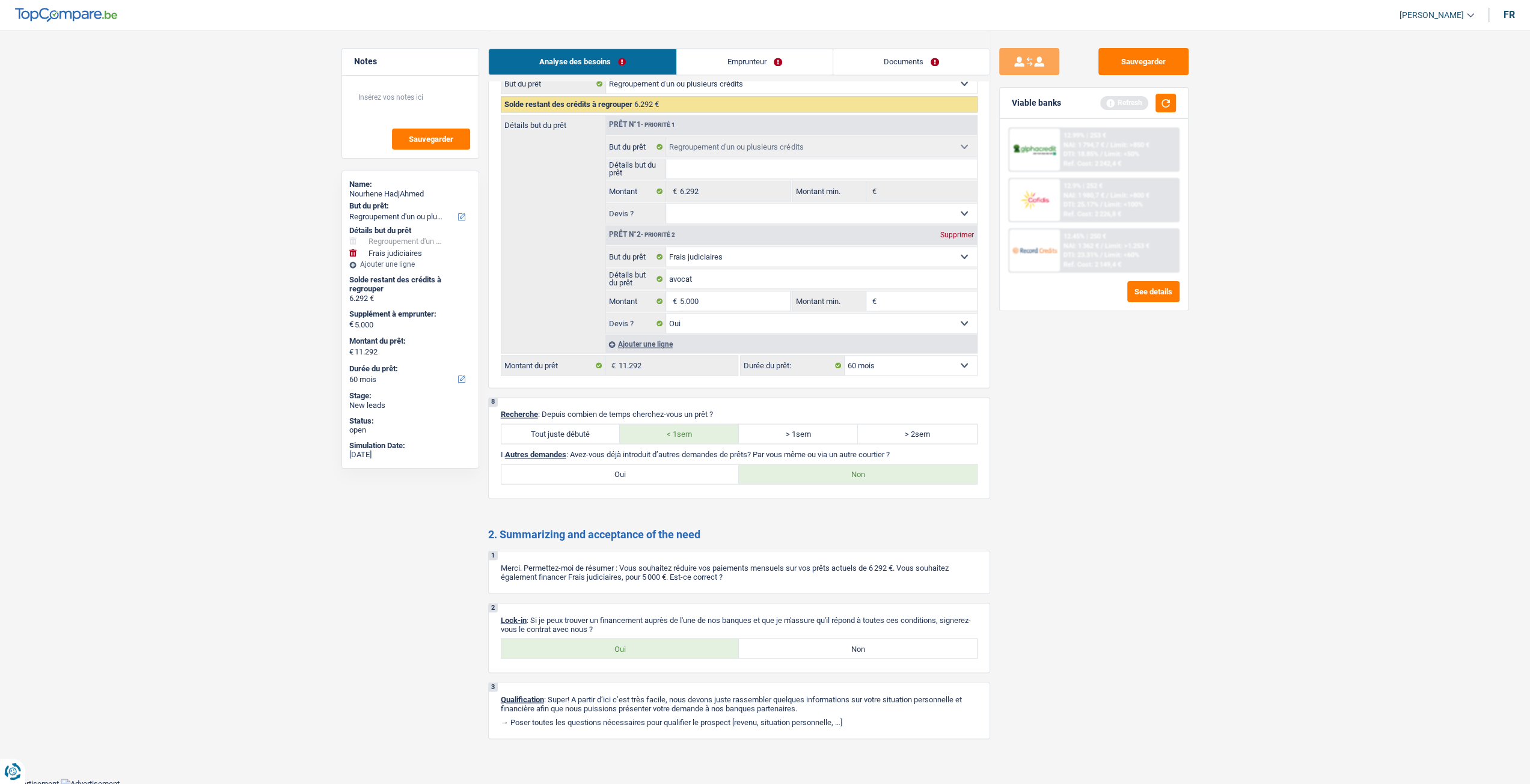
click at [597, 480] on div "8 Recherche : Depuis combien de temps cherchez-vous un prêt ? Tout juste débuté…" at bounding box center [739, 448] width 502 height 101
click at [605, 469] on label "Oui" at bounding box center [620, 474] width 238 height 19
click at [605, 469] on input "Oui" at bounding box center [620, 474] width 238 height 19
radio input "true"
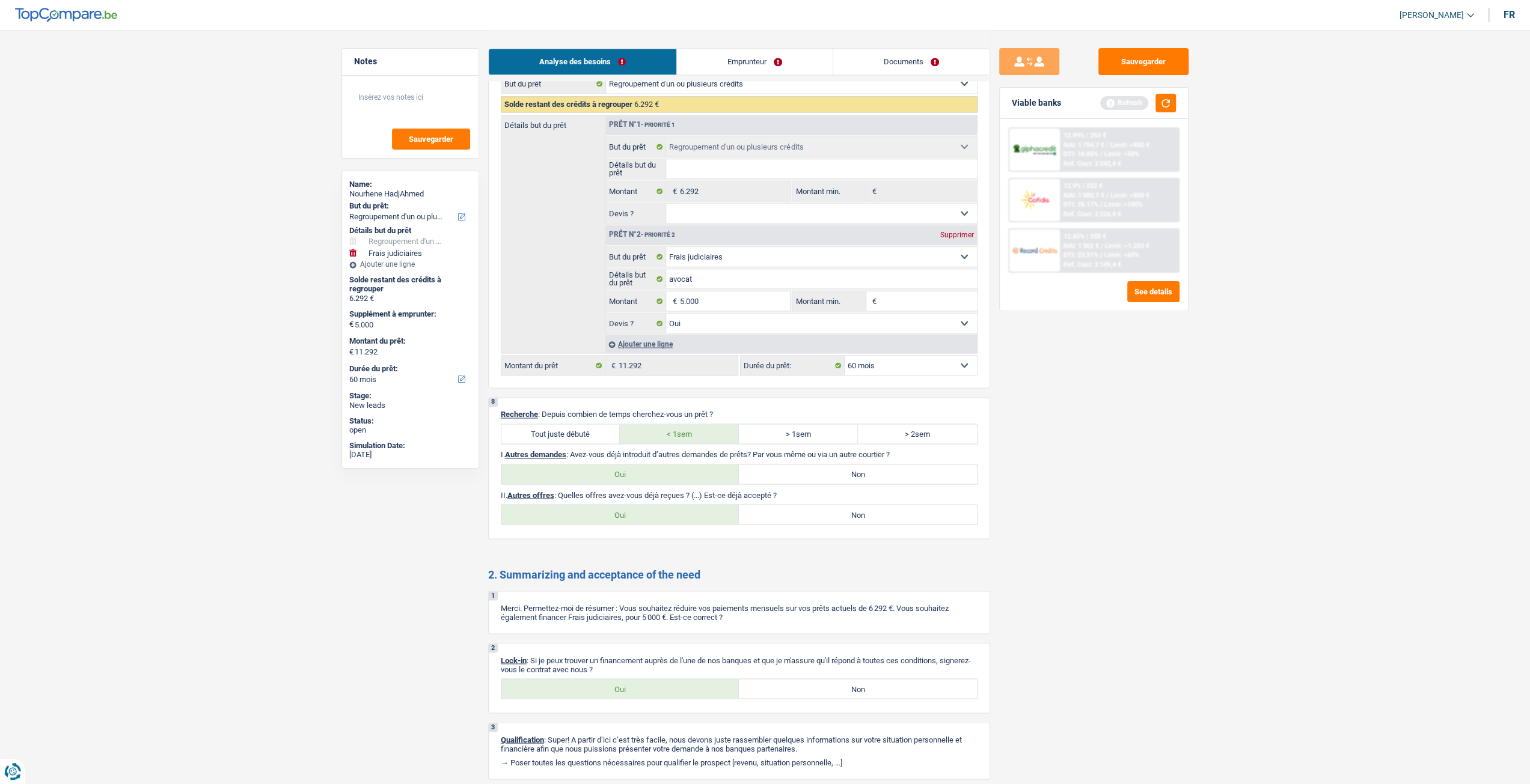
click at [940, 513] on label "Non" at bounding box center [858, 515] width 238 height 19
click at [940, 513] on input "Non" at bounding box center [858, 515] width 238 height 19
radio input "true"
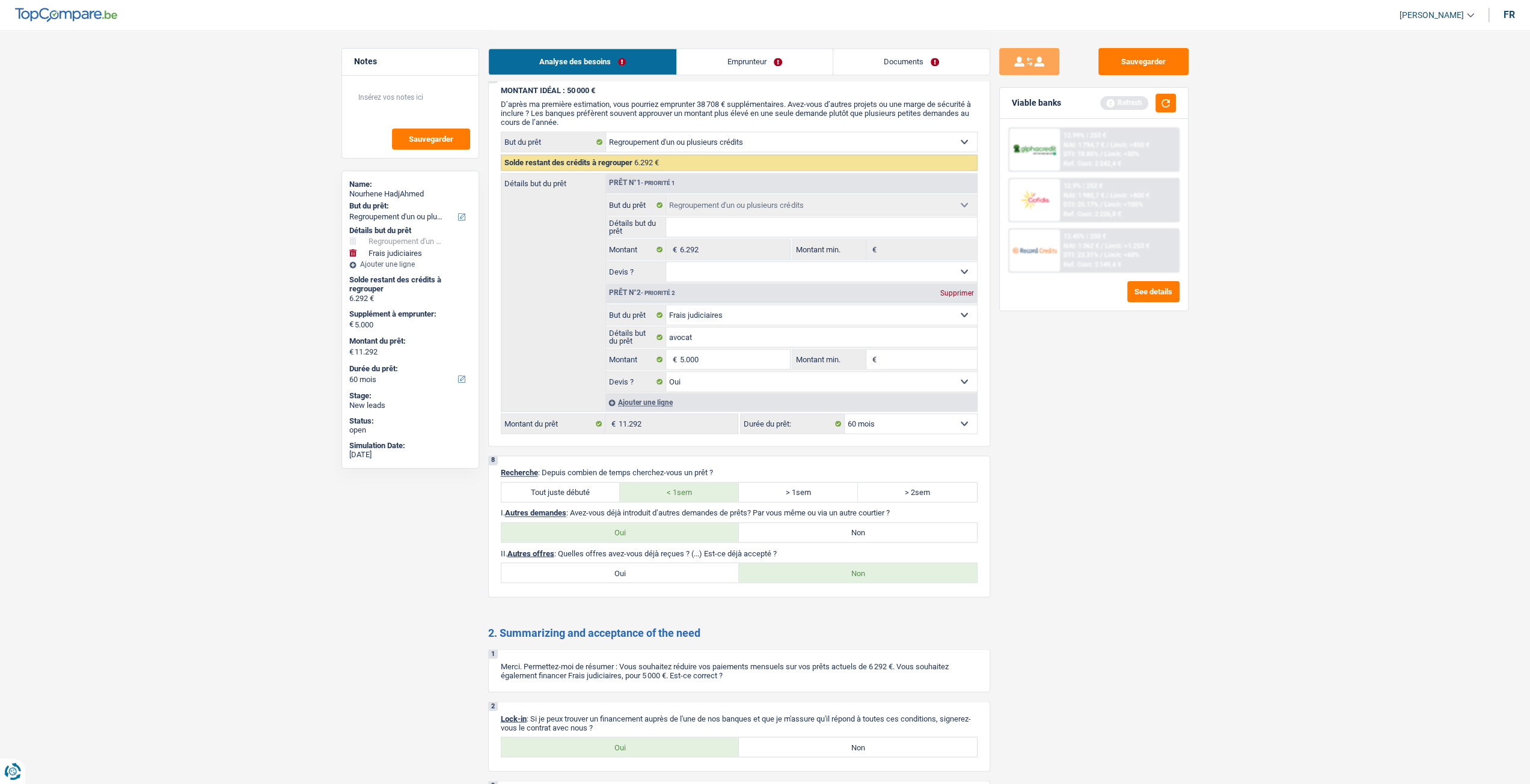
scroll to position [1751, 0]
click at [747, 64] on link "Emprunteur" at bounding box center [755, 62] width 156 height 26
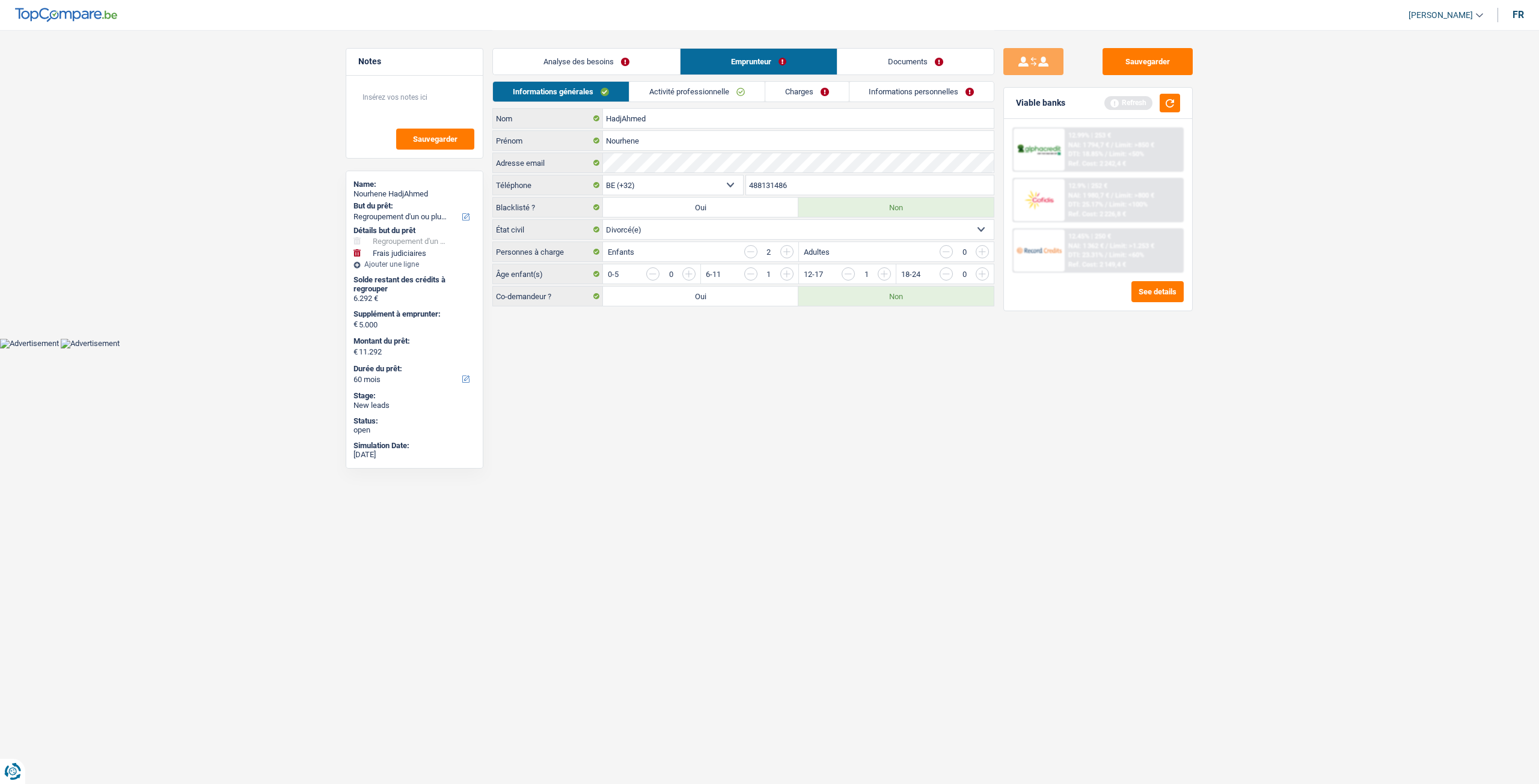
click at [724, 97] on link "Activité professionnelle" at bounding box center [697, 91] width 135 height 20
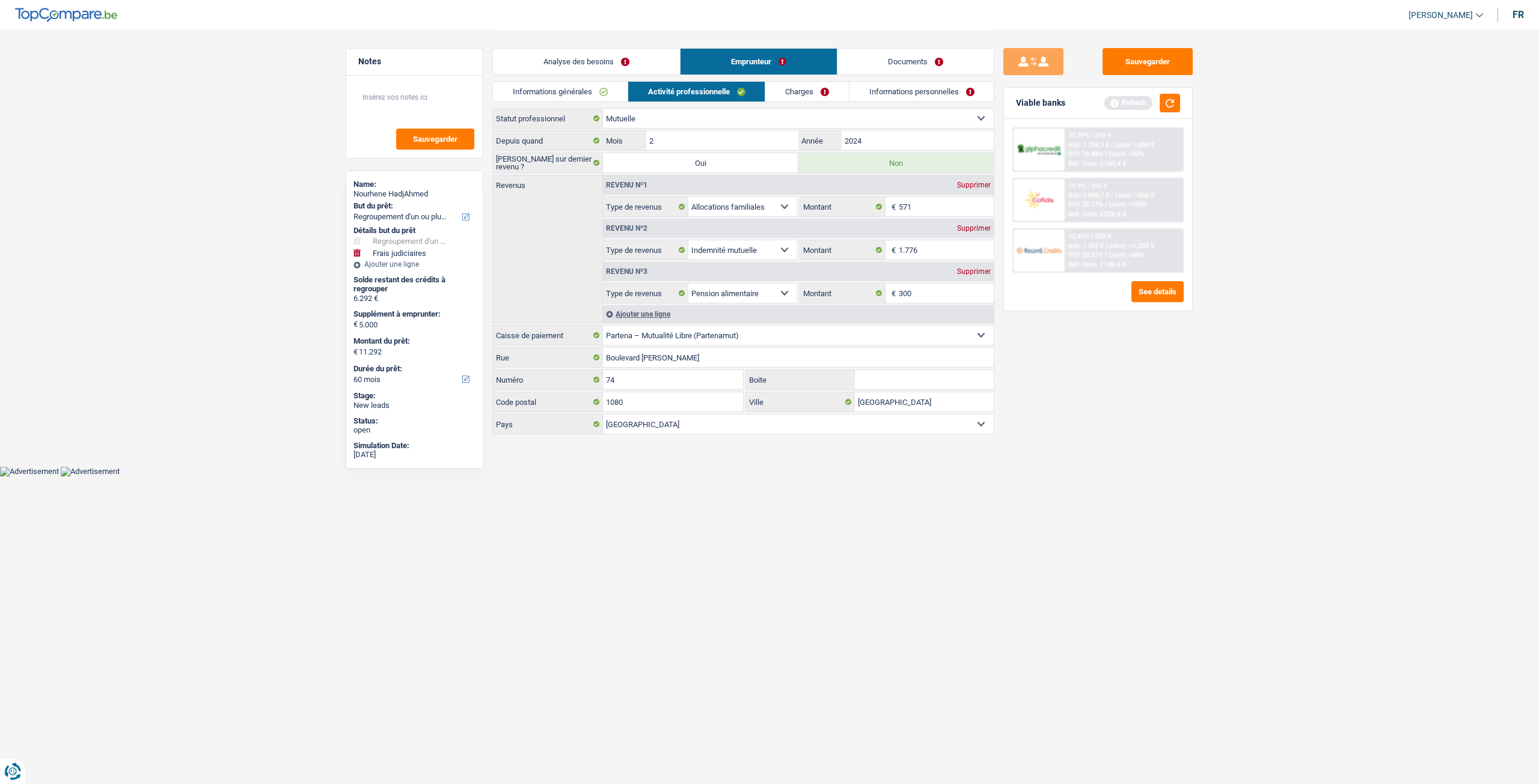
click at [888, 59] on link "Documents" at bounding box center [916, 62] width 156 height 26
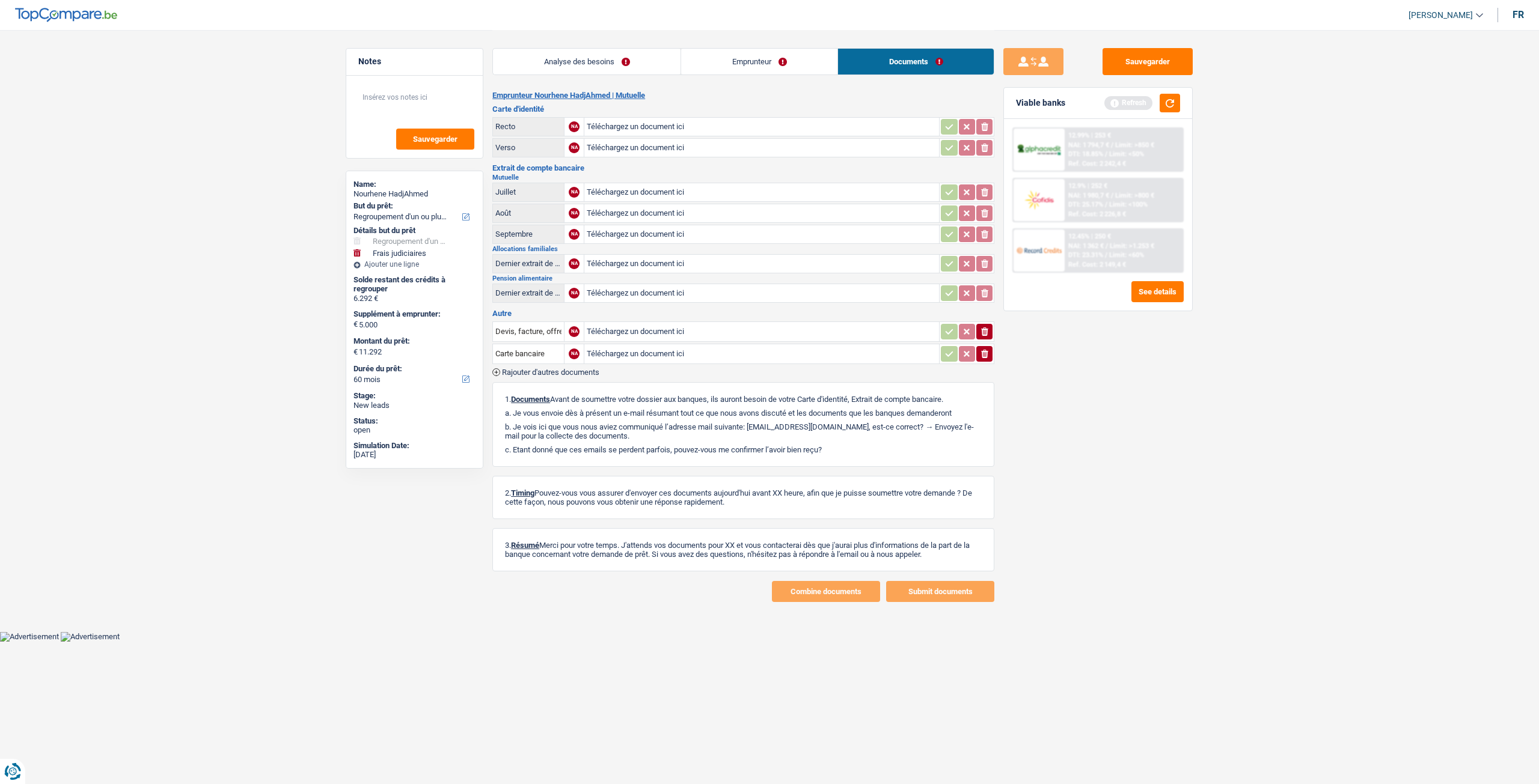
click at [744, 66] on link "Emprunteur" at bounding box center [759, 62] width 156 height 26
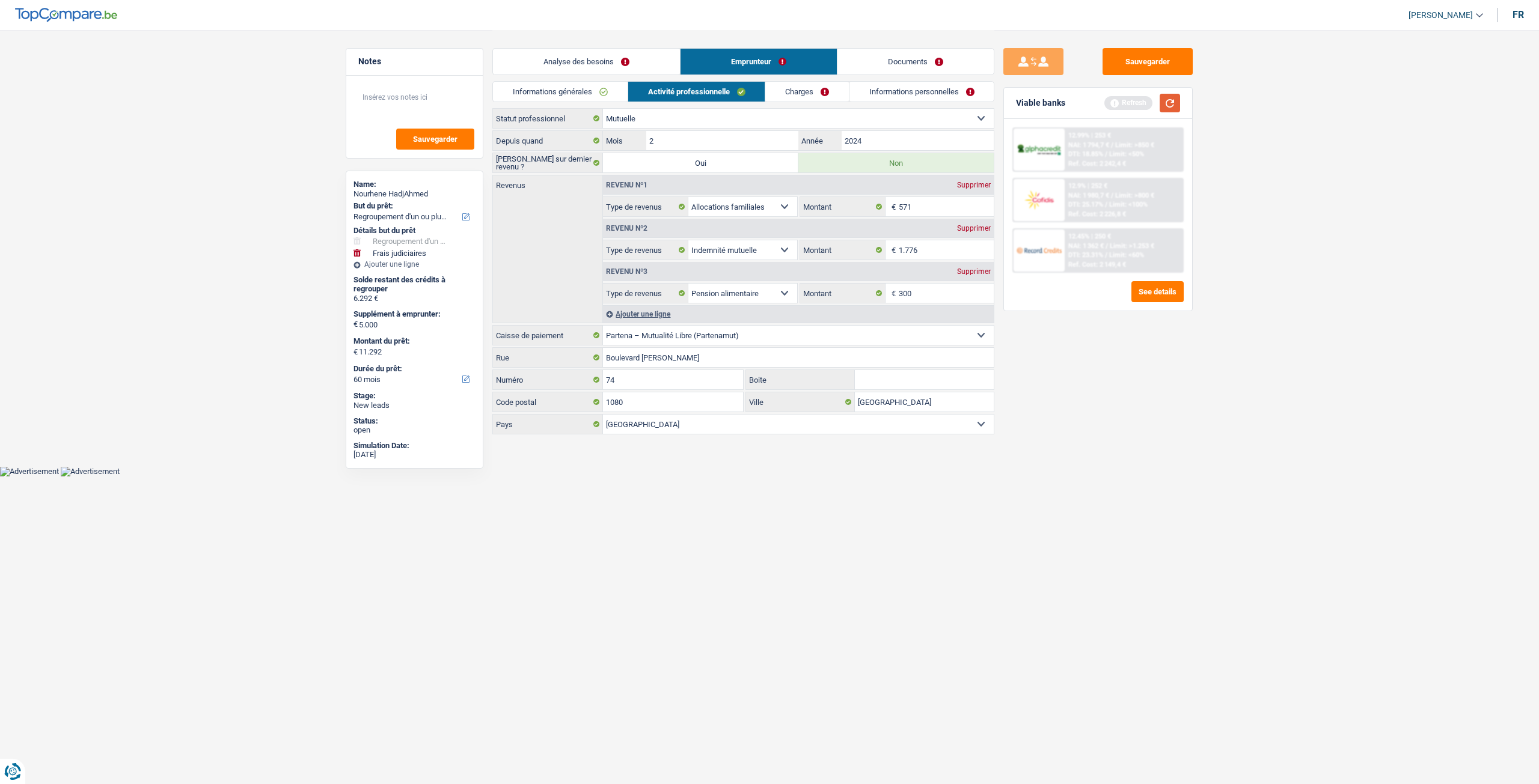
click at [1179, 102] on button "button" at bounding box center [1170, 103] width 21 height 19
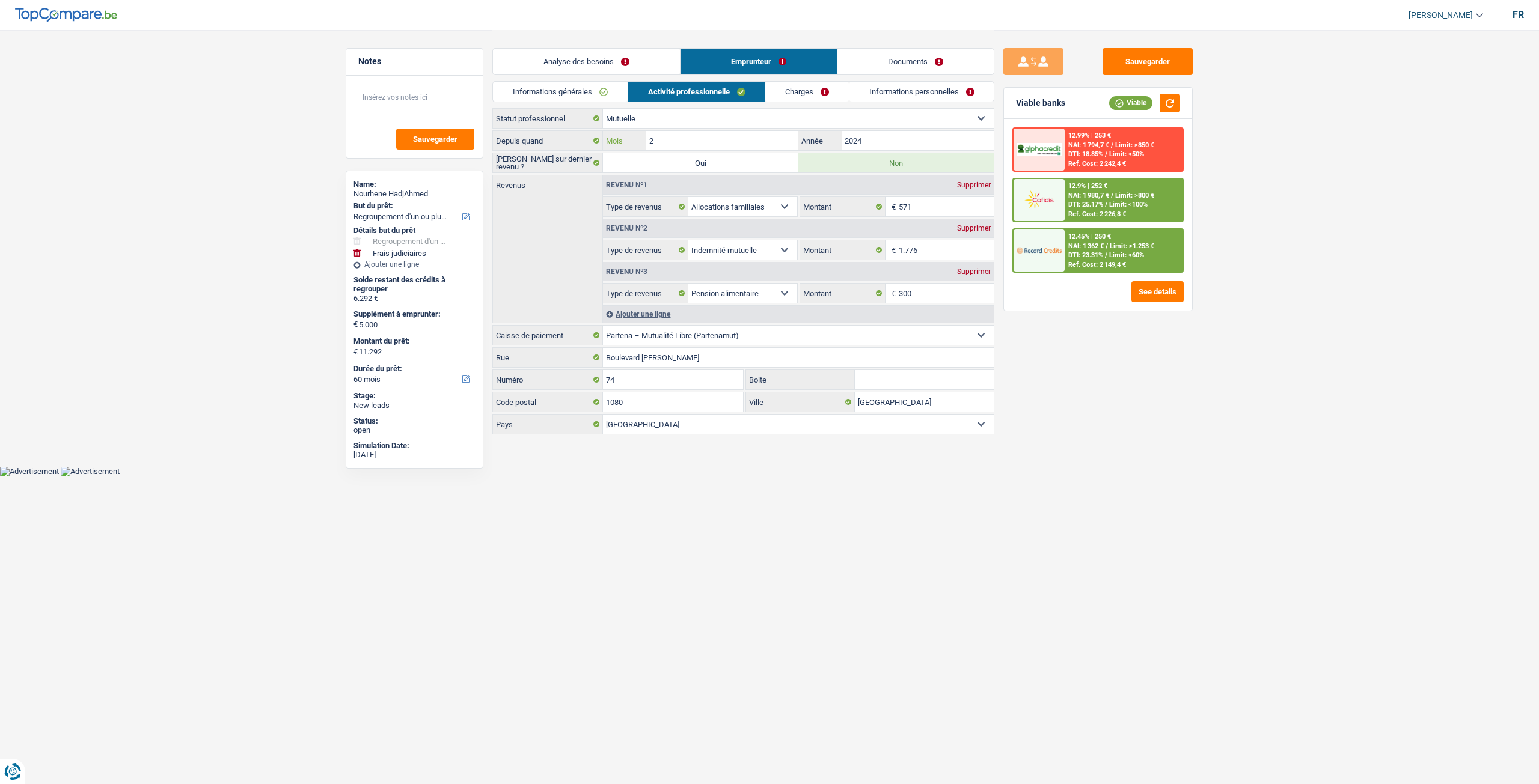
click at [702, 141] on input "2" at bounding box center [722, 141] width 152 height 19
click at [1088, 361] on div "Sauvegarder Viable banks Viable 12.99% | 253 € NAI: 1 794,7 € / Limit: >850 € D…" at bounding box center [1098, 407] width 208 height 717
click at [885, 140] on input "2024" at bounding box center [917, 141] width 152 height 19
click at [934, 209] on input "571" at bounding box center [946, 207] width 96 height 19
click at [924, 246] on input "1.776" at bounding box center [946, 250] width 96 height 19
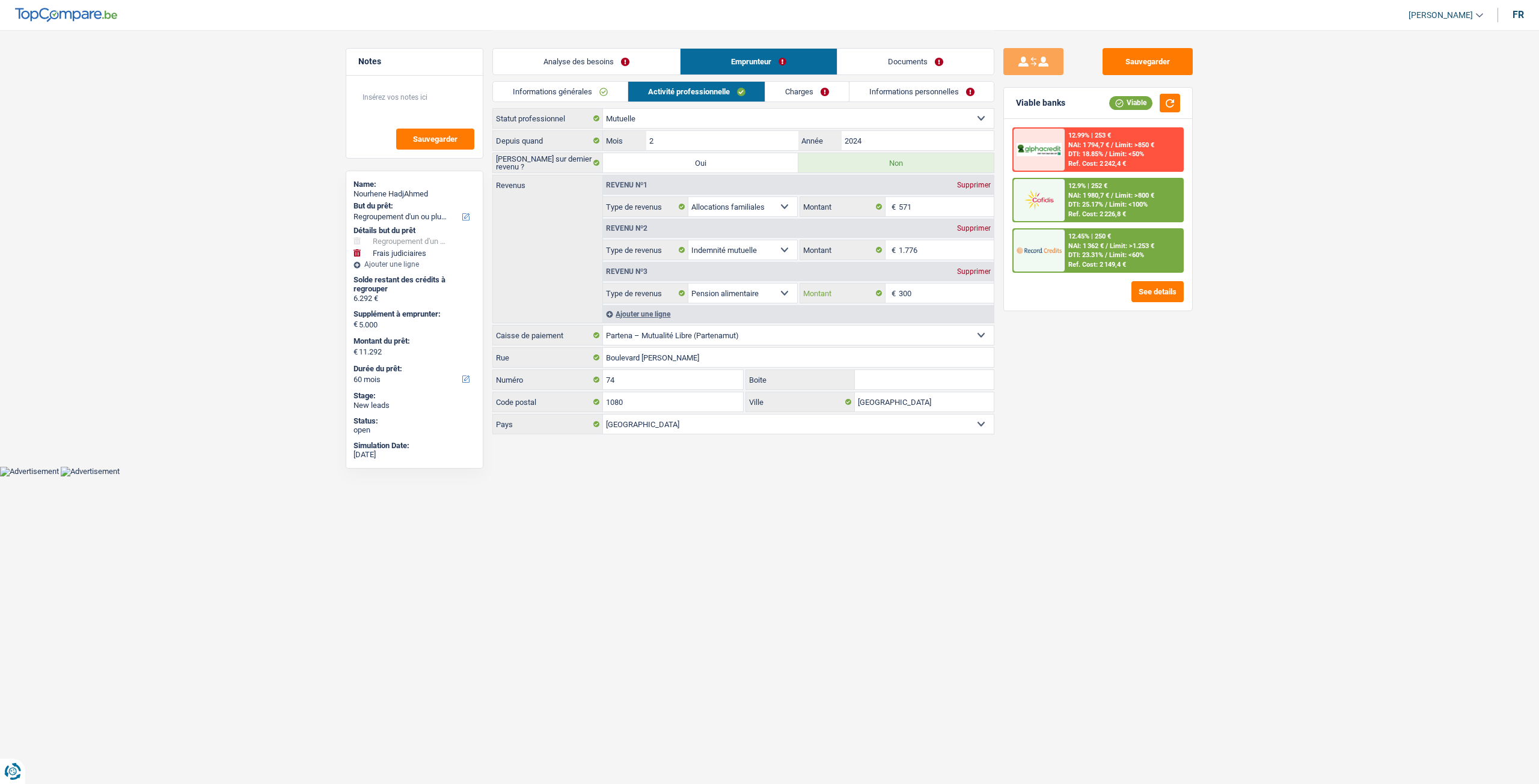
click at [931, 293] on input "300" at bounding box center [946, 293] width 96 height 19
click at [811, 89] on link "Charges" at bounding box center [807, 91] width 84 height 20
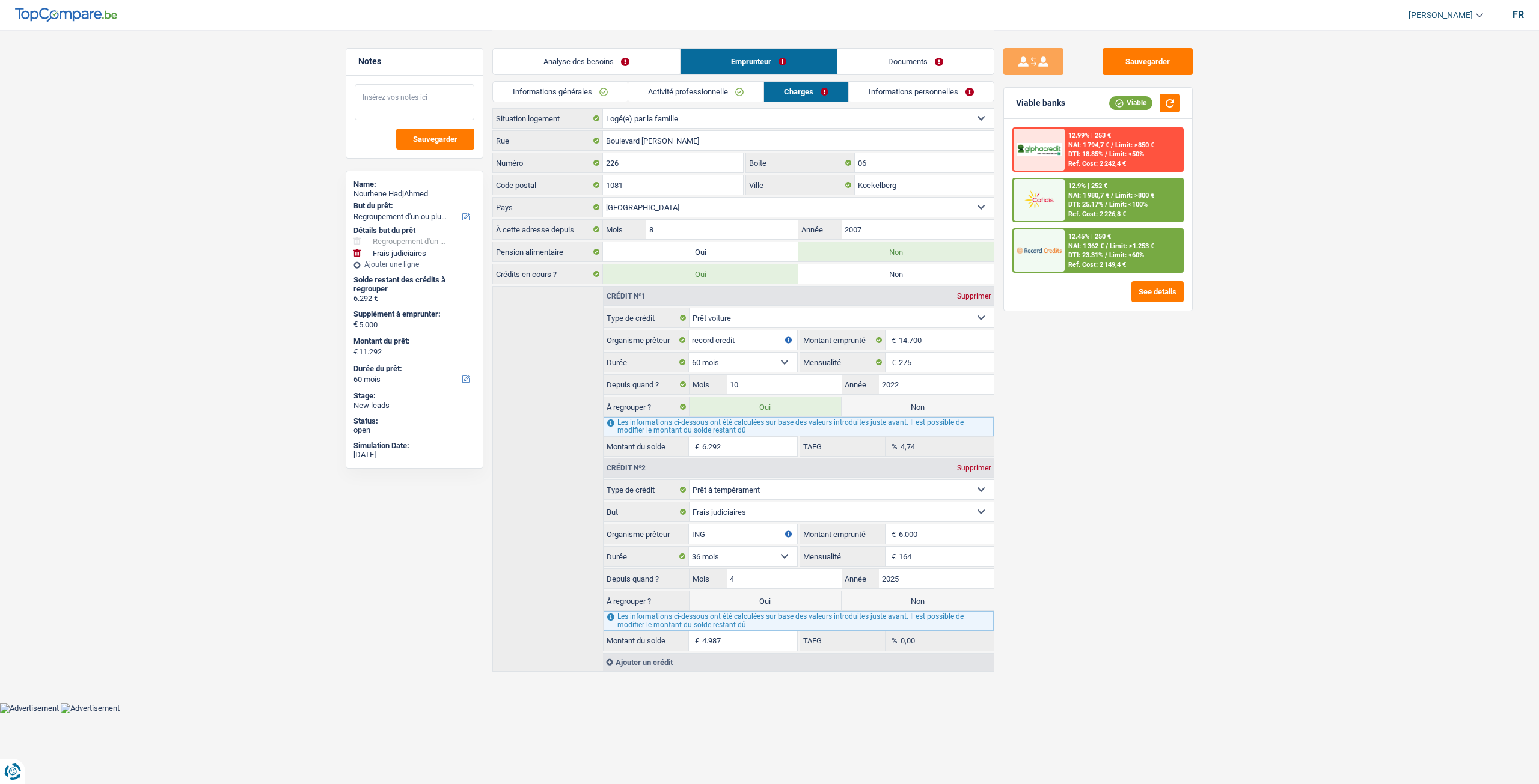
click at [372, 98] on textarea at bounding box center [414, 102] width 119 height 36
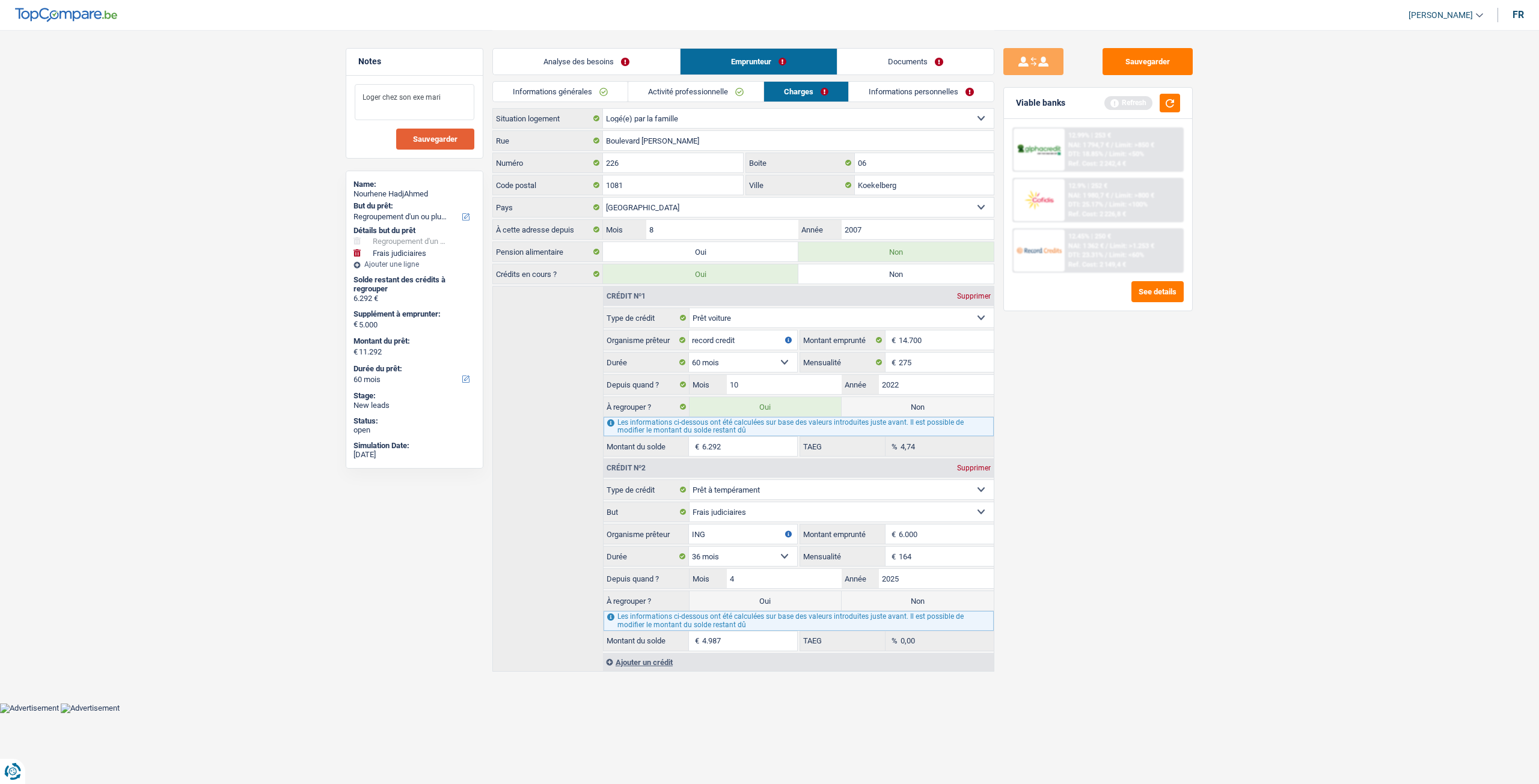
type textarea "Loger chez son exe mari"
click at [405, 141] on button "Sauvegarder" at bounding box center [435, 139] width 78 height 21
click at [916, 91] on link "Informations personnelles" at bounding box center [921, 91] width 145 height 20
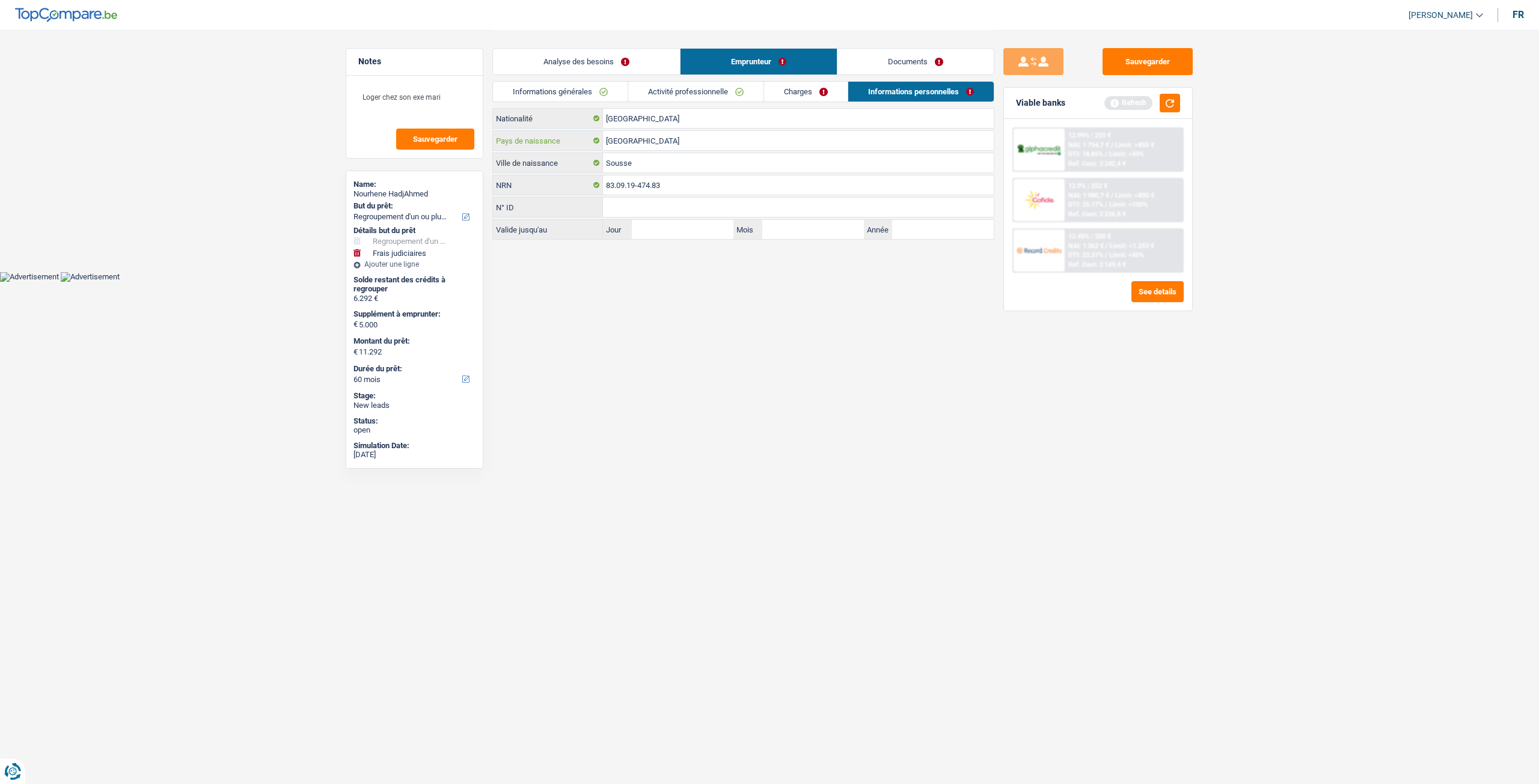
click at [653, 143] on input "Tunisie" at bounding box center [798, 141] width 391 height 19
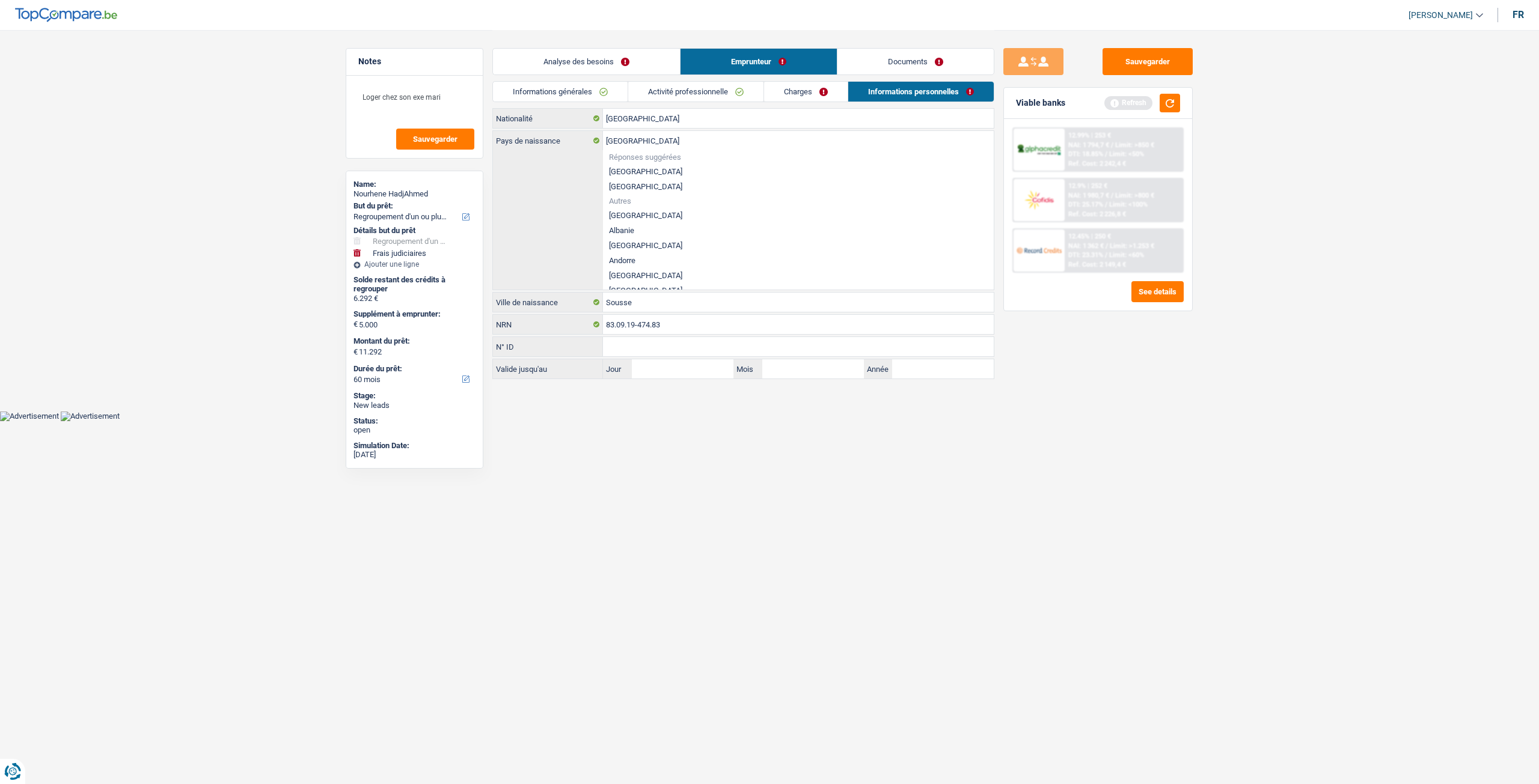
click at [1145, 586] on div "Sauvegarder Viable banks Refresh 12.99% | 253 € NAI: 1 794,7 € / Limit: >850 € …" at bounding box center [1098, 407] width 208 height 717
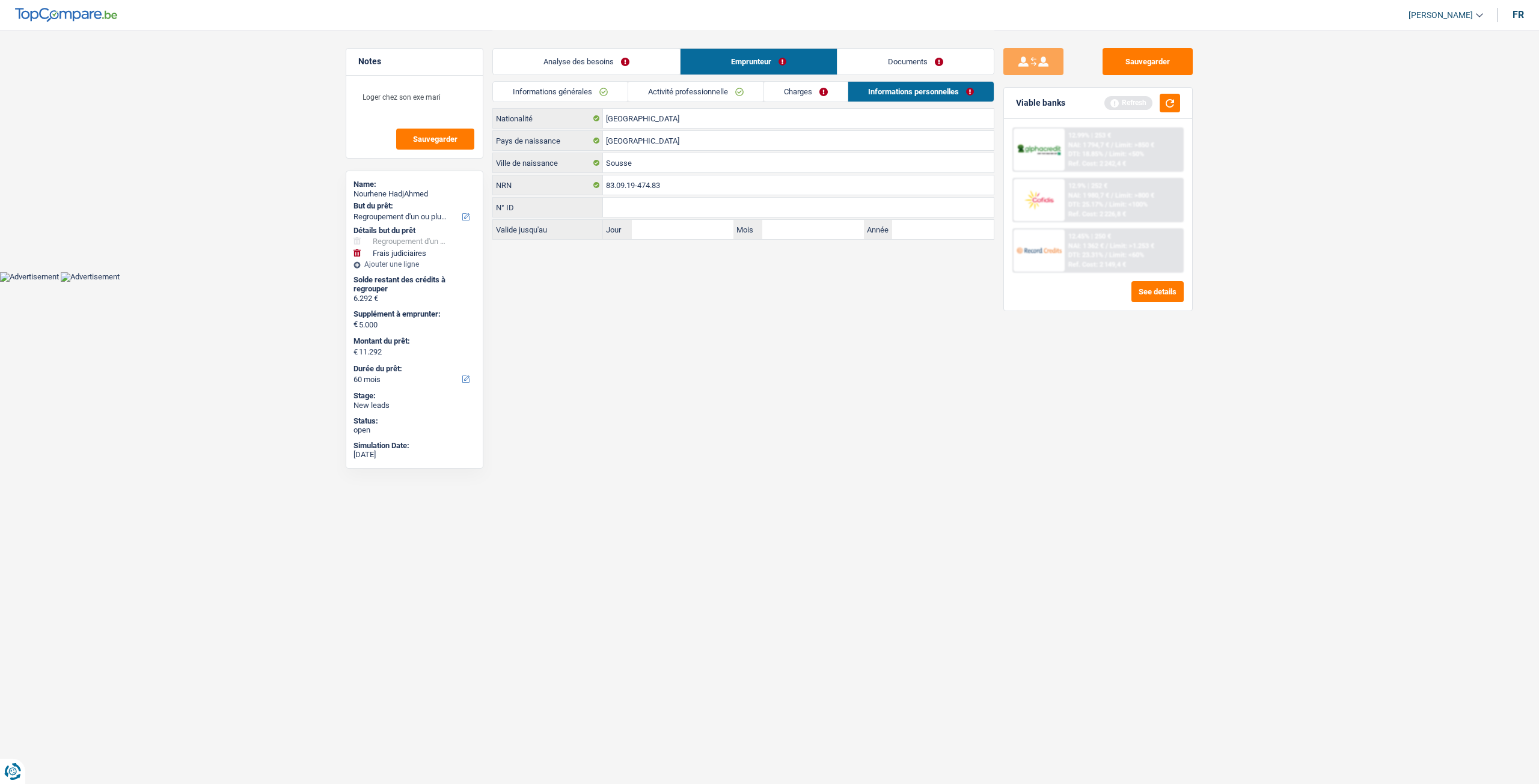
click at [931, 71] on link "Documents" at bounding box center [916, 62] width 156 height 26
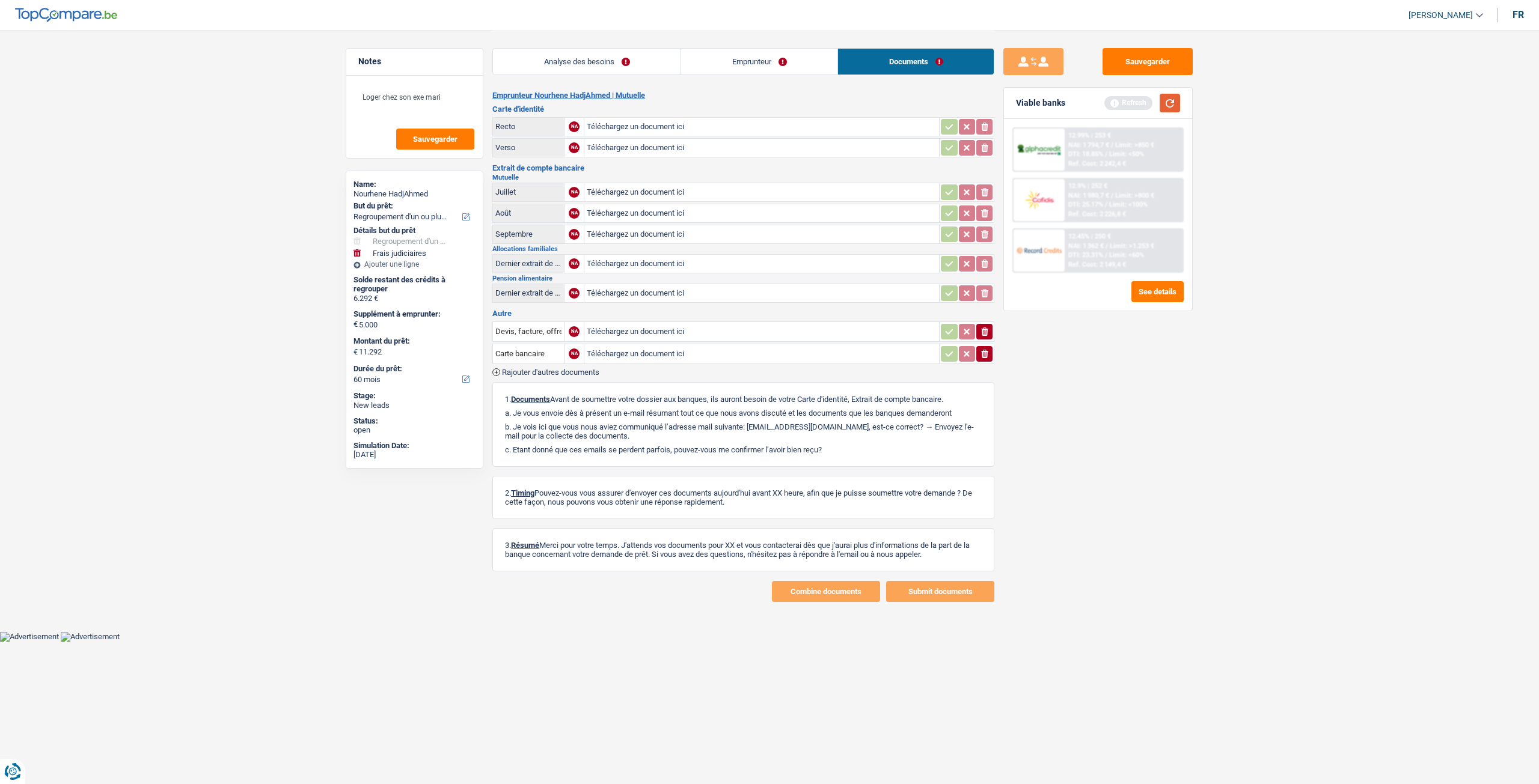
click at [1173, 101] on button "button" at bounding box center [1170, 103] width 21 height 19
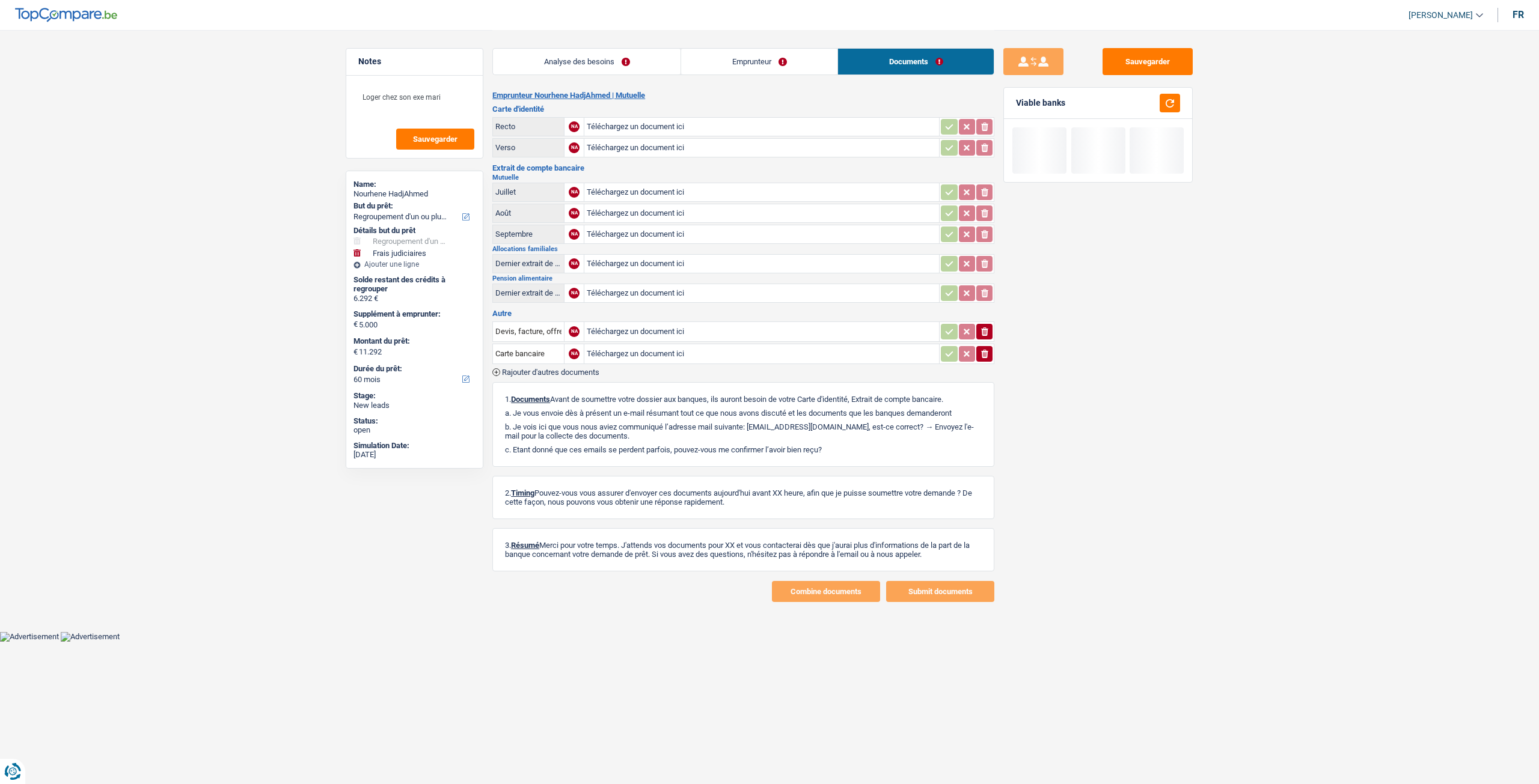
click at [614, 54] on link "Analyse des besoins" at bounding box center [587, 62] width 188 height 26
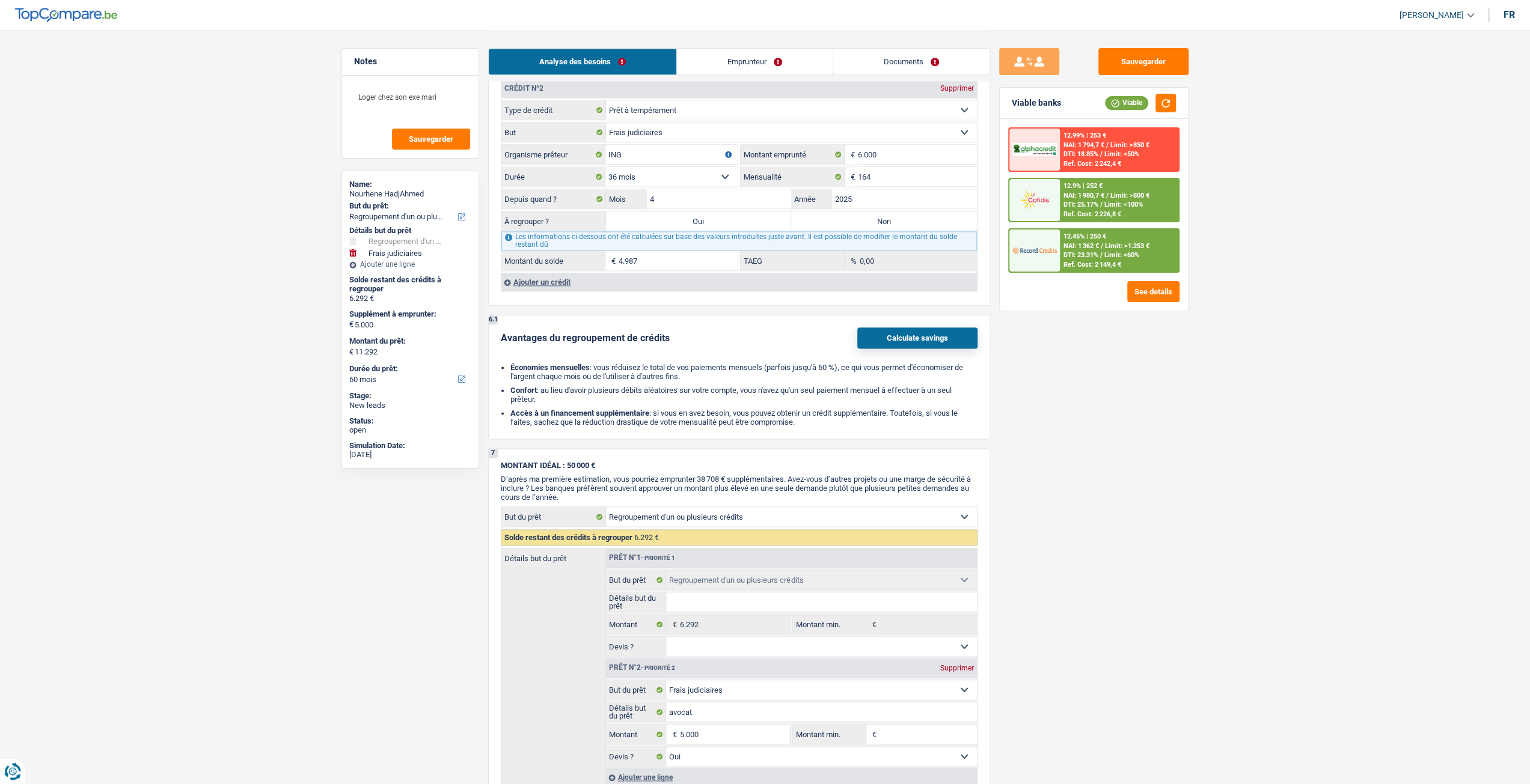
scroll to position [1370, 0]
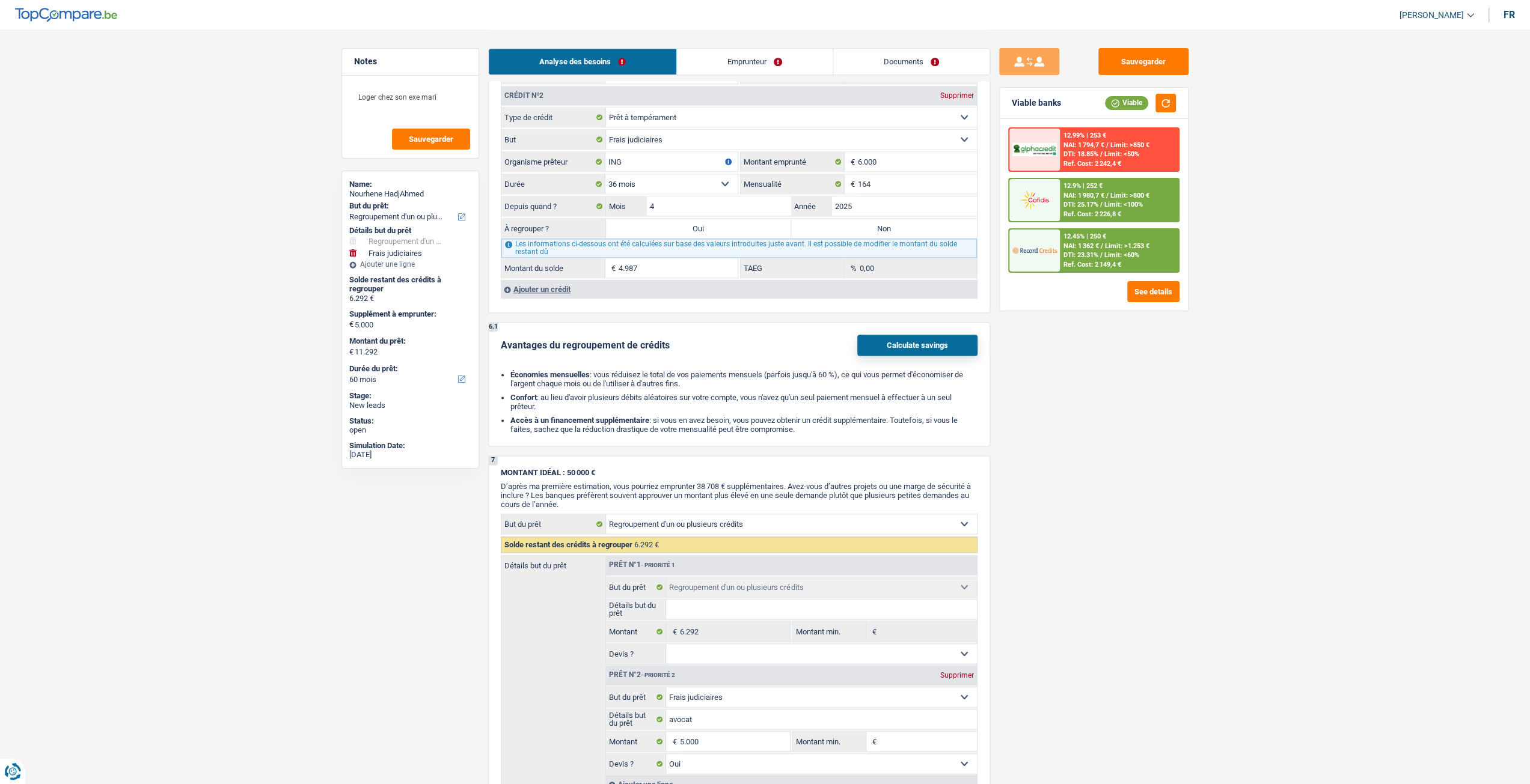
click at [921, 238] on div "Les informations ci-dessous ont été calculées sur base des valeurs introduites …" at bounding box center [739, 248] width 475 height 19
click at [859, 224] on label "Non" at bounding box center [884, 228] width 186 height 19
click at [859, 224] on input "Non" at bounding box center [884, 228] width 186 height 19
radio input "true"
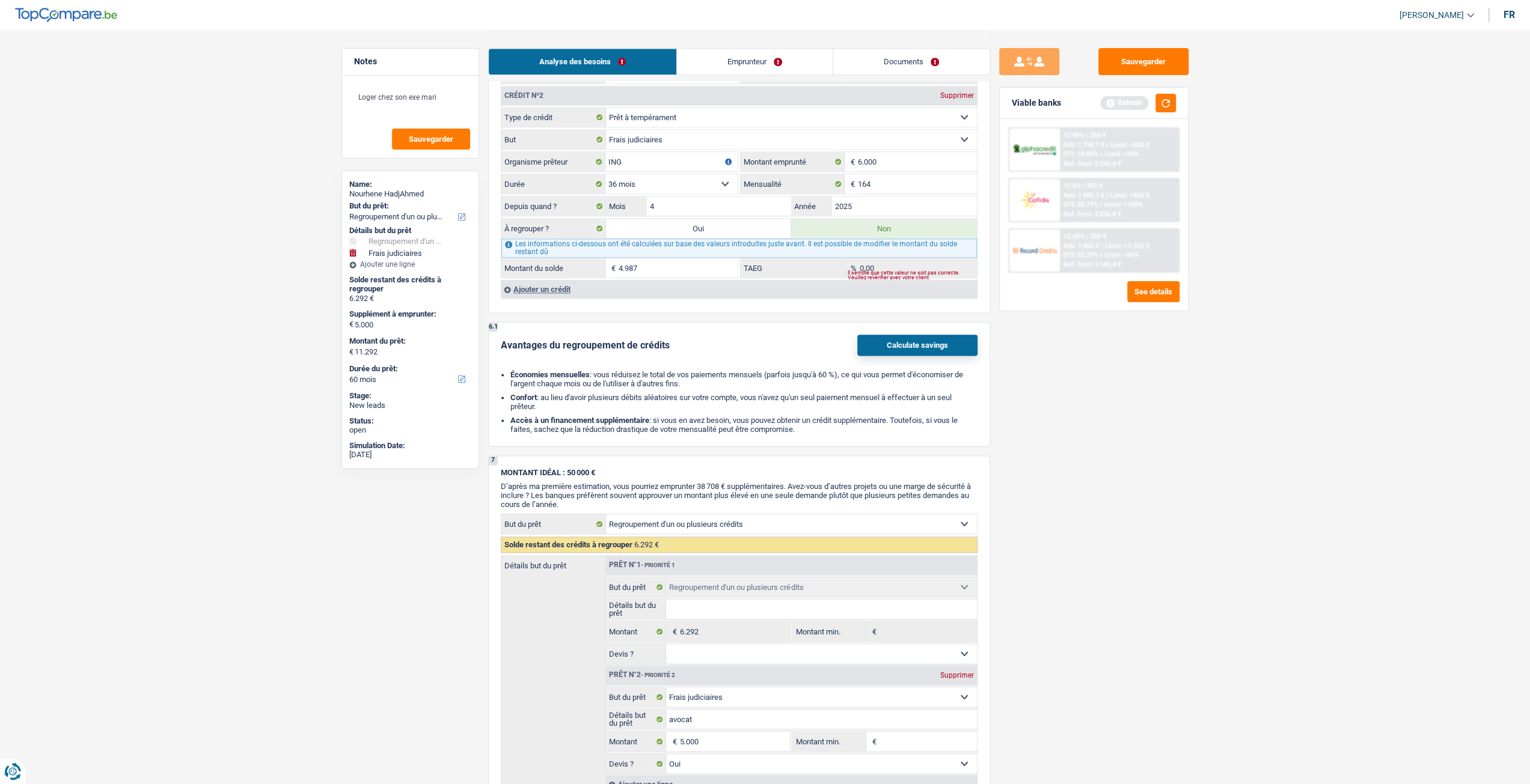
click at [763, 57] on link "Emprunteur" at bounding box center [755, 62] width 156 height 26
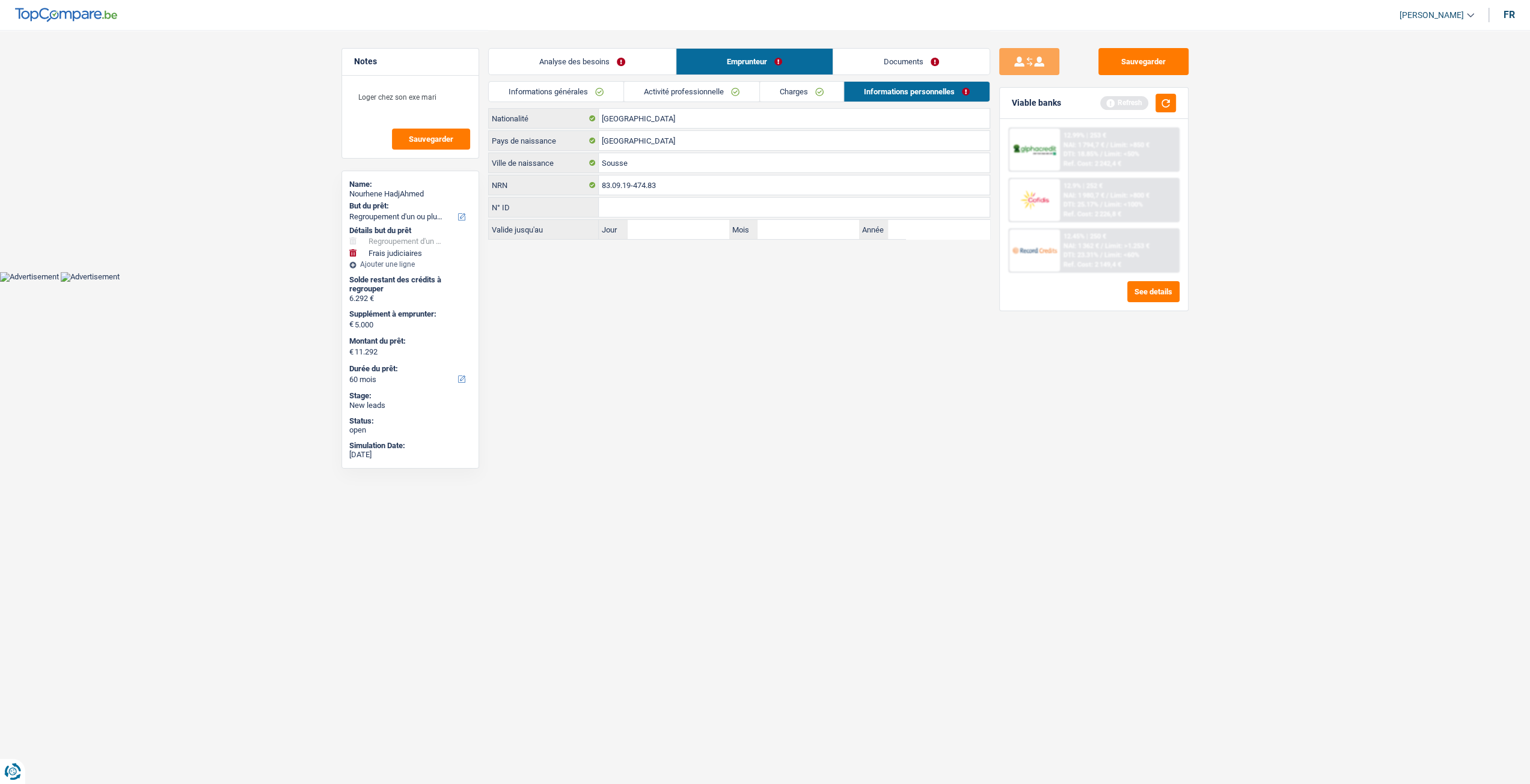
scroll to position [0, 0]
click at [660, 98] on link "Activité professionnelle" at bounding box center [696, 91] width 135 height 20
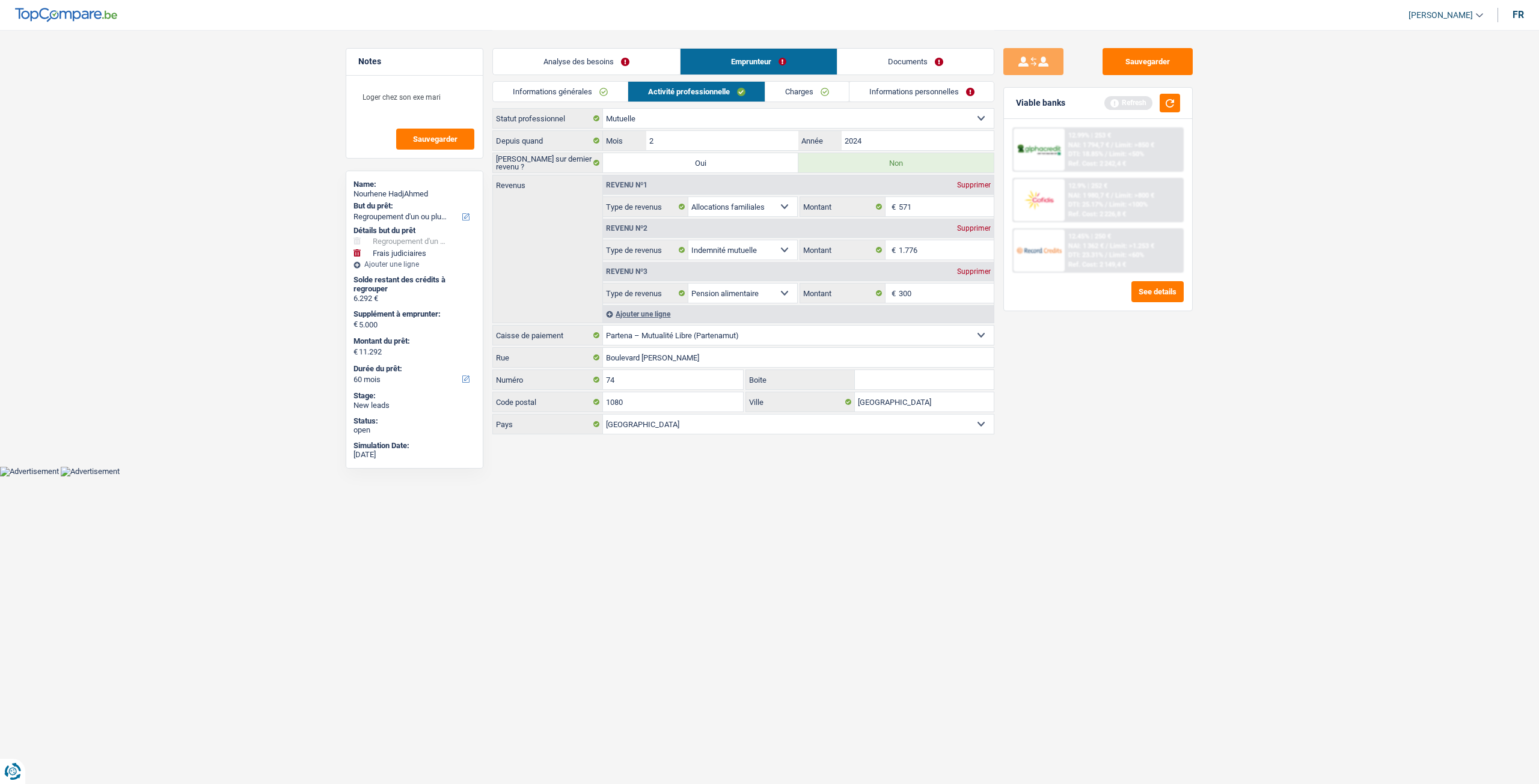
click at [557, 59] on link "Analyse des besoins" at bounding box center [586, 62] width 187 height 26
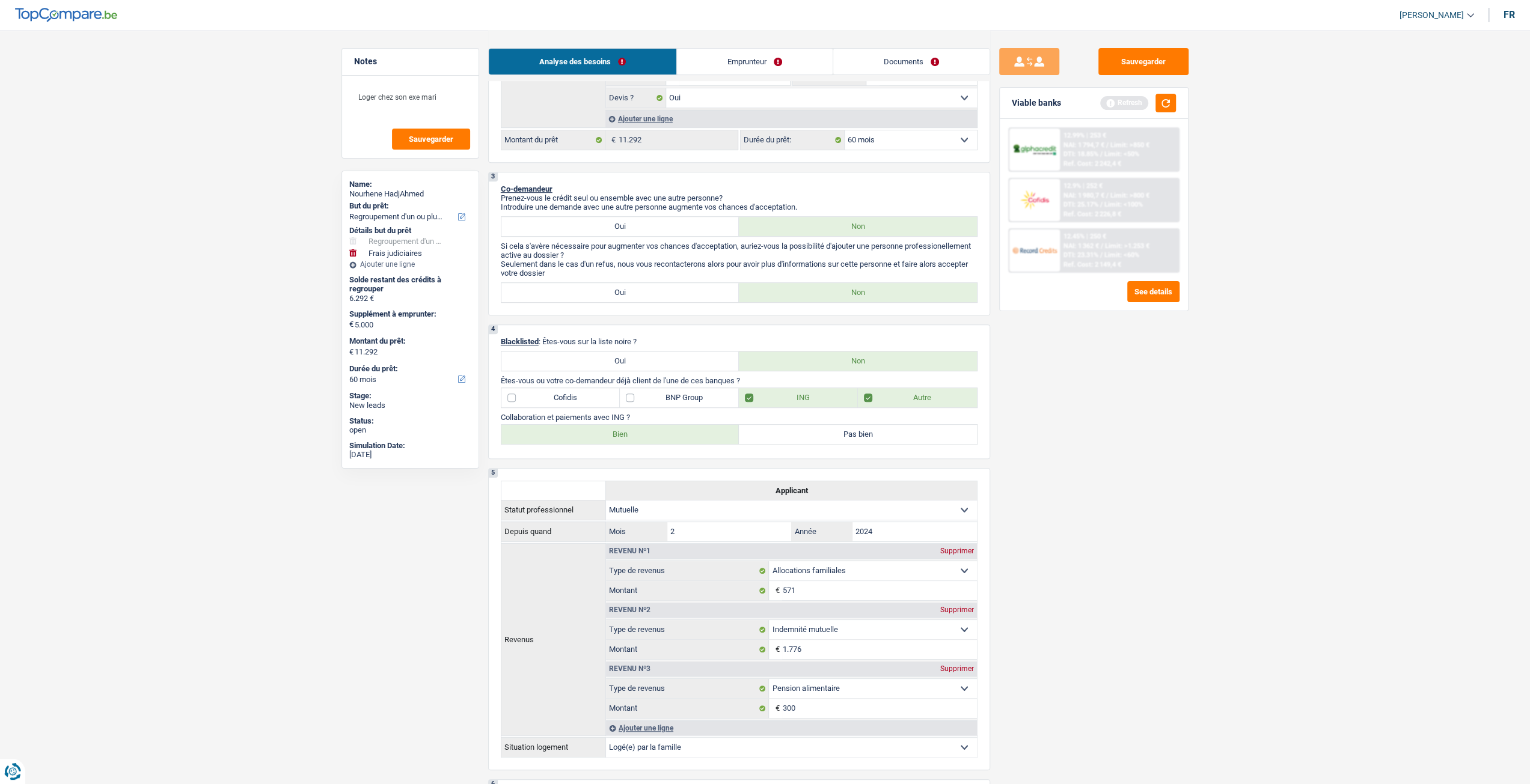
scroll to position [421, 0]
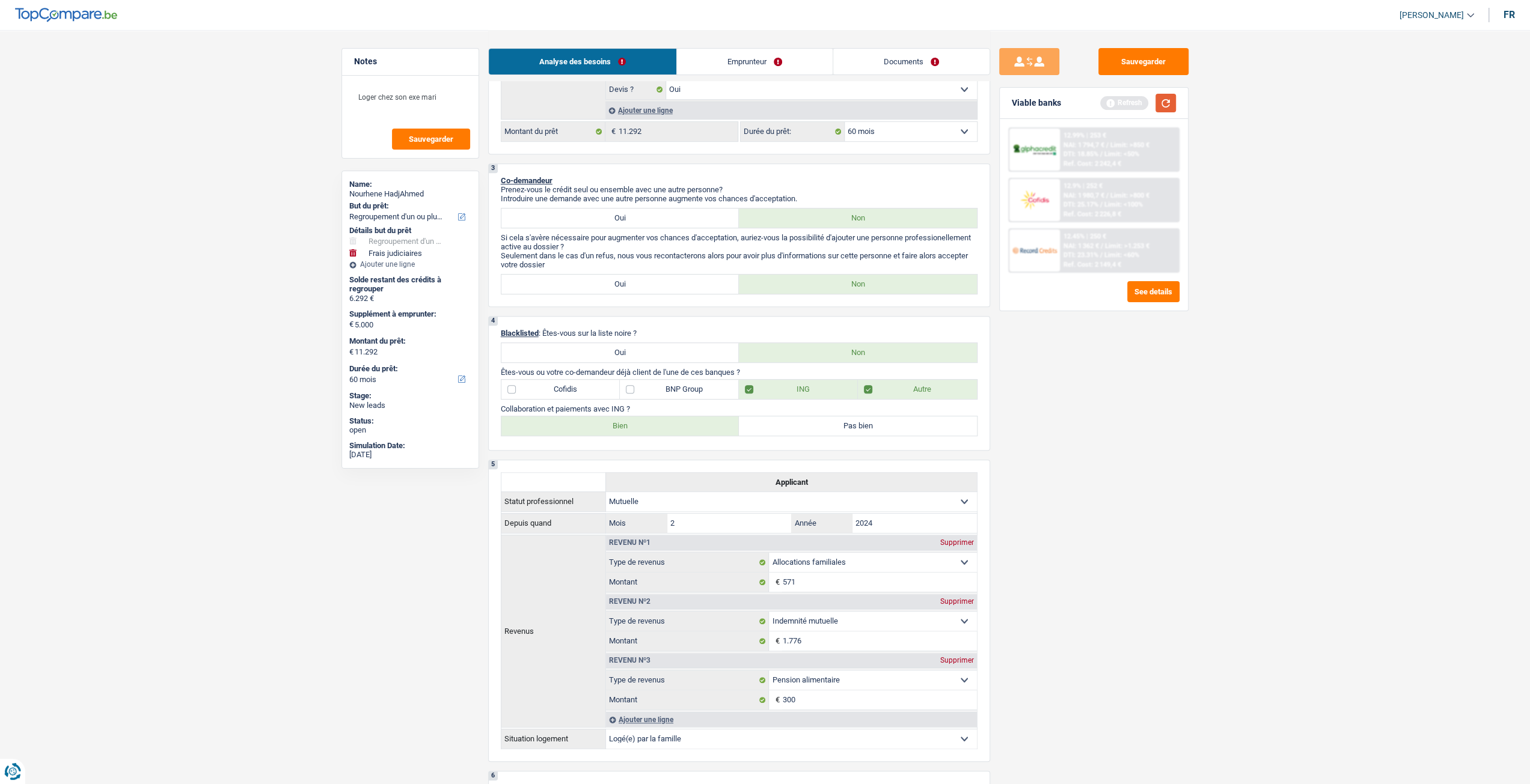
click at [1168, 104] on button "button" at bounding box center [1166, 103] width 21 height 19
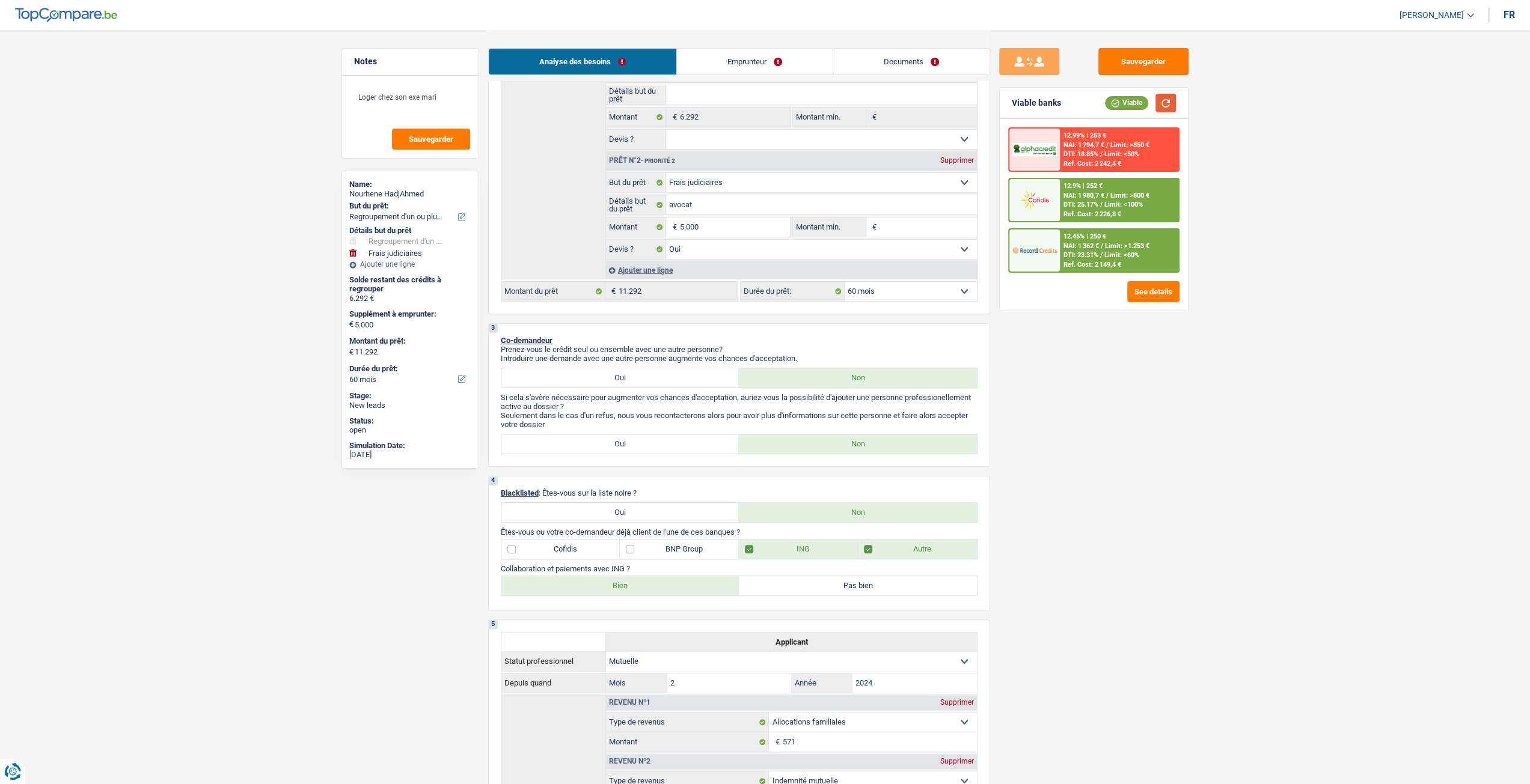
scroll to position [240, 0]
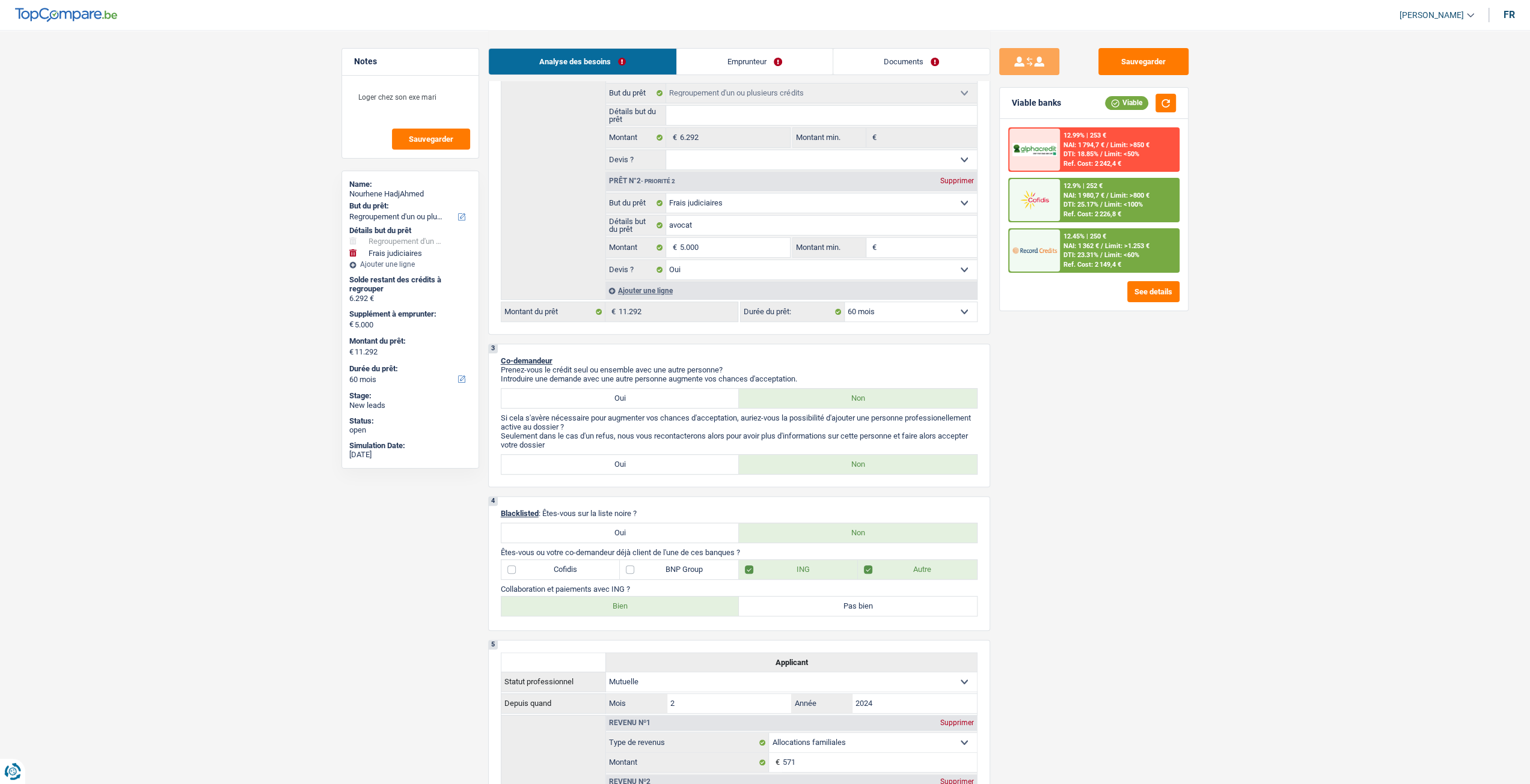
click at [633, 297] on div "Ajouter une ligne" at bounding box center [792, 290] width 372 height 18
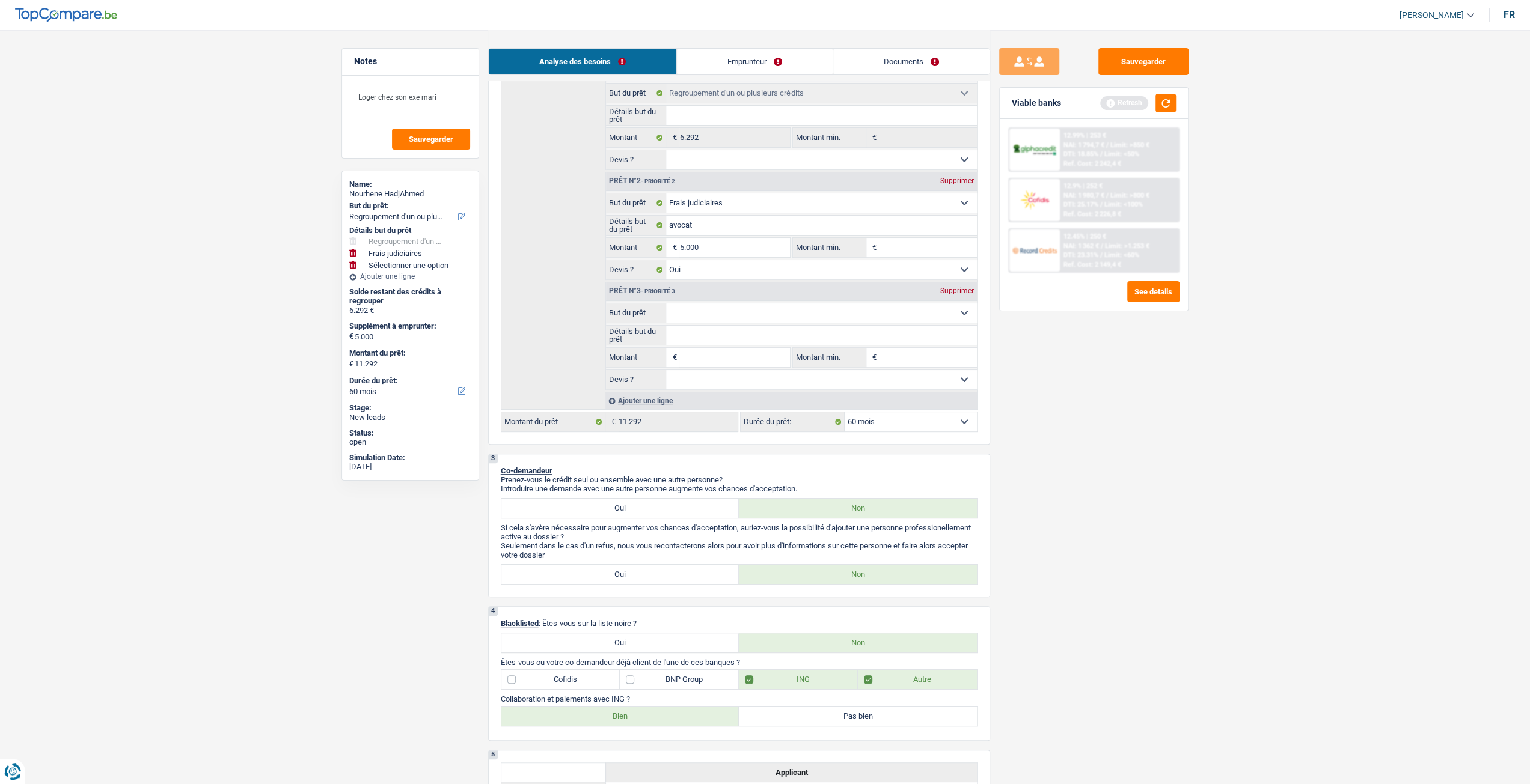
click at [706, 315] on select "Confort maison: meubles, textile, peinture, électroménager, outillage non-profe…" at bounding box center [821, 313] width 311 height 19
select select "tech"
click at [666, 304] on select "Confort maison: meubles, textile, peinture, électroménager, outillage non-profe…" at bounding box center [821, 313] width 311 height 19
select select "tech"
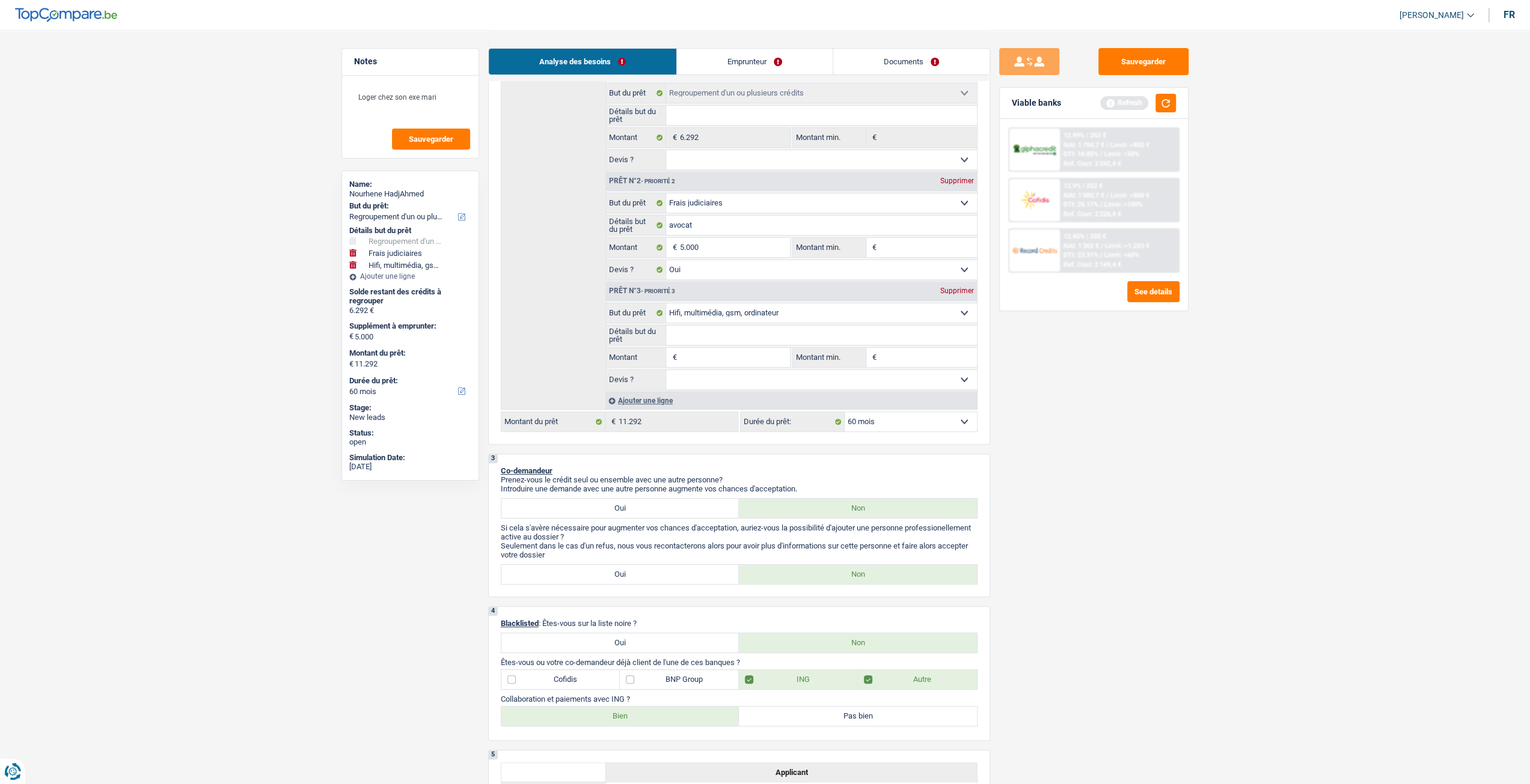
click at [709, 311] on select "Confort maison: meubles, textile, peinture, électroménager, outillage non-profe…" at bounding box center [821, 313] width 311 height 19
select select "household"
click at [666, 304] on select "Confort maison: meubles, textile, peinture, électroménager, outillage non-profe…" at bounding box center [821, 313] width 311 height 19
select select "household"
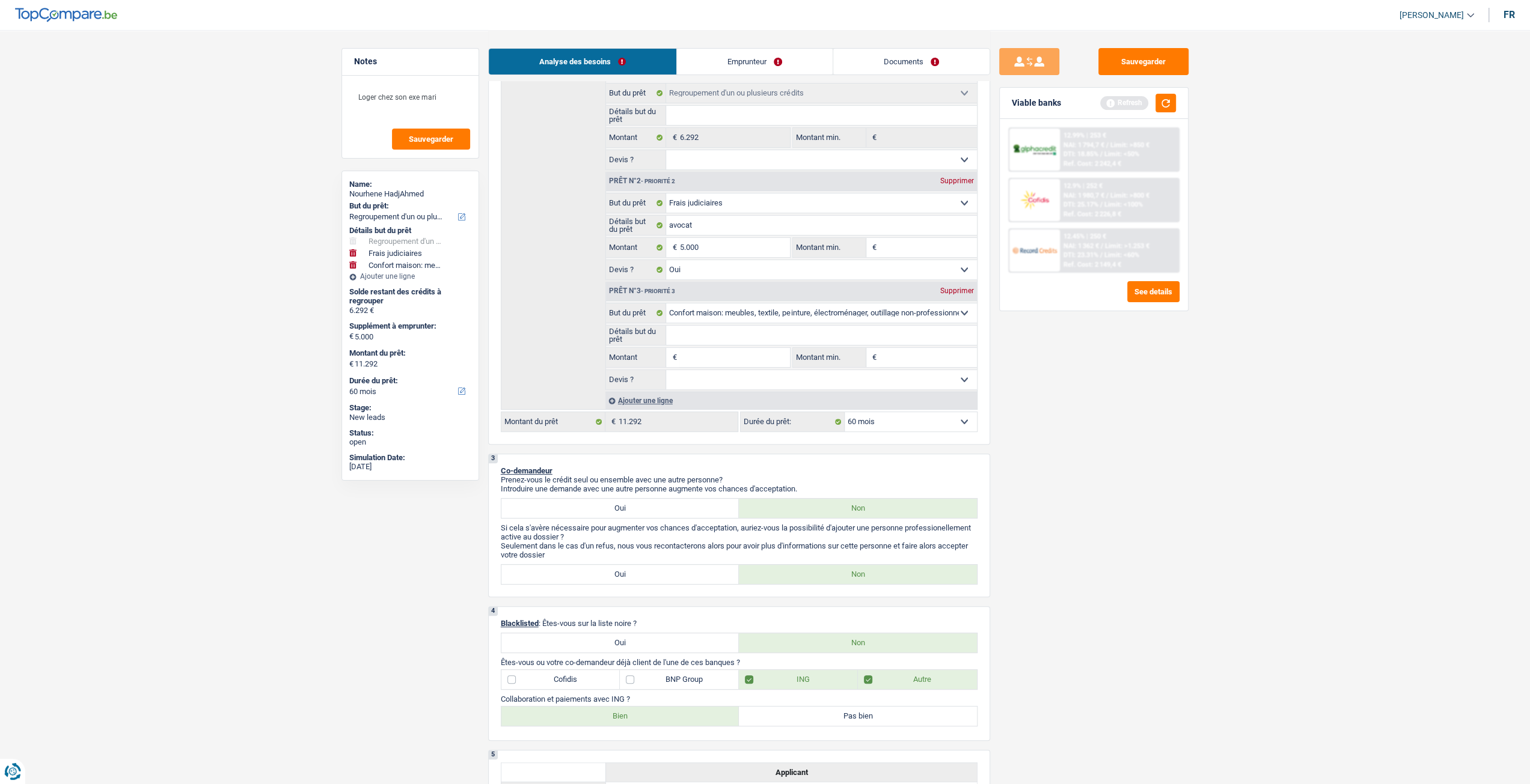
click at [710, 351] on input "Montant" at bounding box center [734, 358] width 110 height 19
type input "5"
type input "52"
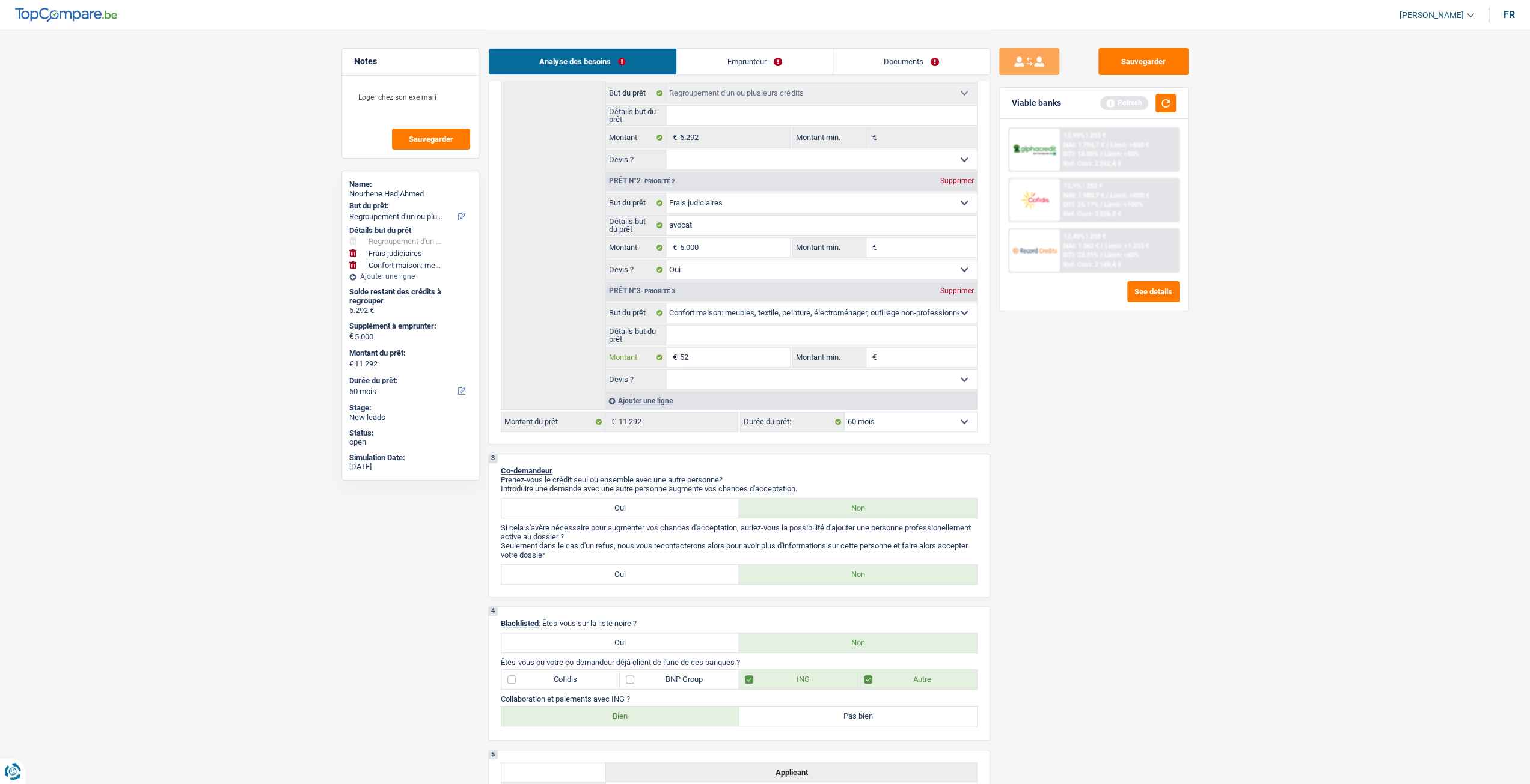
type input "520"
type input "52"
type input "5"
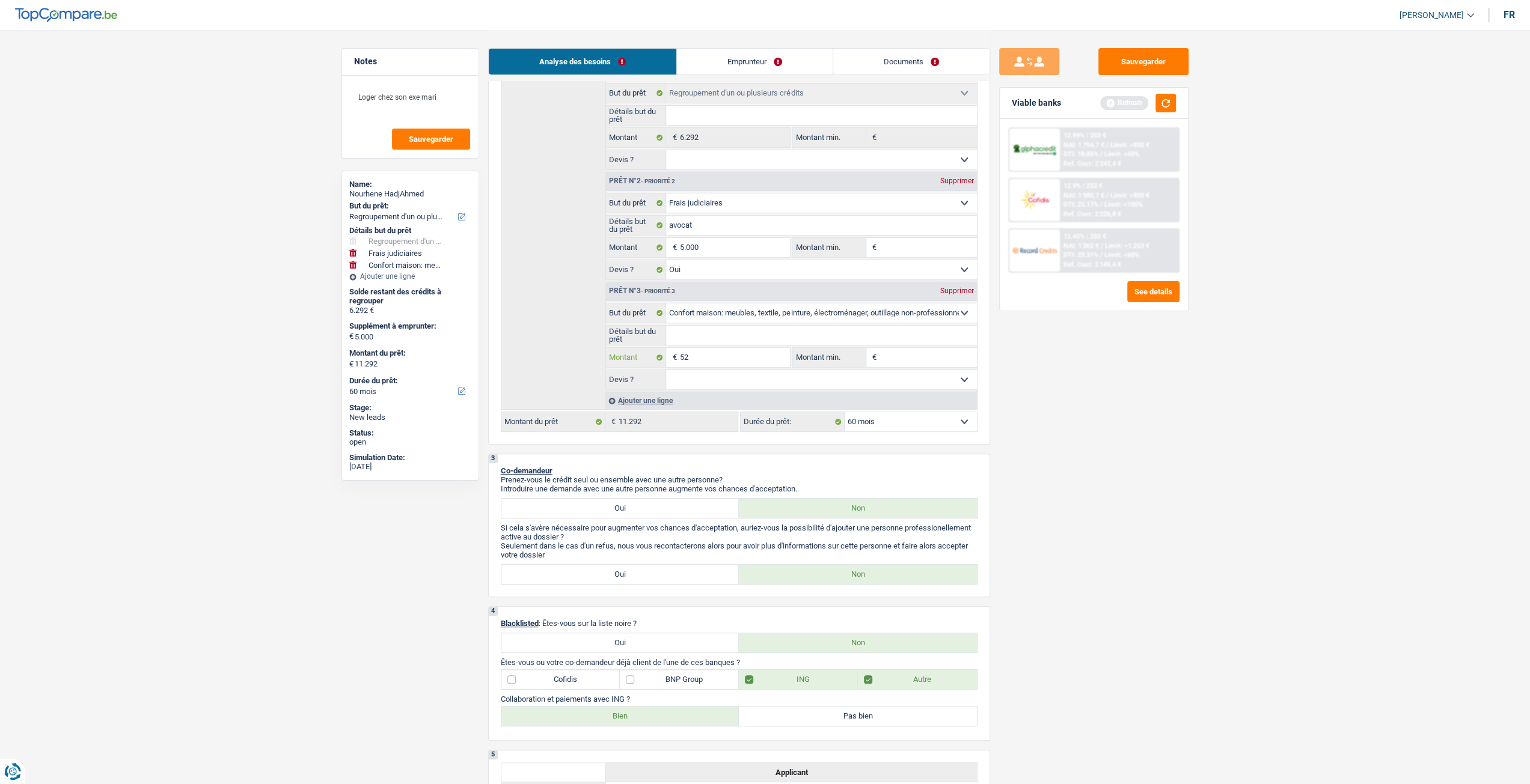
type input "5"
type input "50"
type input "500"
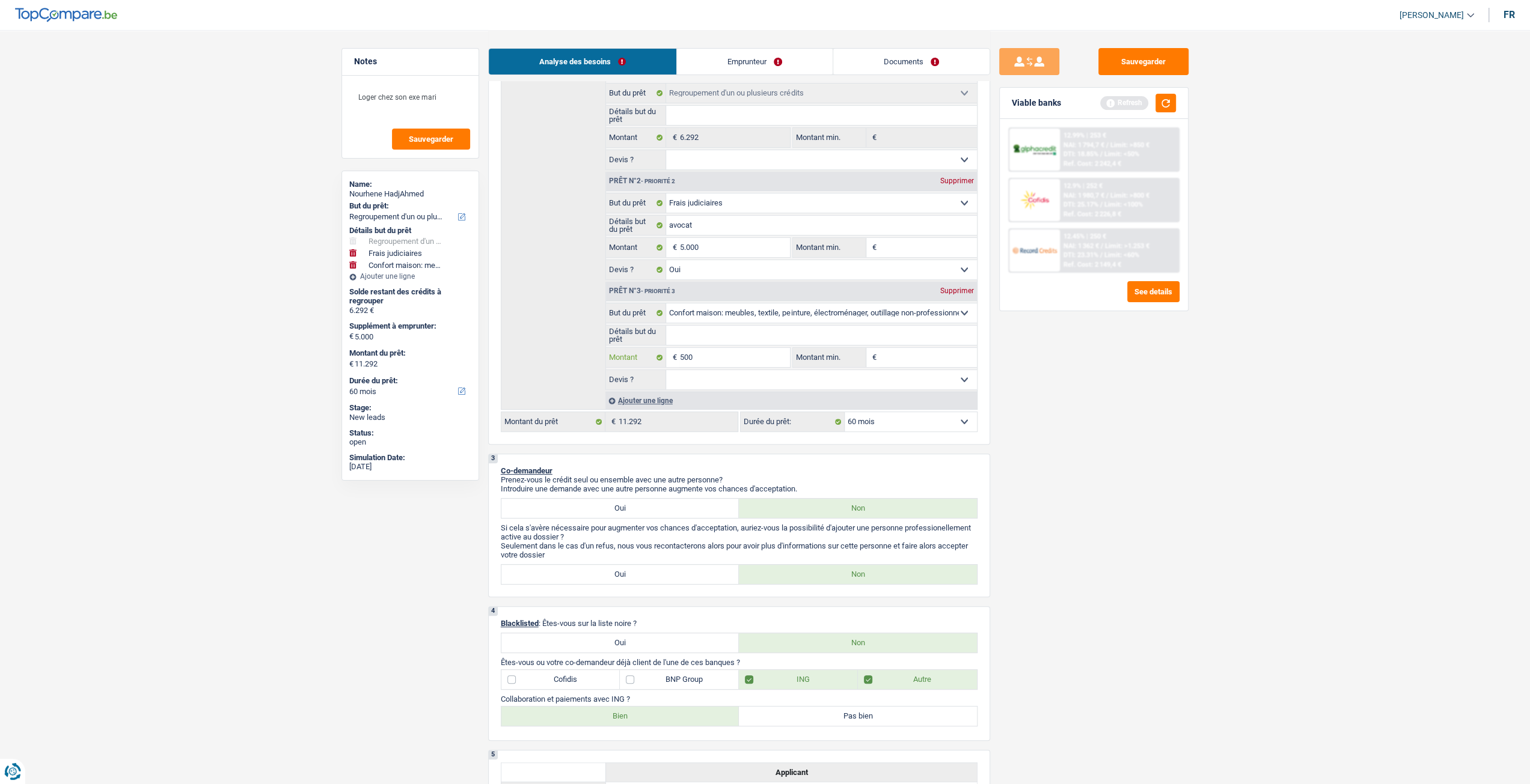
type input "5.000"
type input "10.000"
type input "16.292"
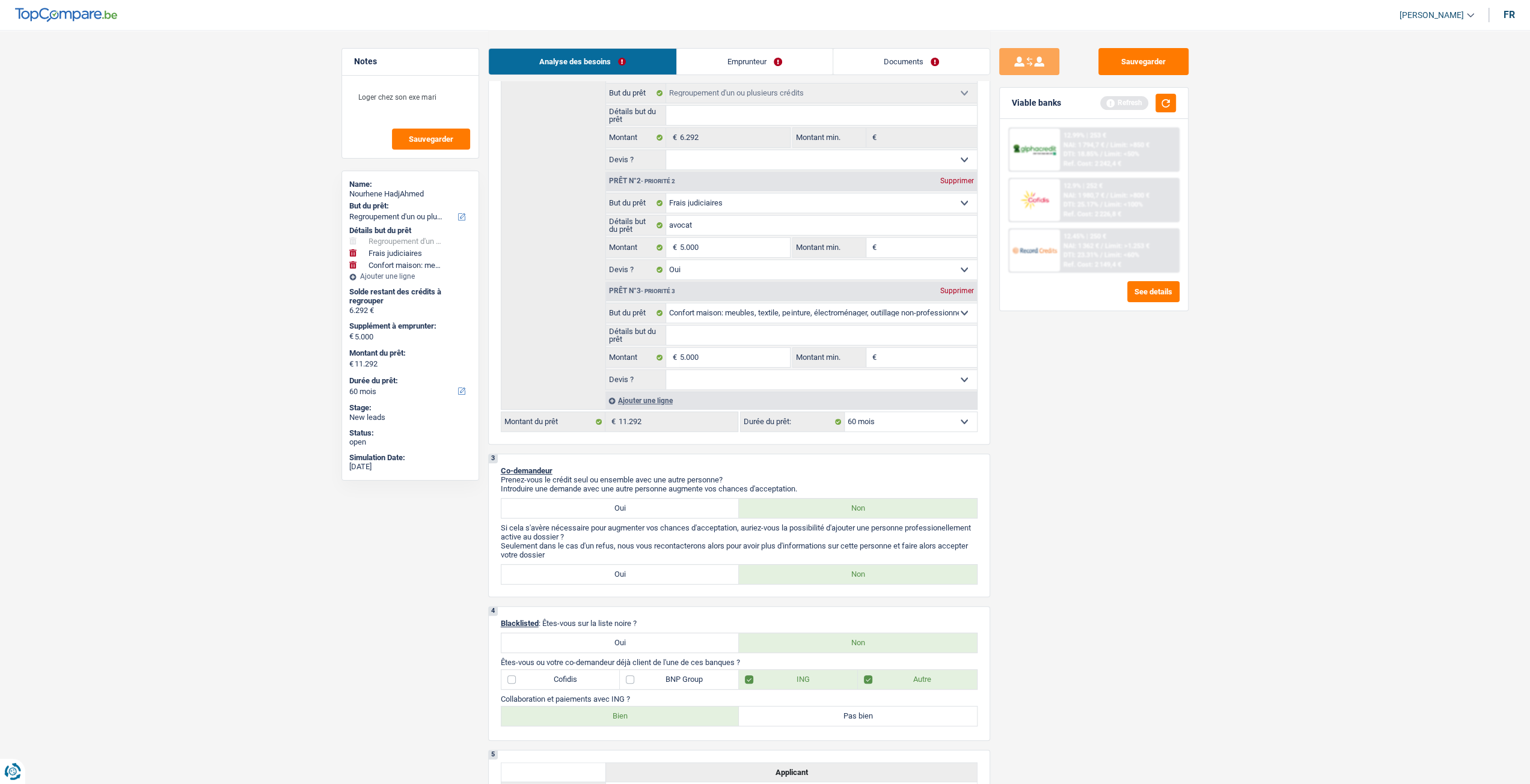
type input "16.292"
select select "84"
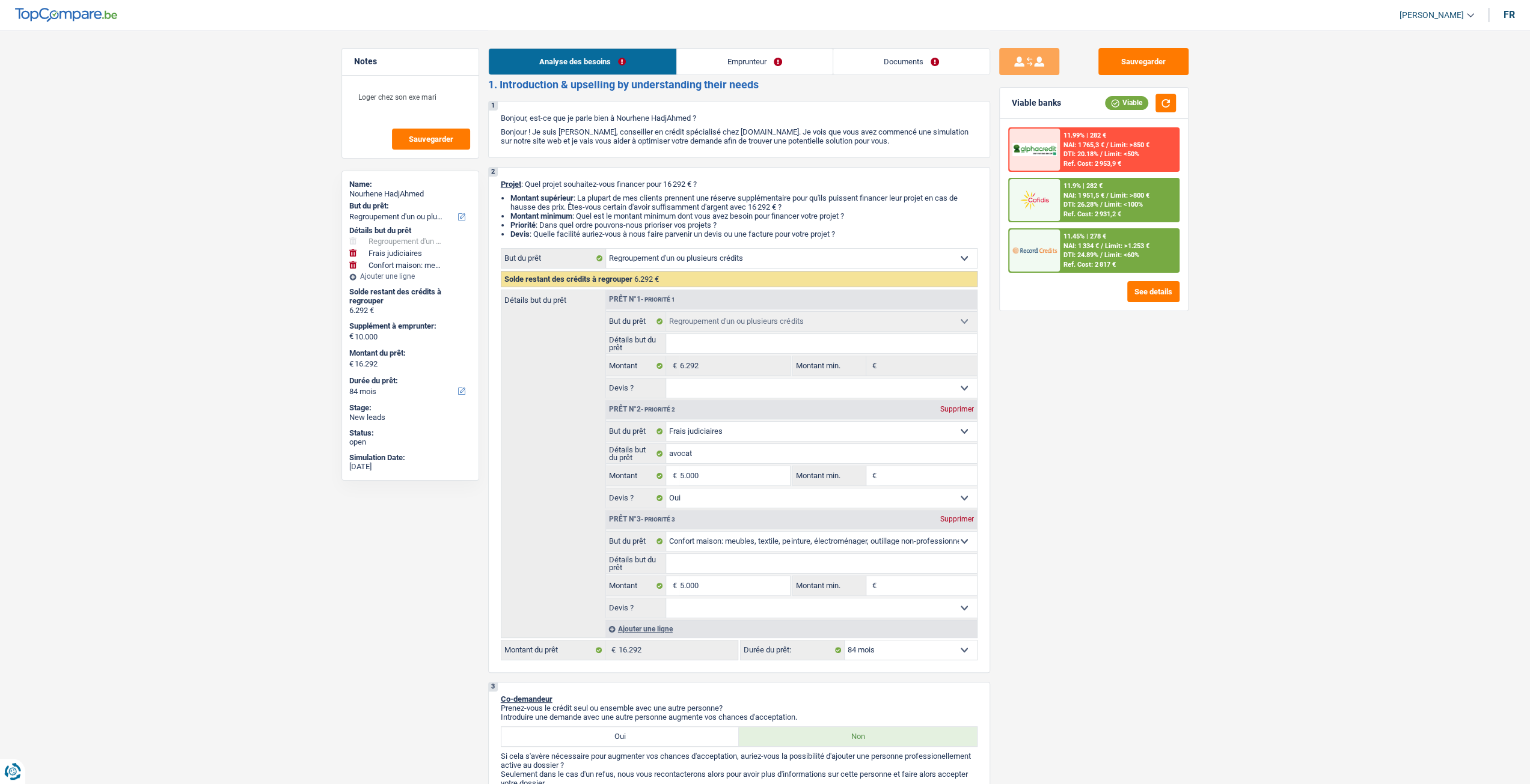
scroll to position [0, 0]
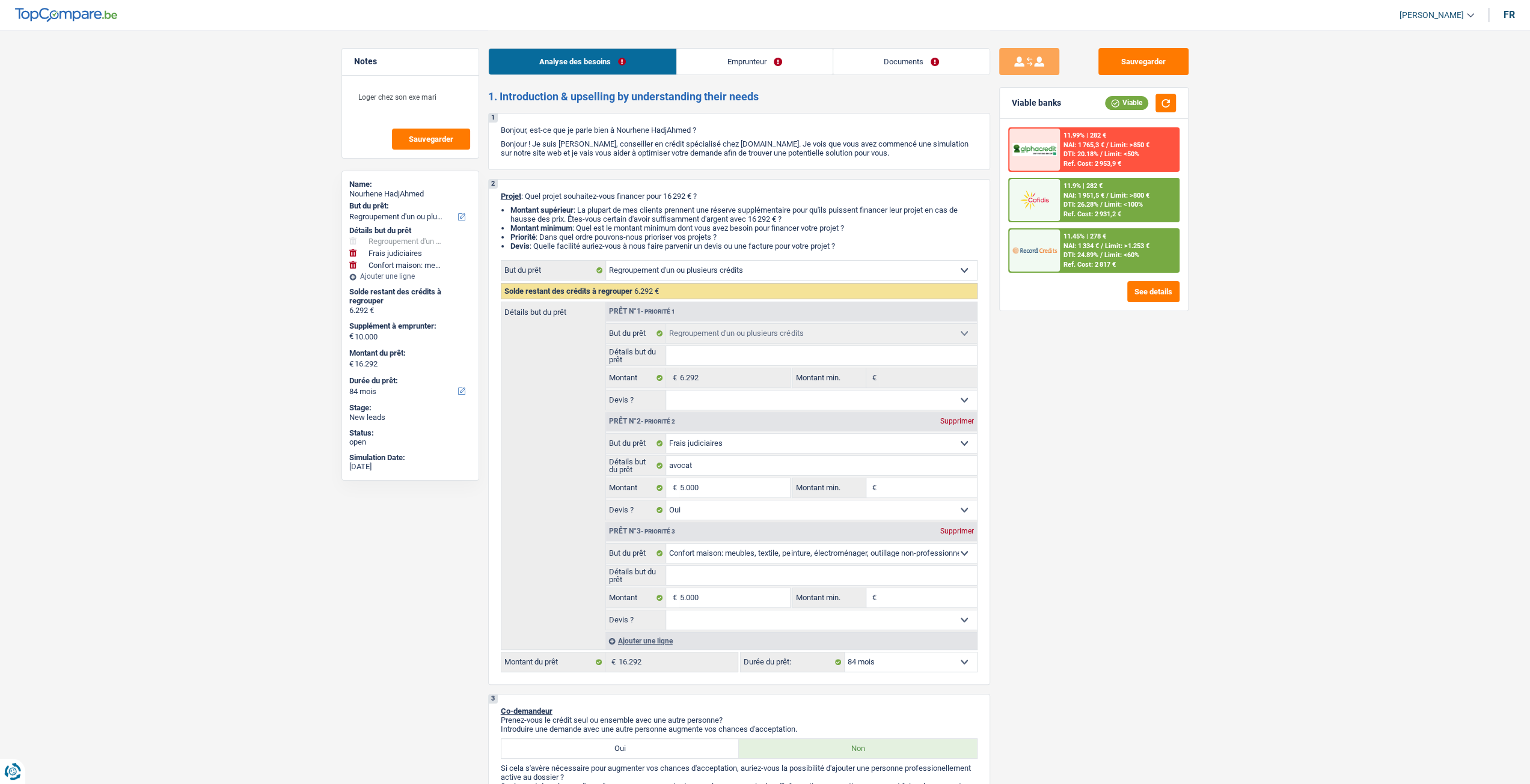
click at [694, 616] on select "Oui Non Non répondu Sélectionner une option" at bounding box center [821, 620] width 311 height 19
select select "yes"
click at [666, 610] on select "Oui Non Non répondu Sélectionner une option" at bounding box center [821, 620] width 311 height 19
select select "yes"
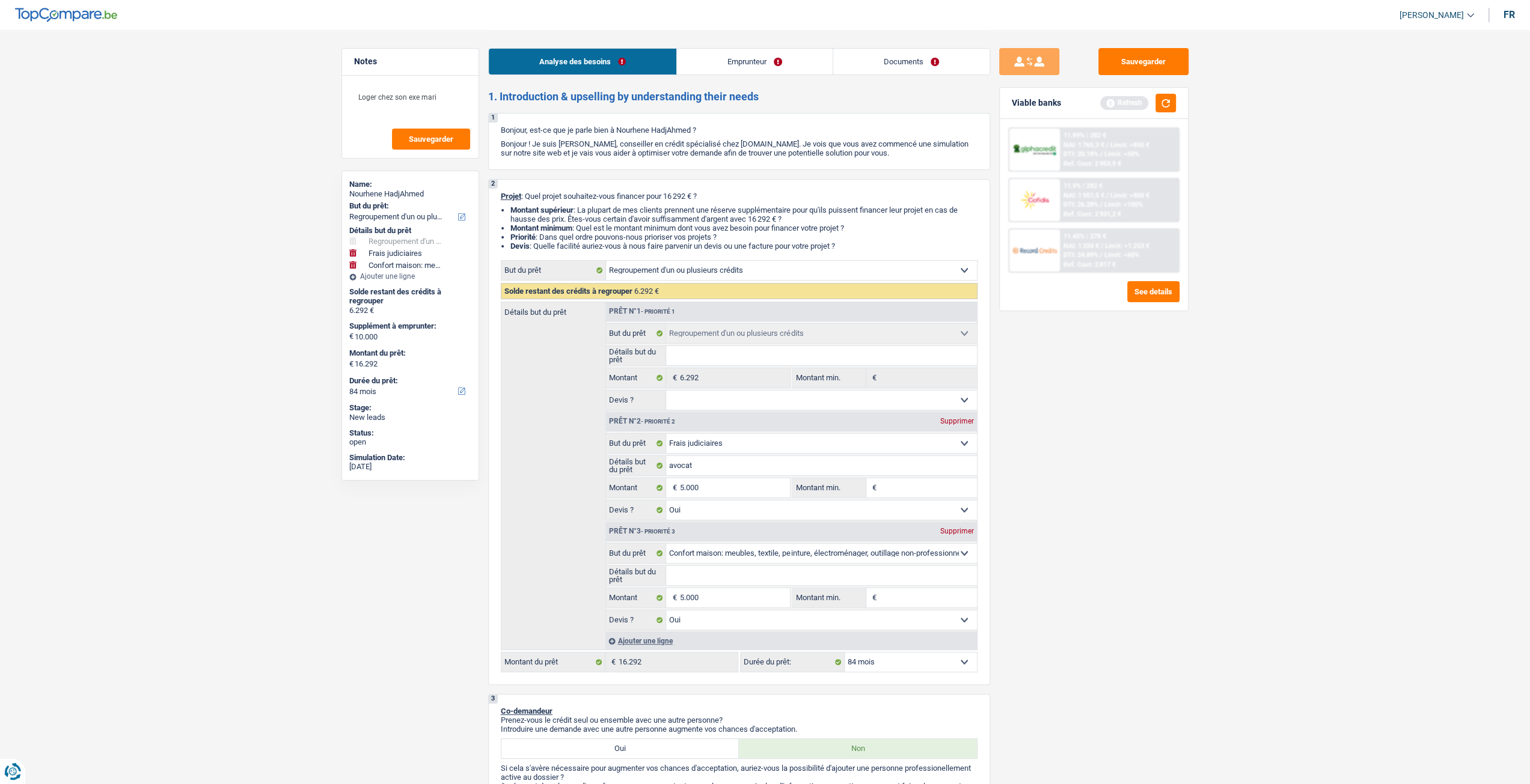
click at [698, 578] on input "Détails but du prêt" at bounding box center [821, 576] width 311 height 19
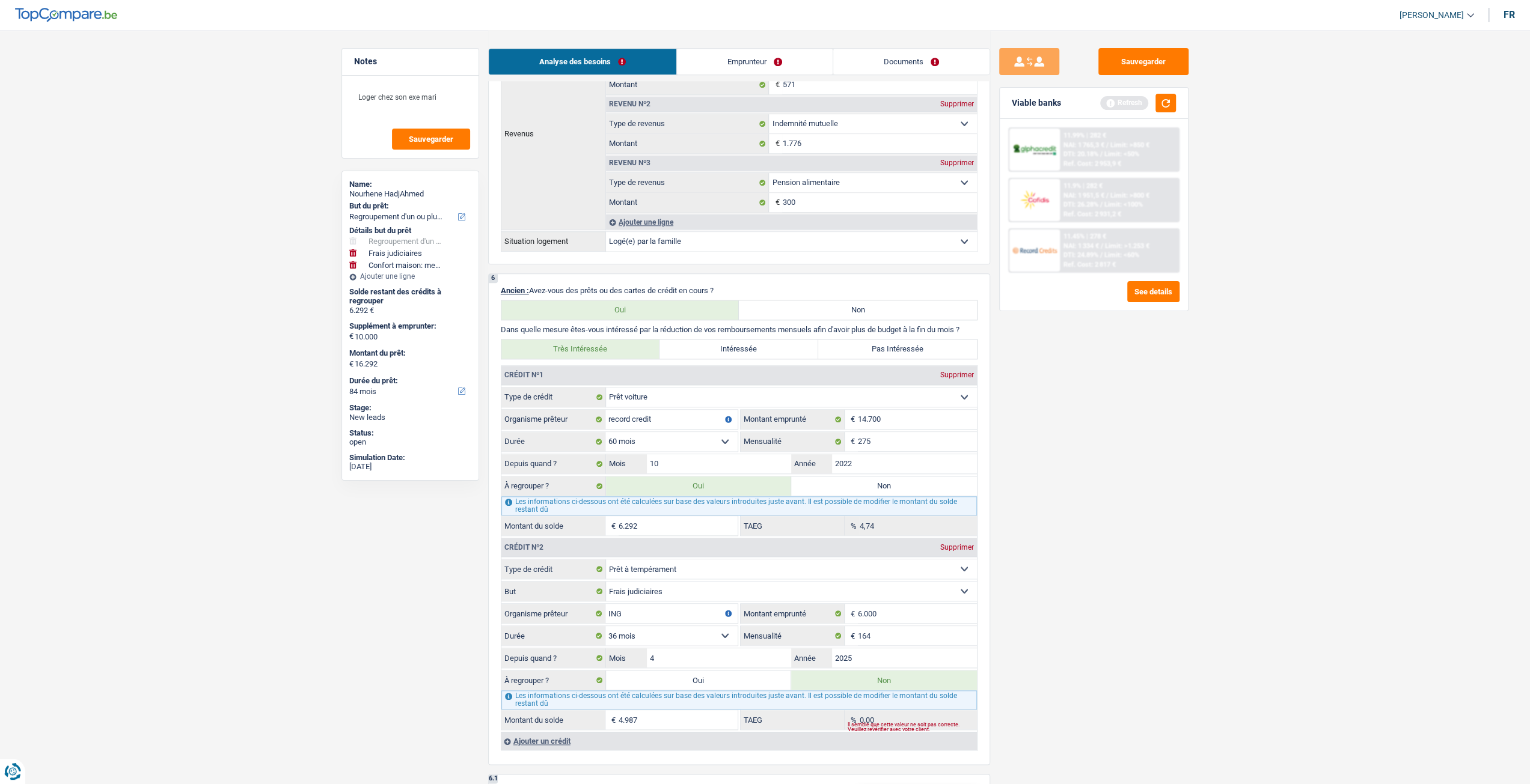
scroll to position [1142, 0]
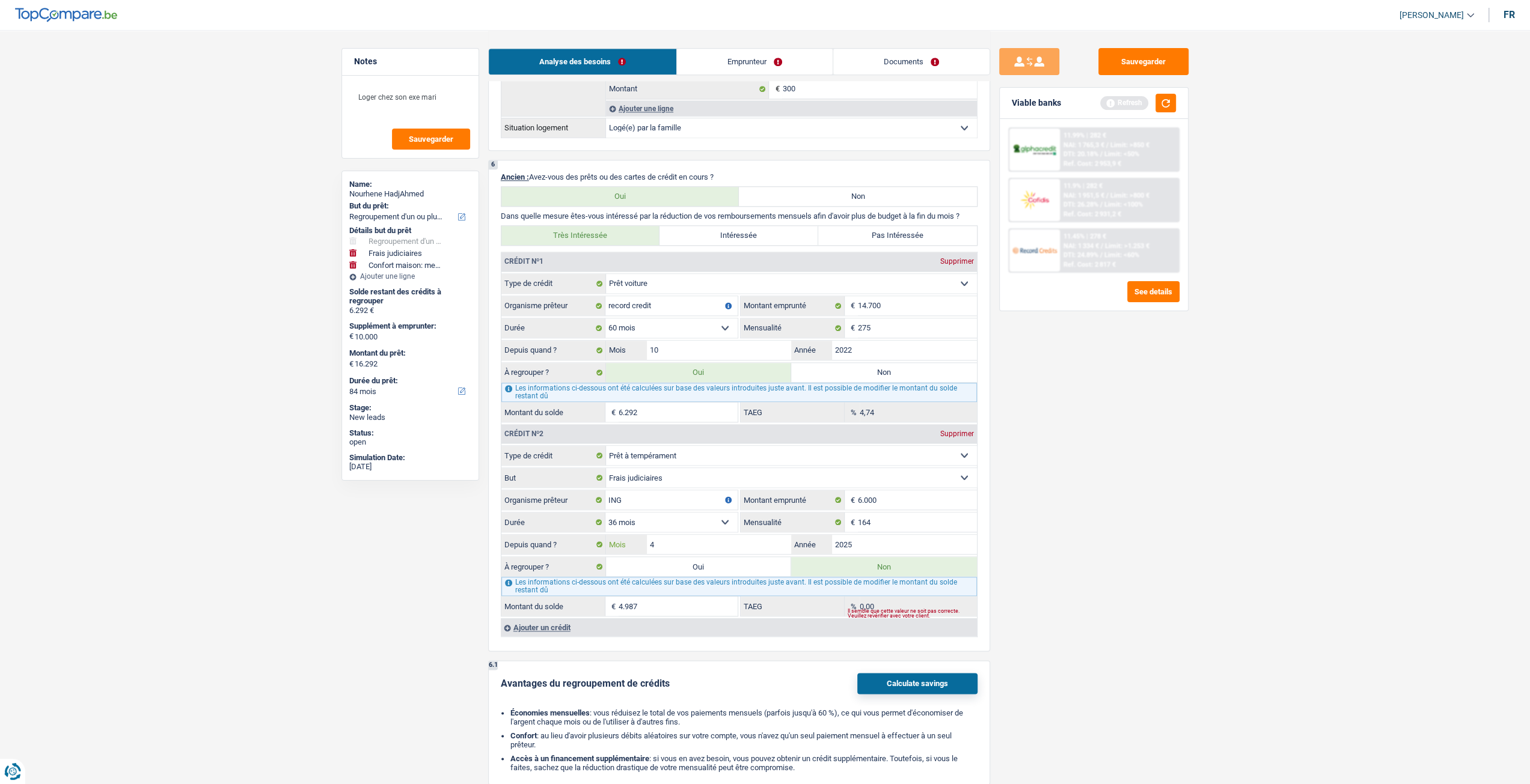
click at [690, 542] on input "4" at bounding box center [719, 545] width 145 height 19
click at [1107, 208] on div "11.9% | 282 € NAI: 1 951,5 € / Limit: >800 € DTI: 26.28% / Limit: <100% Ref. Co…" at bounding box center [1120, 200] width 118 height 42
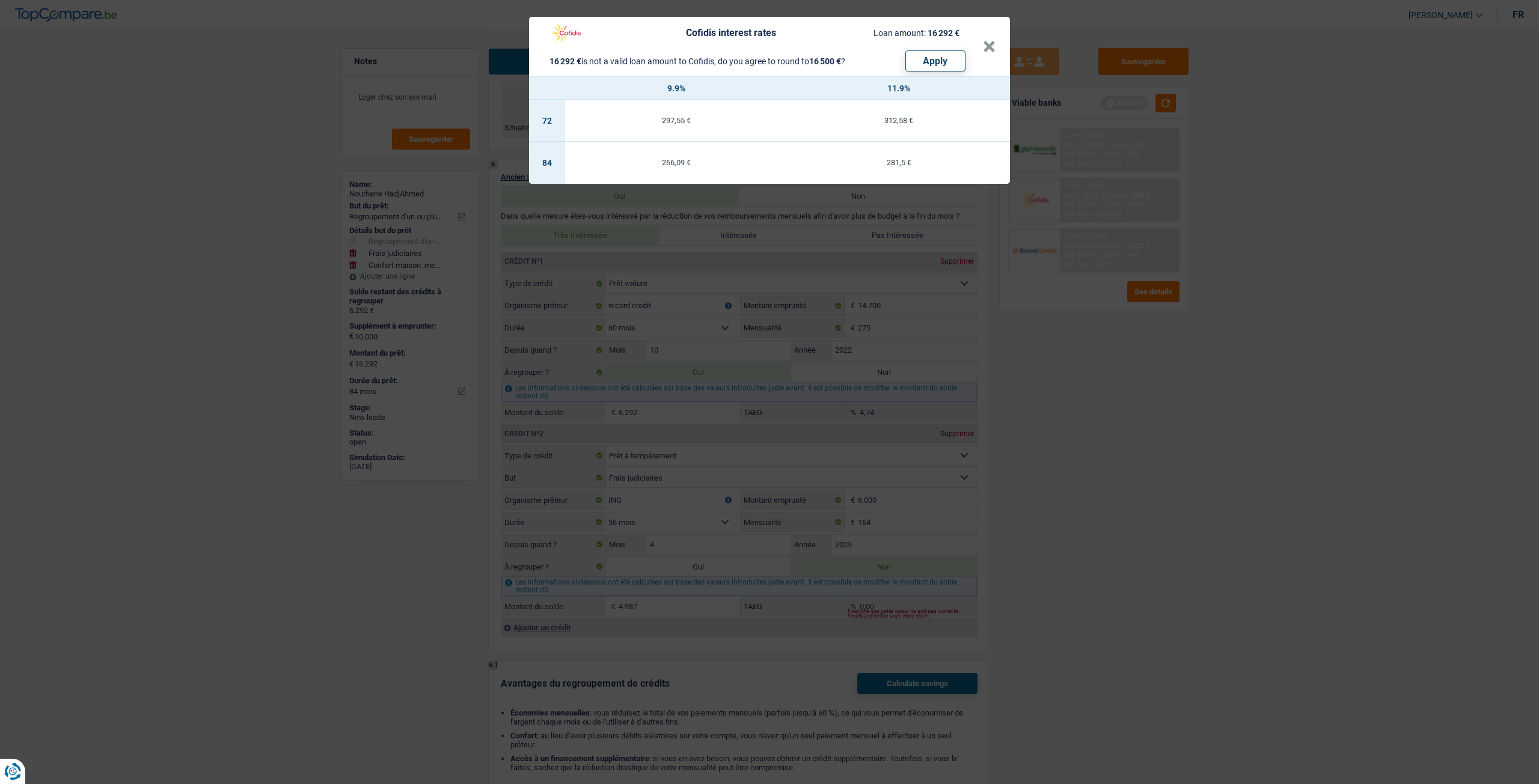
click at [1223, 441] on div "Cofidis interest rates Loan amount: 16 292 € 16 292 € is not a valid loan amoun…" at bounding box center [769, 392] width 1539 height 784
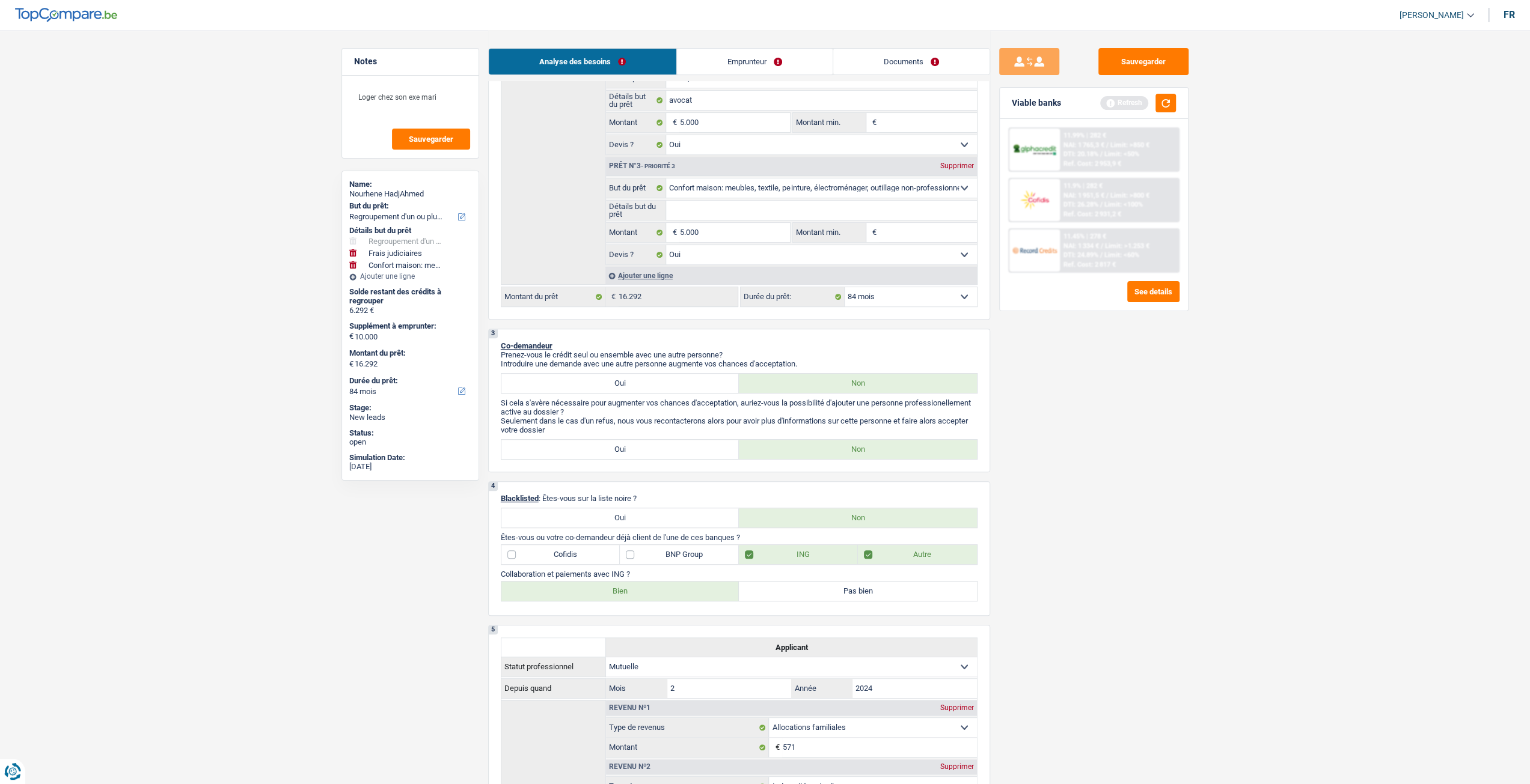
scroll to position [361, 0]
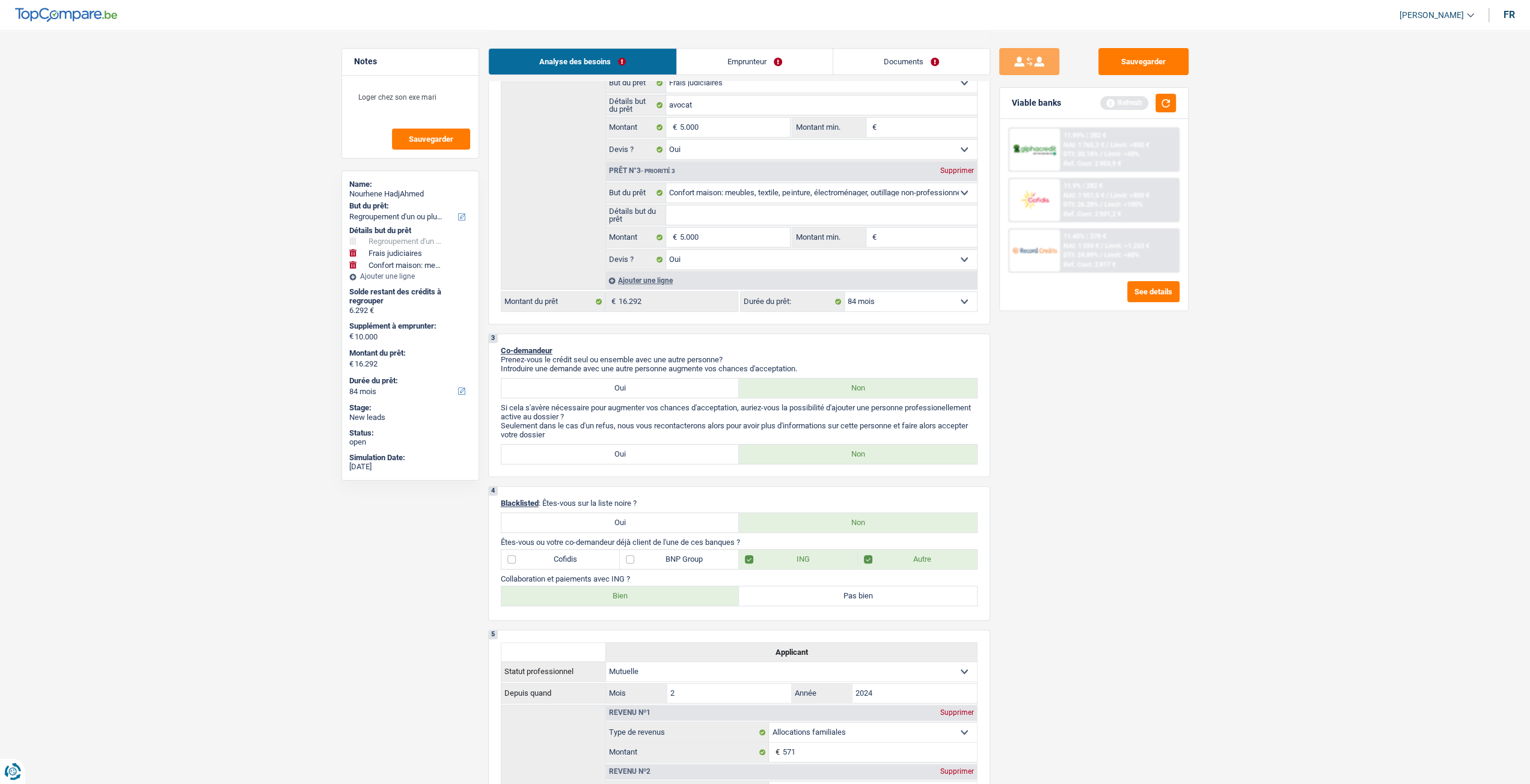
click at [880, 295] on select "12 mois 18 mois 24 mois 30 mois 36 mois 42 mois 48 mois 60 mois 72 mois 84 mois…" at bounding box center [910, 301] width 132 height 19
select select "60"
click at [844, 292] on select "12 mois 18 mois 24 mois 30 mois 36 mois 42 mois 48 mois 60 mois 72 mois 84 mois…" at bounding box center [910, 301] width 132 height 19
select select "60"
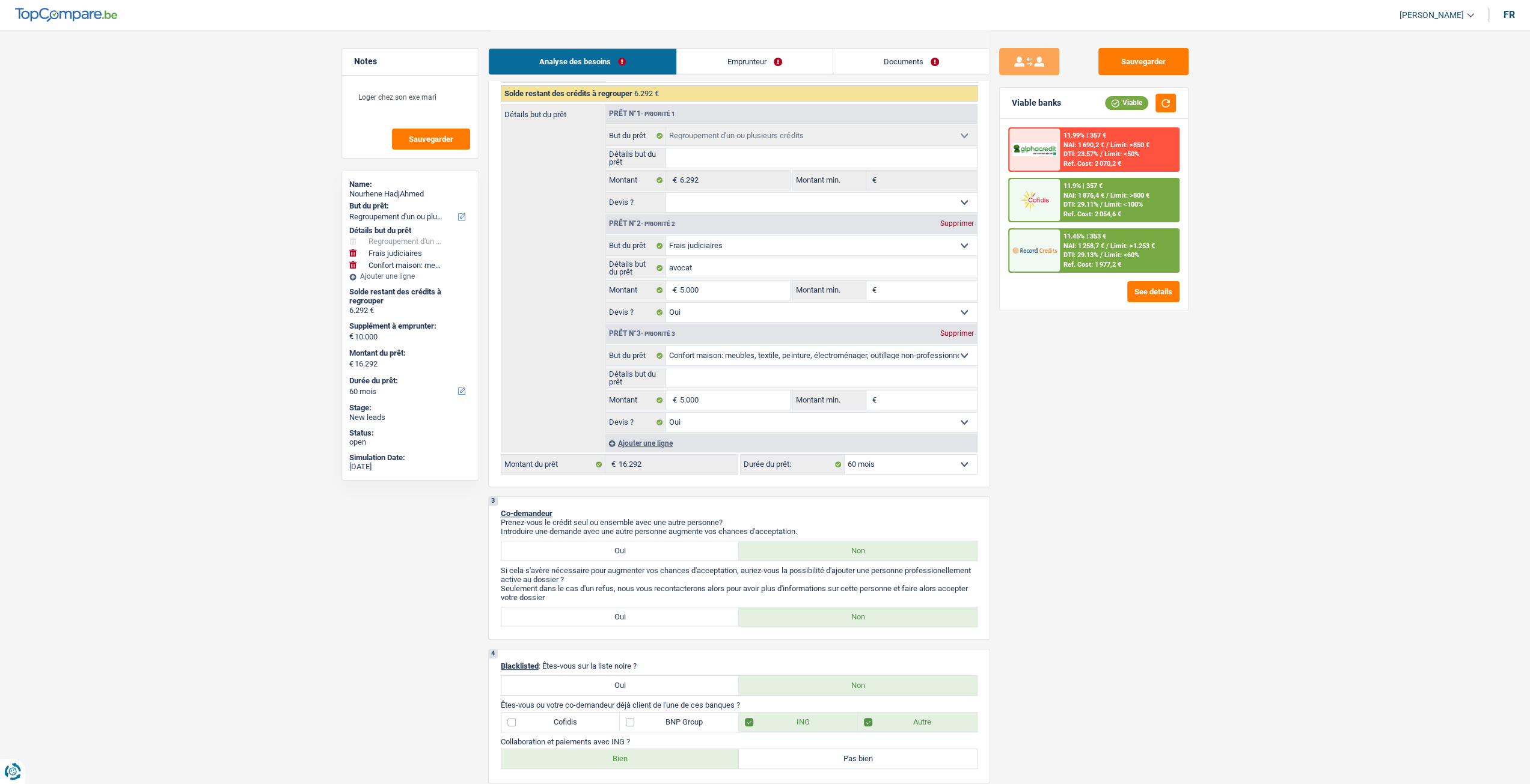
scroll to position [120, 0]
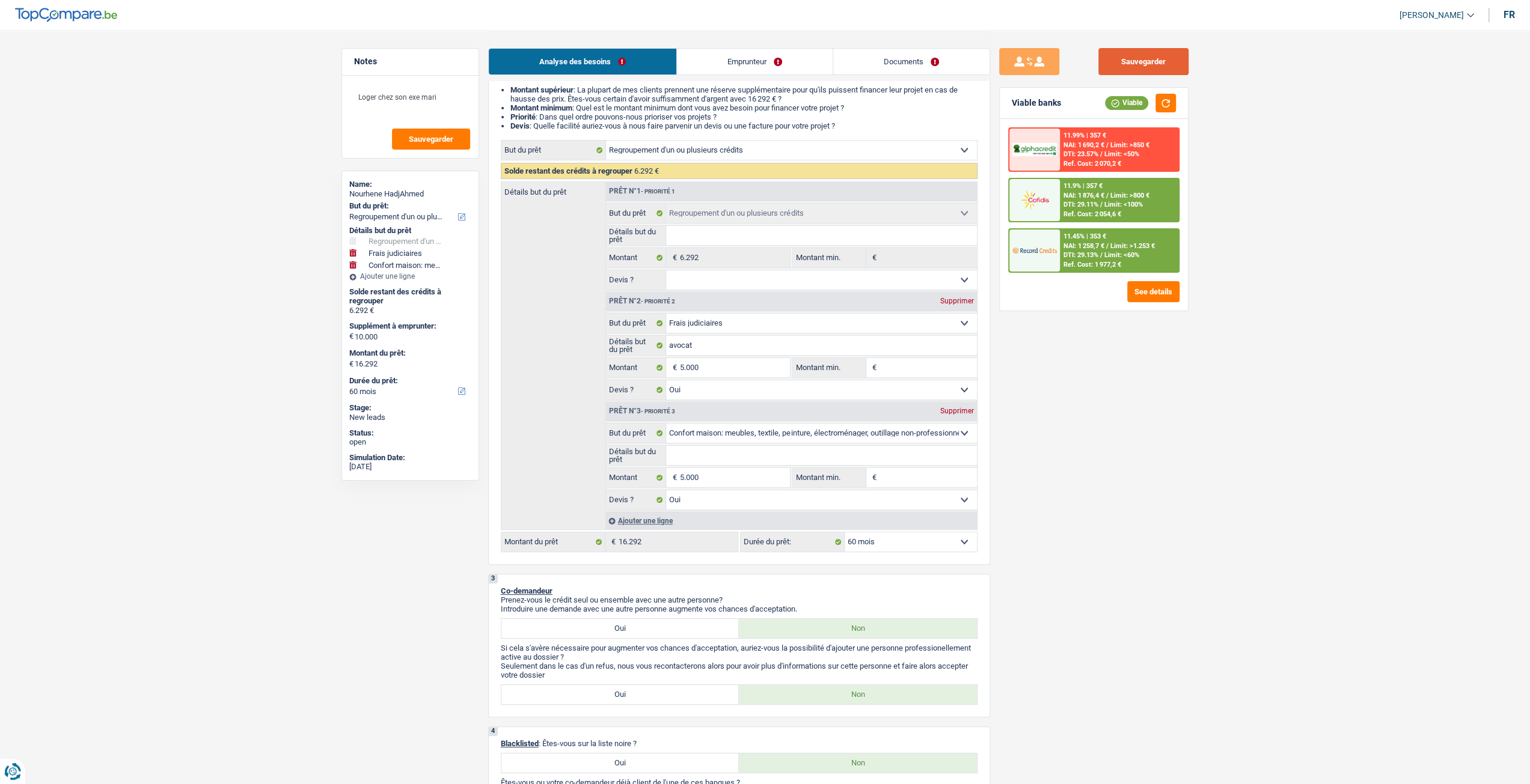
click at [1122, 57] on button "Sauvegarder" at bounding box center [1143, 61] width 90 height 27
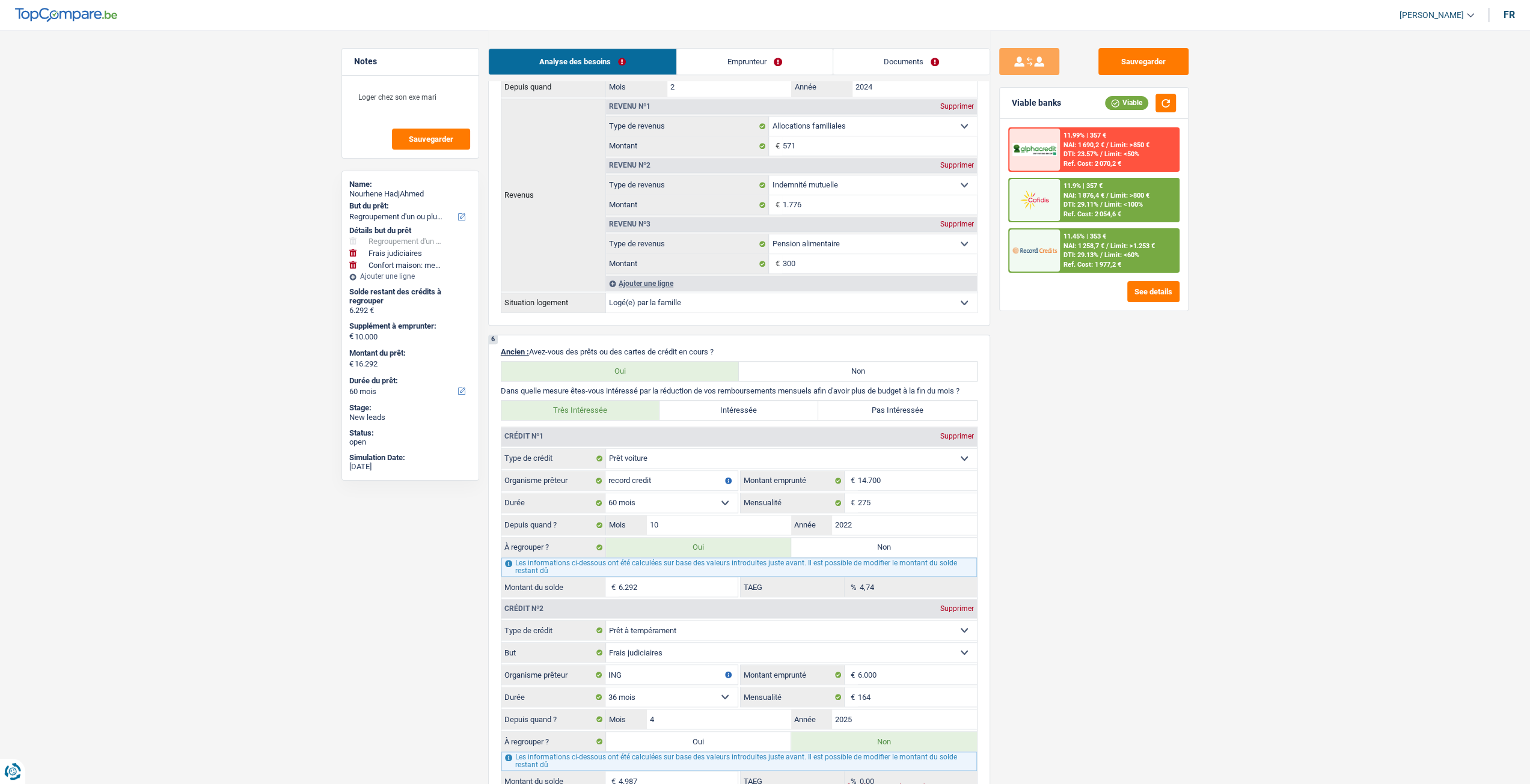
scroll to position [1262, 0]
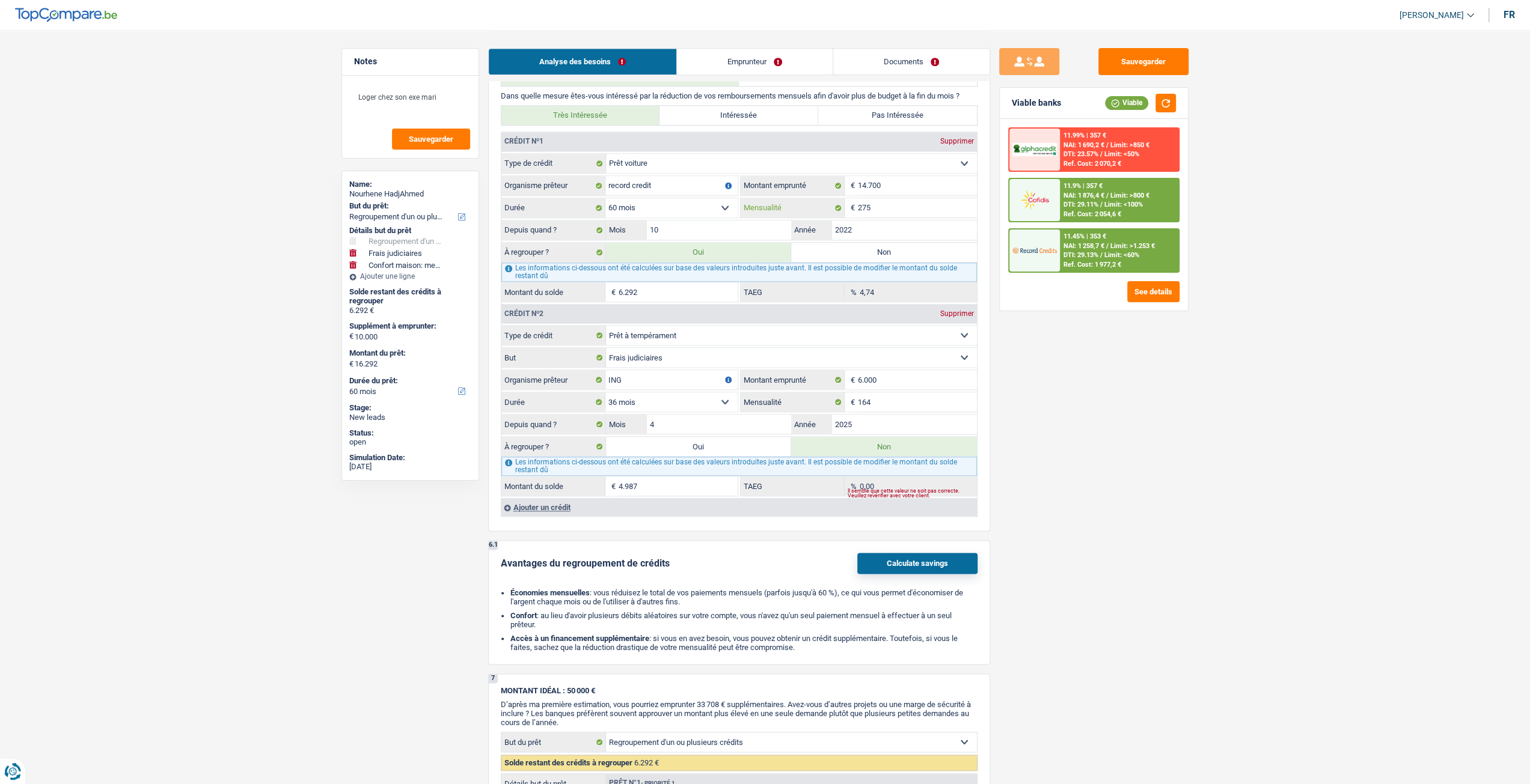
click at [893, 198] on input "275" at bounding box center [917, 208] width 119 height 19
click at [895, 397] on input "164" at bounding box center [917, 402] width 119 height 19
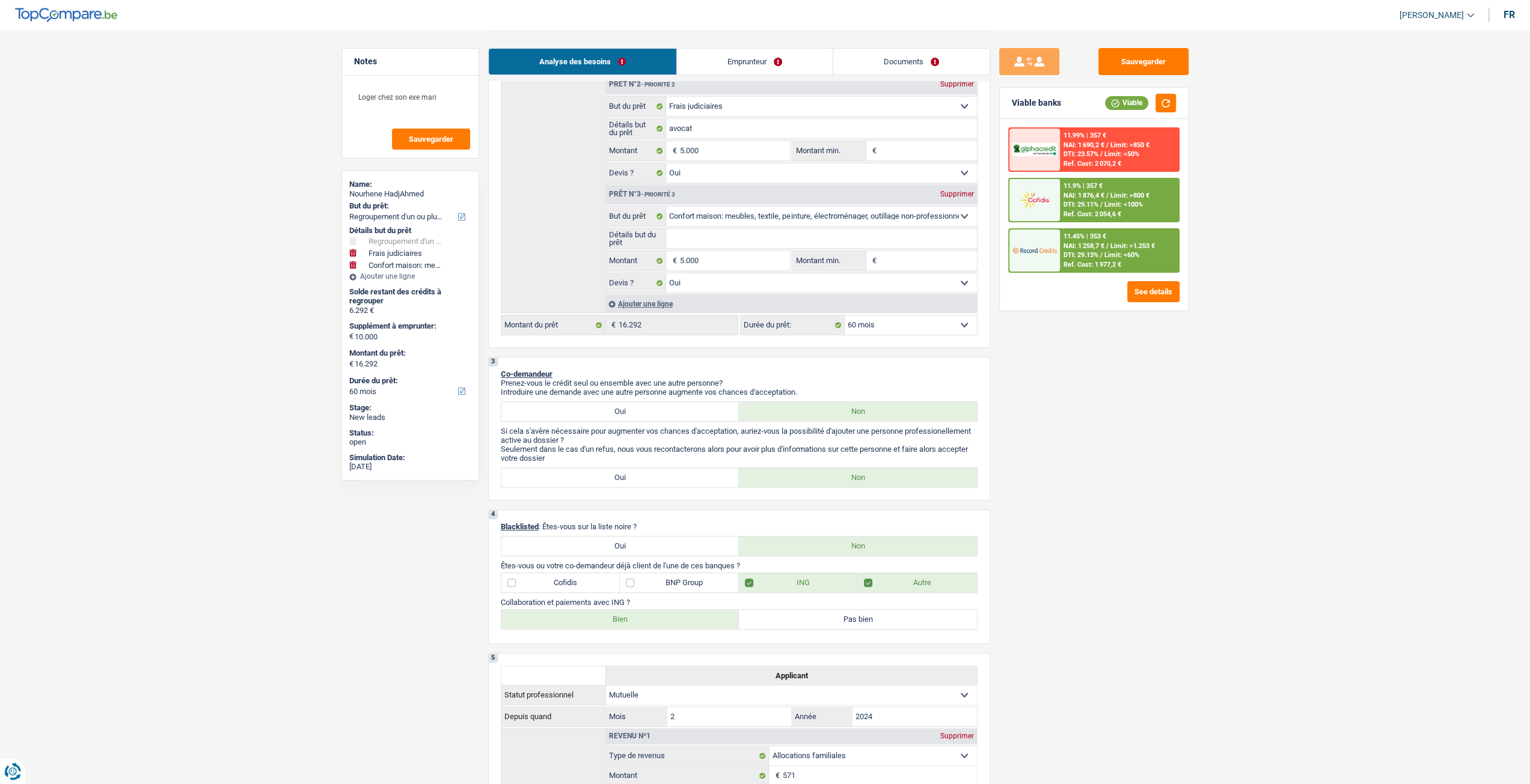
scroll to position [60, 0]
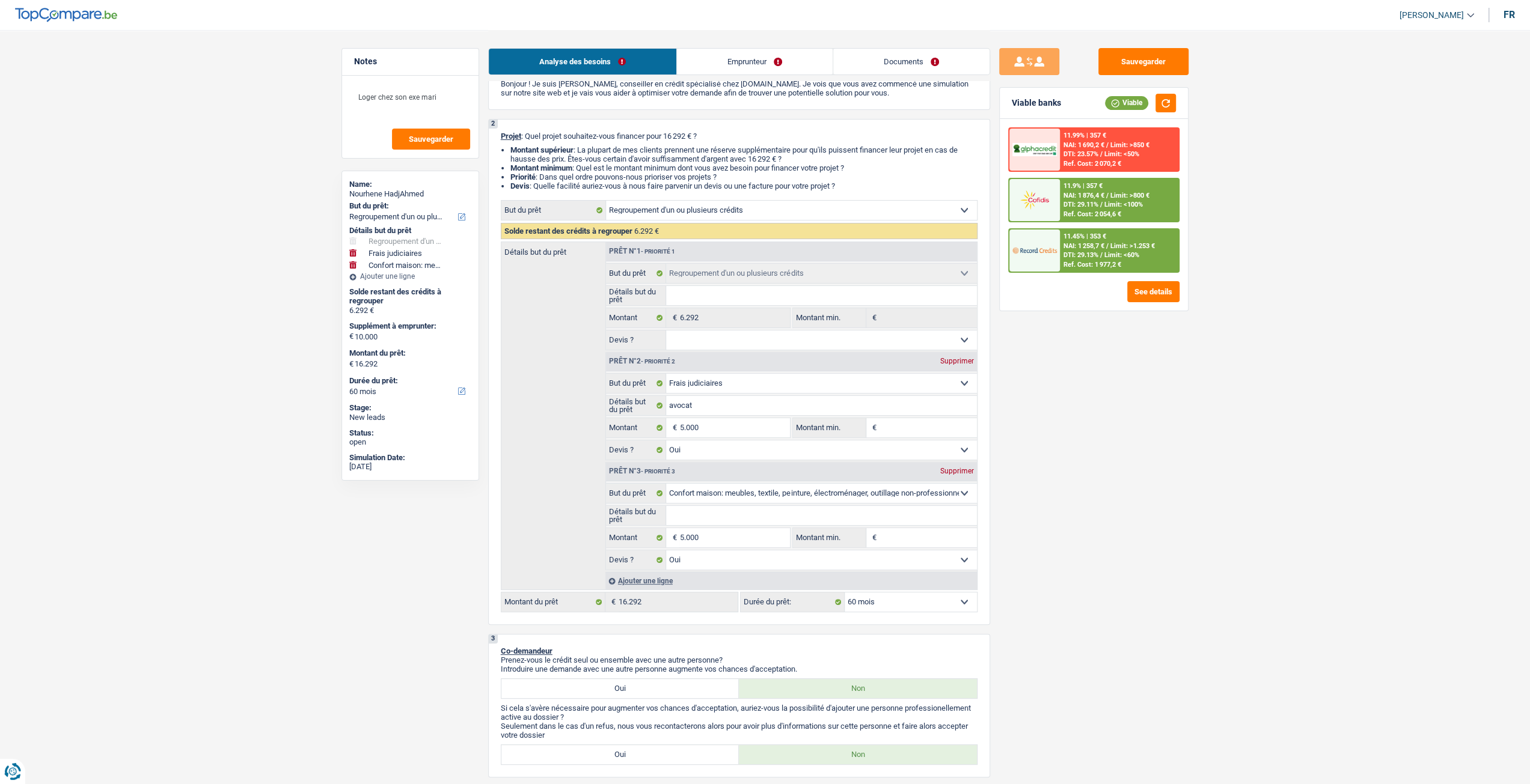
click at [720, 523] on input "Détails but du prêt" at bounding box center [821, 515] width 311 height 19
type input "M"
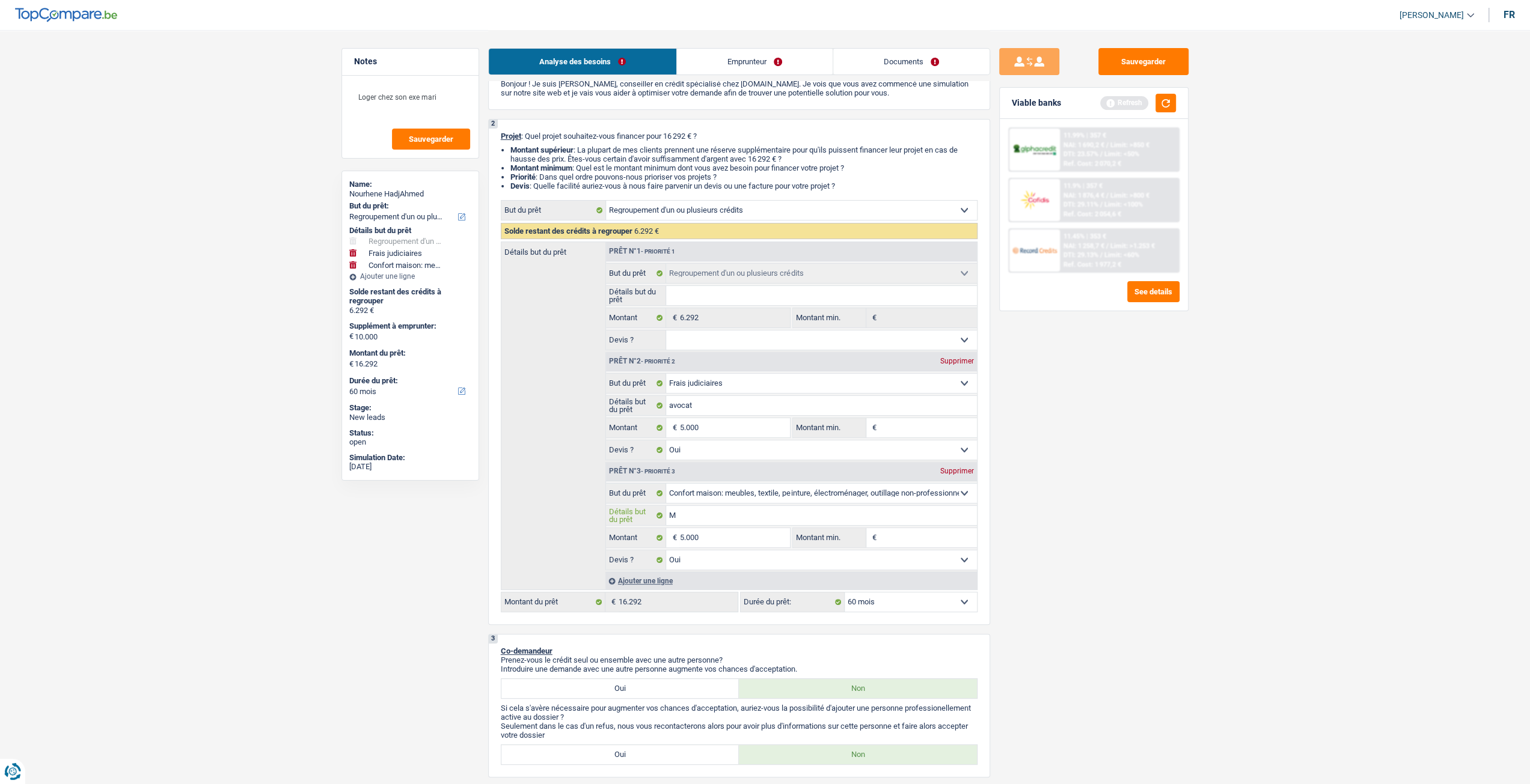
type input "Me"
type input "Meu"
type input "Meub"
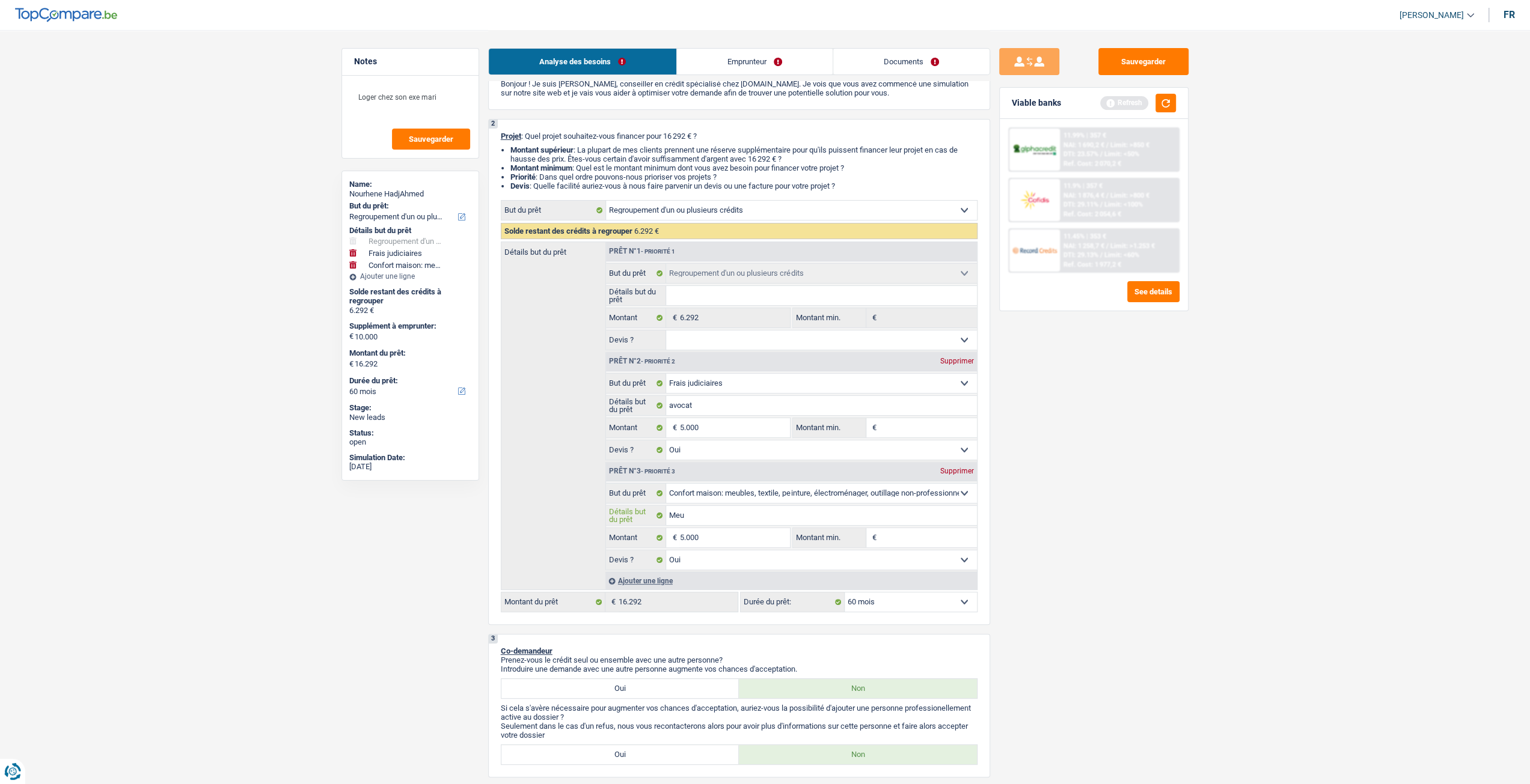
type input "Meub"
type input "Meubl"
type input "Meuble"
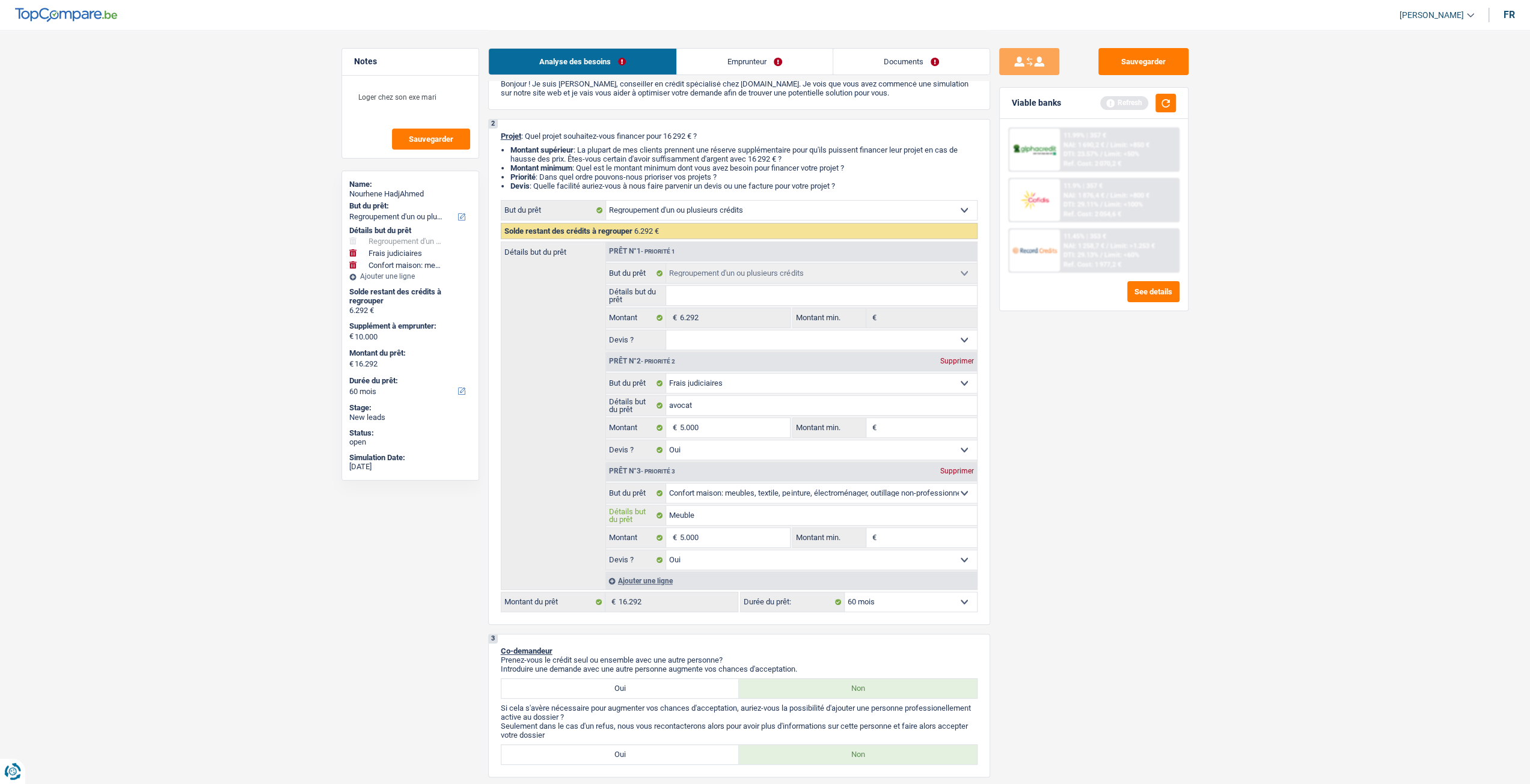
type input "Meubles"
click at [1169, 574] on div "Sauvegarder Viable banks Refresh 11.99% | 357 € NAI: 1 690,2 € / Limit: >850 € …" at bounding box center [1093, 407] width 208 height 717
click at [1164, 95] on button "button" at bounding box center [1166, 103] width 21 height 19
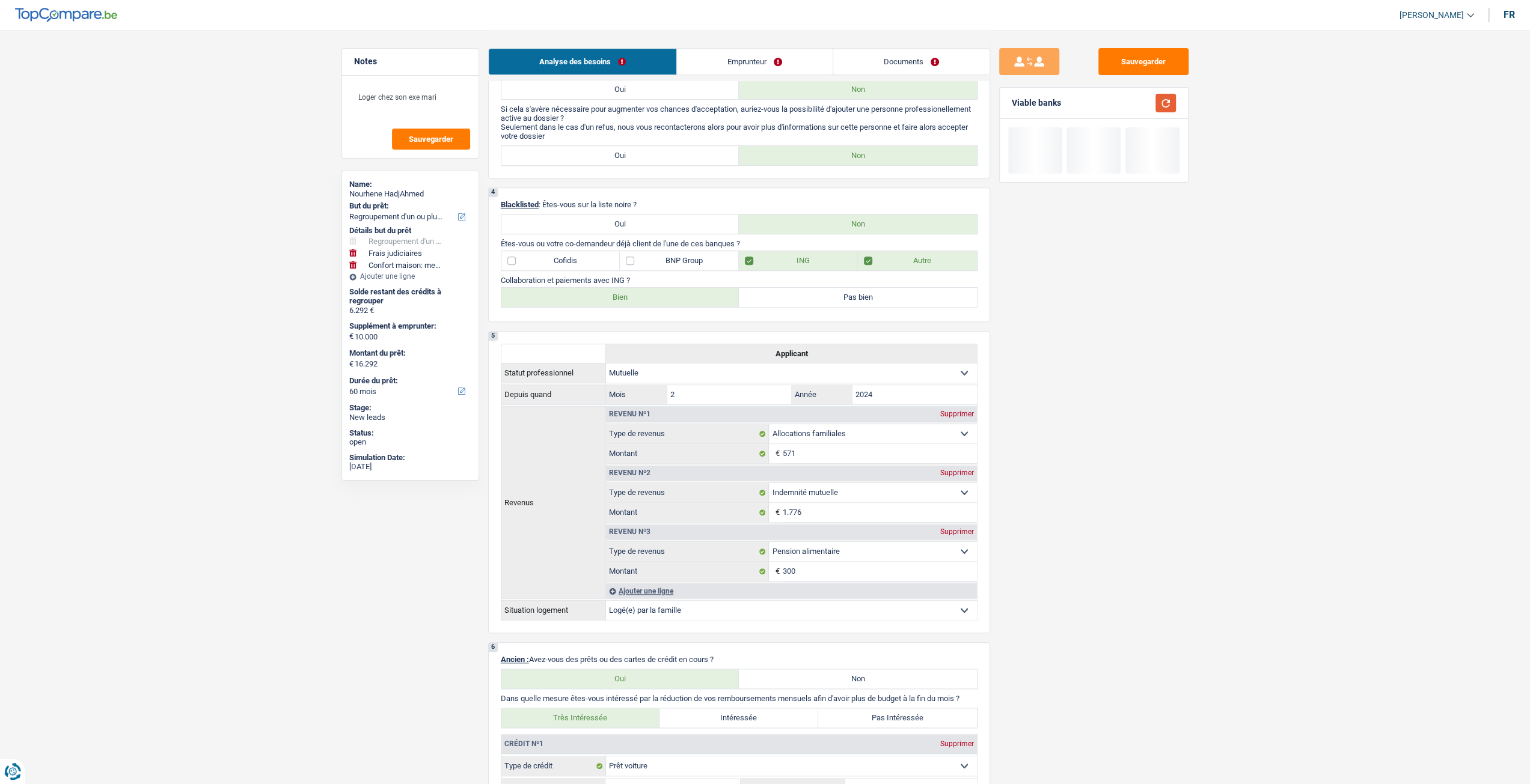
scroll to position [661, 0]
click at [879, 61] on link "Documents" at bounding box center [911, 62] width 156 height 26
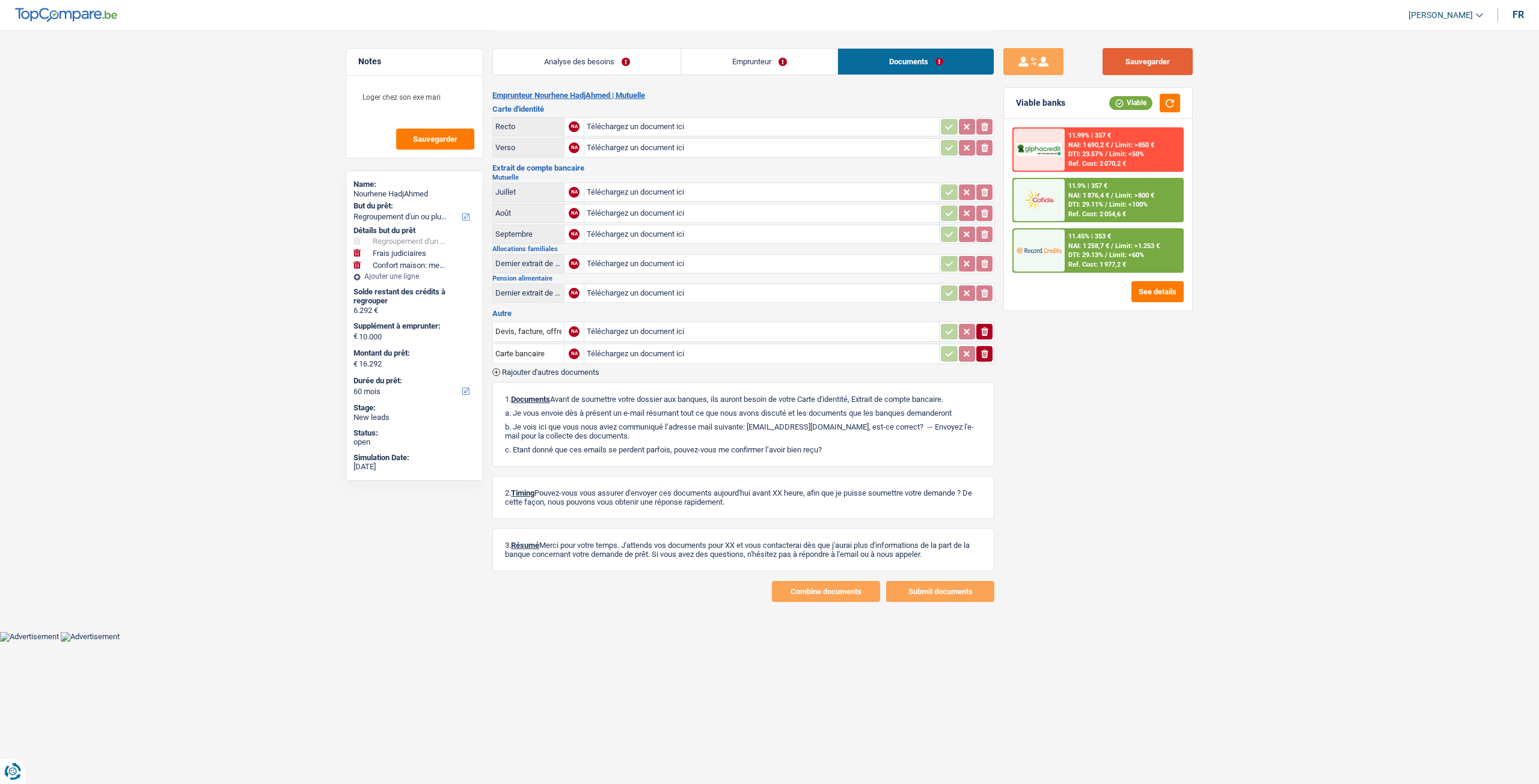
click at [1155, 54] on button "Sauvegarder" at bounding box center [1147, 61] width 90 height 27
click at [629, 59] on link "Analyse des besoins" at bounding box center [587, 62] width 188 height 26
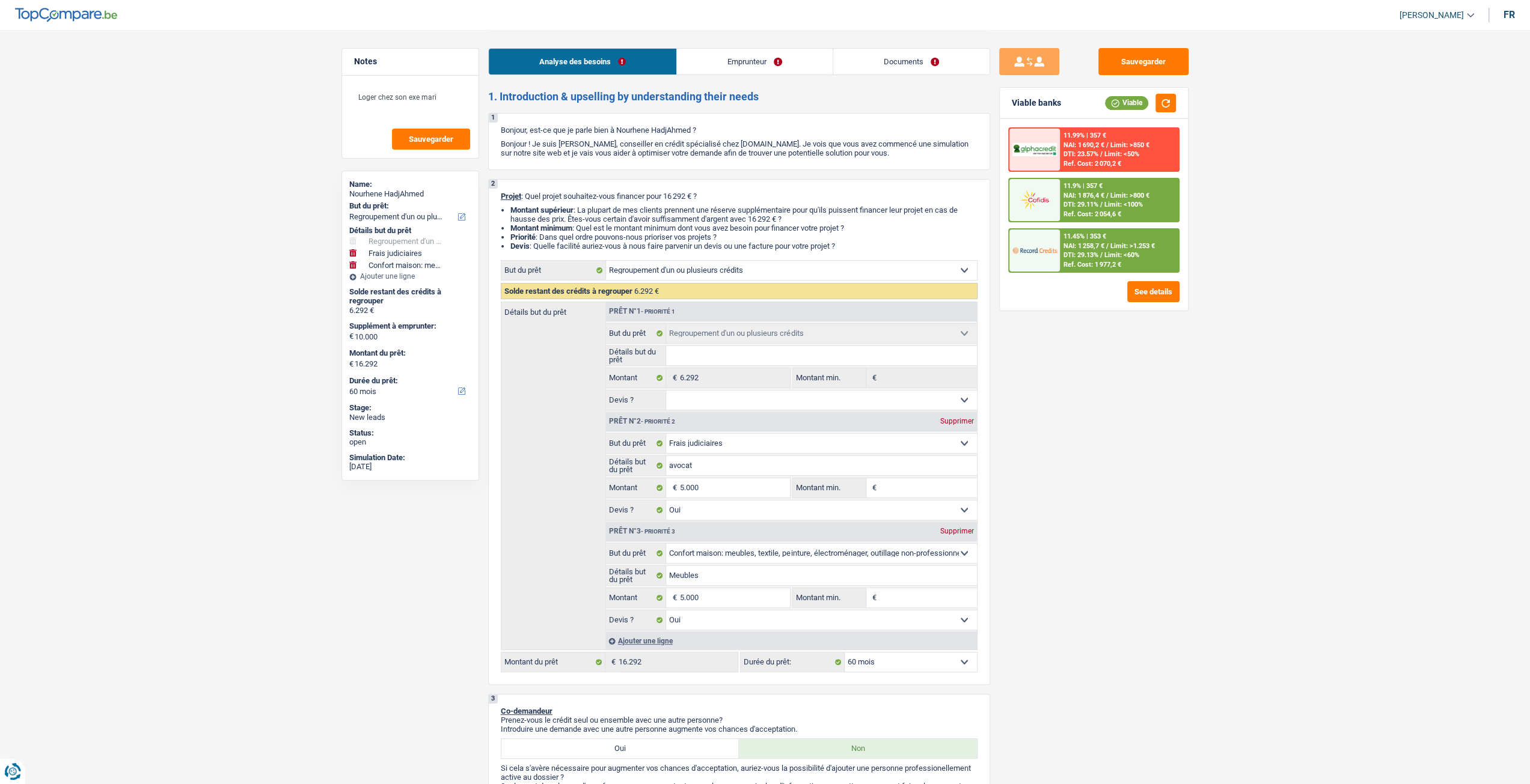
click at [881, 72] on link "Documents" at bounding box center [911, 62] width 156 height 26
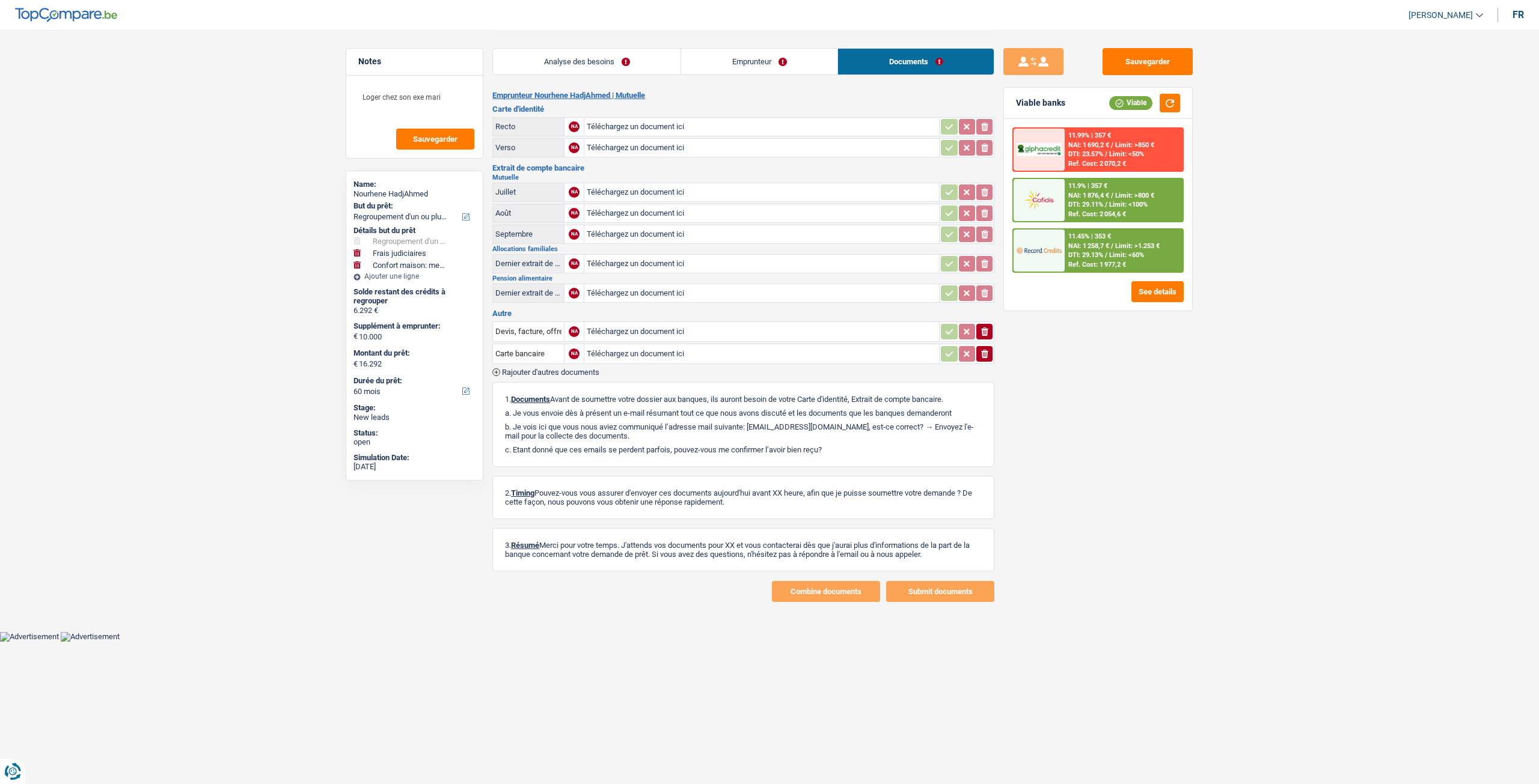
click at [747, 53] on link "Emprunteur" at bounding box center [759, 62] width 156 height 26
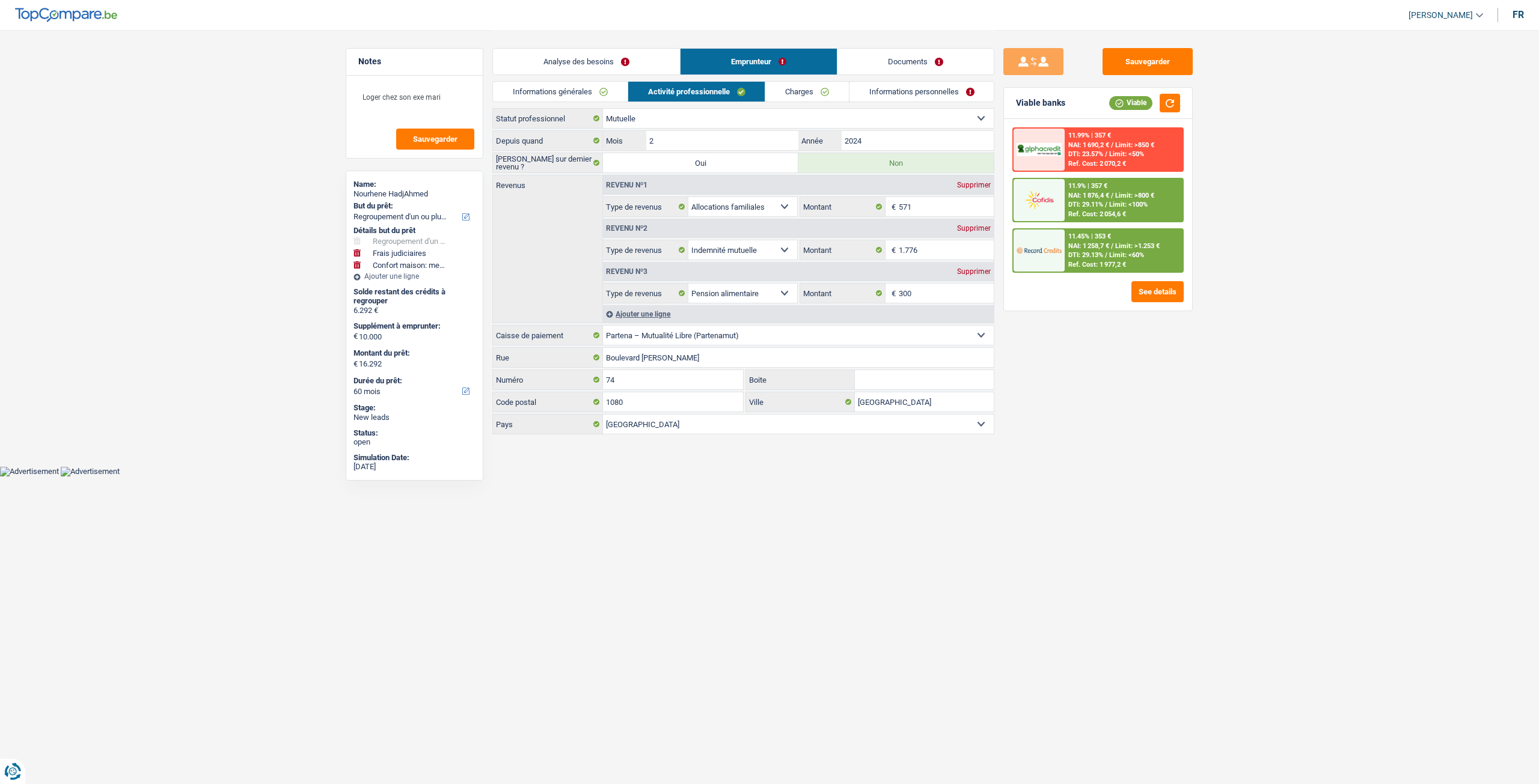
click at [927, 59] on link "Documents" at bounding box center [916, 62] width 156 height 26
